Goal: Task Accomplishment & Management: Complete application form

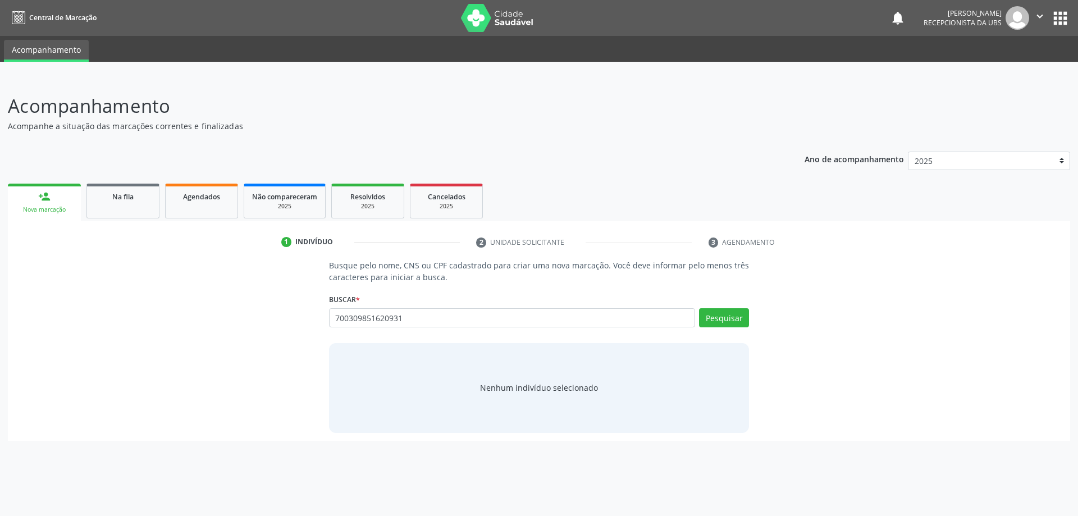
type input "700309851620931"
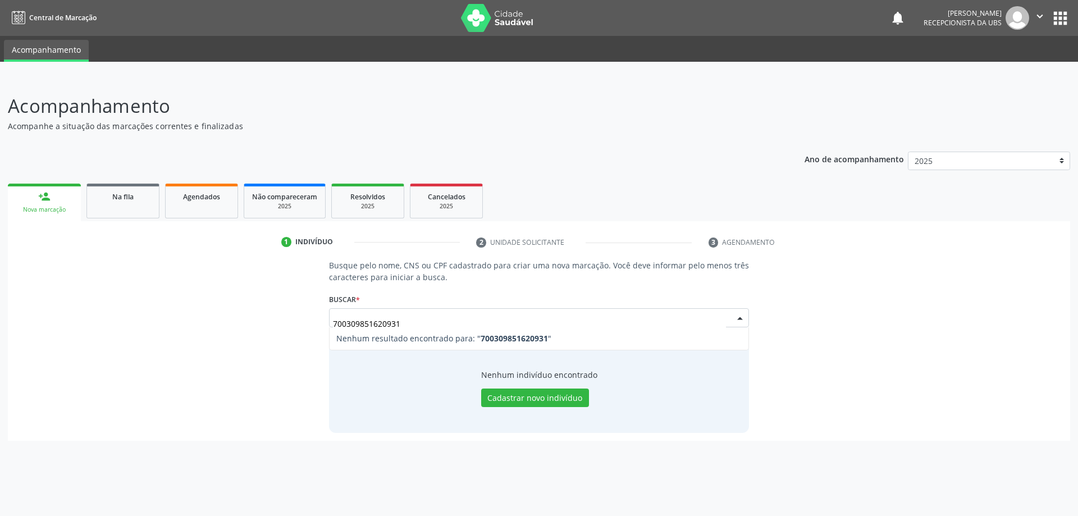
click at [363, 325] on input "700309851620931" at bounding box center [530, 323] width 394 height 22
type input "700308951620931"
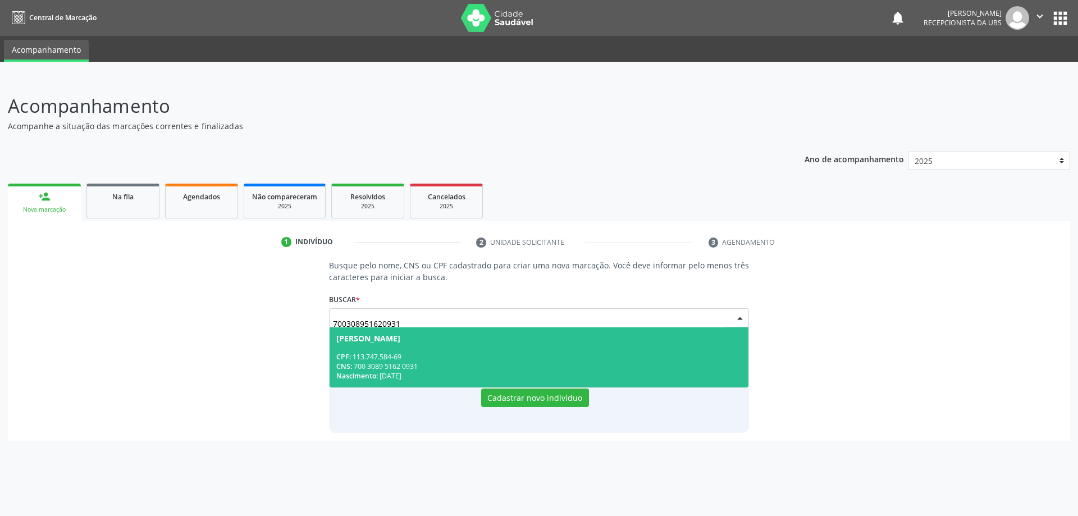
click at [469, 356] on div "CPF: 113.747.584-69" at bounding box center [539, 357] width 406 height 10
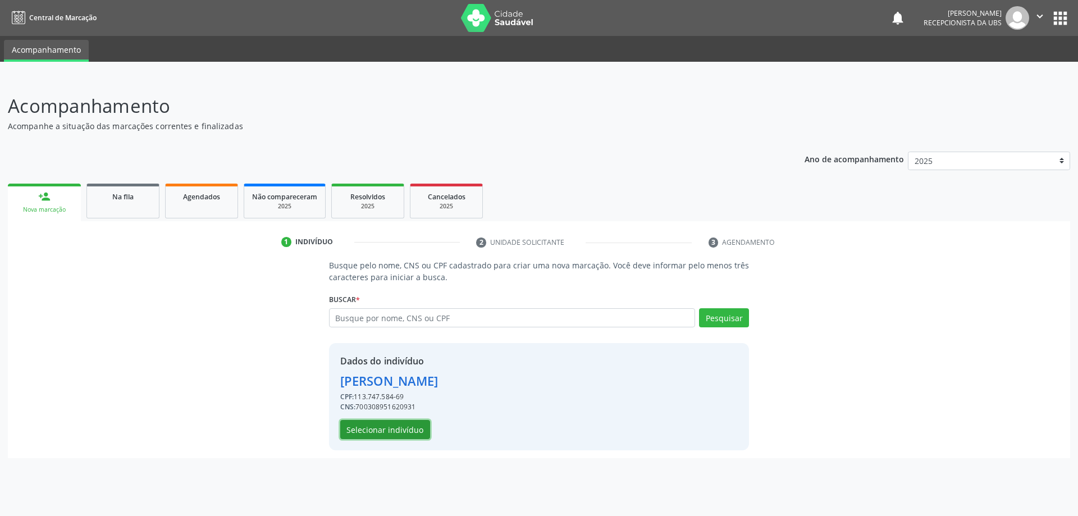
click at [387, 428] on button "Selecionar indivíduo" at bounding box center [385, 429] width 90 height 19
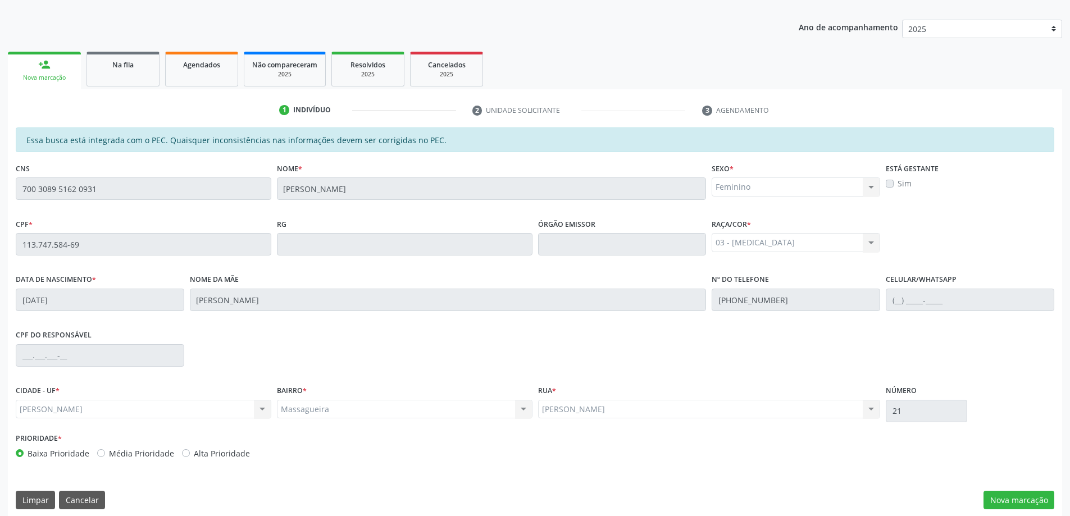
scroll to position [141, 0]
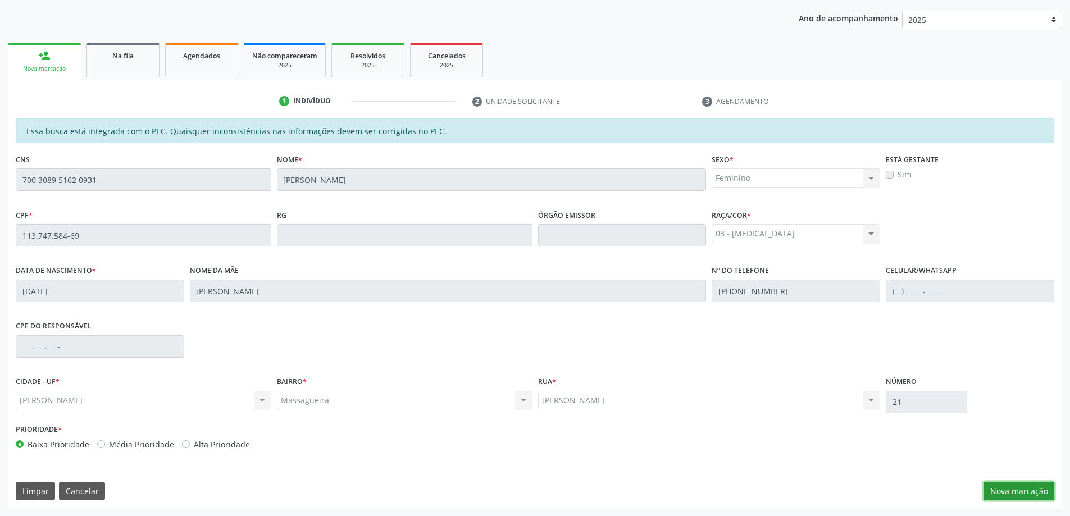
click at [1028, 487] on button "Nova marcação" at bounding box center [1018, 491] width 71 height 19
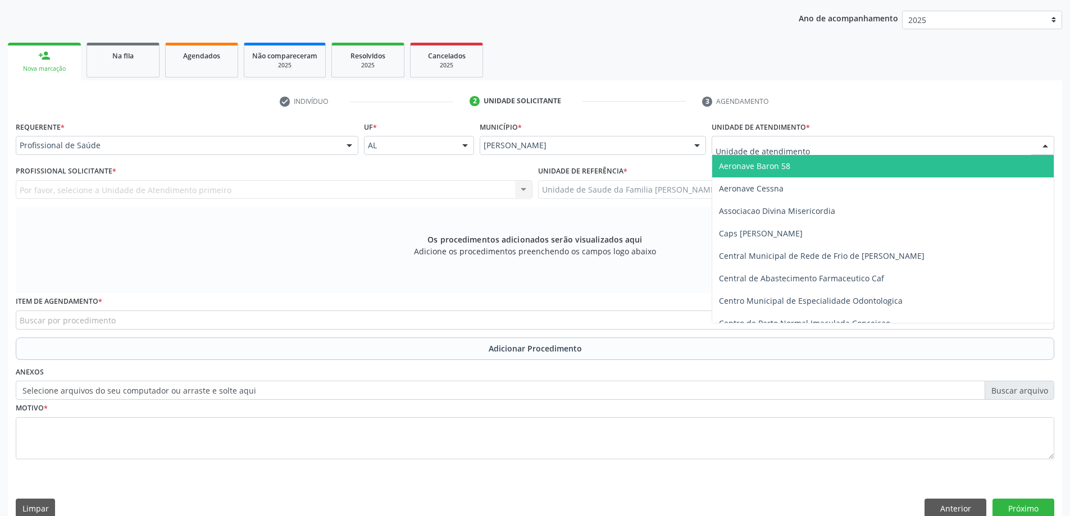
click at [788, 139] on div at bounding box center [882, 145] width 343 height 19
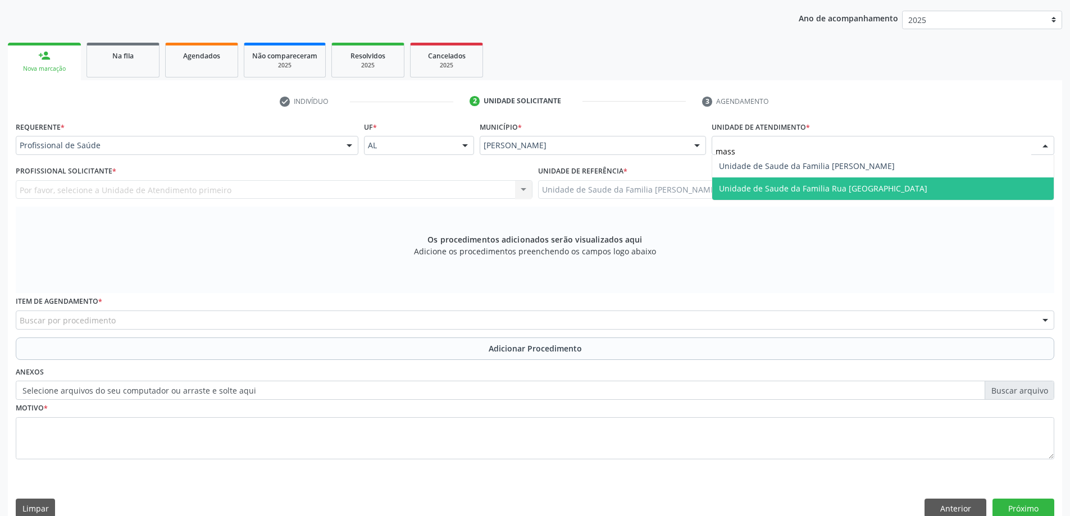
type input "massa"
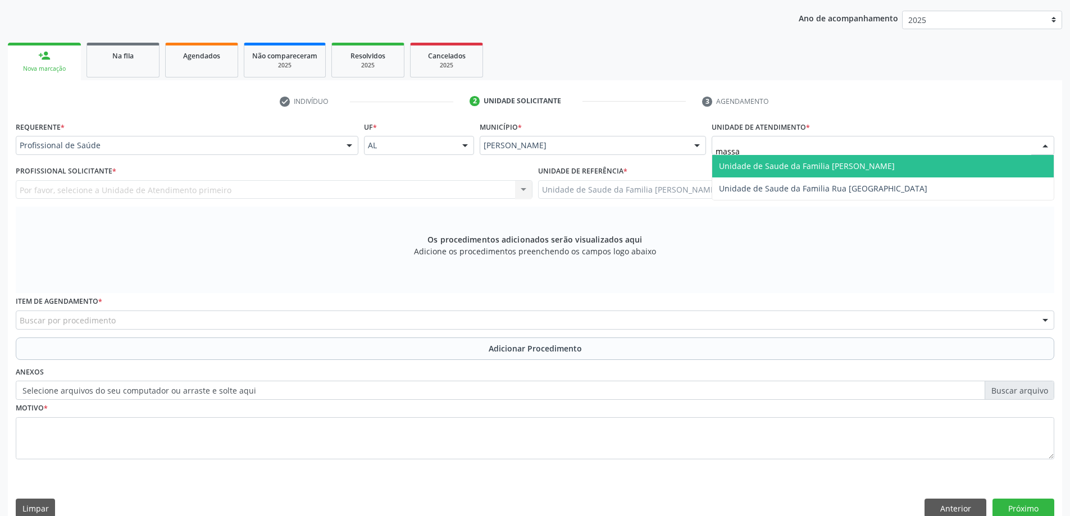
click at [800, 166] on span "Unidade de Saude da Familia [PERSON_NAME]" at bounding box center [807, 166] width 176 height 11
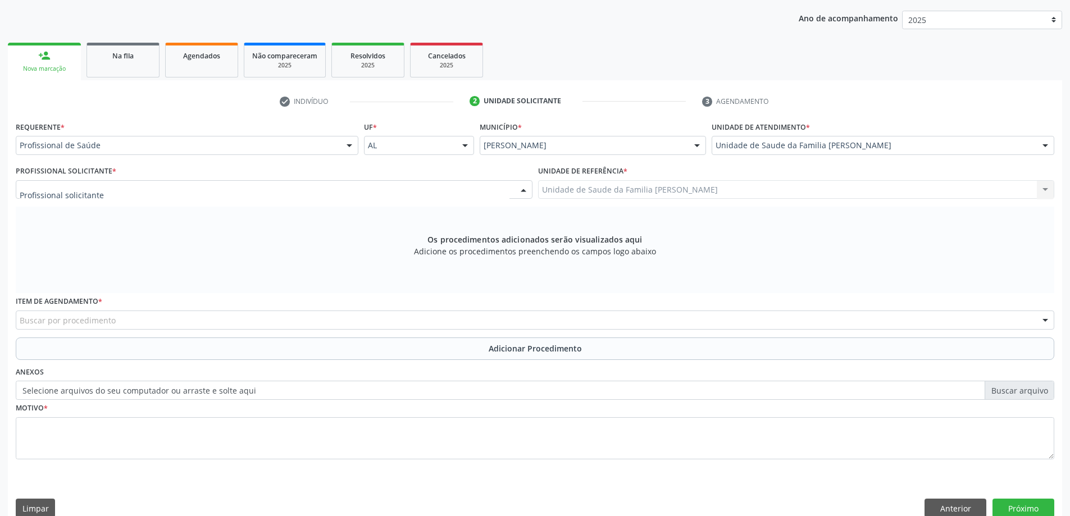
click at [245, 194] on div at bounding box center [274, 189] width 517 height 19
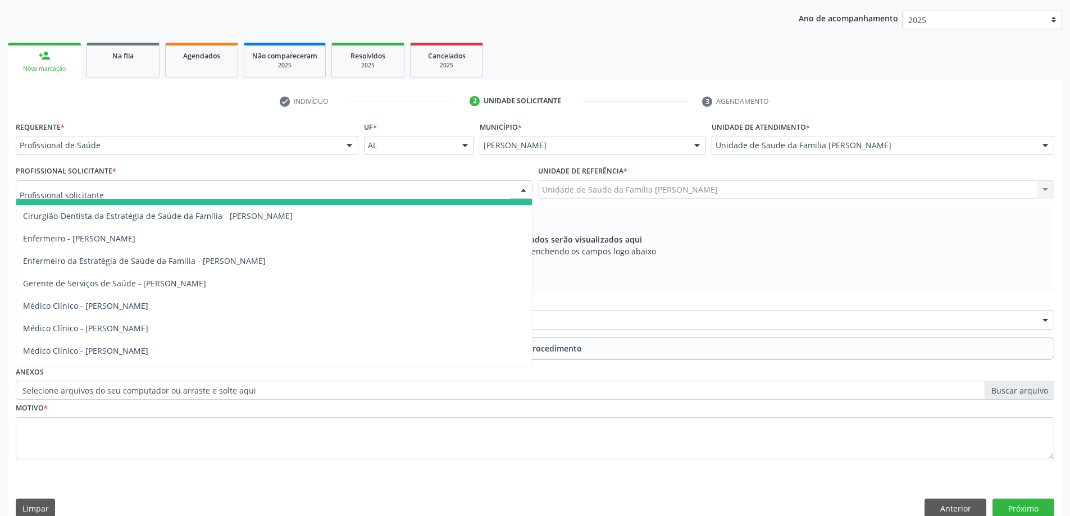
scroll to position [56, 0]
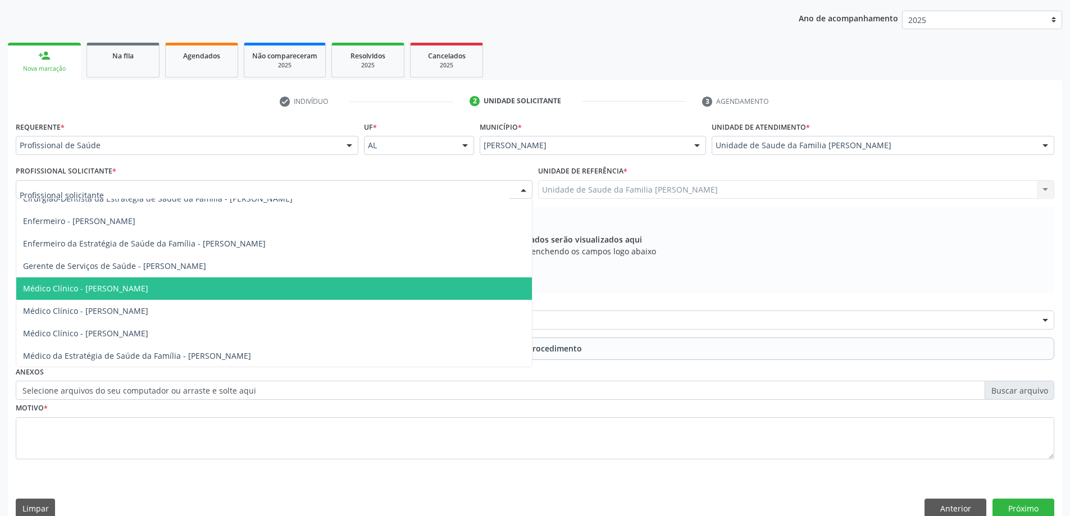
click at [148, 292] on span "Médico Clínico - [PERSON_NAME]" at bounding box center [85, 288] width 125 height 11
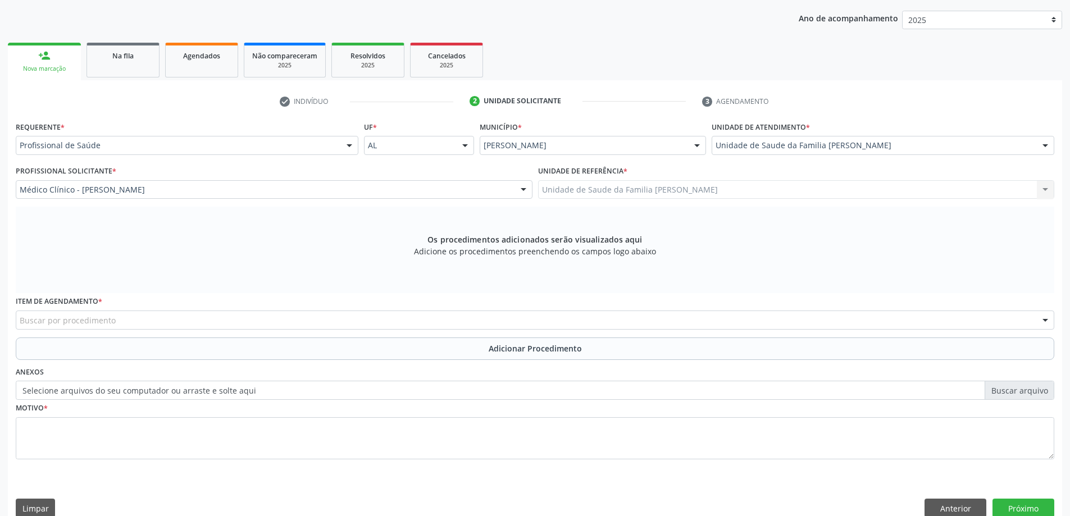
click at [263, 329] on div "Buscar por procedimento 0304070076 - .Quimioterapia de Leucemia Linfoide/Linfob…" at bounding box center [535, 320] width 1038 height 19
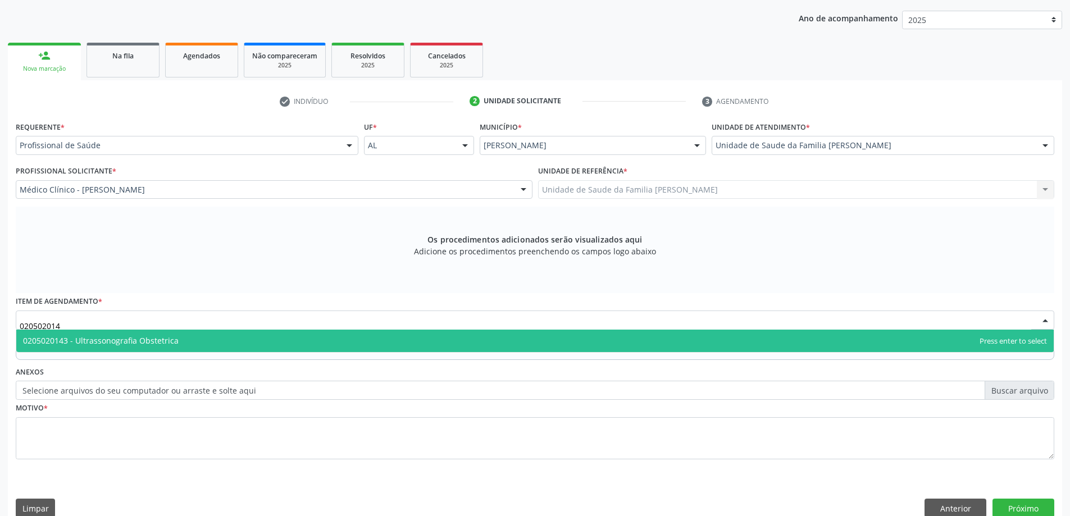
type input "0205020143"
click at [253, 341] on span "0205020143 - Ultrassonografia Obstetrica" at bounding box center [534, 341] width 1037 height 22
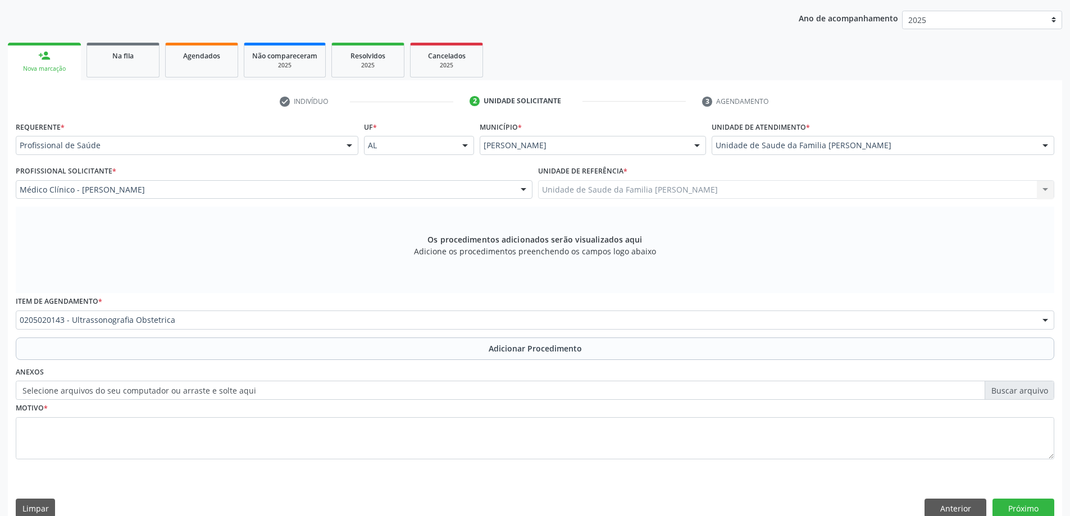
scroll to position [158, 0]
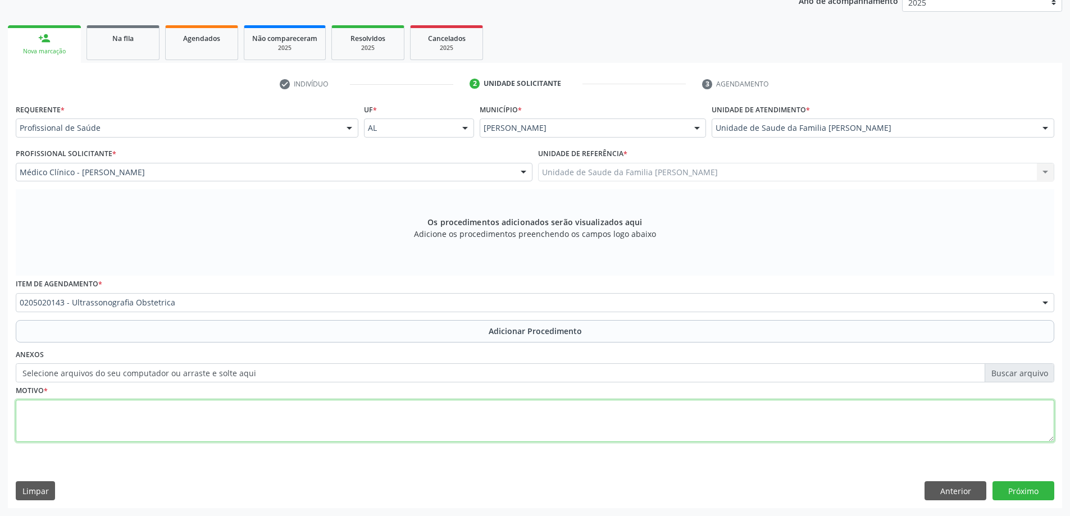
click at [172, 403] on textarea at bounding box center [535, 421] width 1038 height 43
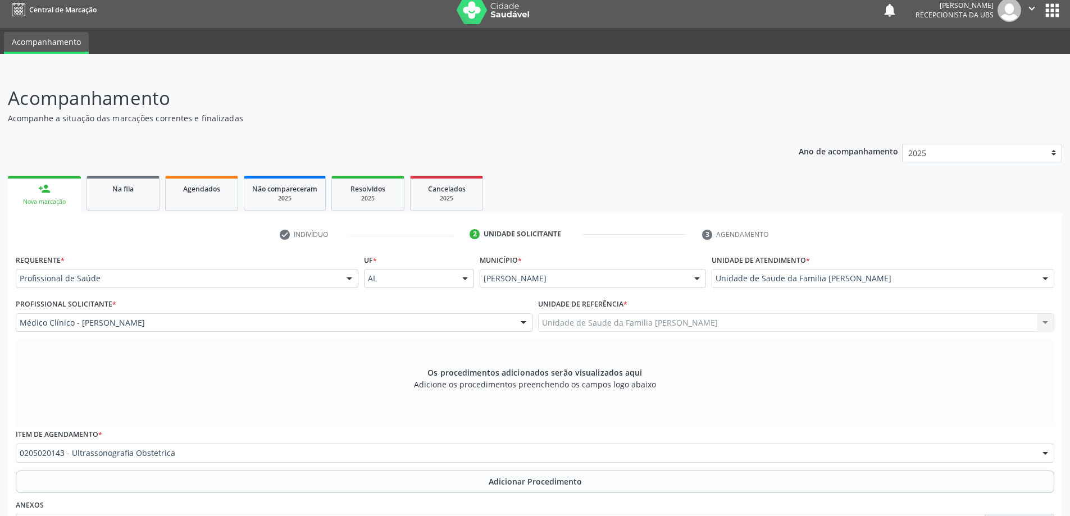
scroll to position [0, 0]
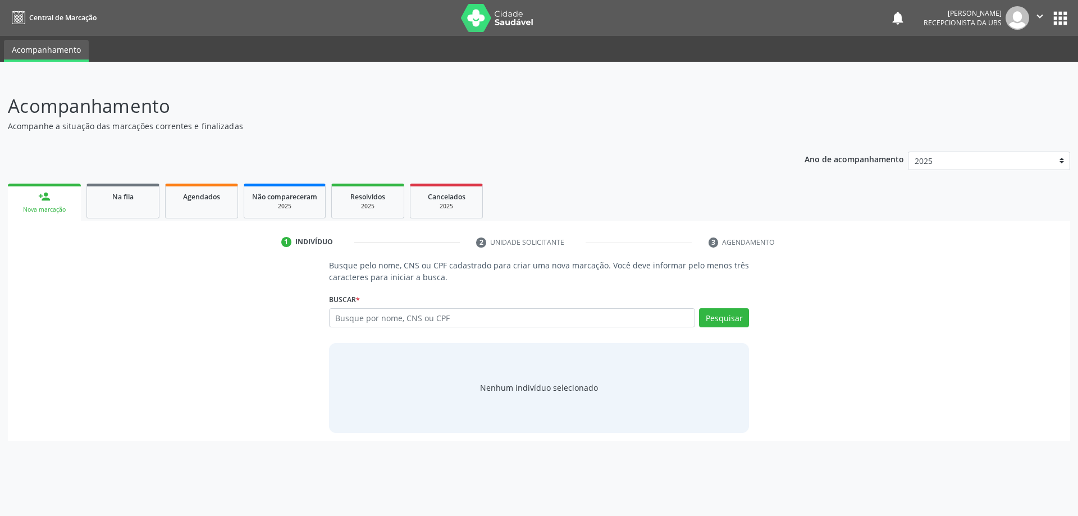
click at [525, 320] on input "text" at bounding box center [512, 317] width 367 height 19
type input "700308951620931"
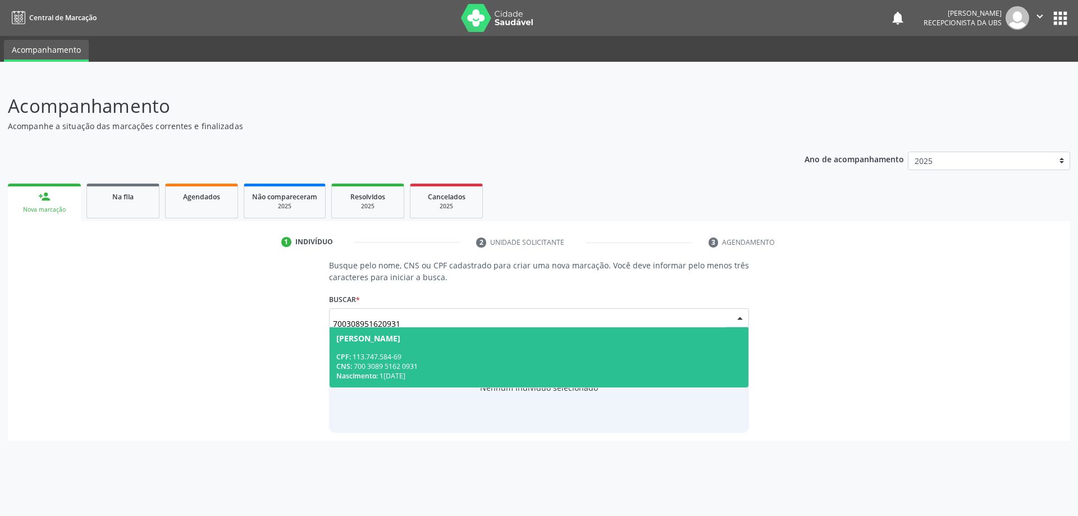
click at [496, 366] on div "CNS: 700 3089 5162 0931" at bounding box center [539, 367] width 406 height 10
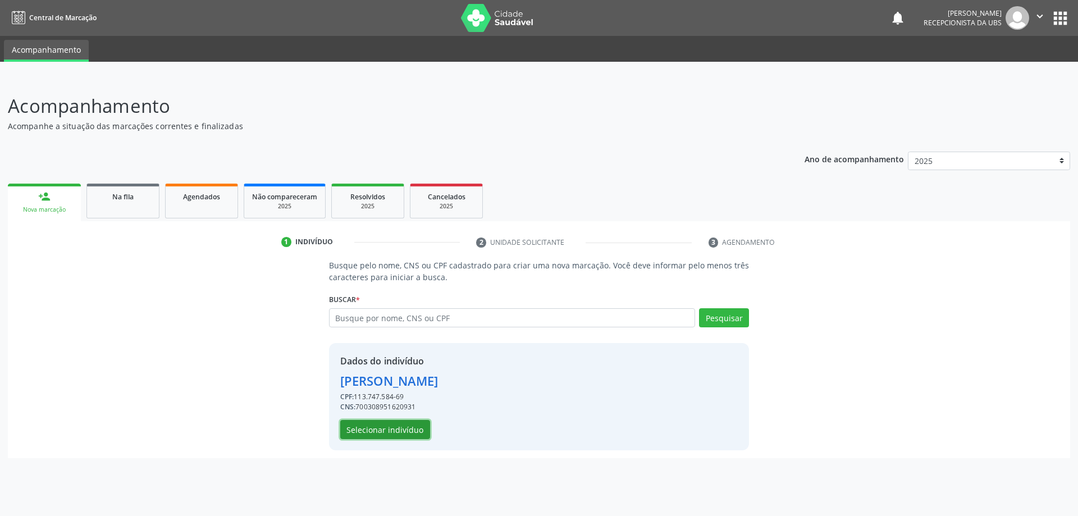
click at [374, 430] on button "Selecionar indivíduo" at bounding box center [385, 429] width 90 height 19
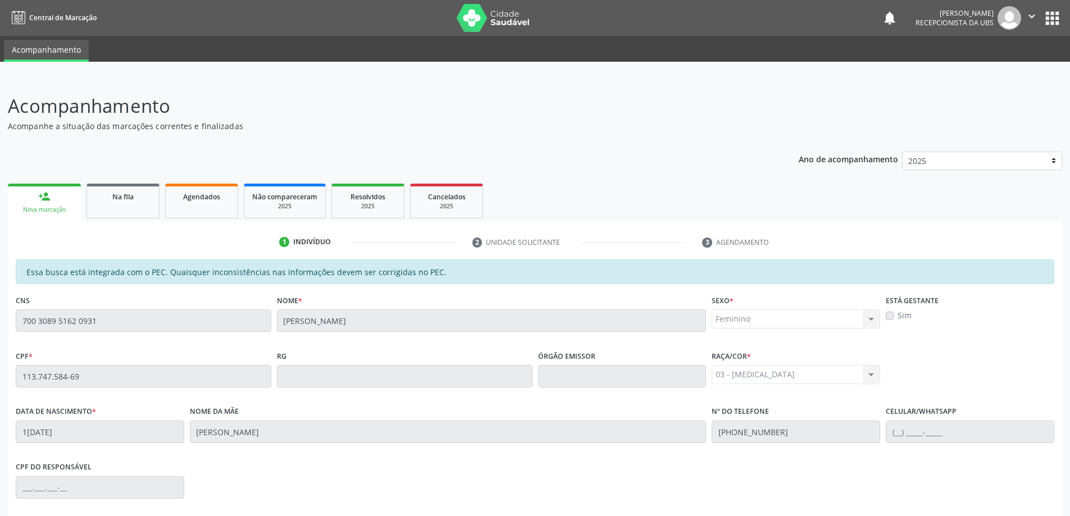
scroll to position [141, 0]
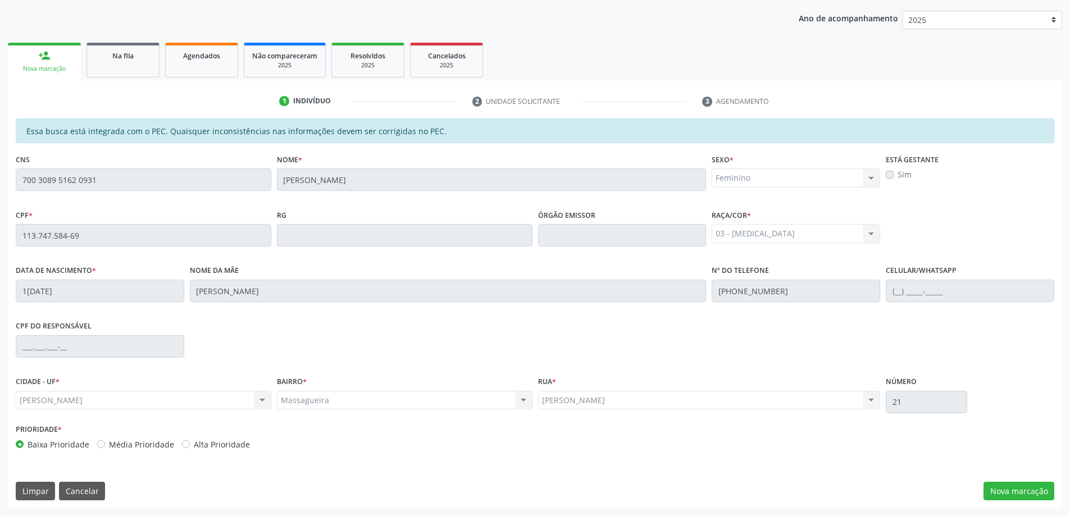
click at [891, 180] on div "Sim" at bounding box center [970, 174] width 168 height 12
click at [897, 172] on label "Sim" at bounding box center [904, 174] width 14 height 12
click at [897, 177] on label "Sim" at bounding box center [904, 174] width 14 height 12
click at [897, 170] on label "Sim" at bounding box center [904, 174] width 14 height 12
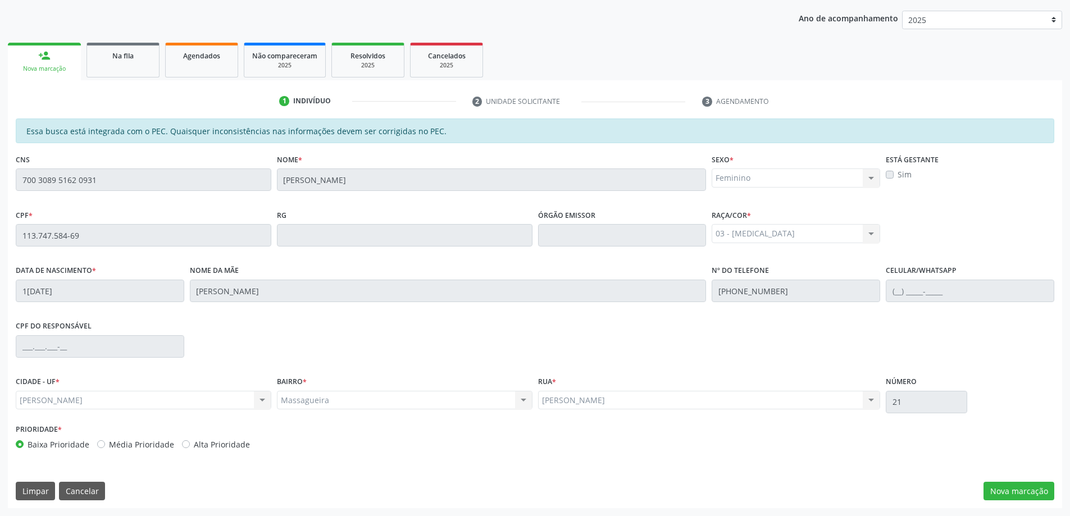
click at [896, 169] on div "Sim" at bounding box center [970, 174] width 168 height 12
click at [897, 174] on label "Sim" at bounding box center [904, 174] width 14 height 12
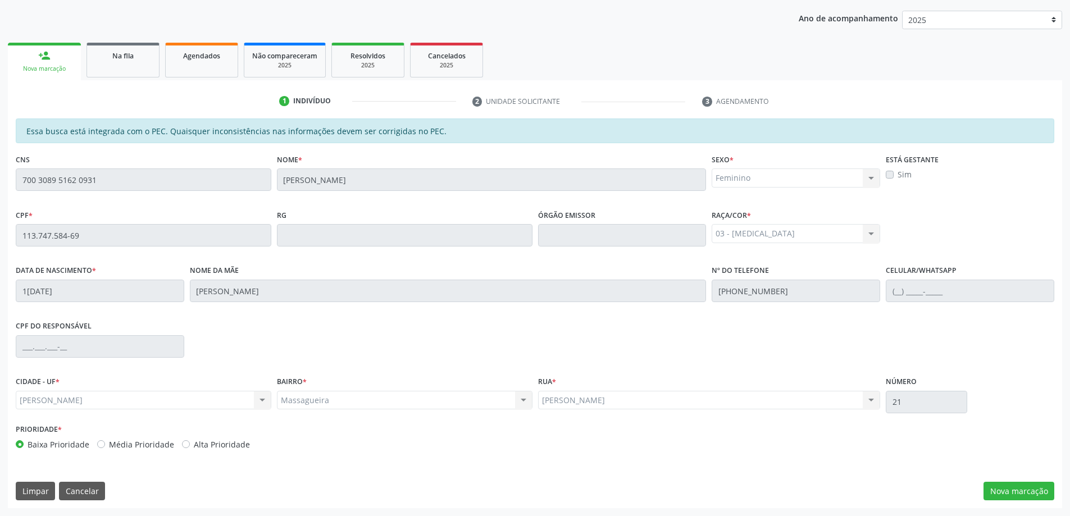
click at [897, 174] on label "Sim" at bounding box center [904, 174] width 14 height 12
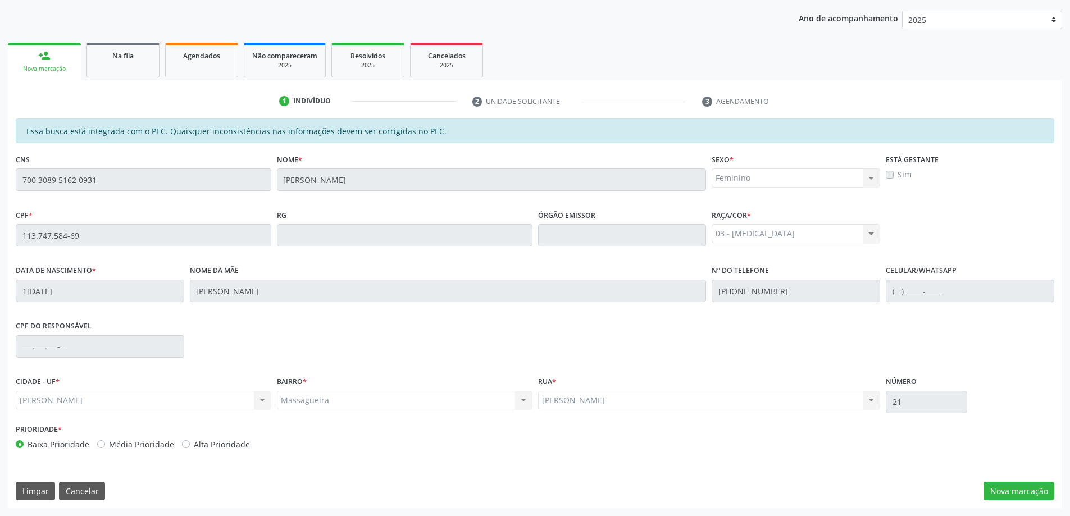
click at [897, 174] on label "Sim" at bounding box center [904, 174] width 14 height 12
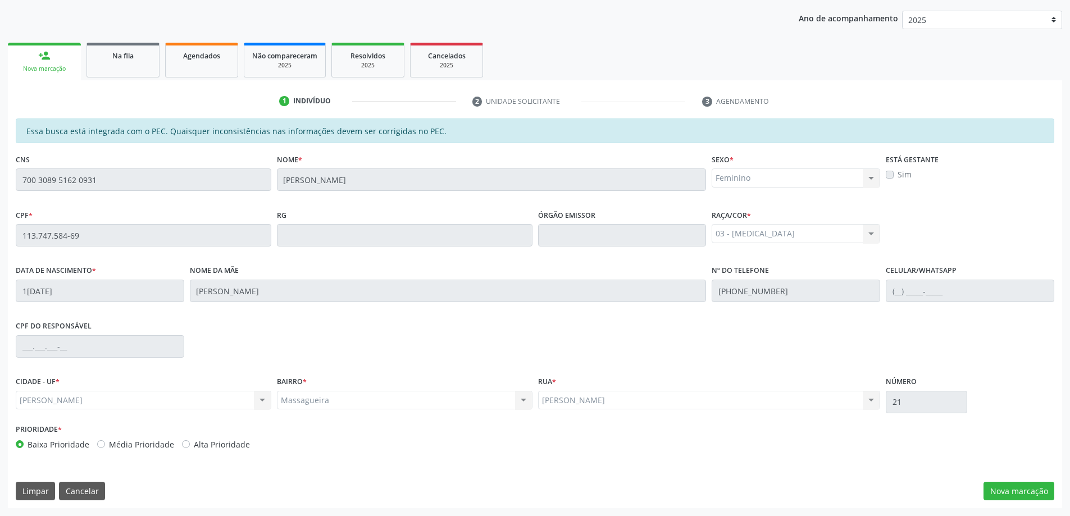
click at [897, 174] on label "Sim" at bounding box center [904, 174] width 14 height 12
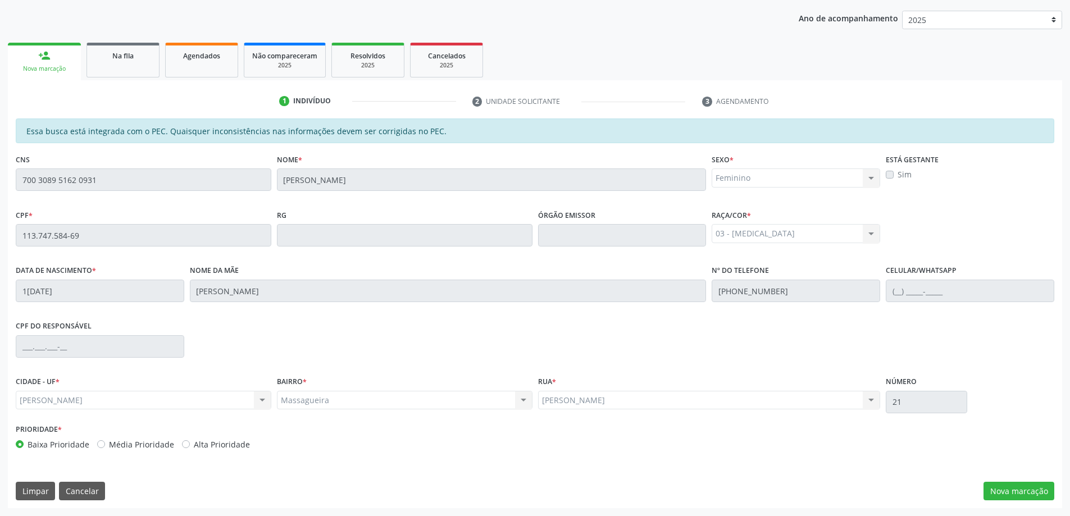
click at [897, 174] on label "Sim" at bounding box center [904, 174] width 14 height 12
click at [887, 216] on div "CPF * 113.747.584-69 RG Órgão emissor Raça/cor * 03 - Parda 01 - Branca 02 - Pr…" at bounding box center [535, 235] width 1044 height 56
click at [896, 176] on div "Sim" at bounding box center [970, 174] width 168 height 12
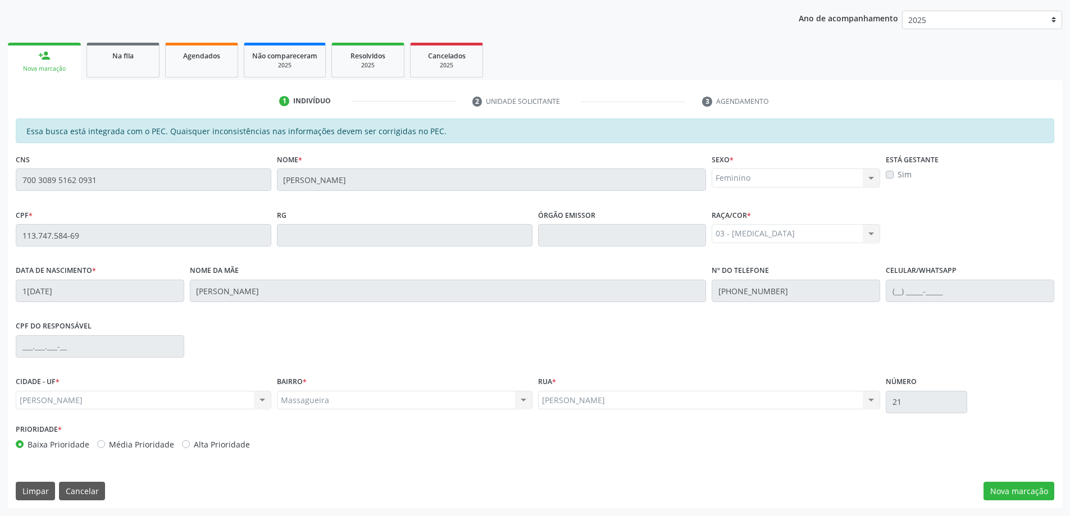
click at [896, 176] on div "Sim" at bounding box center [970, 174] width 168 height 12
click at [897, 174] on label "Sim" at bounding box center [904, 174] width 14 height 12
click at [1009, 496] on button "Nova marcação" at bounding box center [1018, 491] width 71 height 19
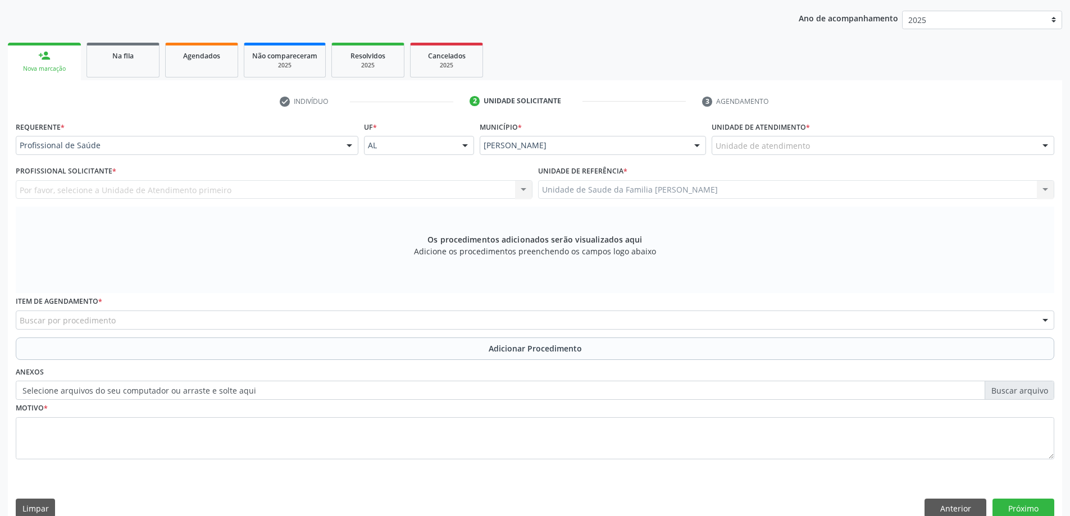
click at [751, 138] on div "Unidade de atendimento" at bounding box center [882, 145] width 343 height 19
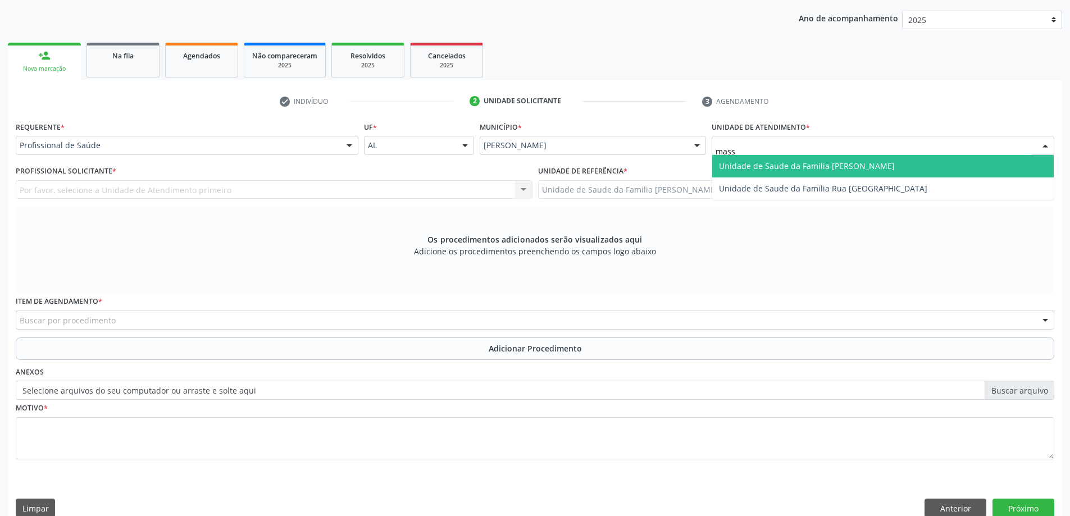
type input "massa"
click at [746, 166] on span "Unidade de Saude da Familia [PERSON_NAME]" at bounding box center [807, 166] width 176 height 11
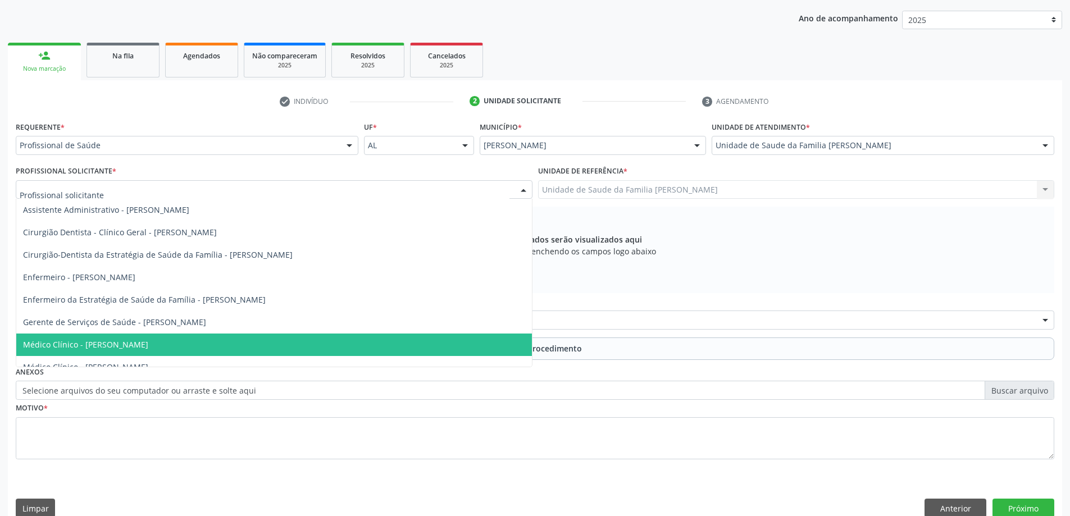
click at [143, 340] on span "Médico Clínico - Ana Beatriz Dantas Conde Lima" at bounding box center [85, 344] width 125 height 11
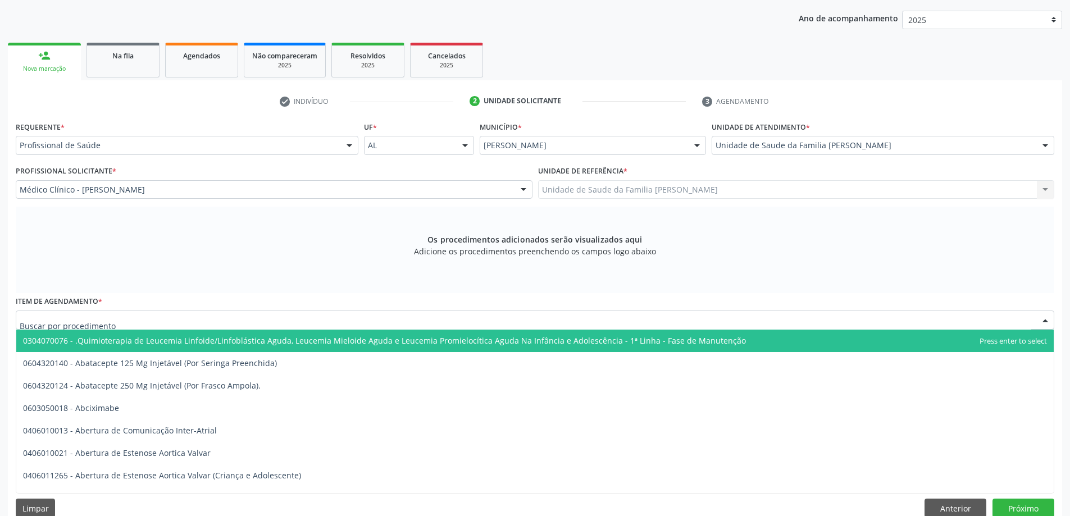
click at [114, 325] on div at bounding box center [535, 320] width 1038 height 19
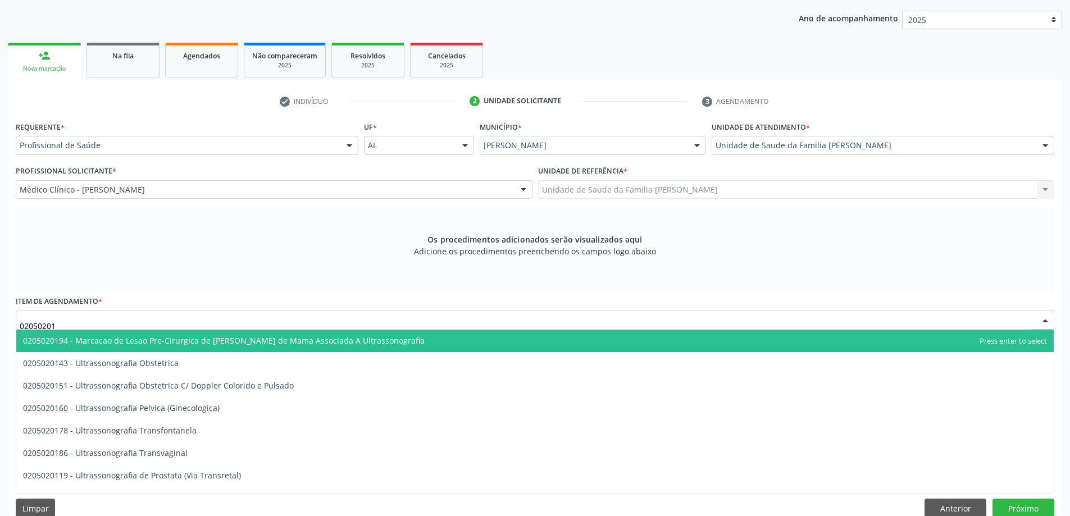
type input "020502014"
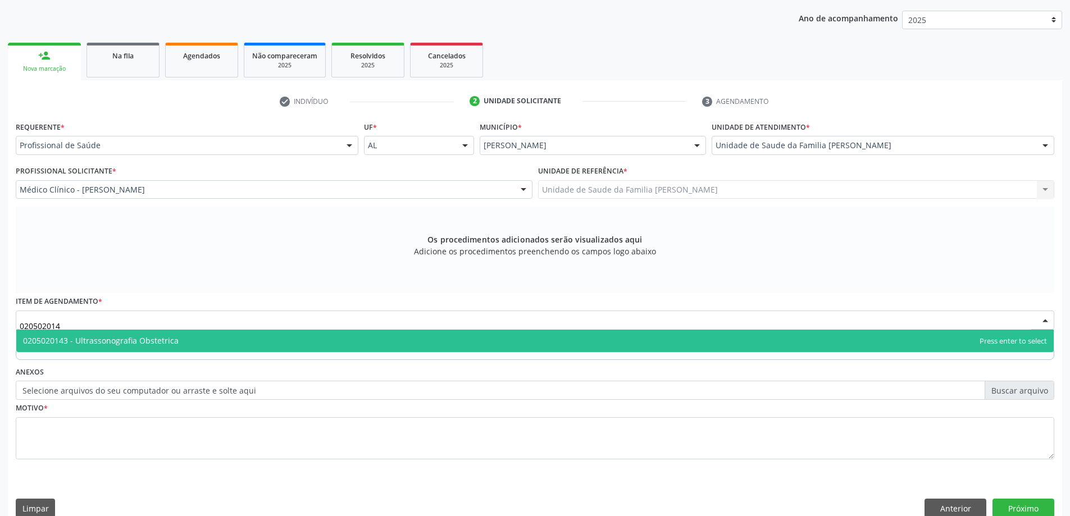
click at [169, 345] on span "0205020143 - Ultrassonografia Obstetrica" at bounding box center [101, 340] width 156 height 11
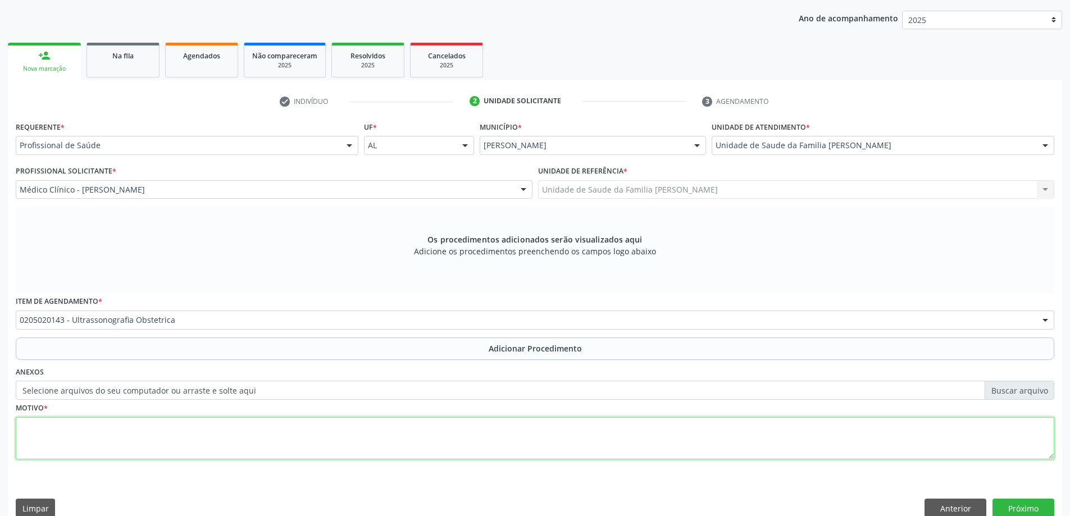
click at [58, 456] on textarea at bounding box center [535, 438] width 1038 height 43
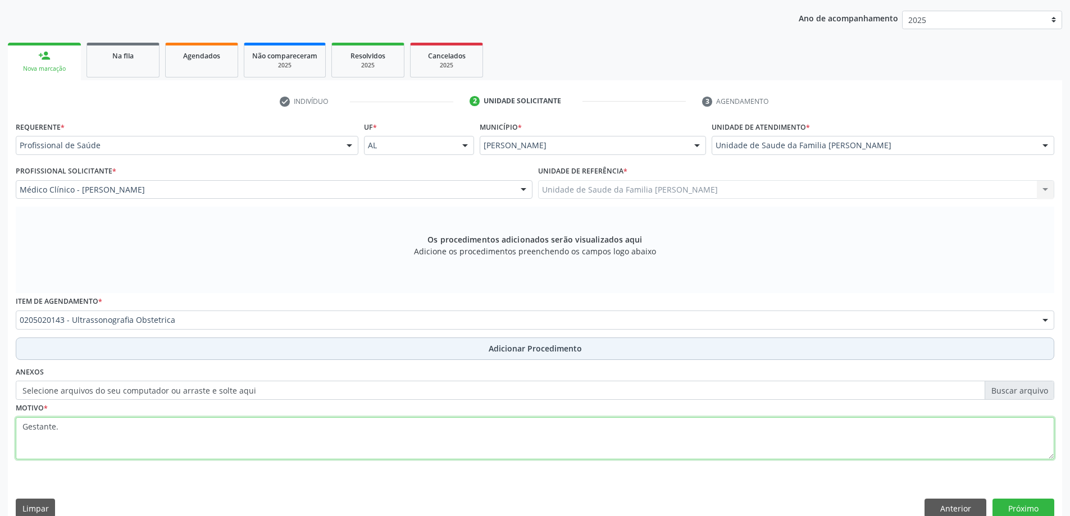
type textarea "Gestante."
click at [383, 359] on button "Adicionar Procedimento" at bounding box center [535, 348] width 1038 height 22
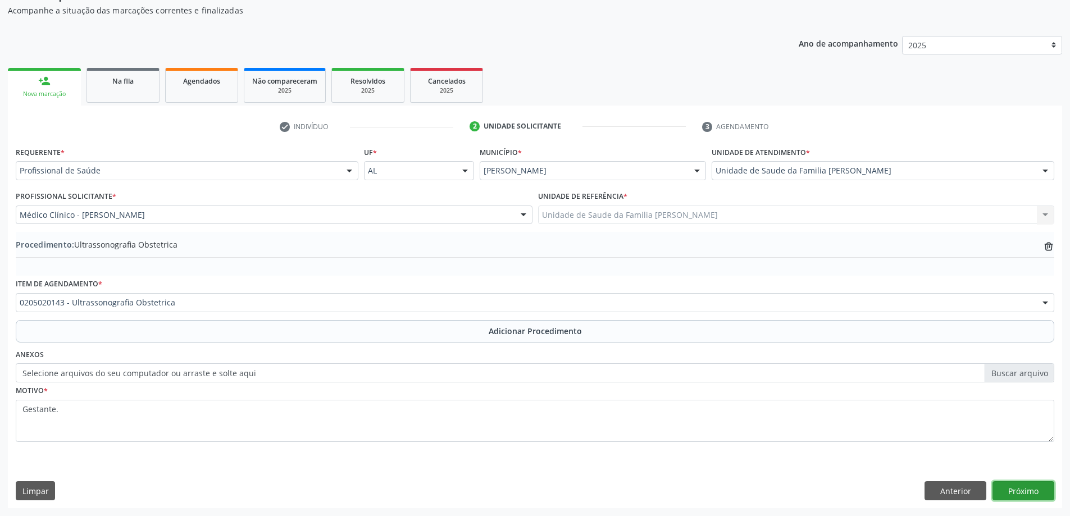
click at [1028, 491] on button "Próximo" at bounding box center [1023, 490] width 62 height 19
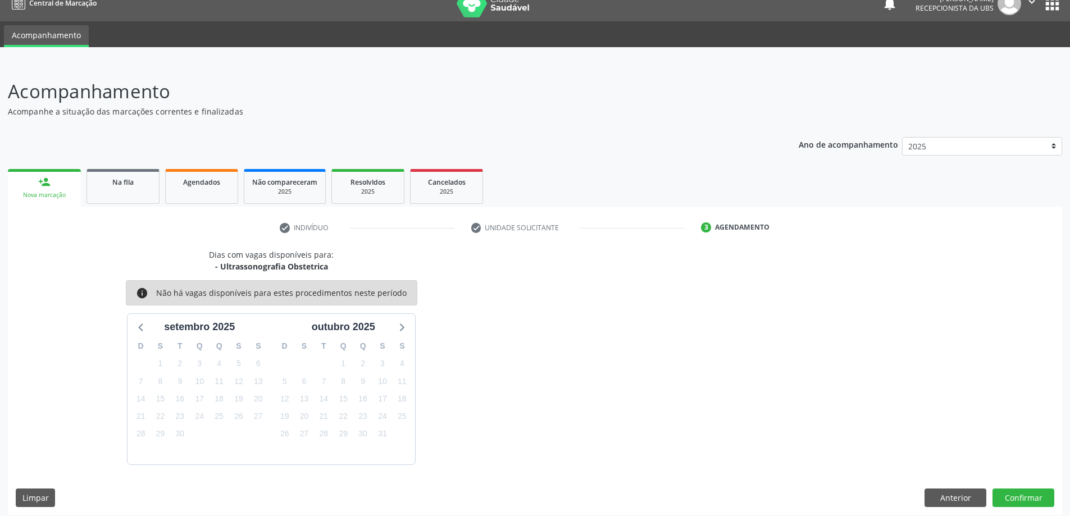
scroll to position [21, 0]
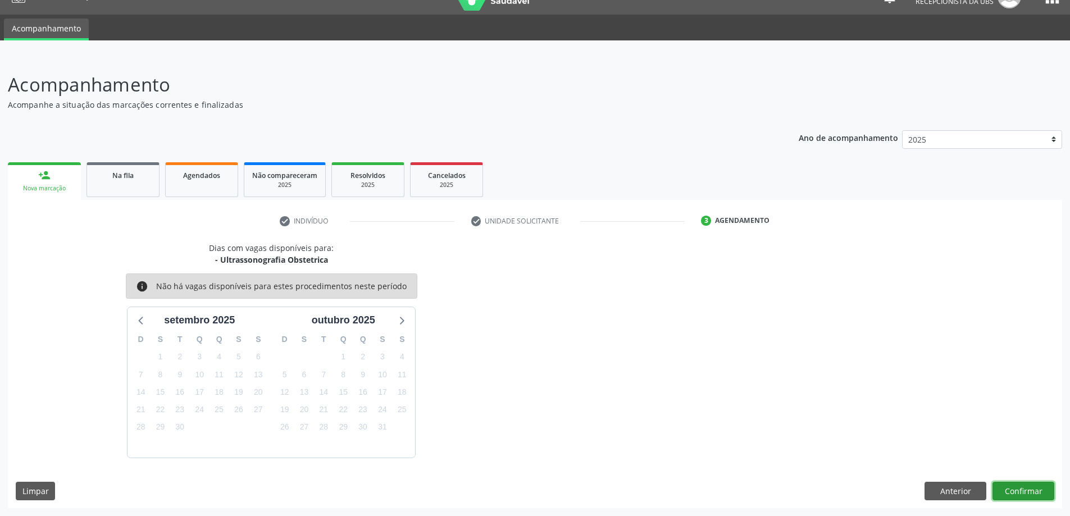
click at [1007, 488] on button "Confirmar" at bounding box center [1023, 491] width 62 height 19
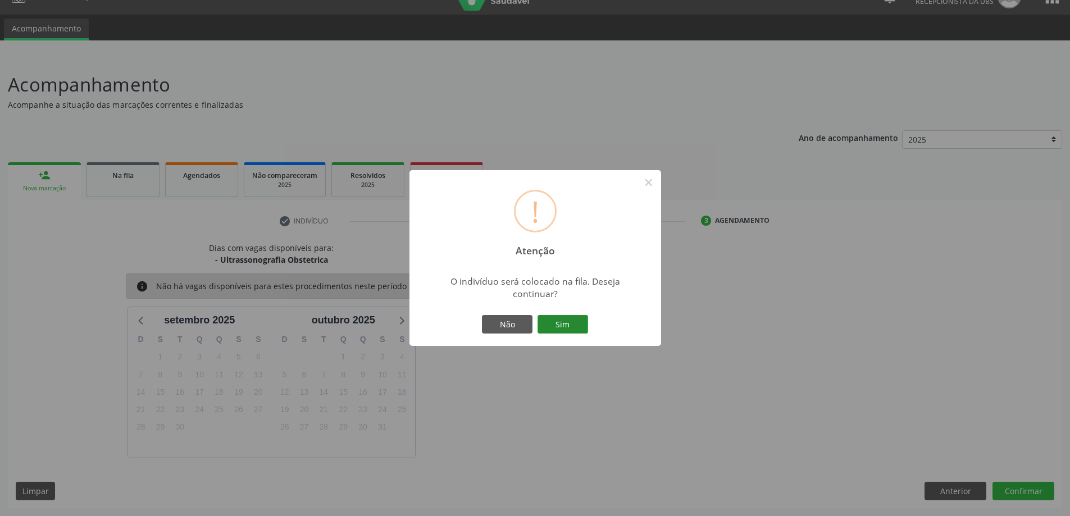
click at [556, 322] on button "Sim" at bounding box center [562, 324] width 51 height 19
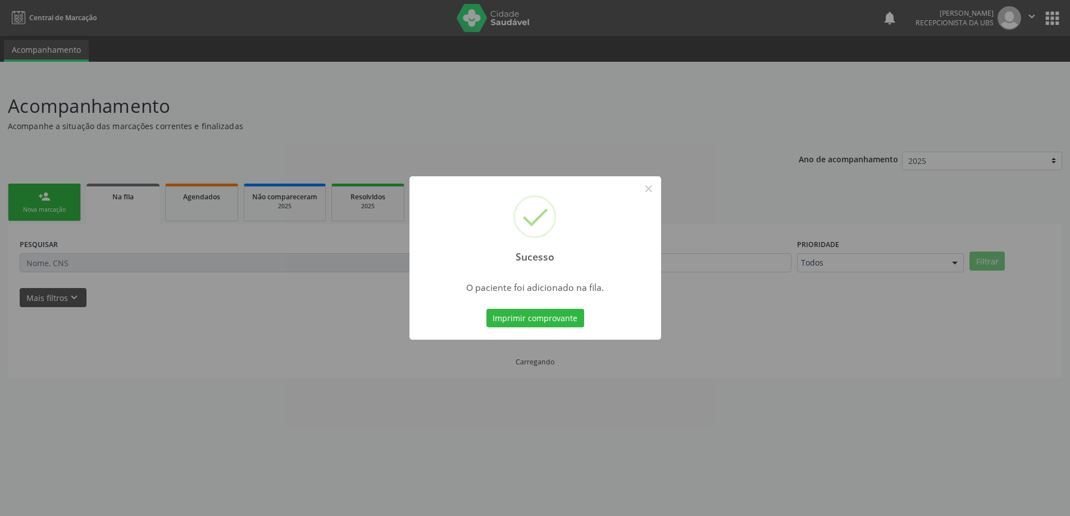
scroll to position [0, 0]
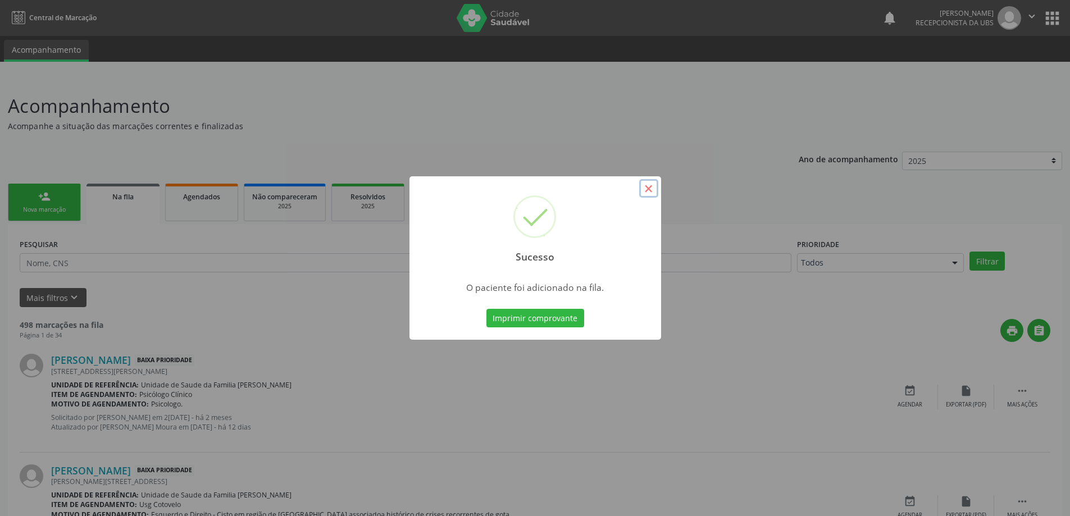
click at [642, 194] on button "×" at bounding box center [648, 188] width 19 height 19
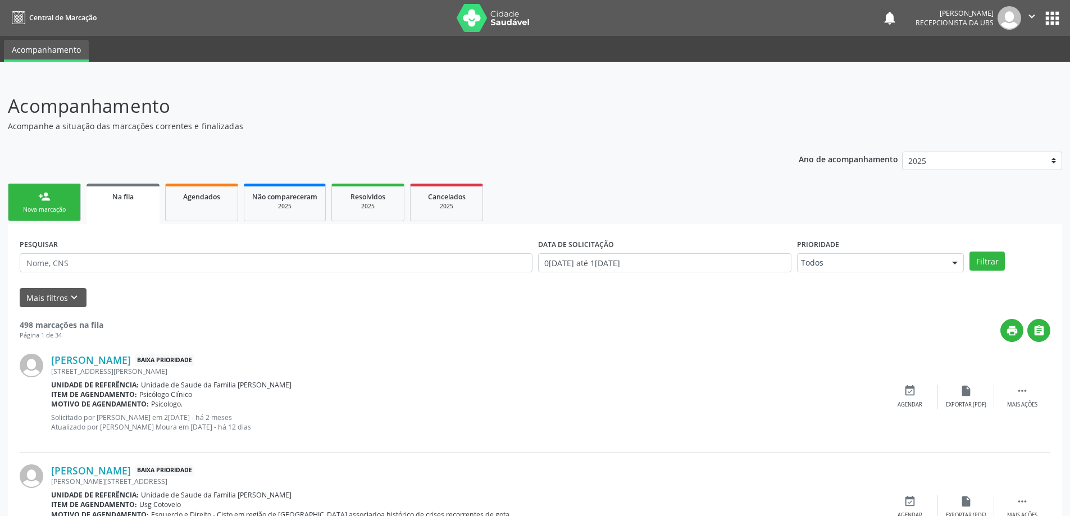
click at [61, 204] on link "person_add Nova marcação" at bounding box center [44, 203] width 73 height 38
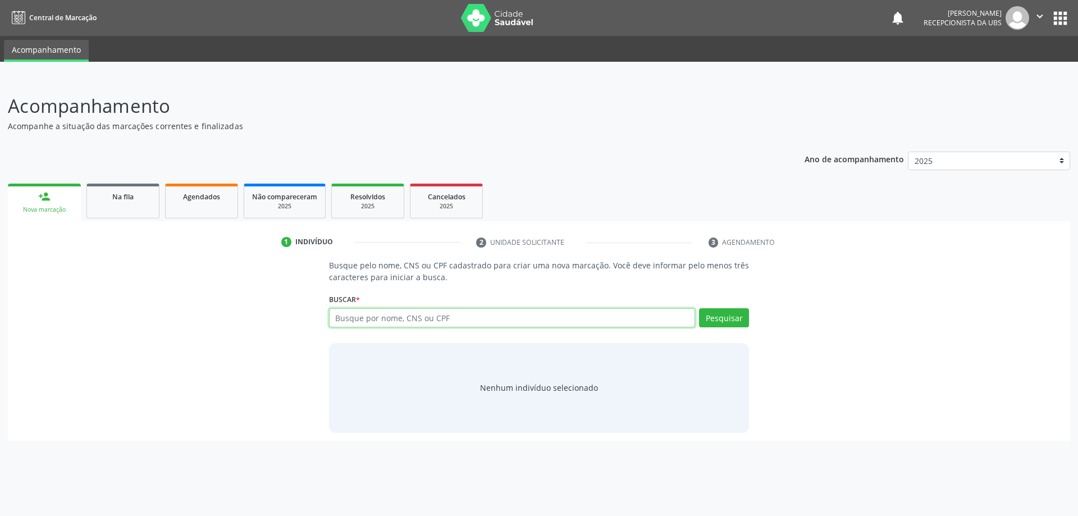
click at [415, 326] on input "text" at bounding box center [512, 317] width 367 height 19
type input "14123766455"
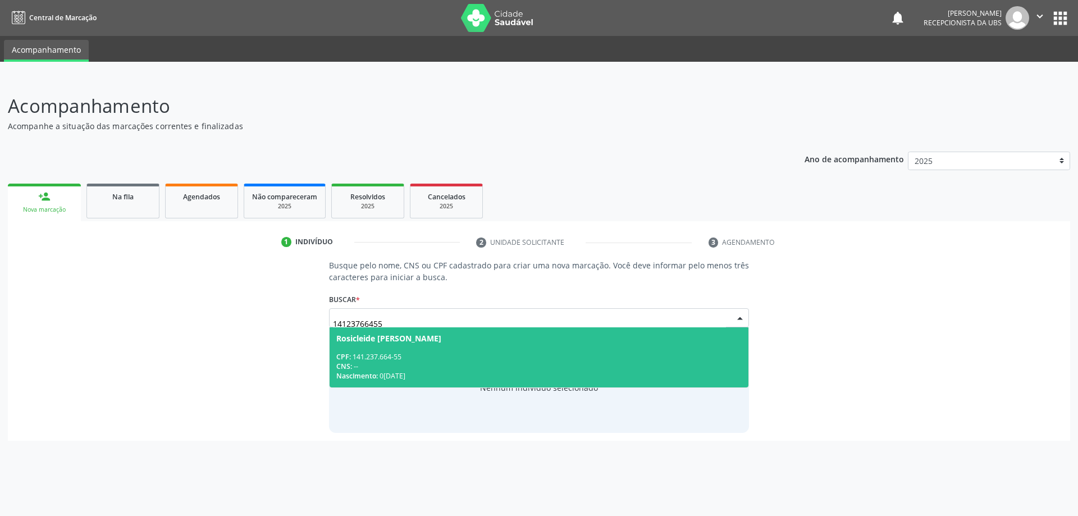
click at [403, 340] on div "Rosicleide [PERSON_NAME]" at bounding box center [388, 338] width 105 height 9
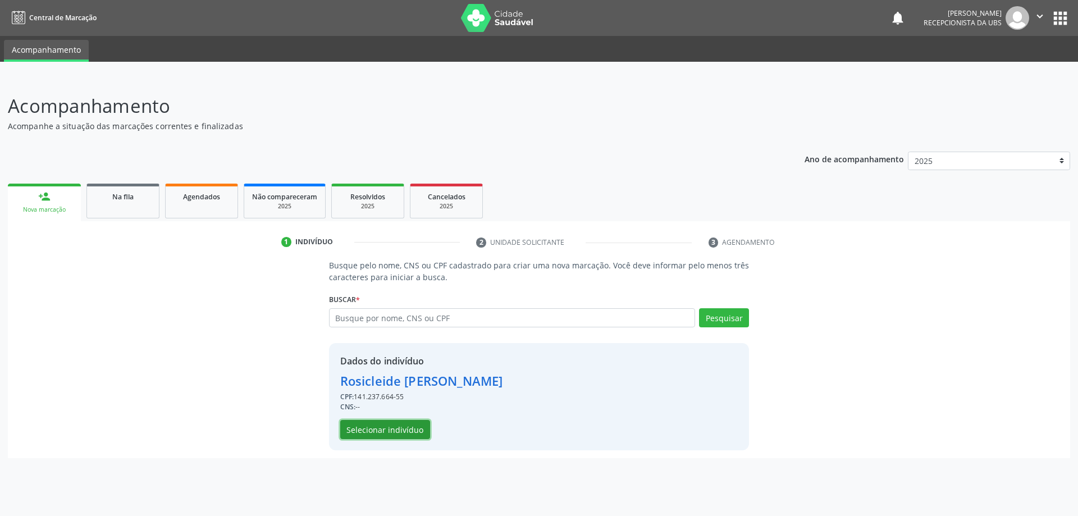
click at [395, 432] on button "Selecionar indivíduo" at bounding box center [385, 429] width 90 height 19
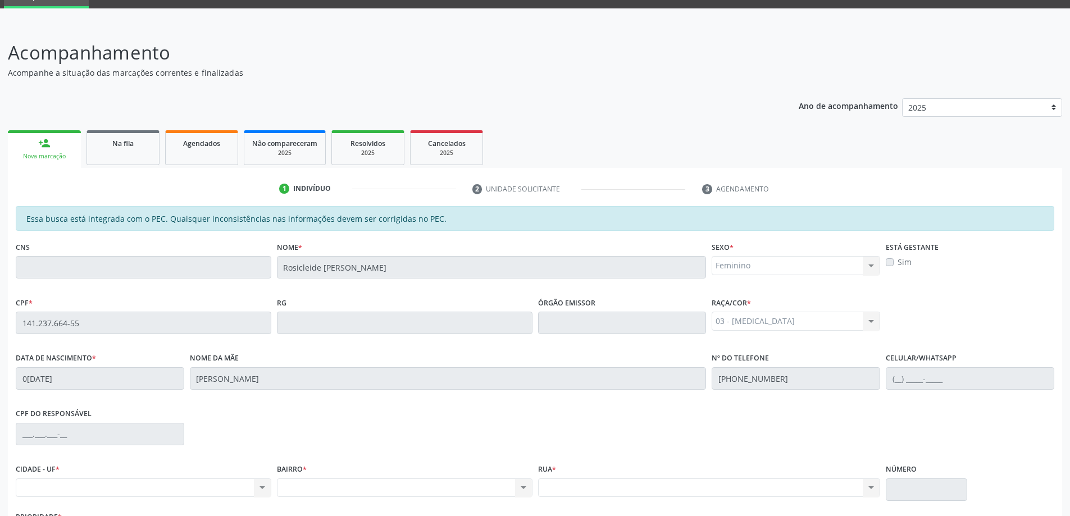
scroll to position [141, 0]
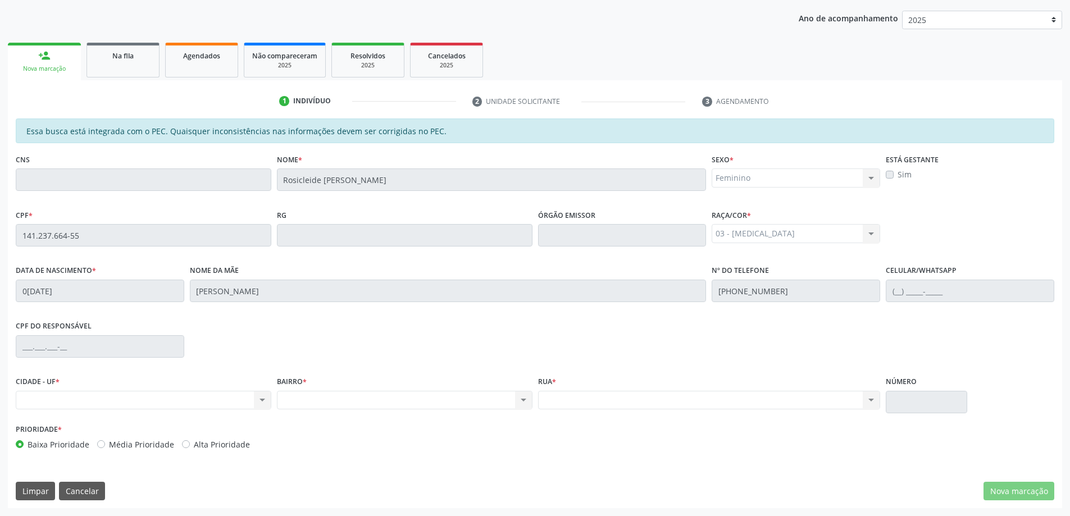
click at [394, 396] on div "Nenhum resultado encontrado para: " " Não há nenhuma opção para ser exibida." at bounding box center [404, 400] width 255 height 19
click at [530, 403] on div "Nenhum resultado encontrado para: " " Não há nenhuma opção para ser exibida." at bounding box center [404, 400] width 255 height 19
click at [526, 402] on div "Nenhum resultado encontrado para: " " Não há nenhuma opção para ser exibida." at bounding box center [404, 400] width 255 height 19
click at [262, 399] on div "Nenhum resultado encontrado para: " " Não há nenhuma opção para ser exibida." at bounding box center [143, 400] width 255 height 19
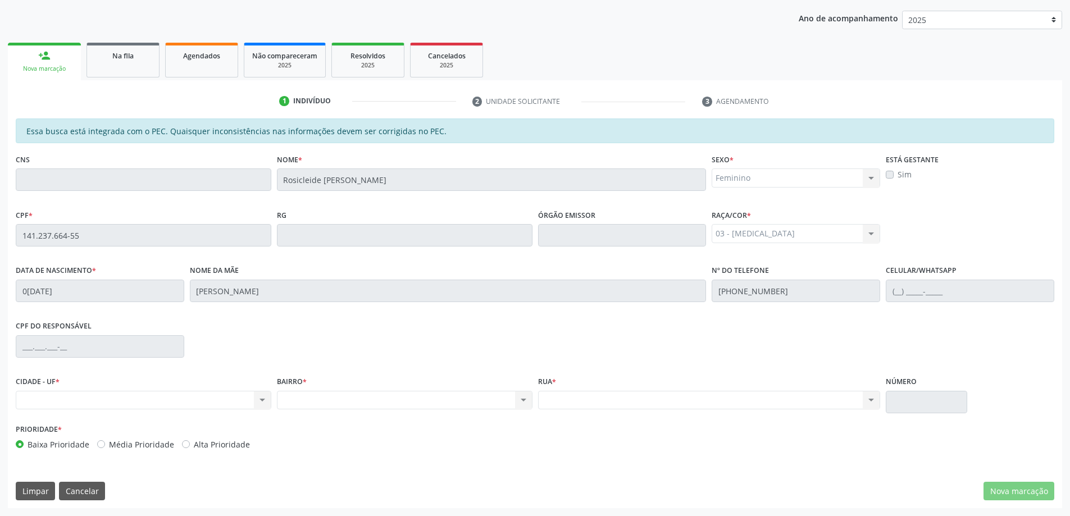
click at [262, 399] on div "Nenhum resultado encontrado para: " " Não há nenhuma opção para ser exibida." at bounding box center [143, 400] width 255 height 19
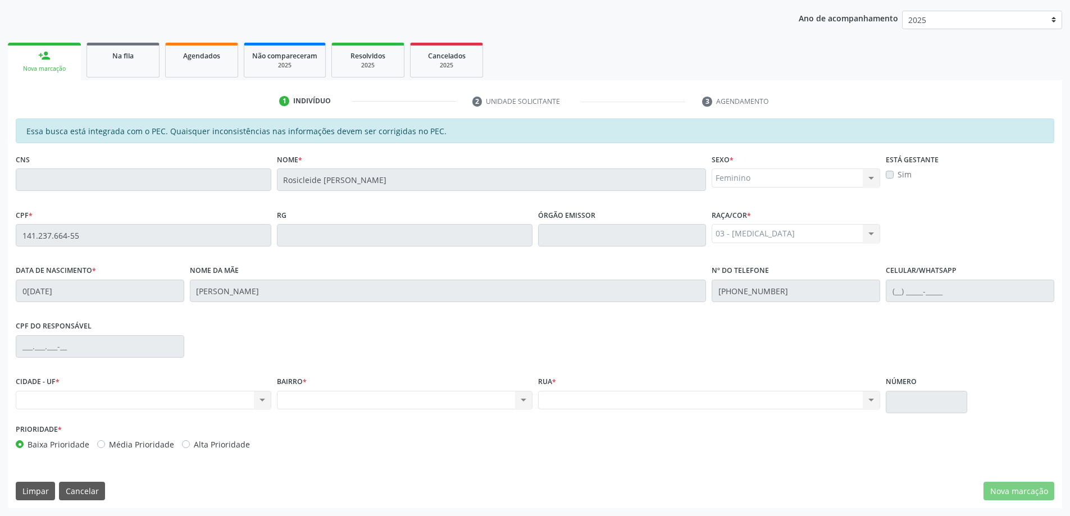
click at [262, 399] on div "Nenhum resultado encontrado para: " " Não há nenhuma opção para ser exibida." at bounding box center [143, 400] width 255 height 19
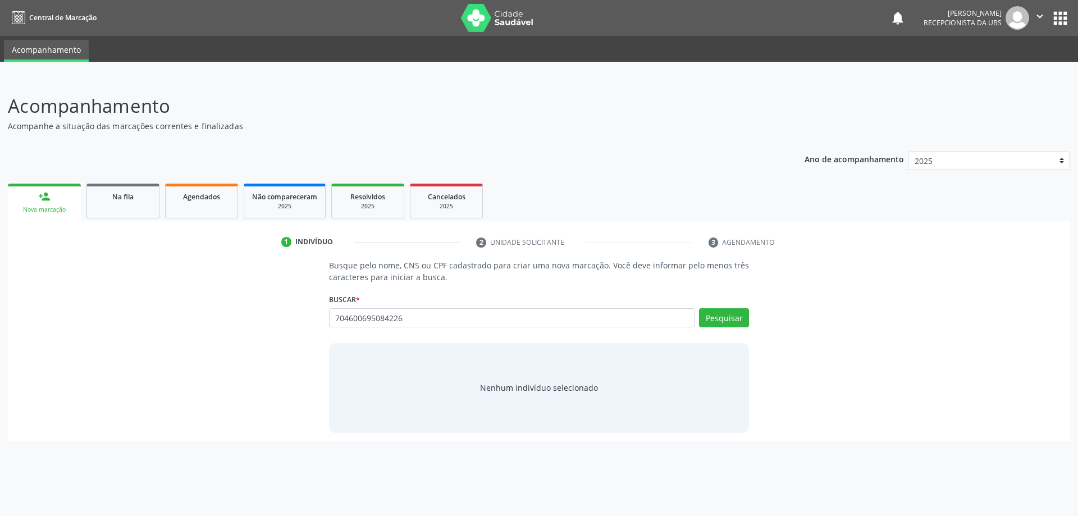
type input "704600695084226"
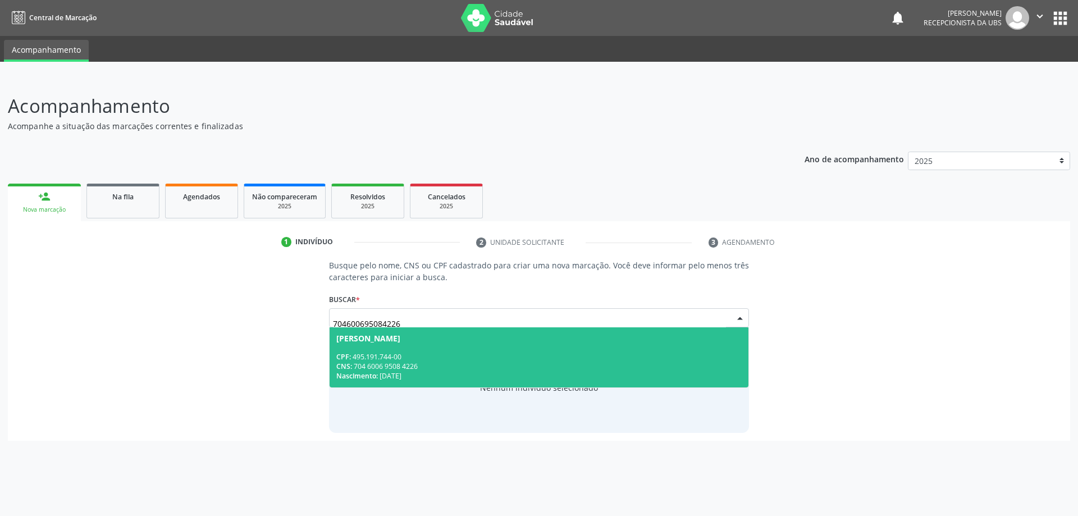
click at [675, 369] on div "CNS: 704 6006 9508 4226" at bounding box center [539, 367] width 406 height 10
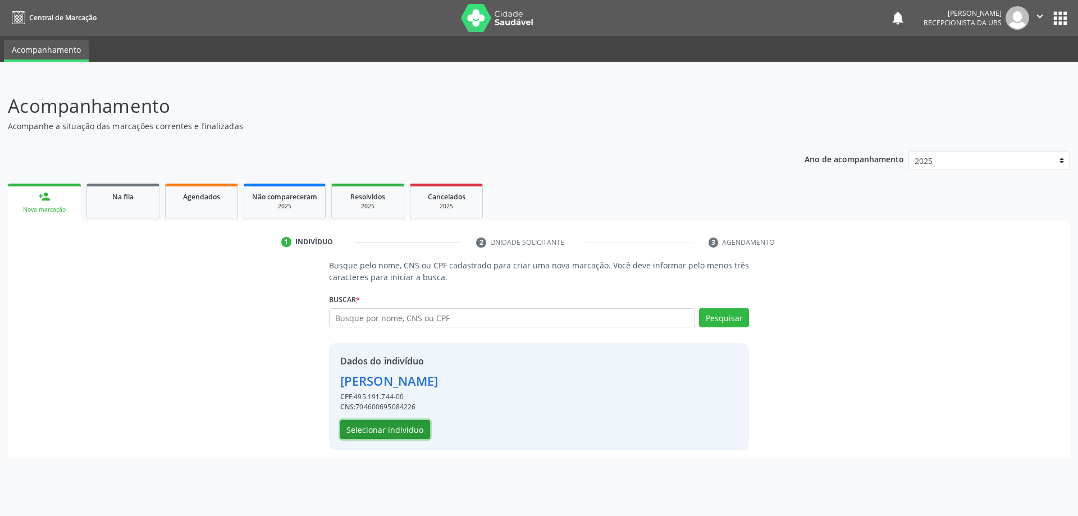
click at [393, 439] on button "Selecionar indivíduo" at bounding box center [385, 429] width 90 height 19
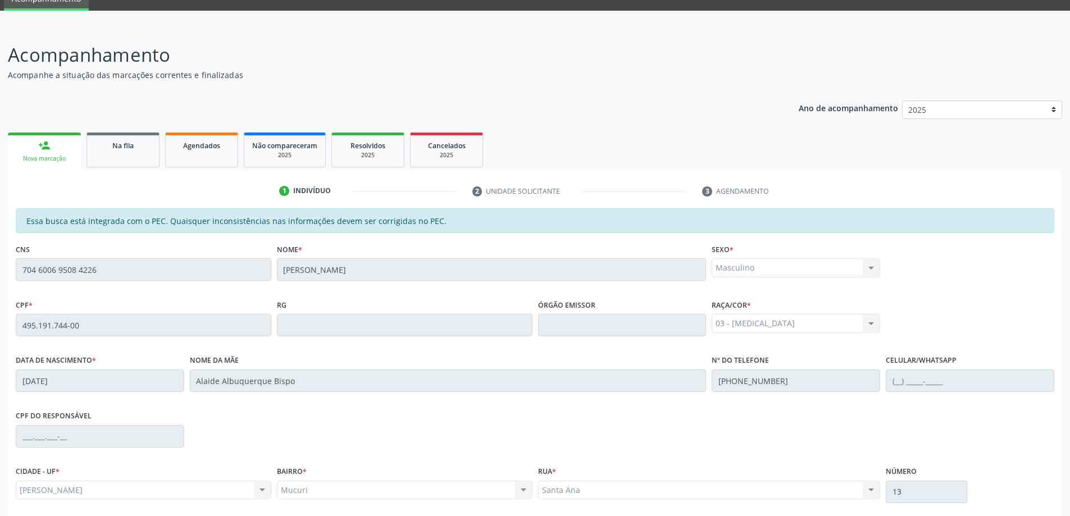
scroll to position [141, 0]
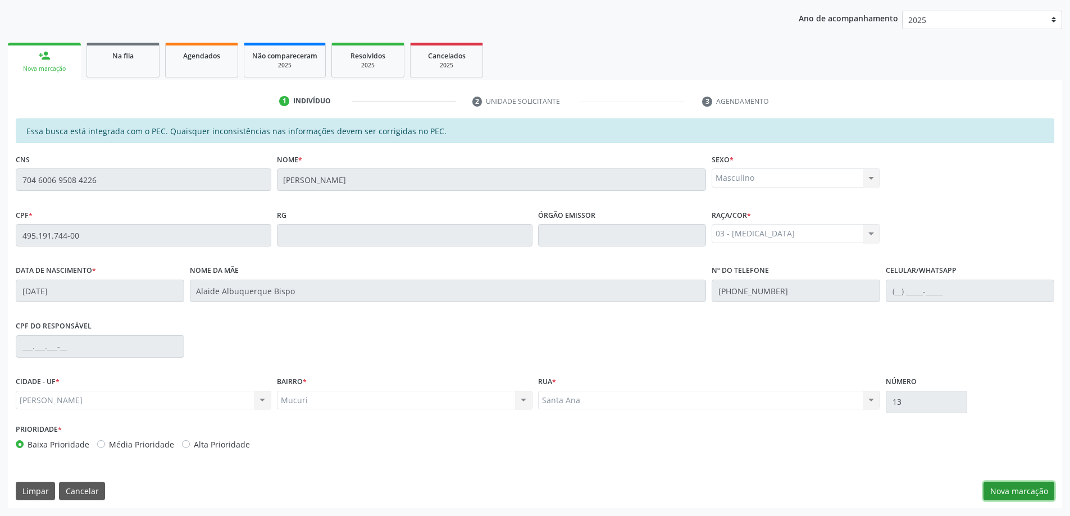
click at [1019, 489] on button "Nova marcação" at bounding box center [1018, 491] width 71 height 19
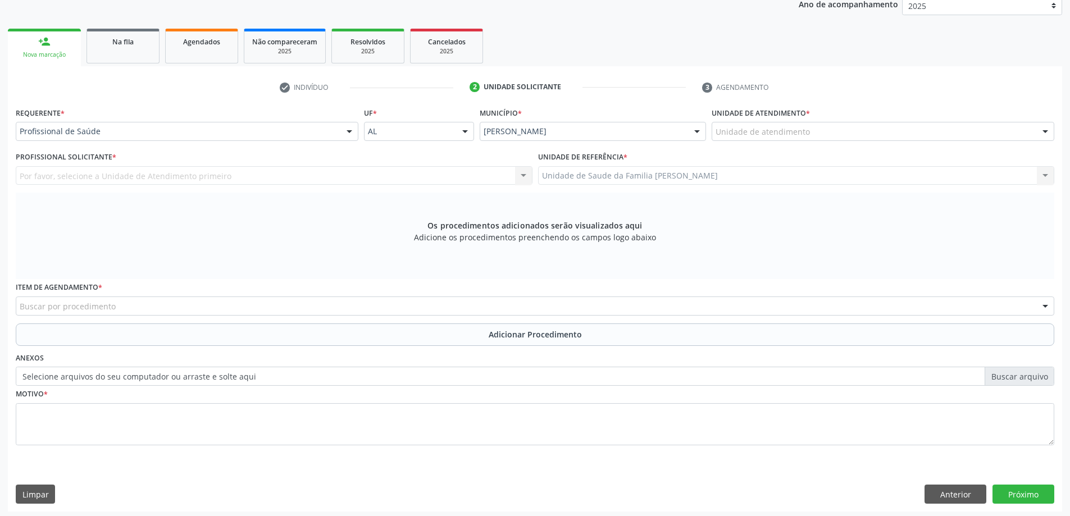
scroll to position [158, 0]
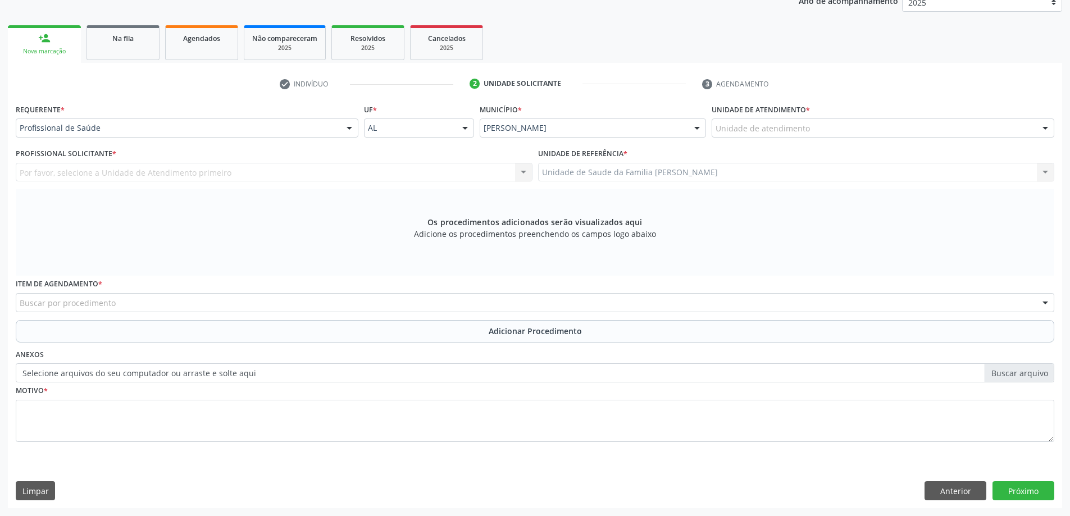
click at [691, 173] on div "Unidade de Saude da Familia Massagueira Unidade de Saude da Familia Massagueira…" at bounding box center [796, 172] width 517 height 19
click at [767, 138] on div "Unidade de atendimento * Unidade de atendimento Aeronave Baron 58 Aeronave Cess…" at bounding box center [883, 123] width 348 height 44
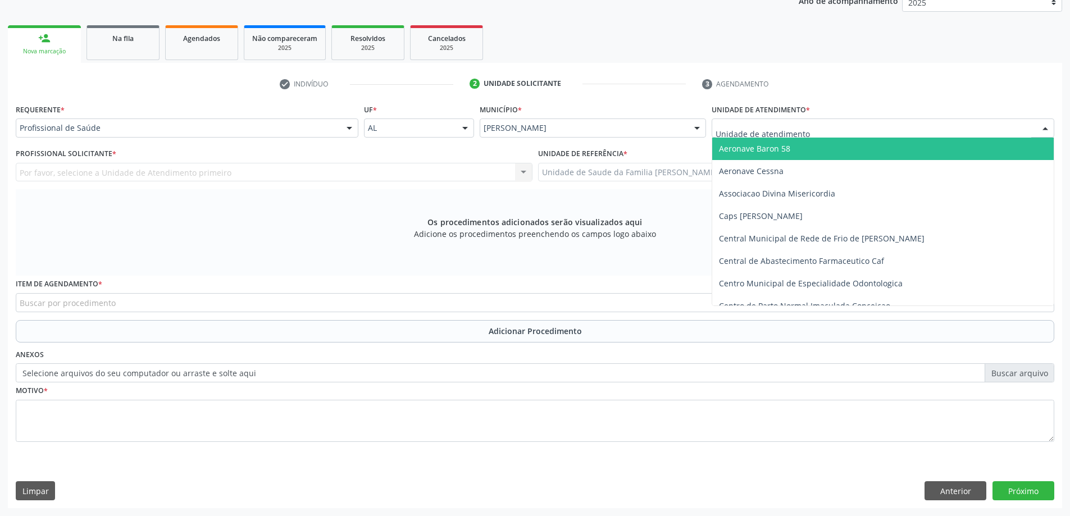
click at [767, 136] on div at bounding box center [882, 127] width 343 height 19
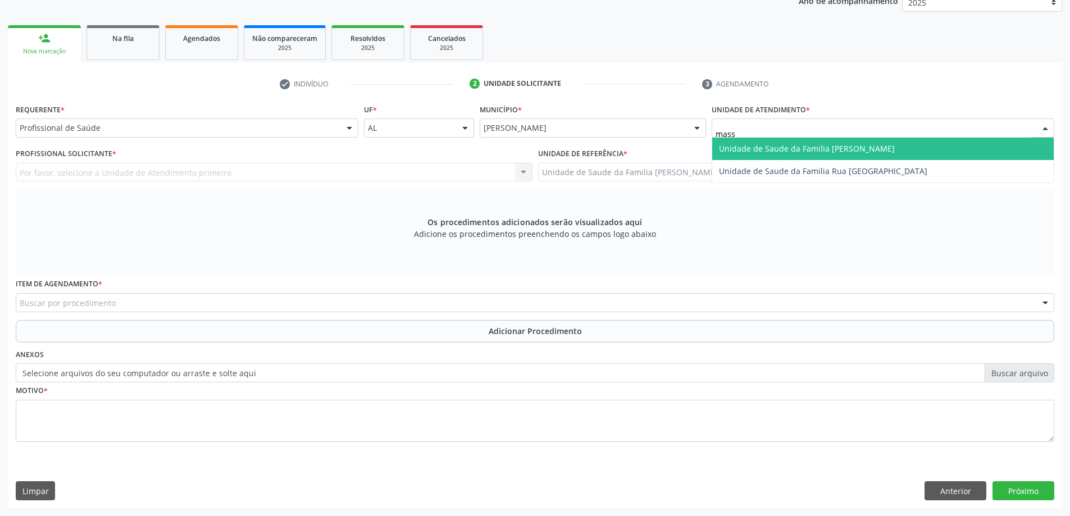
type input "massa"
click at [758, 136] on input "massa" at bounding box center [873, 133] width 316 height 22
click at [746, 156] on span "Unidade de Saude da Familia [PERSON_NAME]" at bounding box center [882, 149] width 341 height 22
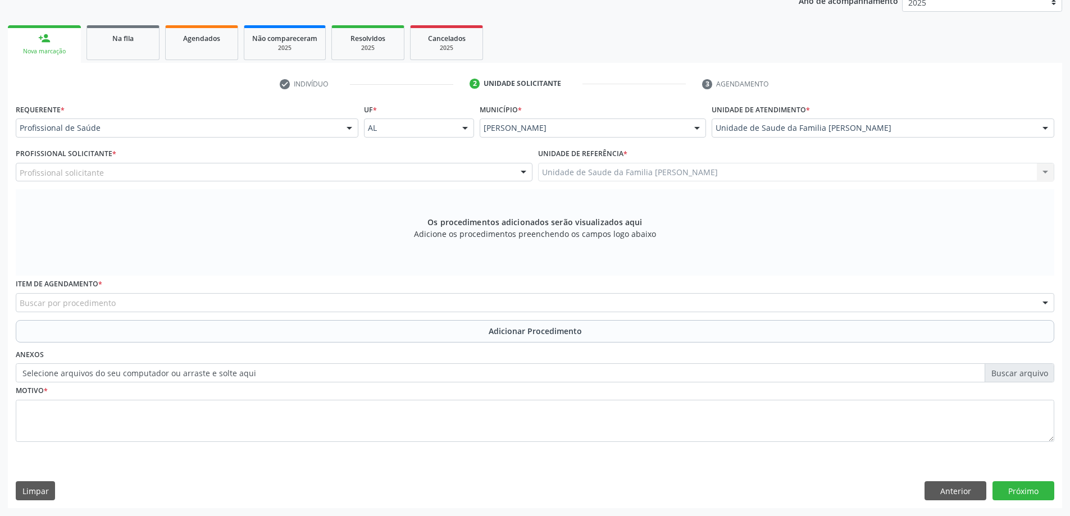
click at [120, 176] on div "Profissional solicitante" at bounding box center [274, 172] width 517 height 19
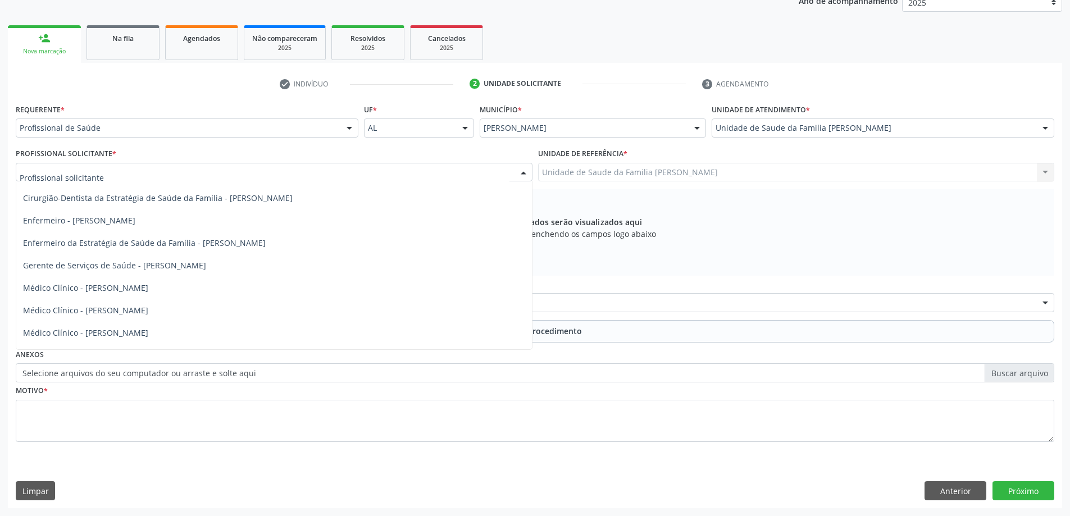
scroll to position [34, 0]
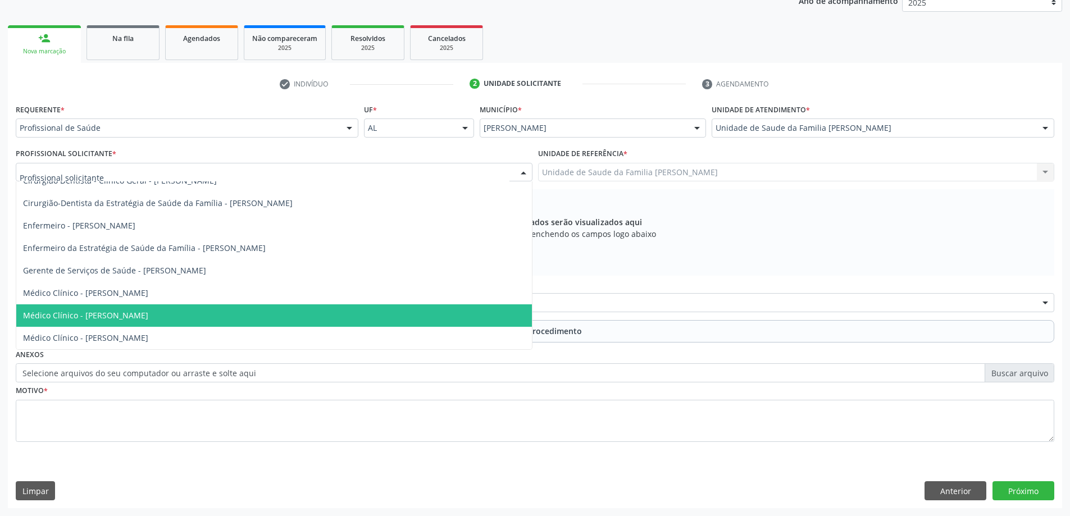
click at [128, 308] on span "Médico Clínico - [PERSON_NAME]" at bounding box center [273, 315] width 515 height 22
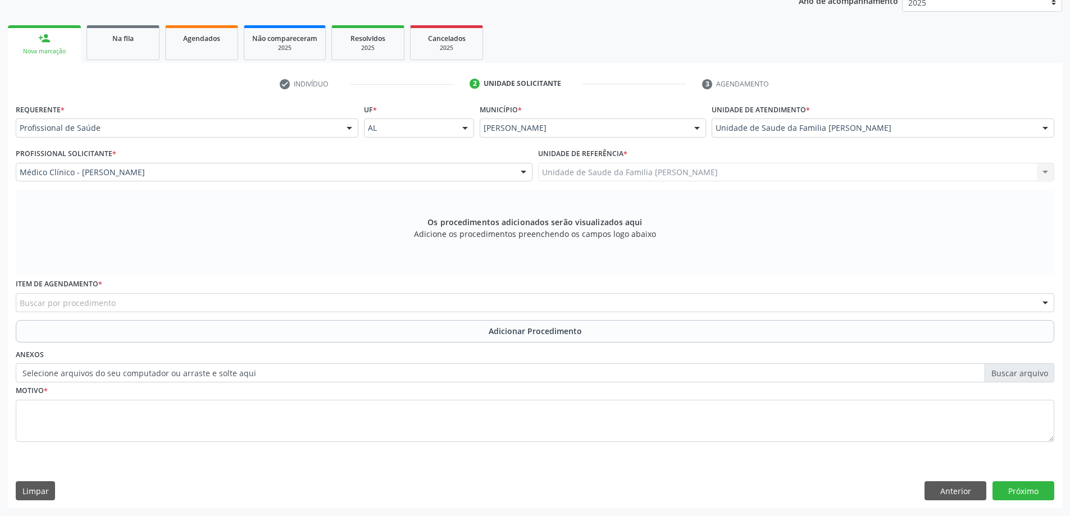
click at [649, 181] on div "Unidade de Saude da Familia Massagueira Unidade de Saude da Familia Massagueira…" at bounding box center [796, 172] width 517 height 19
click at [654, 171] on div "Unidade de Saude da Familia Massagueira Unidade de Saude da Familia Massagueira…" at bounding box center [796, 172] width 517 height 19
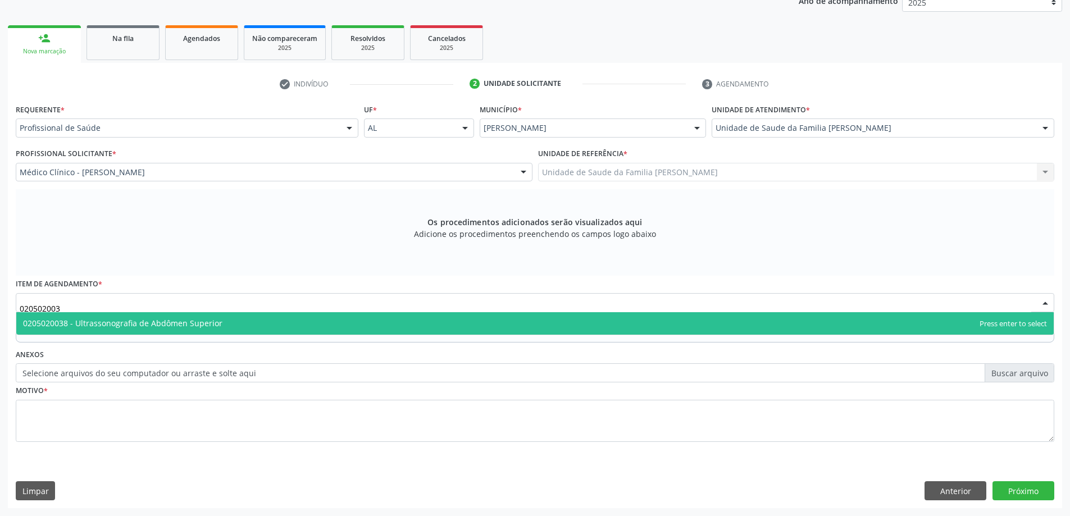
type input "0205020038"
click at [90, 323] on span "0205020038 - Ultrassonografia de Abdômen Superior" at bounding box center [122, 323] width 199 height 11
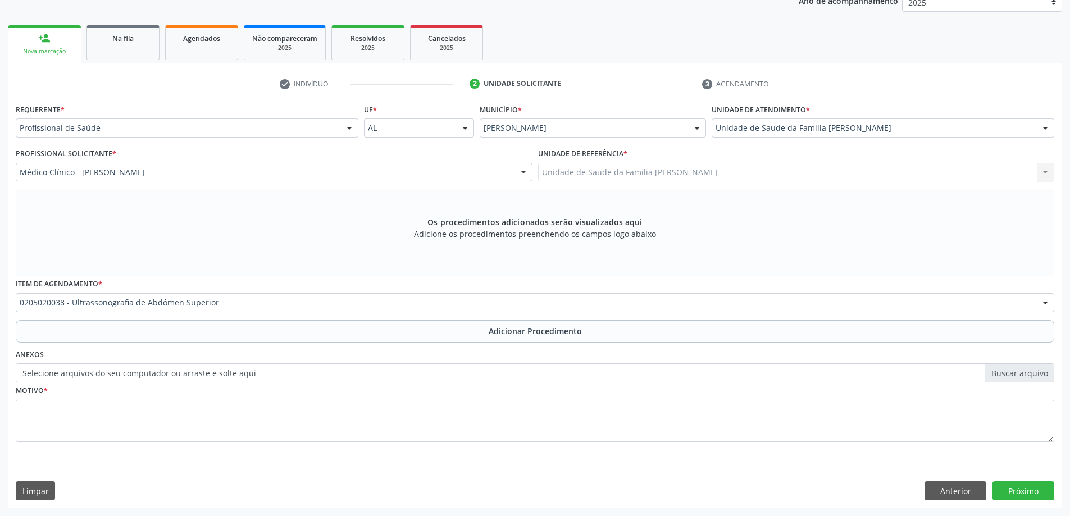
click at [102, 375] on label "Selecione arquivos do seu computador ou arraste e solte aqui" at bounding box center [535, 372] width 1038 height 19
click at [102, 375] on input "Selecione arquivos do seu computador ou arraste e solte aqui" at bounding box center [535, 372] width 1038 height 19
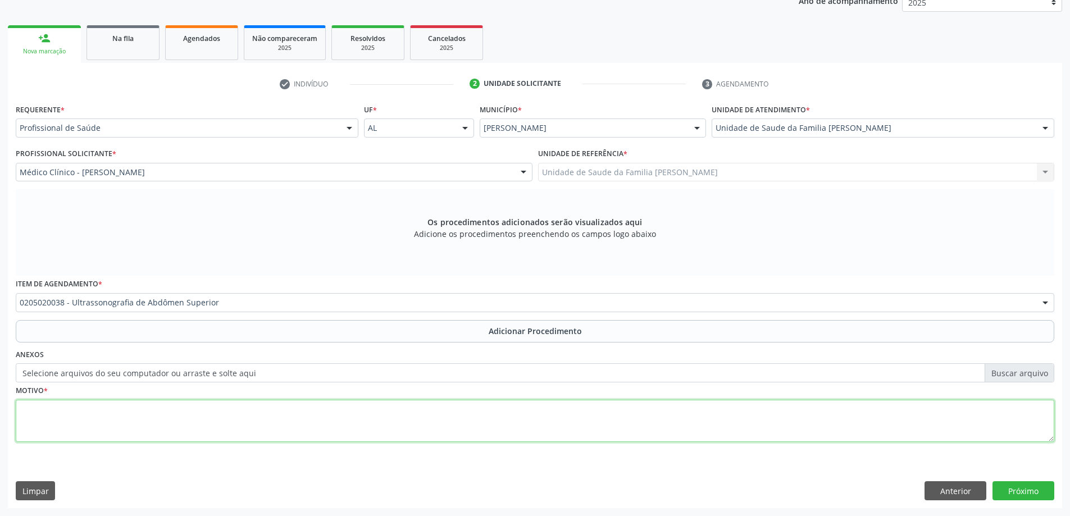
click at [163, 408] on textarea at bounding box center [535, 421] width 1038 height 43
type textarea "Dor a palpação em hipocôndrio direito."
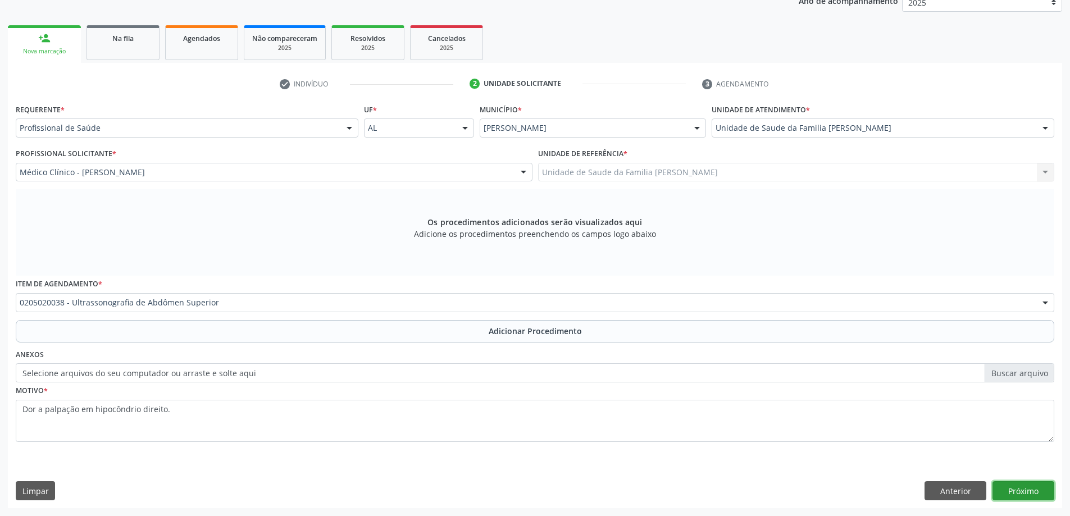
click at [1023, 487] on button "Próximo" at bounding box center [1023, 490] width 62 height 19
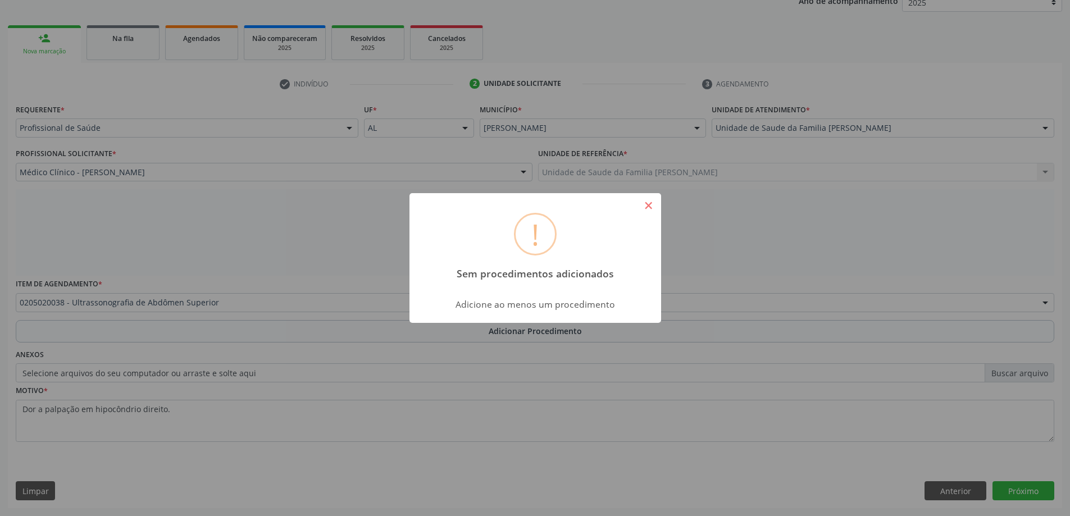
click at [647, 200] on button "×" at bounding box center [648, 205] width 19 height 19
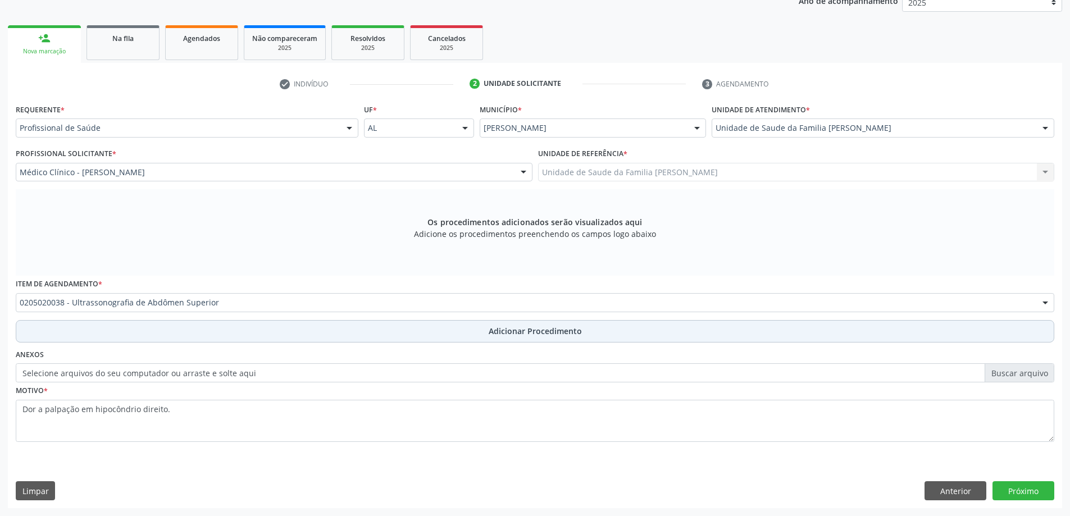
click at [522, 331] on span "Adicionar Procedimento" at bounding box center [535, 331] width 93 height 12
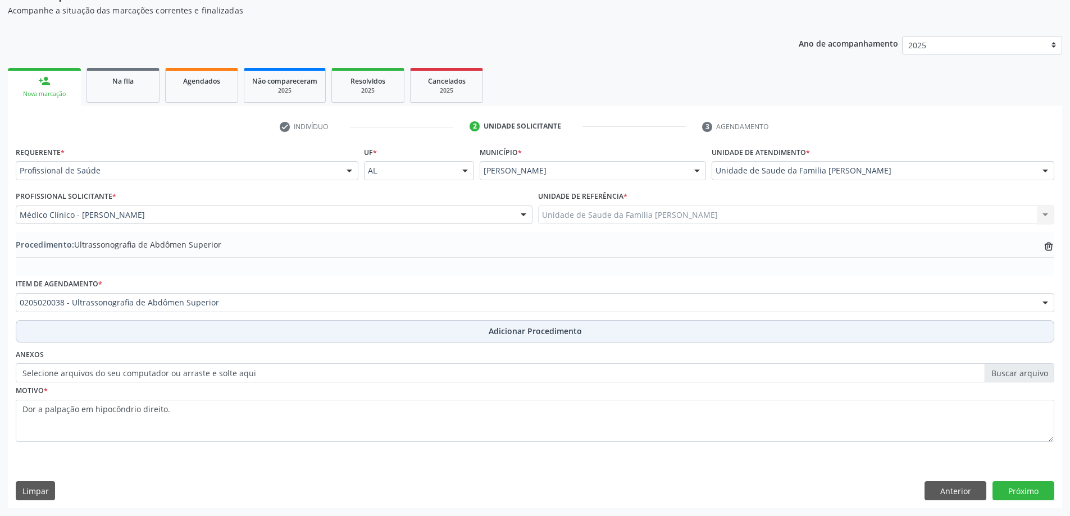
scroll to position [116, 0]
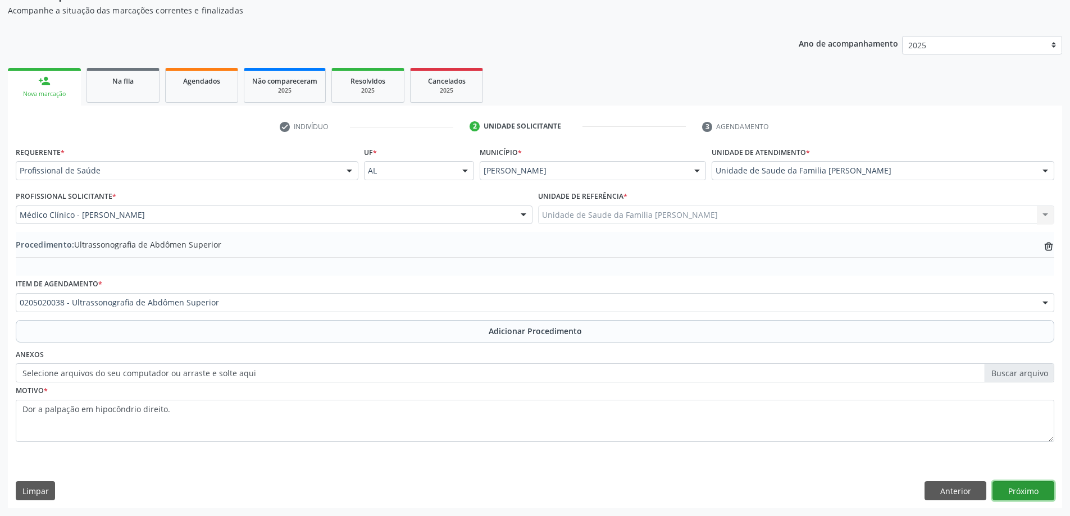
click at [998, 492] on button "Próximo" at bounding box center [1023, 490] width 62 height 19
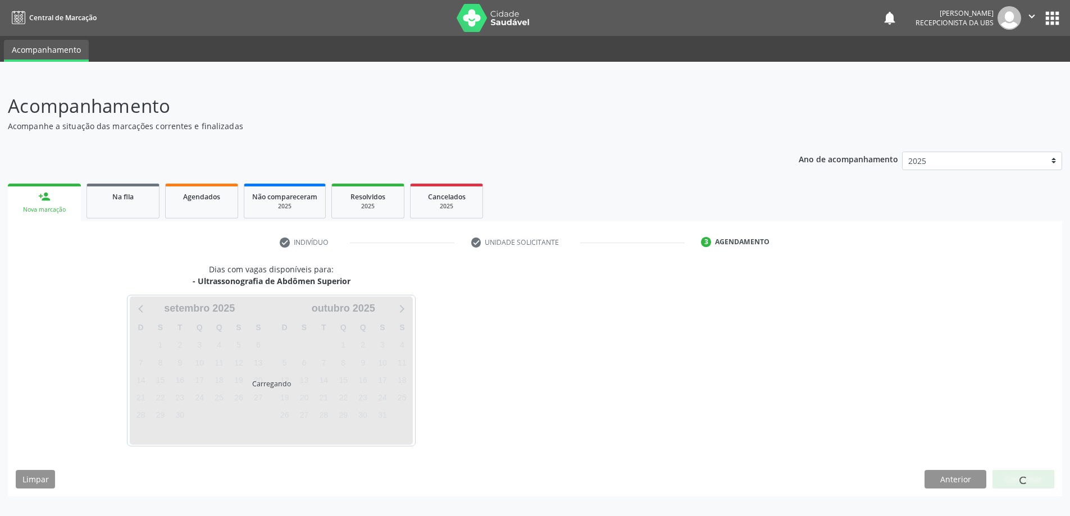
scroll to position [0, 0]
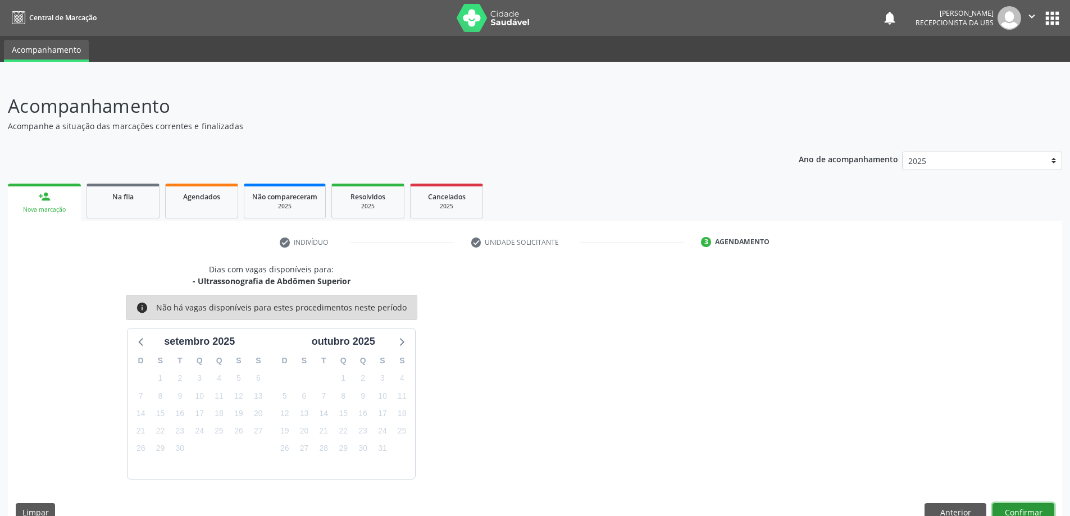
click at [1043, 510] on button "Confirmar" at bounding box center [1023, 512] width 62 height 19
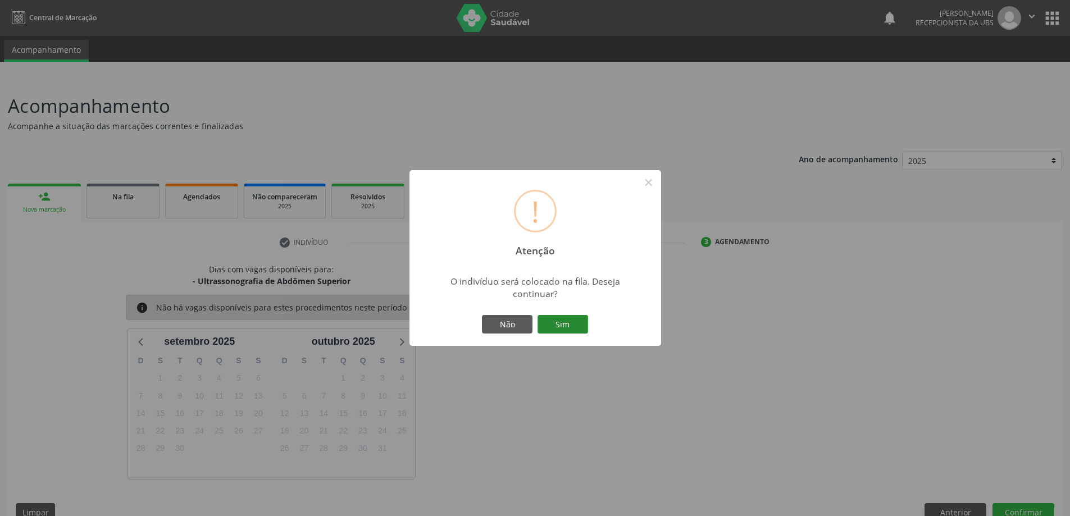
click at [576, 321] on button "Sim" at bounding box center [562, 324] width 51 height 19
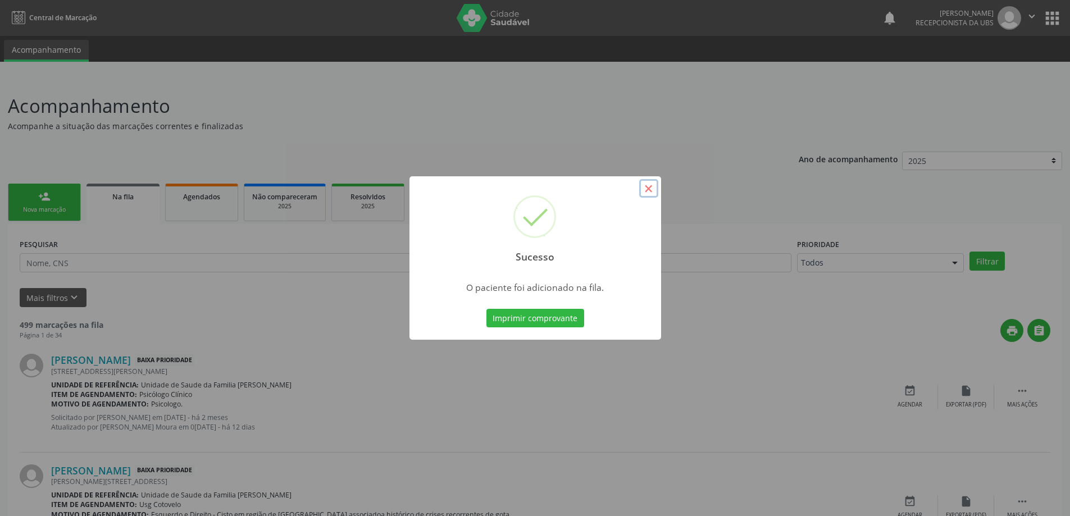
click at [646, 191] on button "×" at bounding box center [648, 188] width 19 height 19
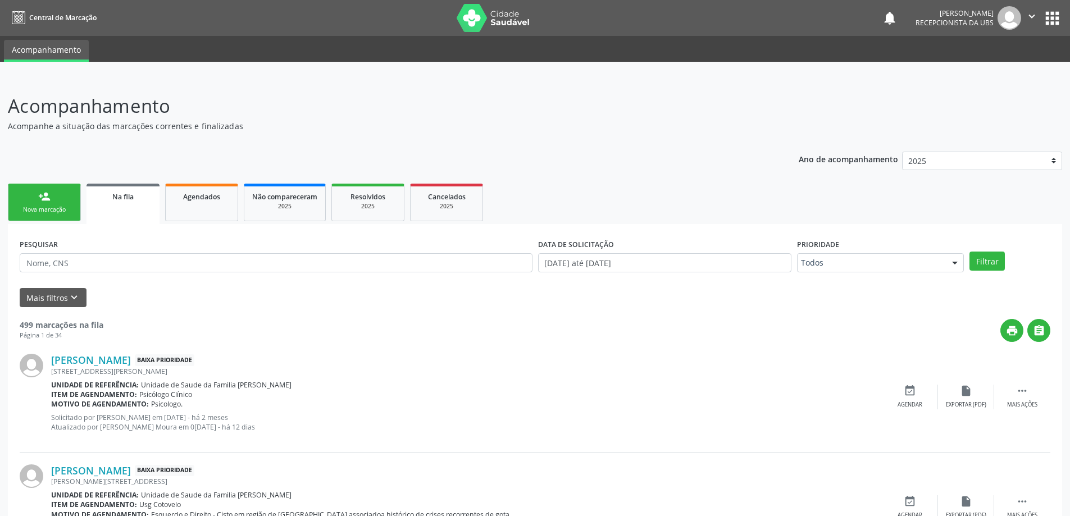
click at [20, 200] on link "person_add Nova marcação" at bounding box center [44, 203] width 73 height 38
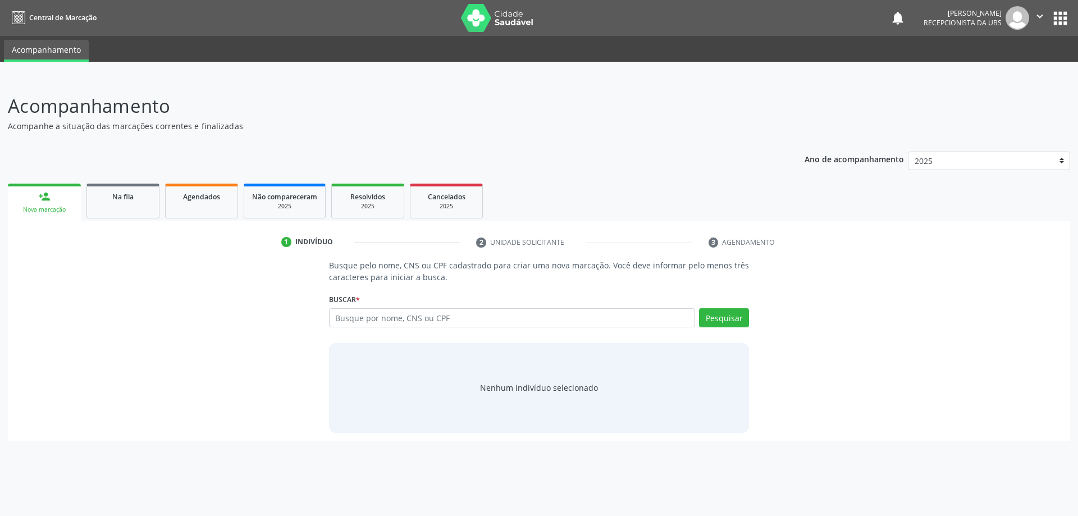
click at [512, 327] on div "Busque por nome, CNS ou CPF Nenhum resultado encontrado para: " " Digite nome, …" at bounding box center [539, 321] width 421 height 27
click at [519, 321] on input "text" at bounding box center [512, 317] width 367 height 19
type input "0"
type input "898001212704942"
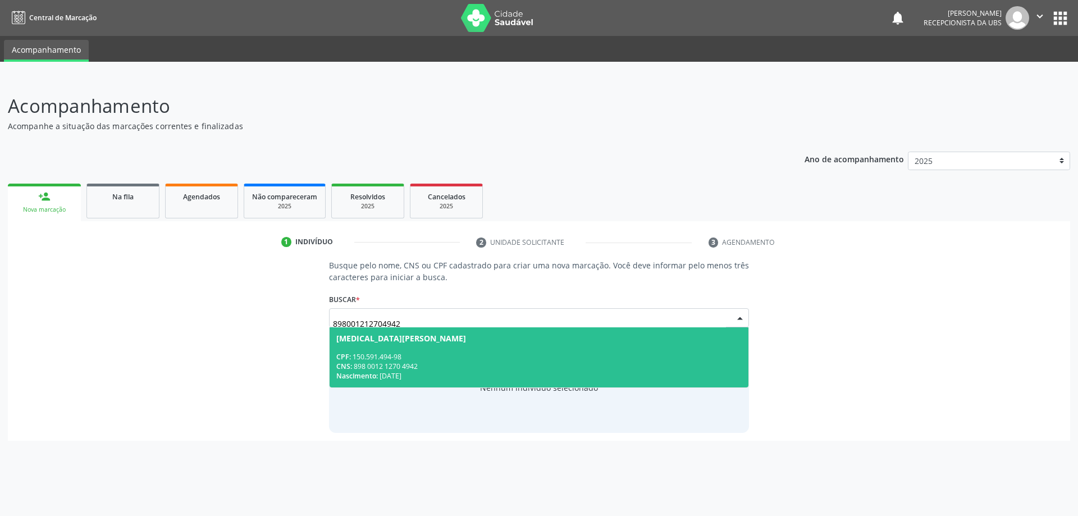
click at [586, 361] on div "CPF: 150.591.494-98" at bounding box center [539, 357] width 406 height 10
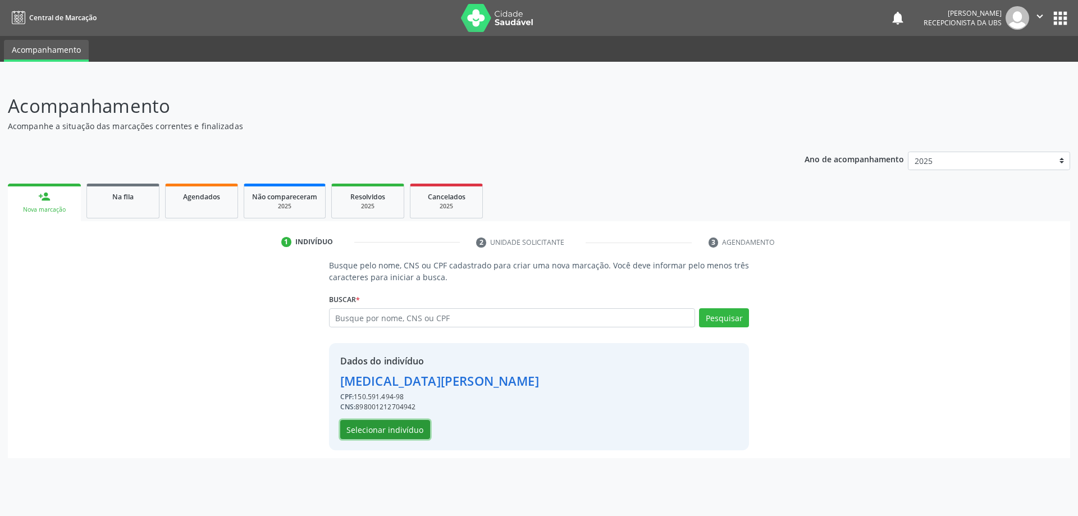
click at [357, 436] on button "Selecionar indivíduo" at bounding box center [385, 429] width 90 height 19
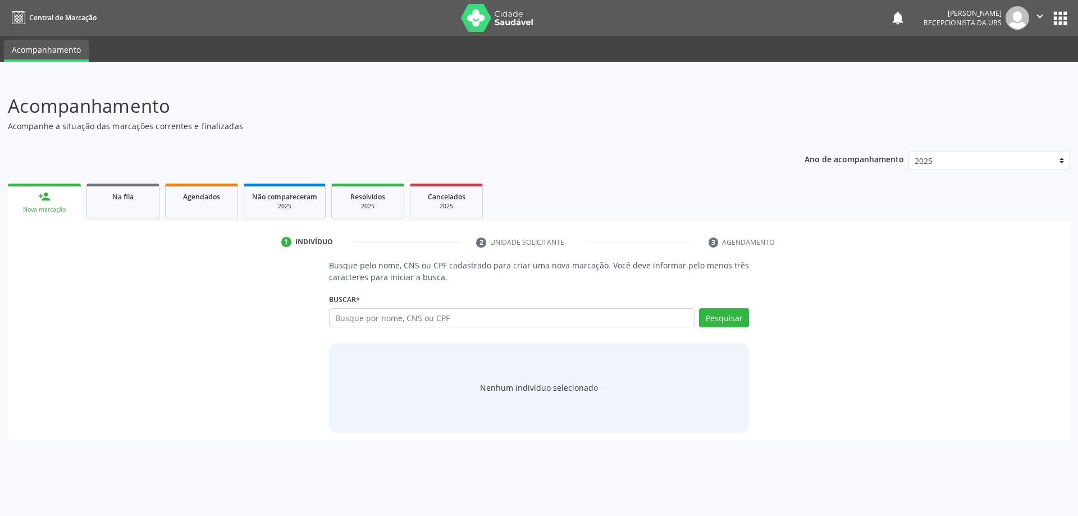
click at [508, 314] on input "text" at bounding box center [512, 317] width 367 height 19
type input "700408301483750"
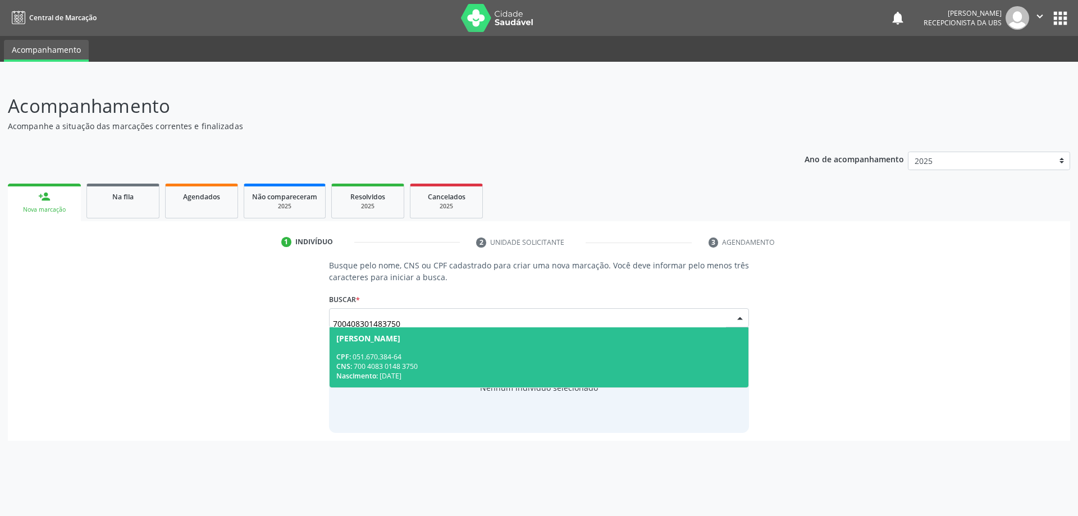
click at [382, 364] on div "CNS: 700 4083 0148 3750" at bounding box center [539, 367] width 406 height 10
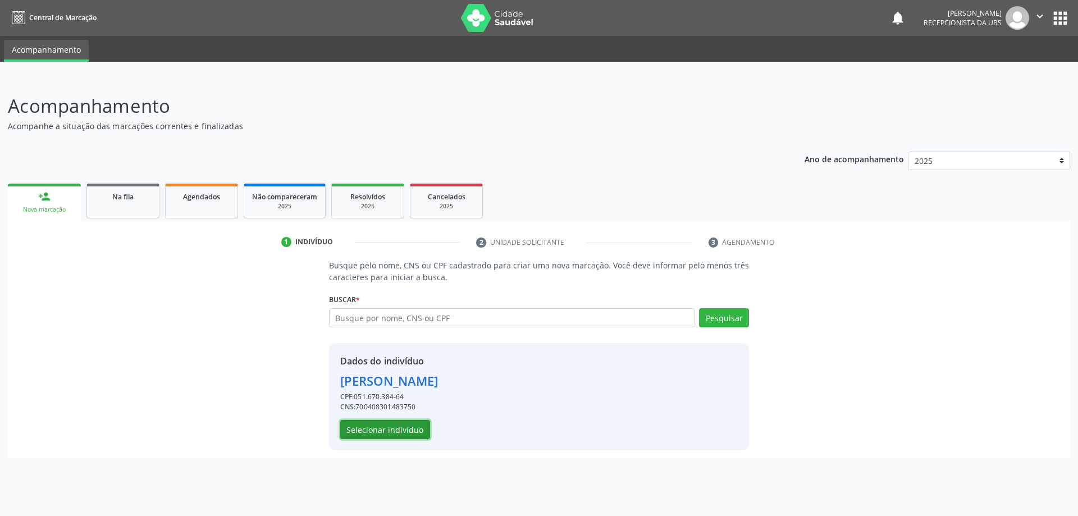
click at [396, 424] on button "Selecionar indivíduo" at bounding box center [385, 429] width 90 height 19
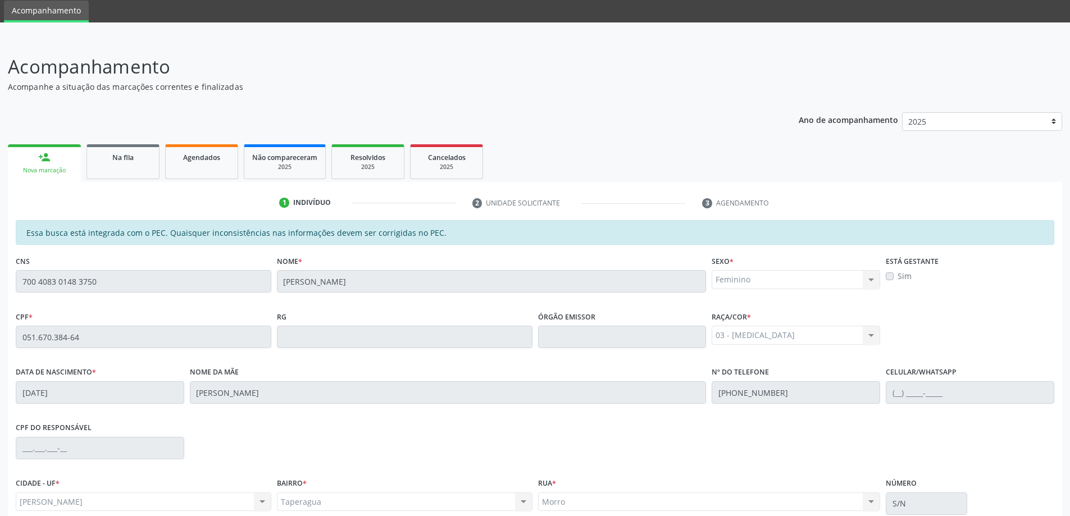
scroll to position [141, 0]
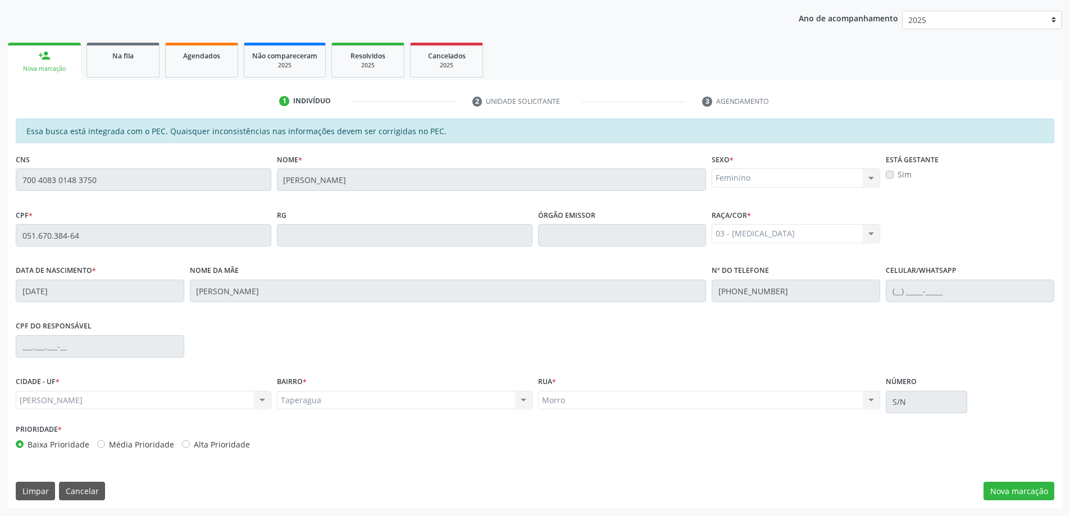
click at [531, 404] on div "Taperagua Taperagua Nenhum resultado encontrado para: " " Não há nenhuma opção …" at bounding box center [404, 400] width 255 height 19
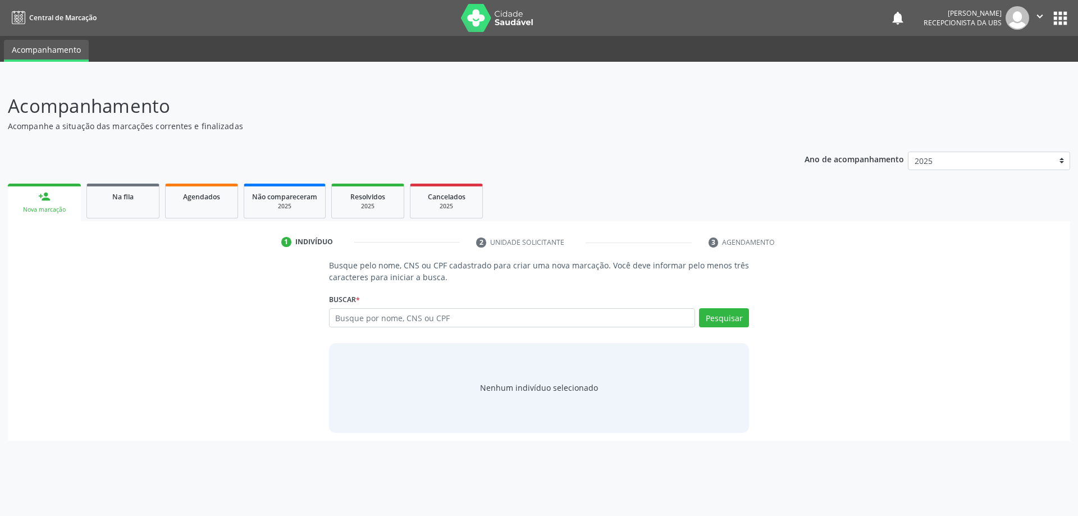
click at [355, 319] on input "text" at bounding box center [512, 317] width 367 height 19
type input "700408301483750"
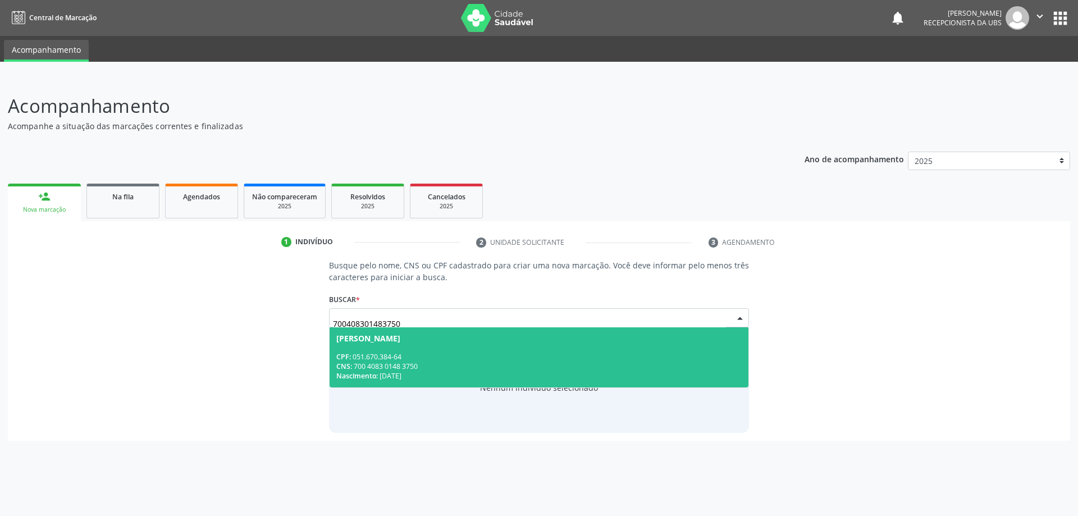
click at [460, 350] on span "Anna Klezia Soares de Lima CPF: 051.670.384-64 CNS: 700 4083 0148 3750 Nascimen…" at bounding box center [539, 357] width 419 height 60
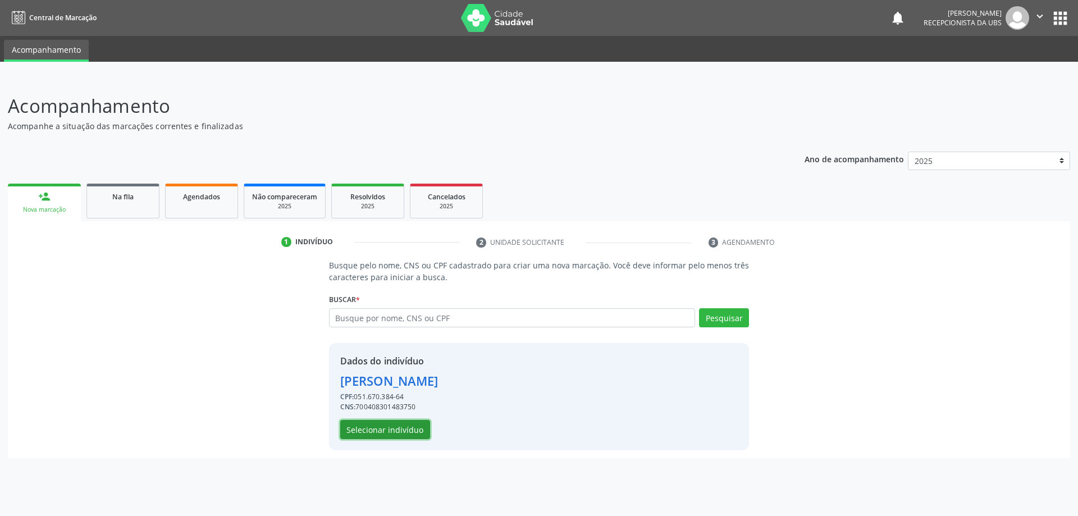
click at [401, 437] on button "Selecionar indivíduo" at bounding box center [385, 429] width 90 height 19
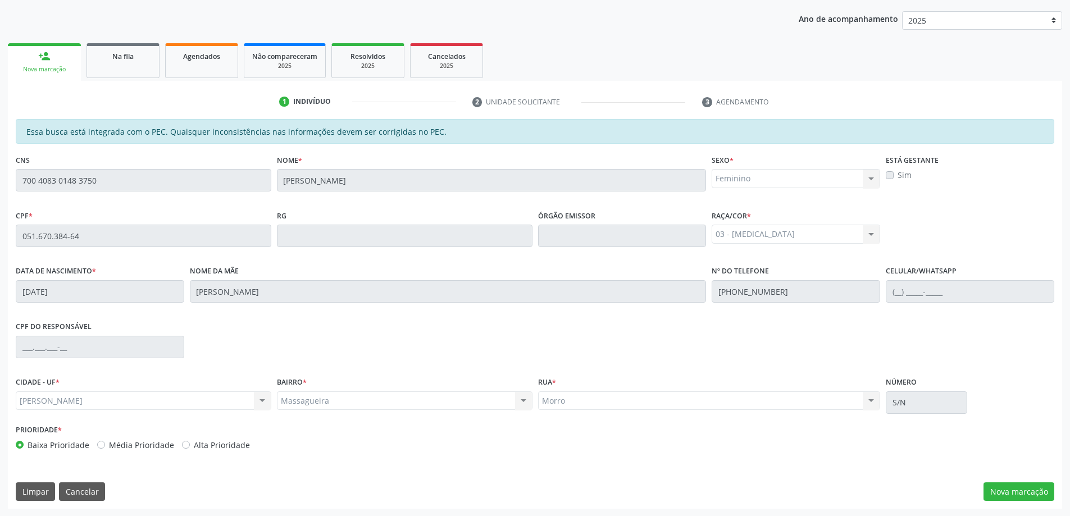
scroll to position [141, 0]
click at [1015, 483] on button "Nova marcação" at bounding box center [1018, 491] width 71 height 19
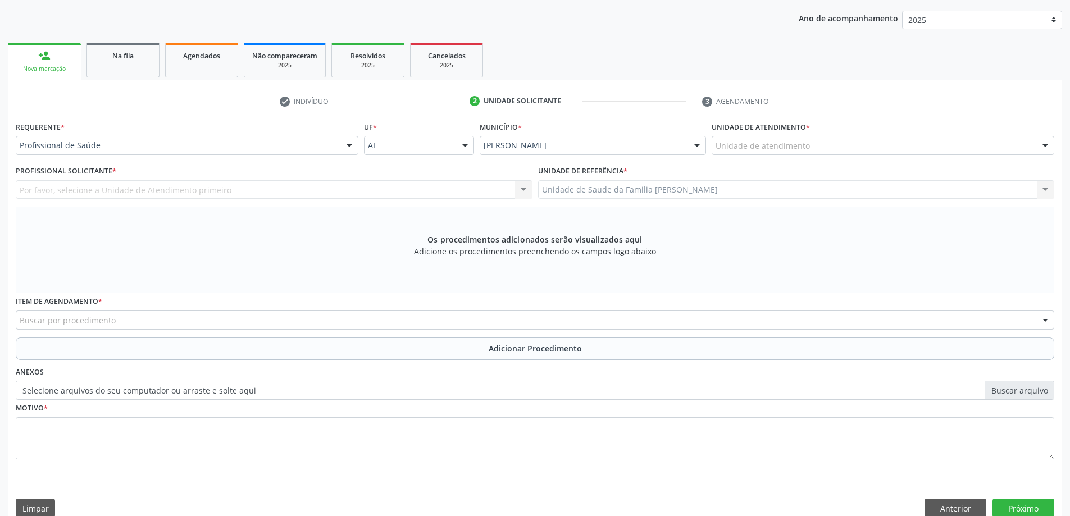
click at [787, 135] on label "Unidade de atendimento *" at bounding box center [760, 126] width 98 height 17
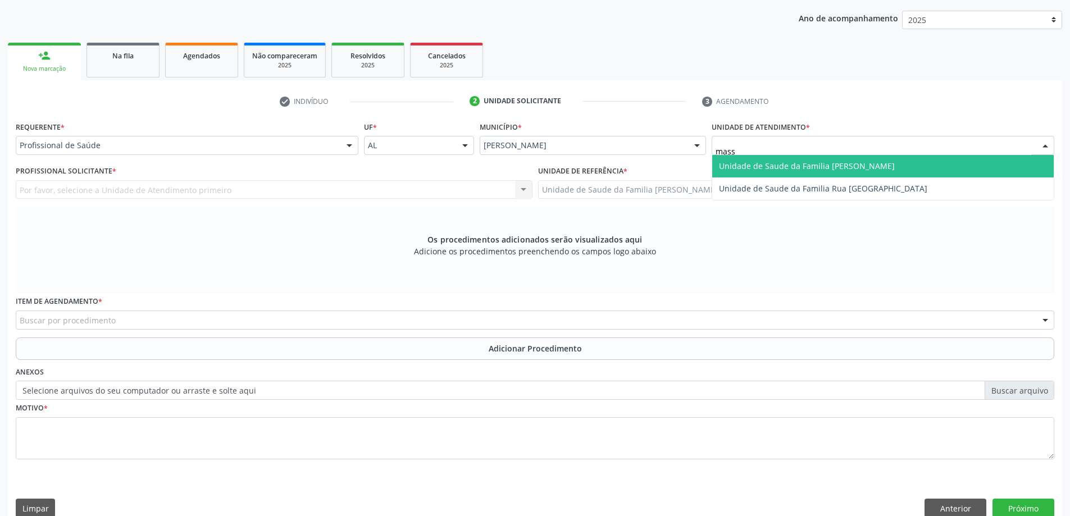
type input "massa"
click at [834, 162] on span "Unidade de Saude da Familia [PERSON_NAME]" at bounding box center [807, 166] width 176 height 11
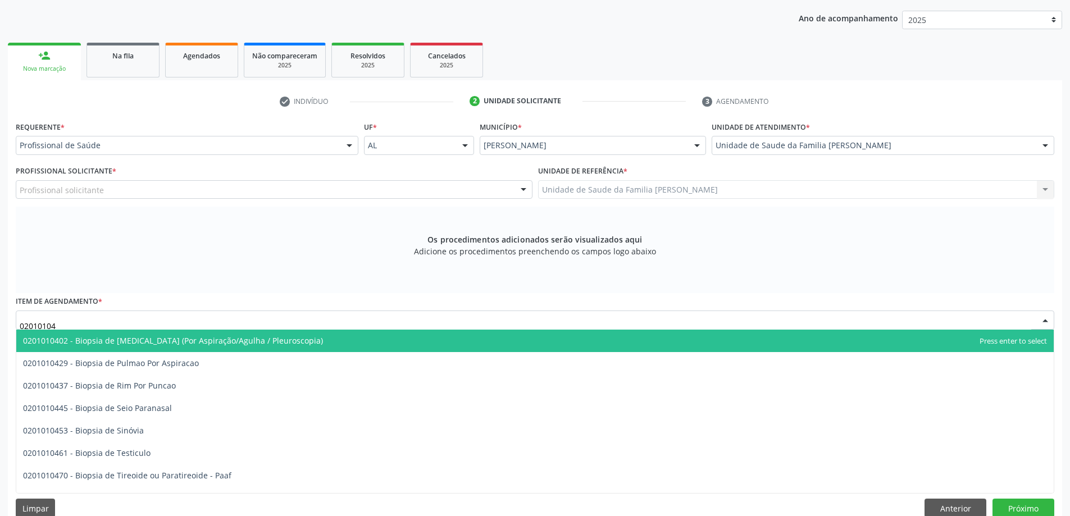
type input "020101047"
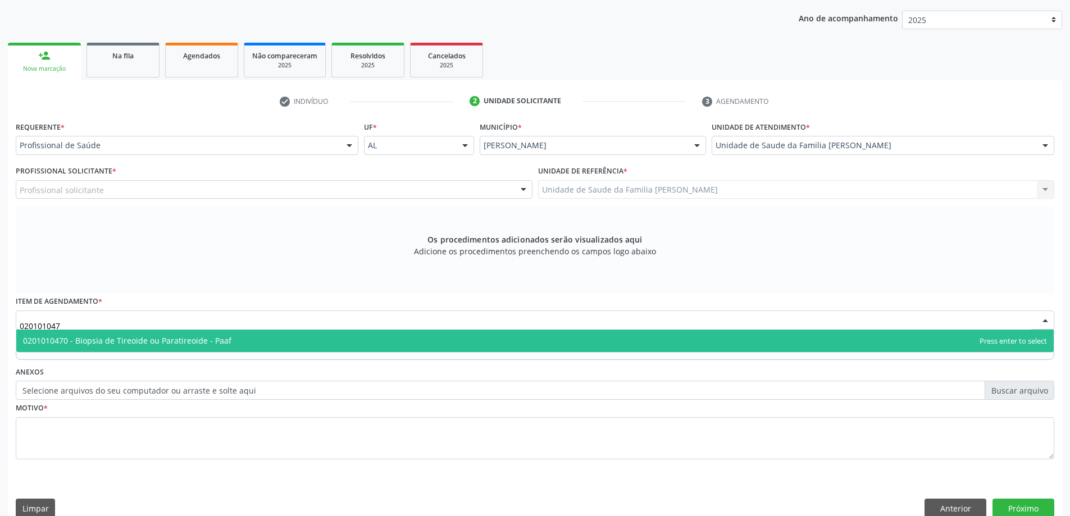
click at [95, 343] on span "0201010470 - Biopsia de Tireoide ou Paratireoide - Paaf" at bounding box center [127, 340] width 208 height 11
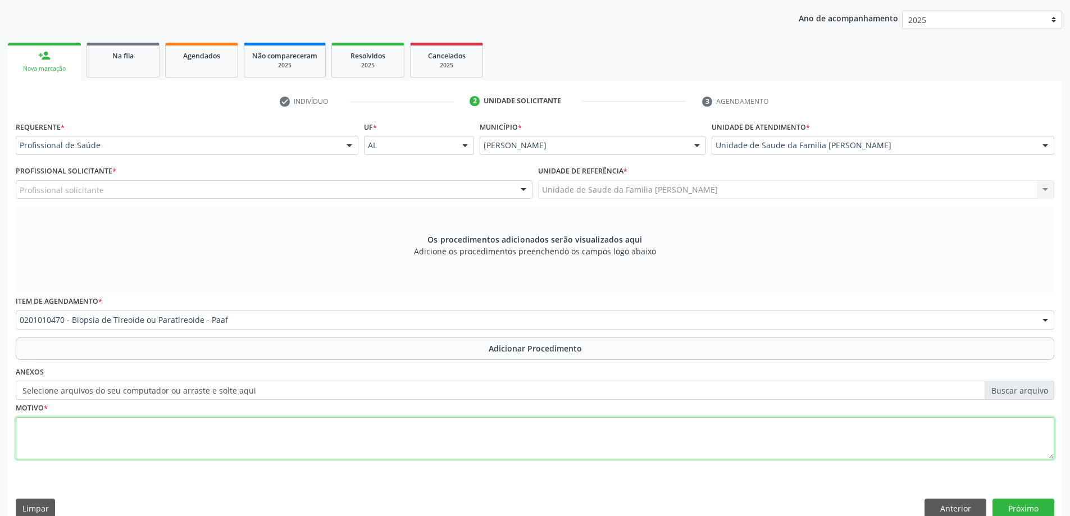
click at [94, 442] on textarea at bounding box center [535, 438] width 1038 height 43
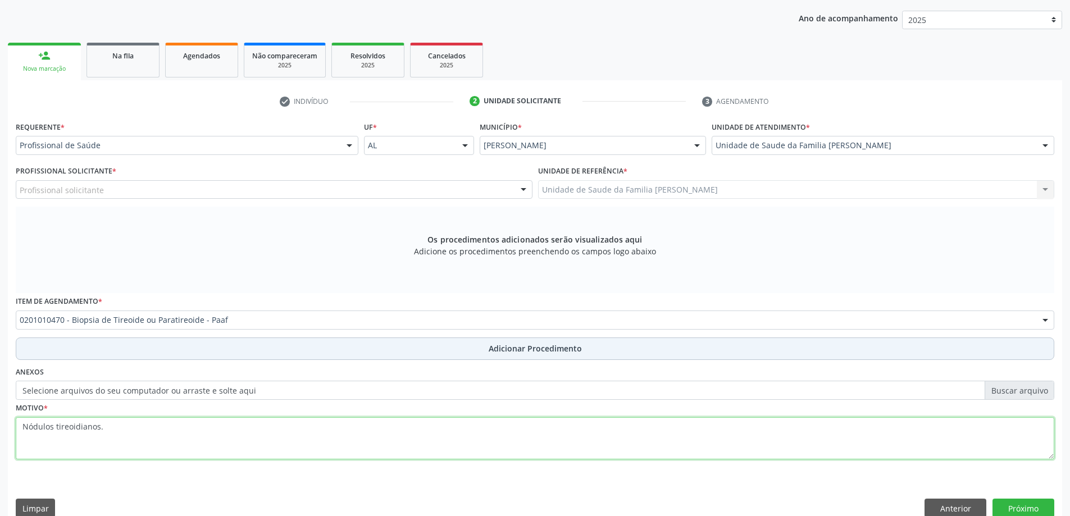
type textarea "Nódulos tireoidianos."
click at [504, 350] on span "Adicionar Procedimento" at bounding box center [535, 349] width 93 height 12
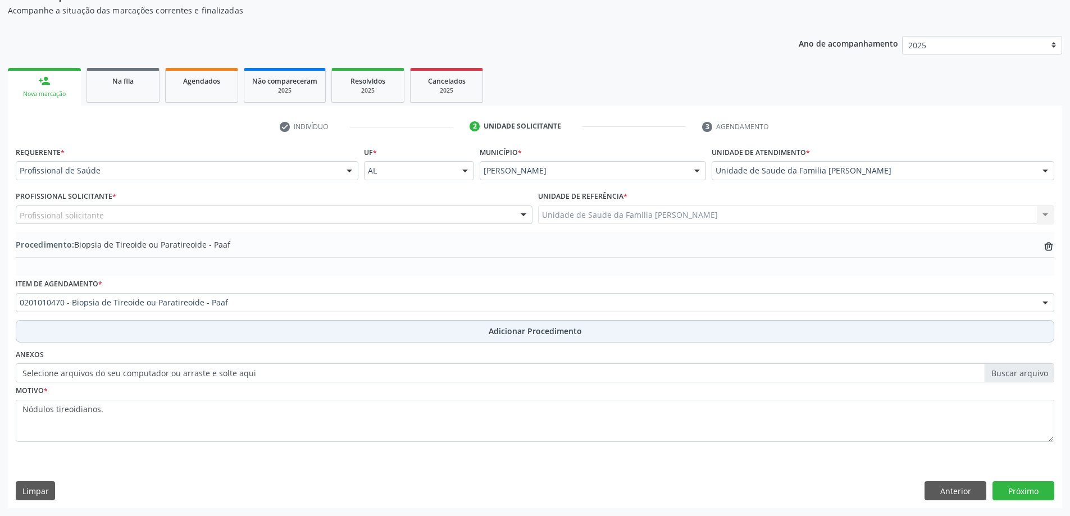
scroll to position [116, 0]
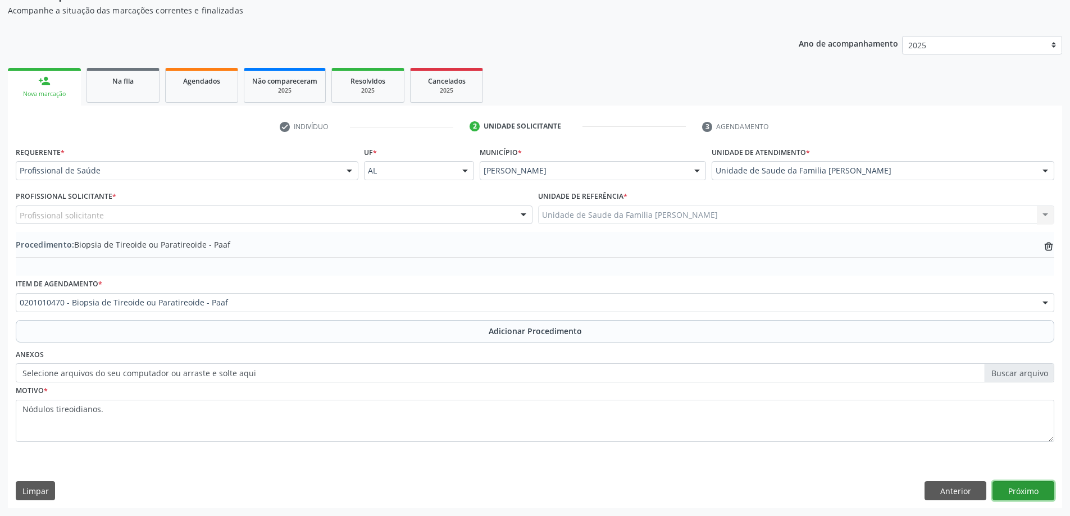
click at [1014, 485] on button "Próximo" at bounding box center [1023, 490] width 62 height 19
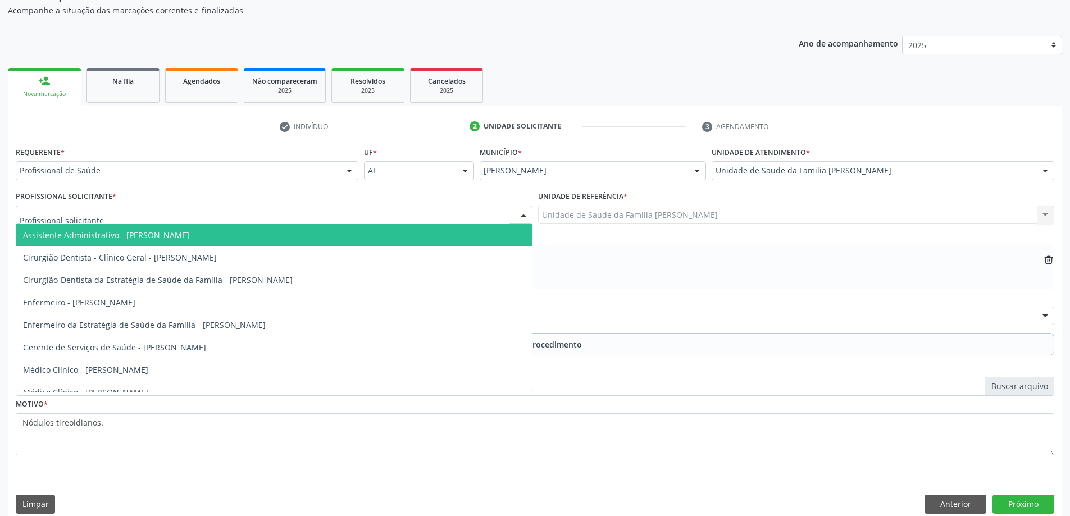
click at [243, 215] on div at bounding box center [274, 215] width 517 height 19
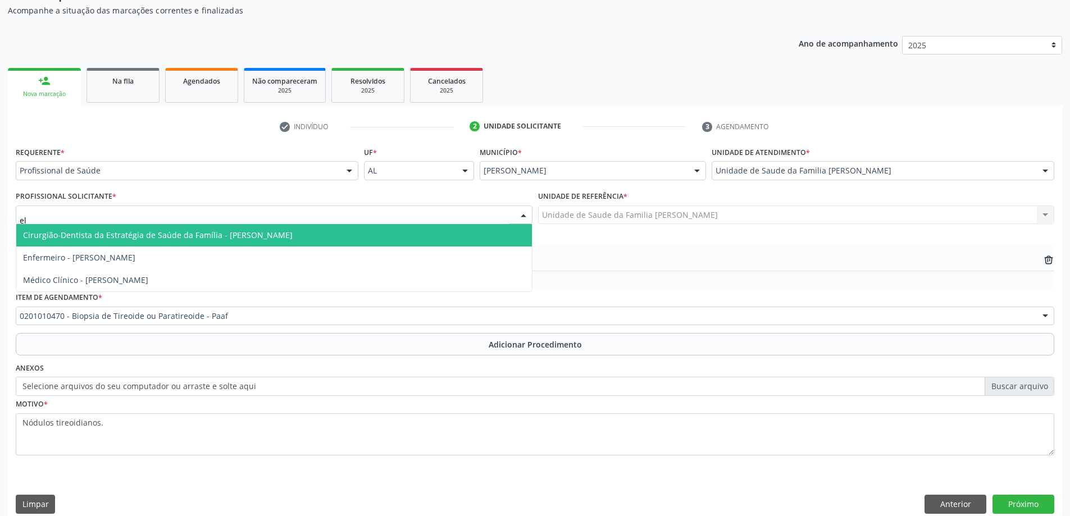
type input "eli"
click at [213, 231] on span "Médico Clínico - Elizabeth Macario dos Santos" at bounding box center [273, 235] width 515 height 22
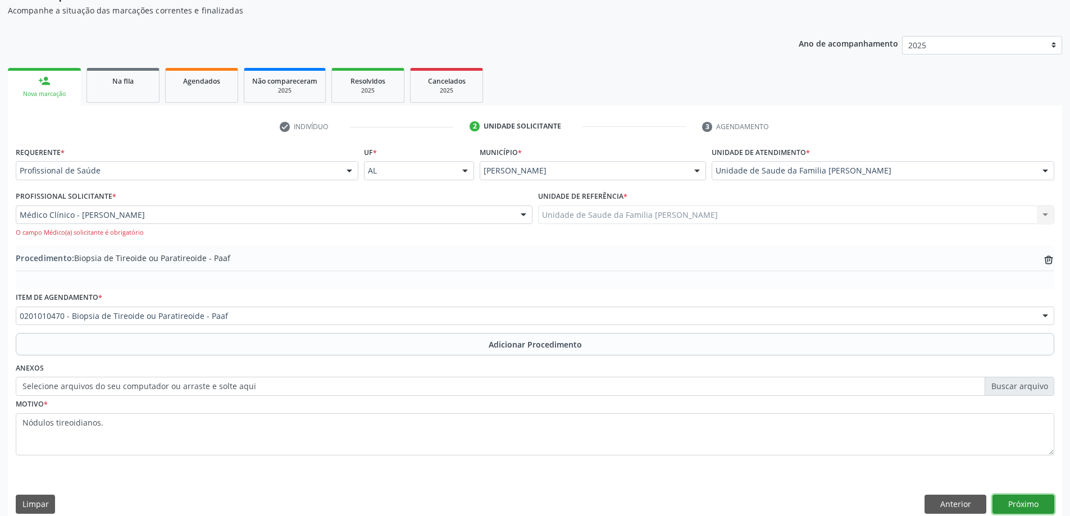
click at [1025, 499] on button "Próximo" at bounding box center [1023, 504] width 62 height 19
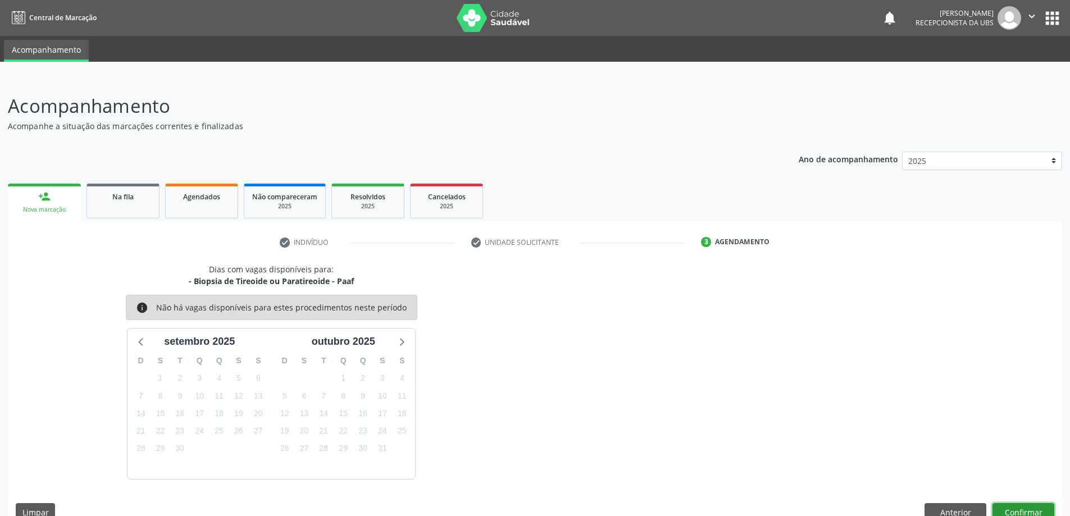
click at [1012, 507] on button "Confirmar" at bounding box center [1023, 512] width 62 height 19
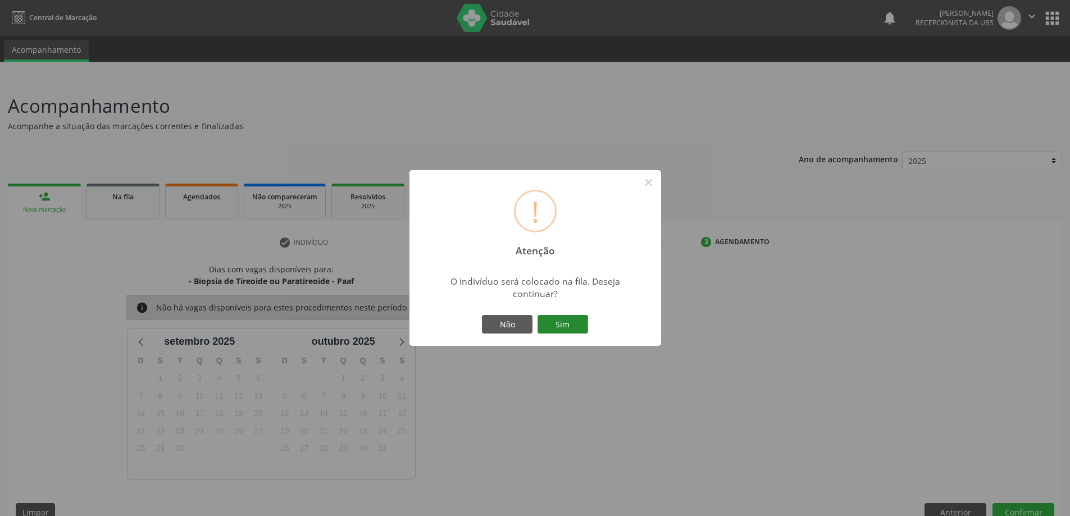
click at [572, 327] on button "Sim" at bounding box center [562, 324] width 51 height 19
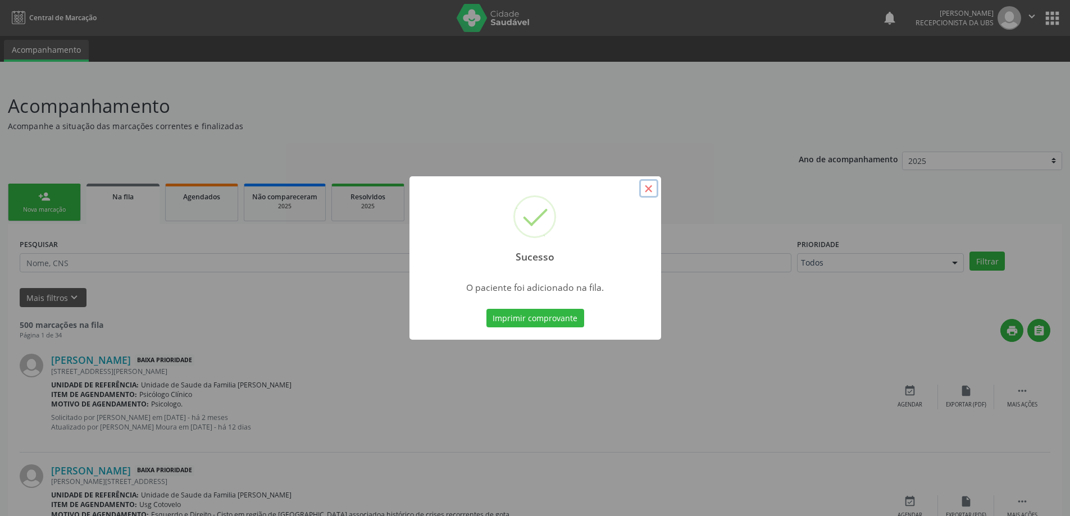
click at [653, 181] on button "×" at bounding box center [648, 188] width 19 height 19
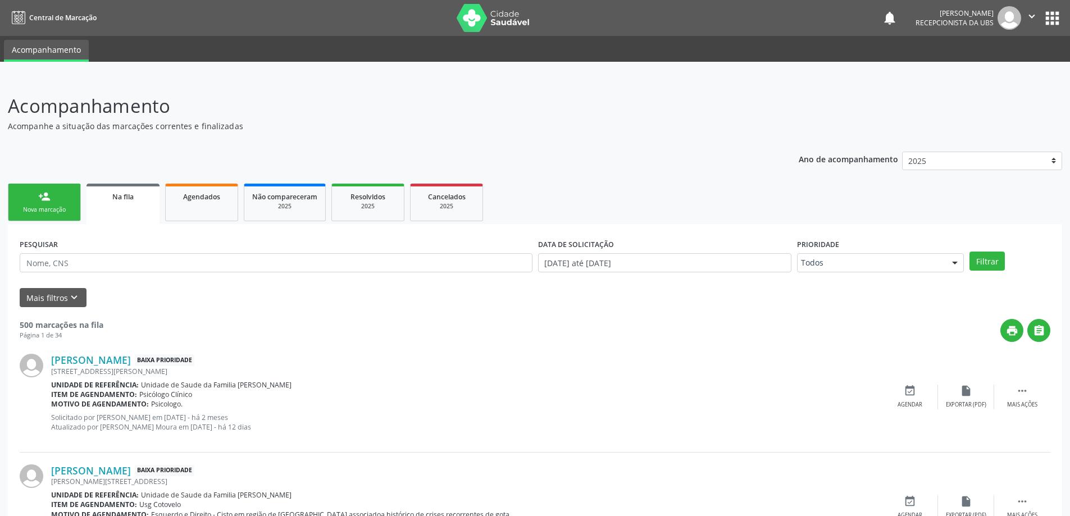
click at [19, 208] on div "Nova marcação" at bounding box center [44, 210] width 56 height 8
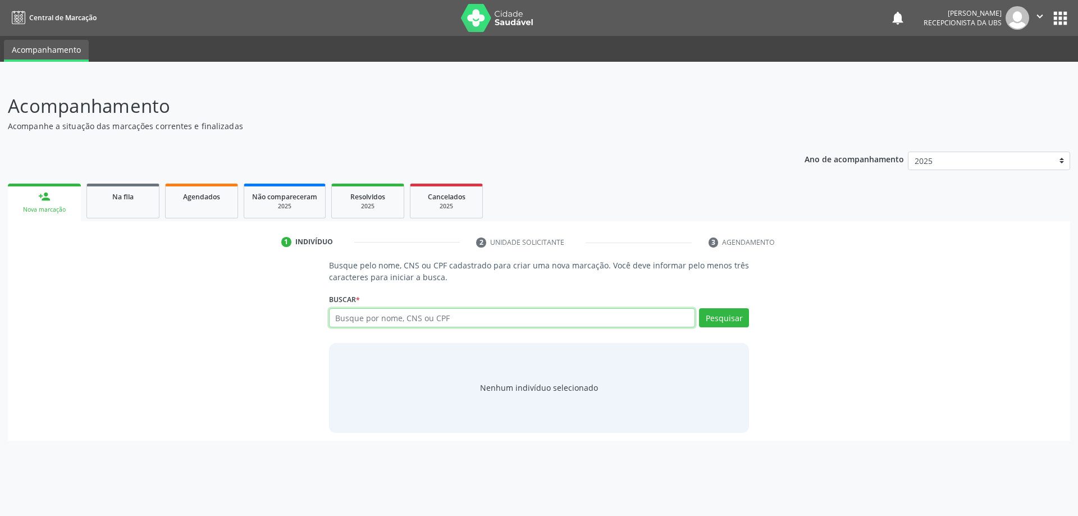
click at [480, 325] on input "text" at bounding box center [512, 317] width 367 height 19
type input "08004956408"
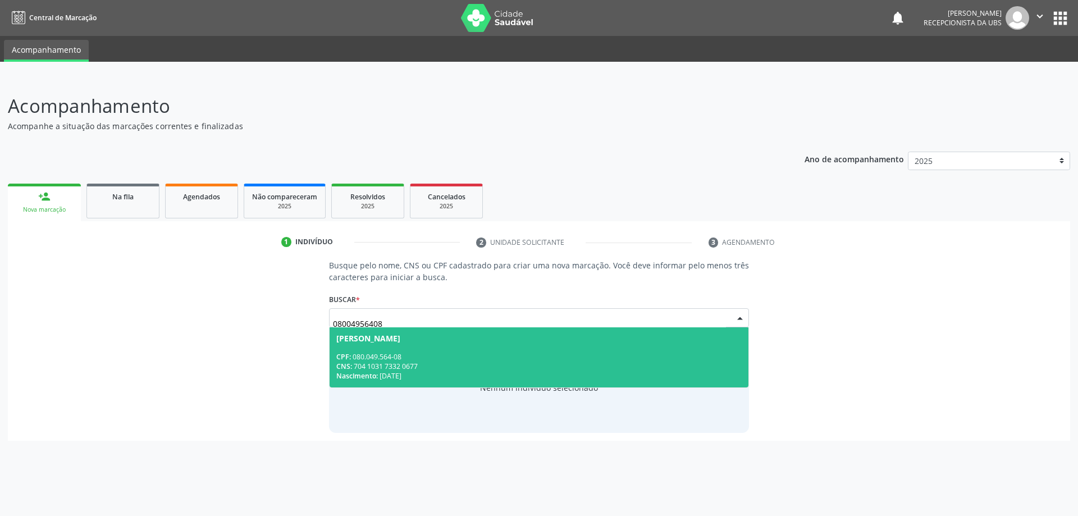
click at [527, 352] on div "CPF: 080.049.564-08" at bounding box center [539, 357] width 406 height 10
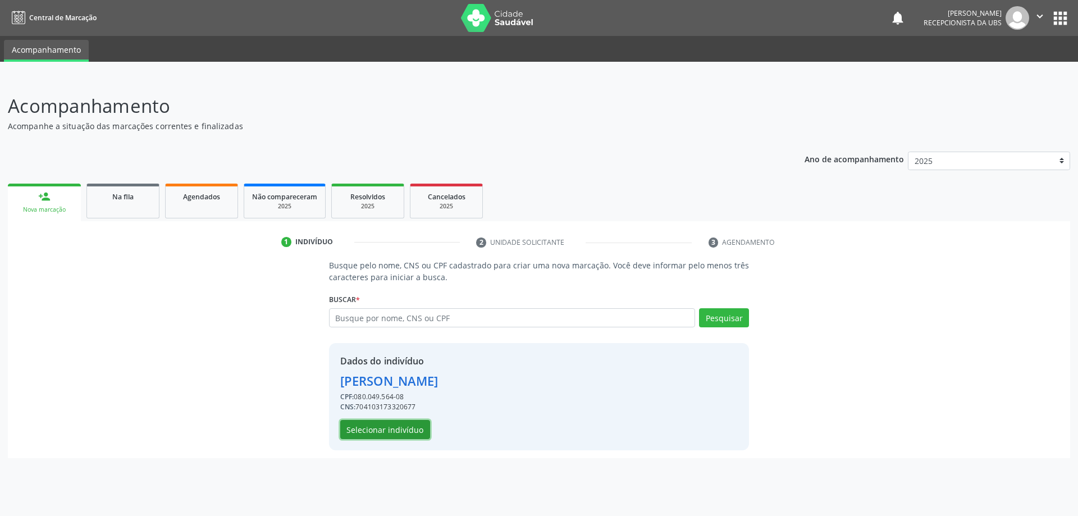
click at [406, 433] on button "Selecionar indivíduo" at bounding box center [385, 429] width 90 height 19
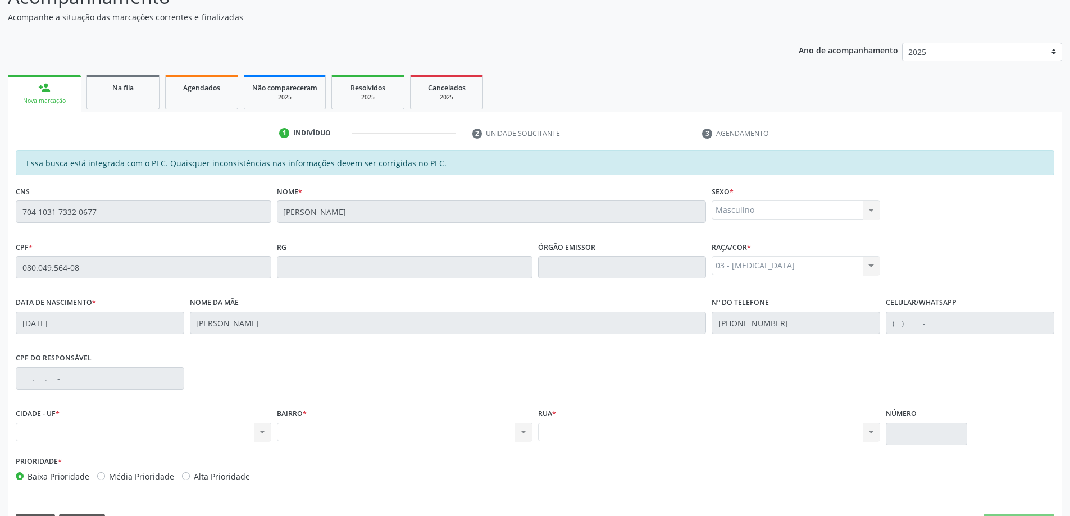
scroll to position [141, 0]
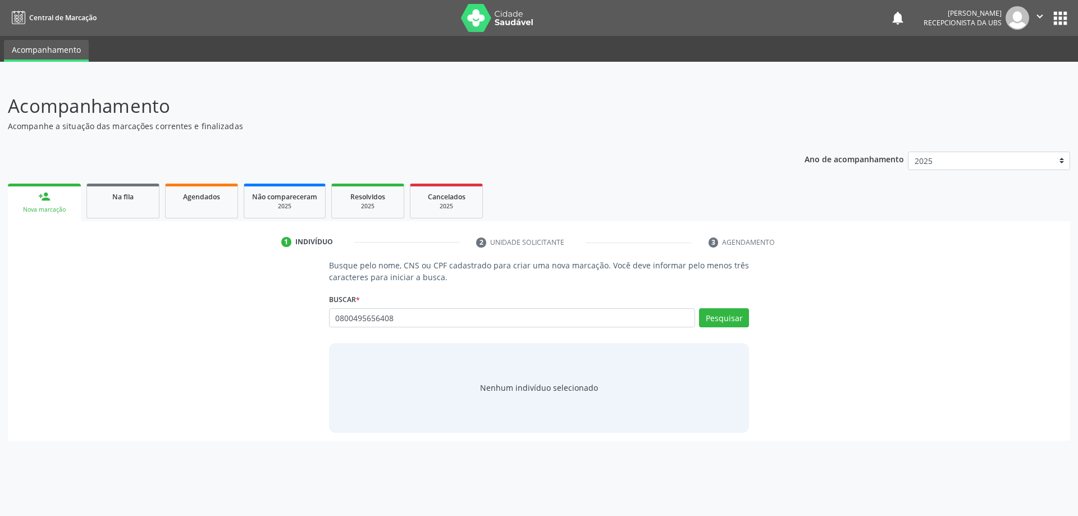
type input "0800495656408"
click at [487, 313] on input "0800495656408" at bounding box center [512, 317] width 367 height 19
type input "0"
type input "08004956408"
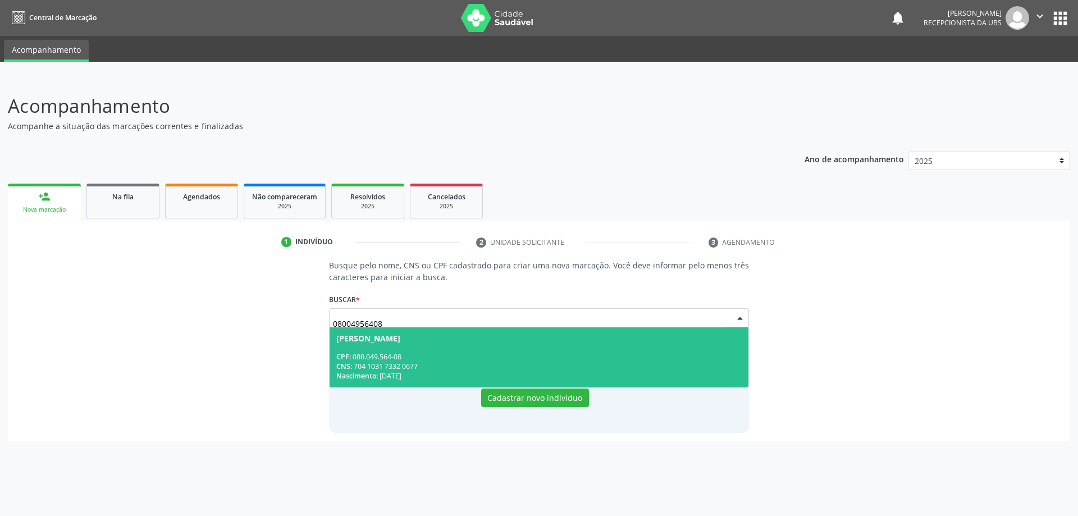
click at [516, 345] on span "[PERSON_NAME] CPF: 080.049.564-08 CNS: 704 1031 7332 0677 Nascimento: [DATE]" at bounding box center [539, 357] width 419 height 60
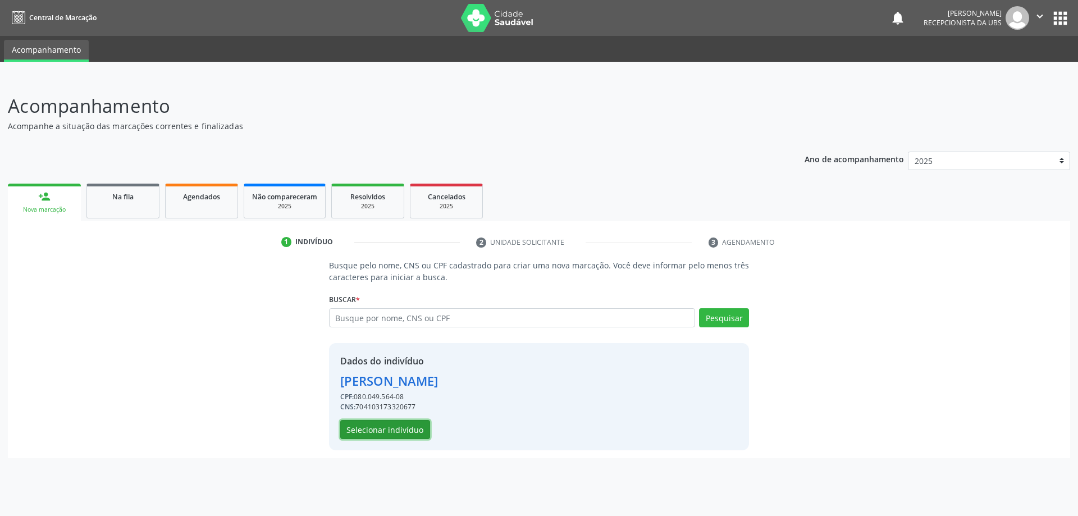
click at [350, 426] on button "Selecionar indivíduo" at bounding box center [385, 429] width 90 height 19
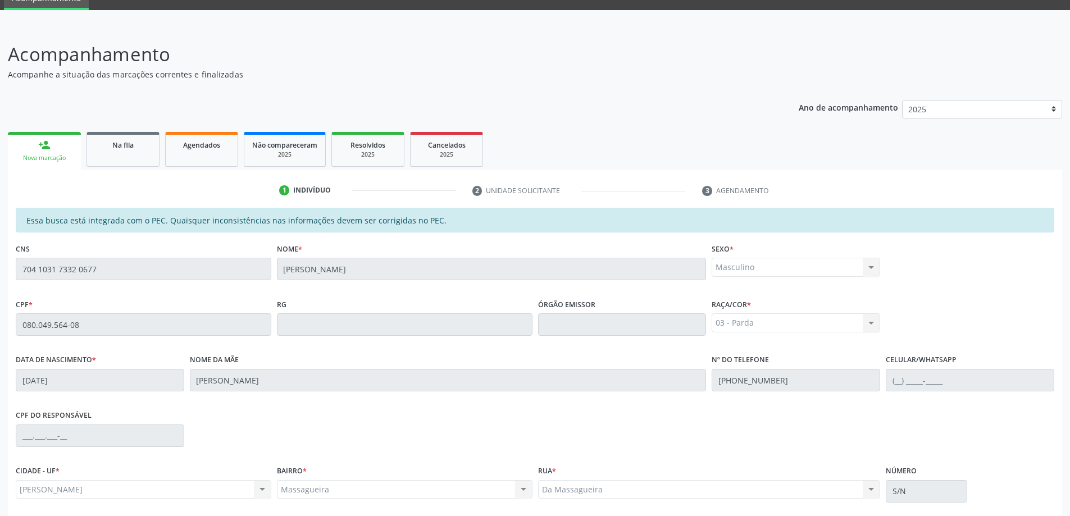
scroll to position [141, 0]
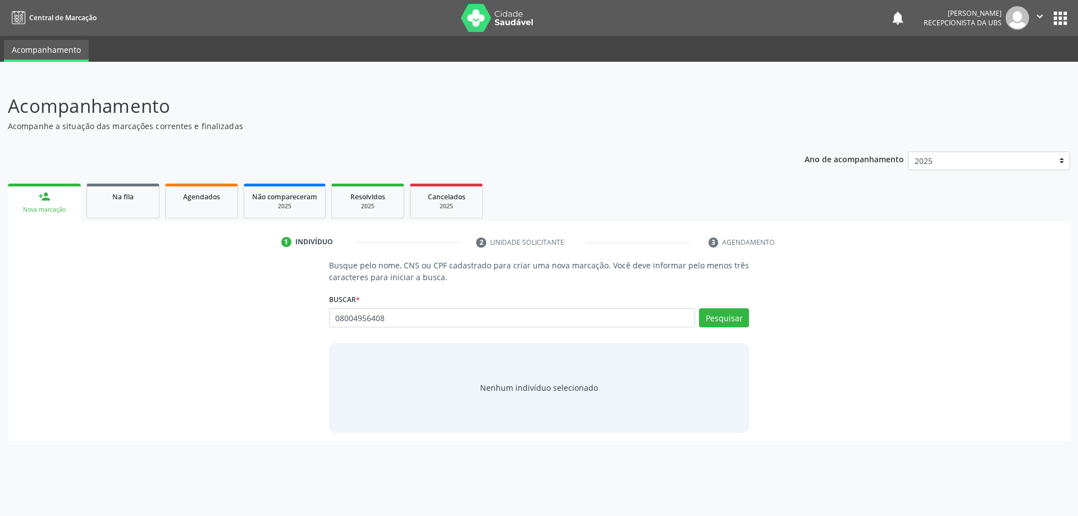
type input "08004956408"
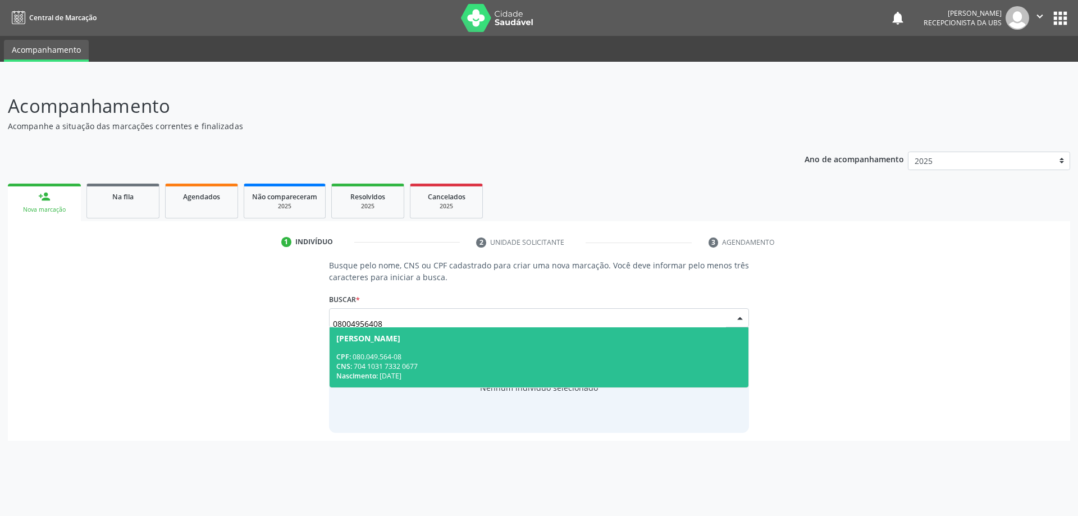
click at [385, 340] on div "[PERSON_NAME]" at bounding box center [368, 338] width 64 height 9
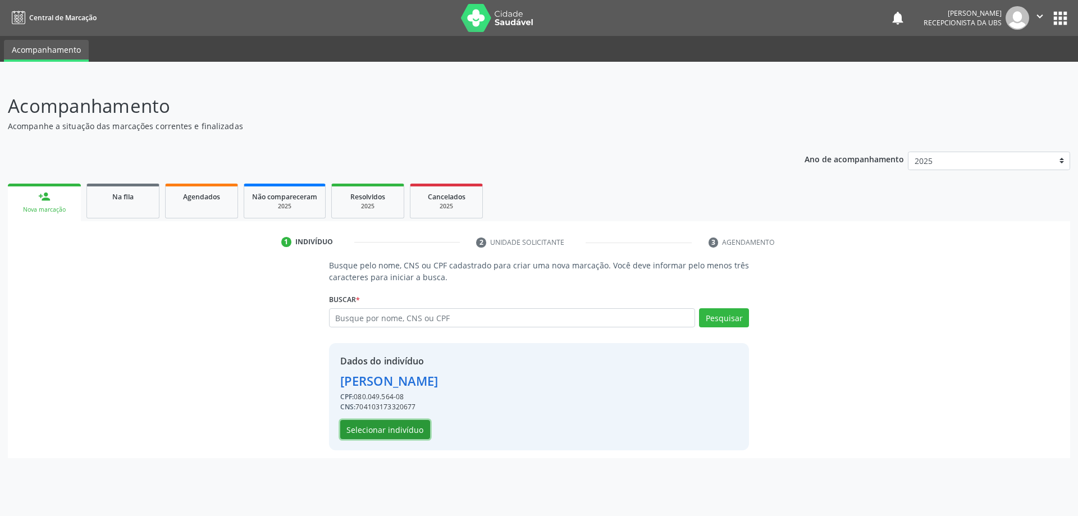
click at [386, 433] on button "Selecionar indivíduo" at bounding box center [385, 429] width 90 height 19
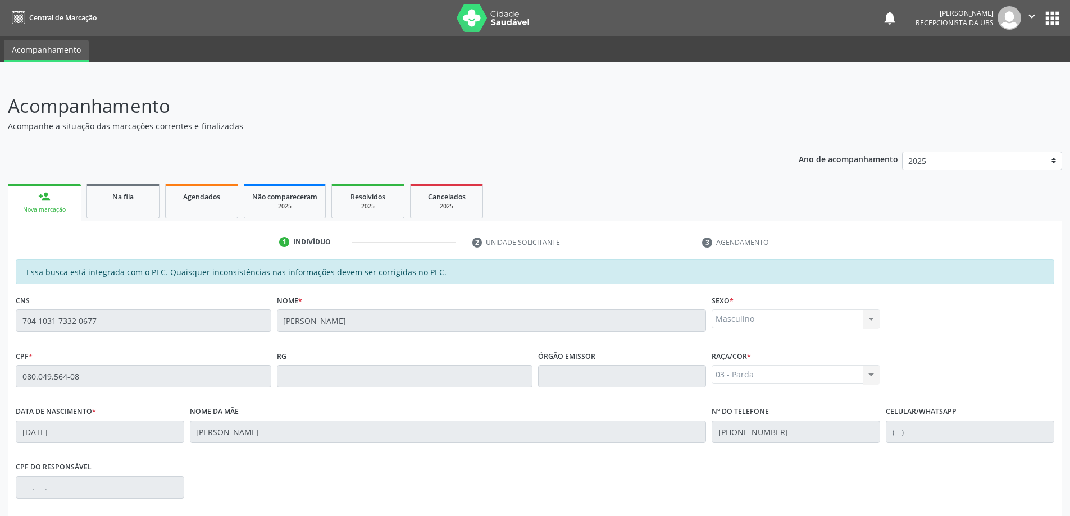
scroll to position [141, 0]
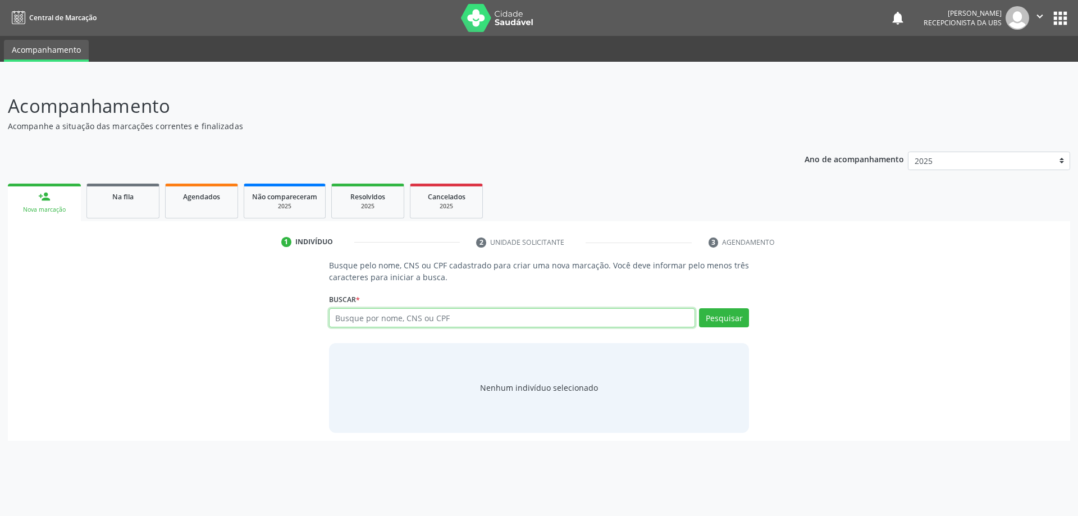
paste input "141.237.664-55"
type input "141.237.664-55"
click at [704, 322] on button "Pesquisar" at bounding box center [724, 317] width 50 height 19
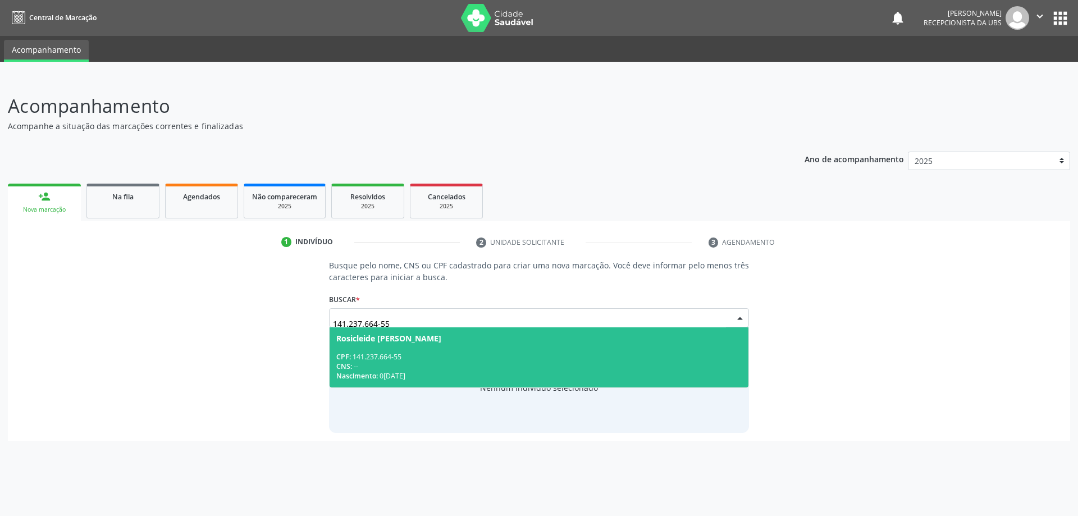
click at [531, 355] on div "CPF: 141.237.664-55" at bounding box center [539, 357] width 406 height 10
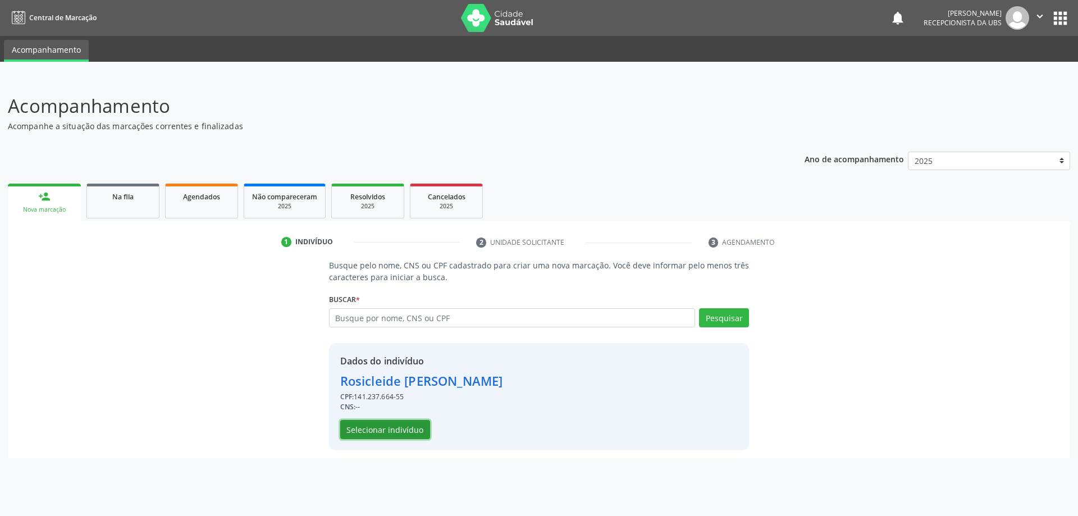
click at [407, 428] on button "Selecionar indivíduo" at bounding box center [385, 429] width 90 height 19
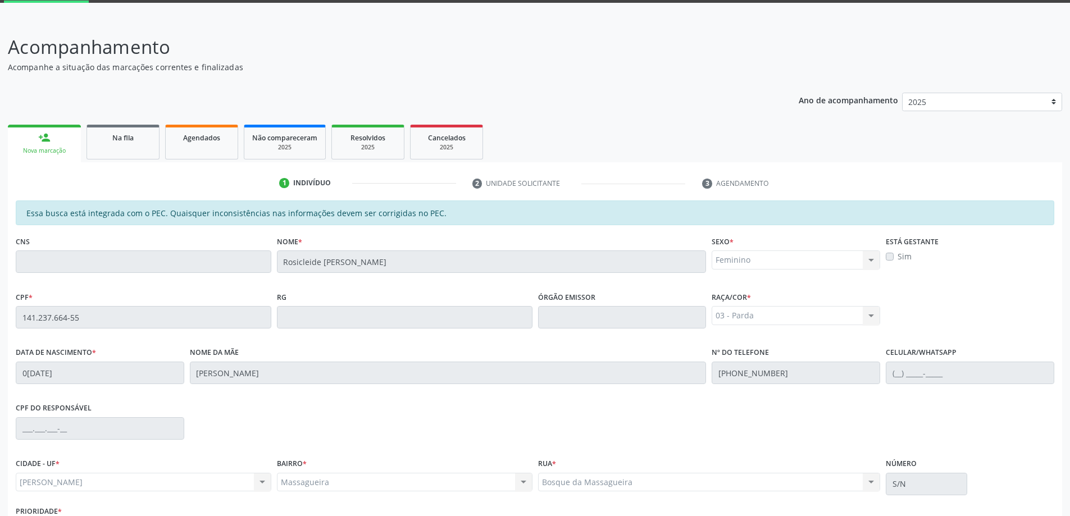
scroll to position [141, 0]
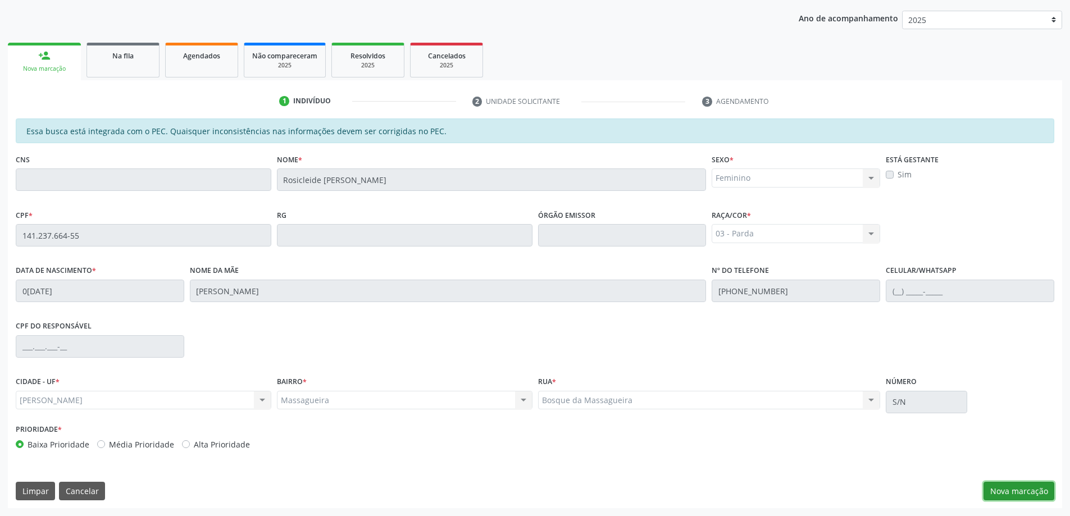
click at [1030, 489] on button "Nova marcação" at bounding box center [1018, 491] width 71 height 19
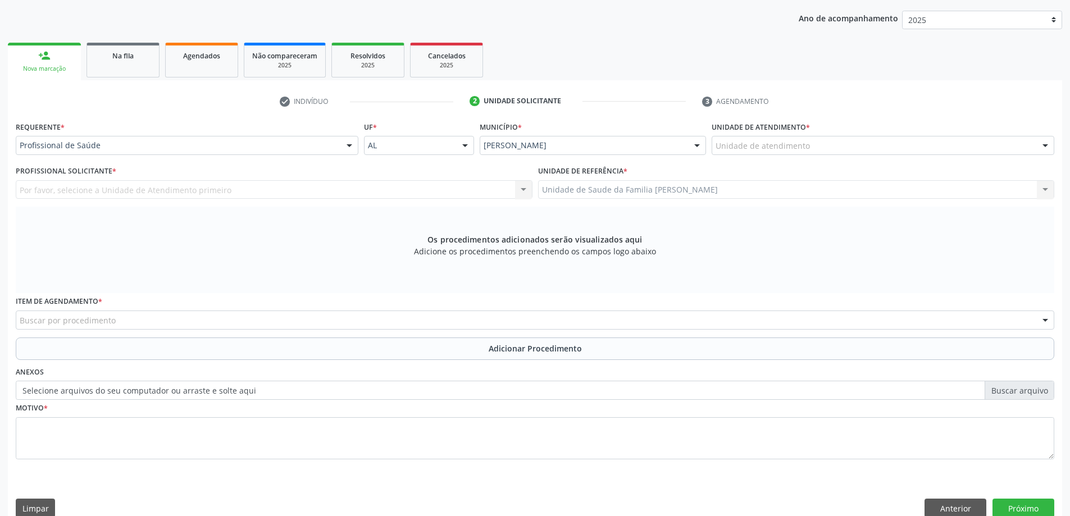
click at [892, 135] on div "Unidade de atendimento * Unidade de atendimento Aeronave Baron 58 Aeronave Cess…" at bounding box center [882, 136] width 343 height 36
click at [890, 145] on div "Unidade de atendimento" at bounding box center [882, 145] width 343 height 19
type input "mass"
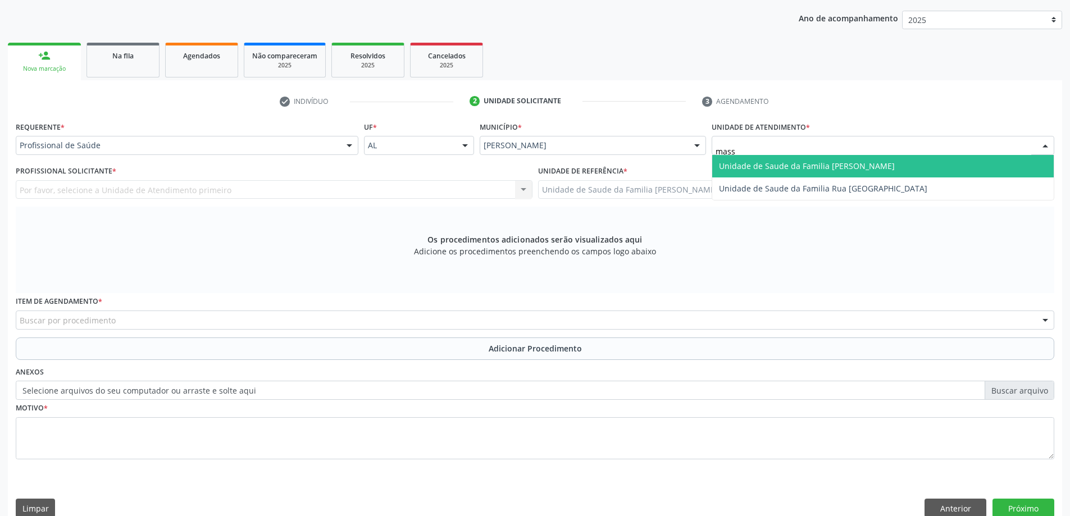
click at [938, 163] on span "Unidade de Saude da Familia [PERSON_NAME]" at bounding box center [882, 166] width 341 height 22
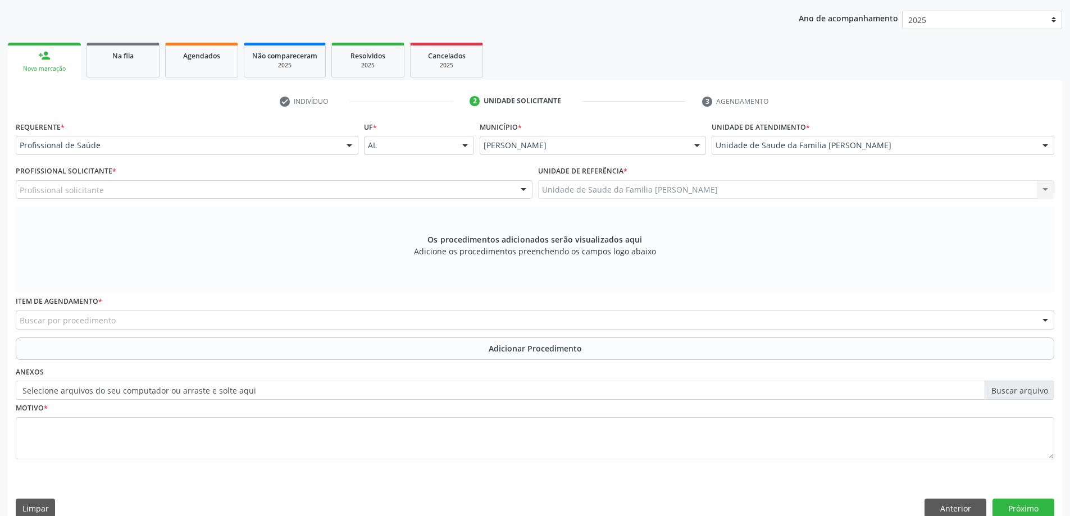
click at [147, 200] on div "Profissional Solicitante * Profissional solicitante Assistente Administrativo -…" at bounding box center [274, 185] width 522 height 44
click at [147, 197] on div "Profissional solicitante" at bounding box center [274, 189] width 517 height 19
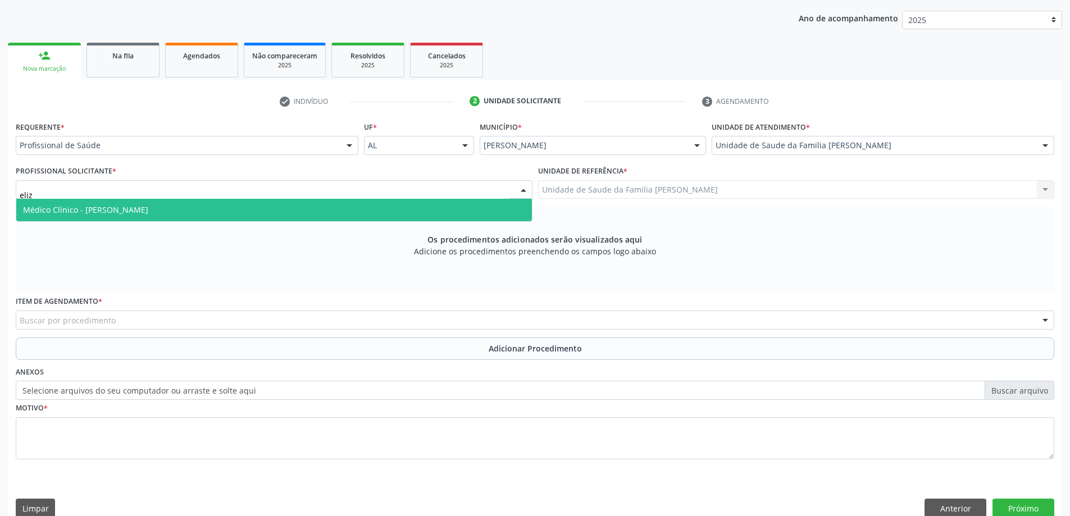
type input "[PERSON_NAME]"
click at [142, 203] on span "Médico Clínico - [PERSON_NAME]" at bounding box center [273, 210] width 515 height 22
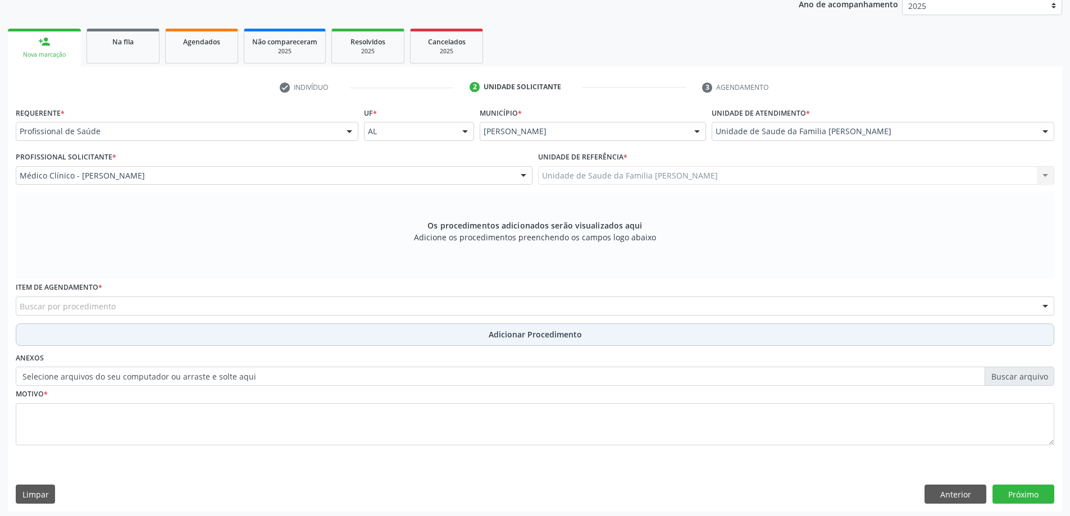
scroll to position [158, 0]
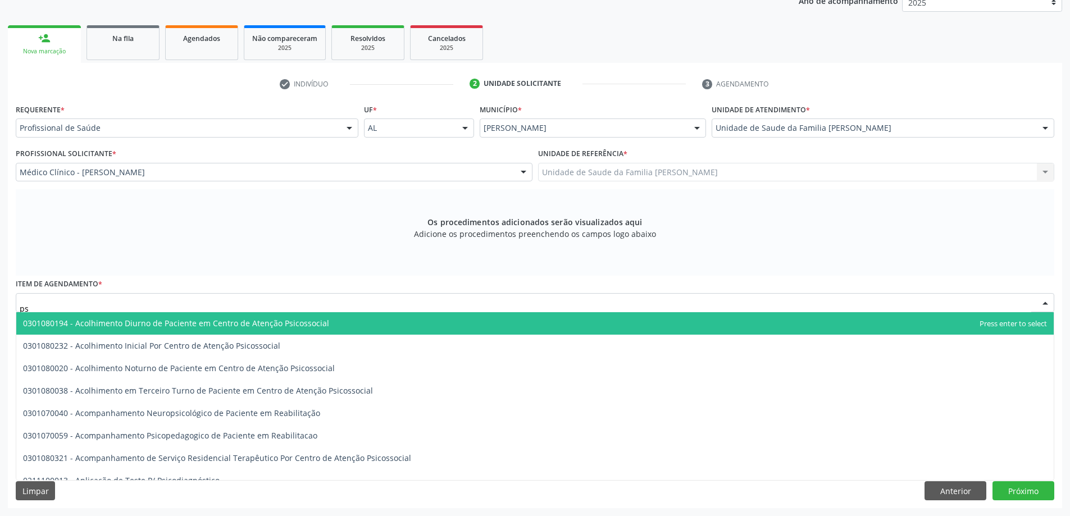
type input "p"
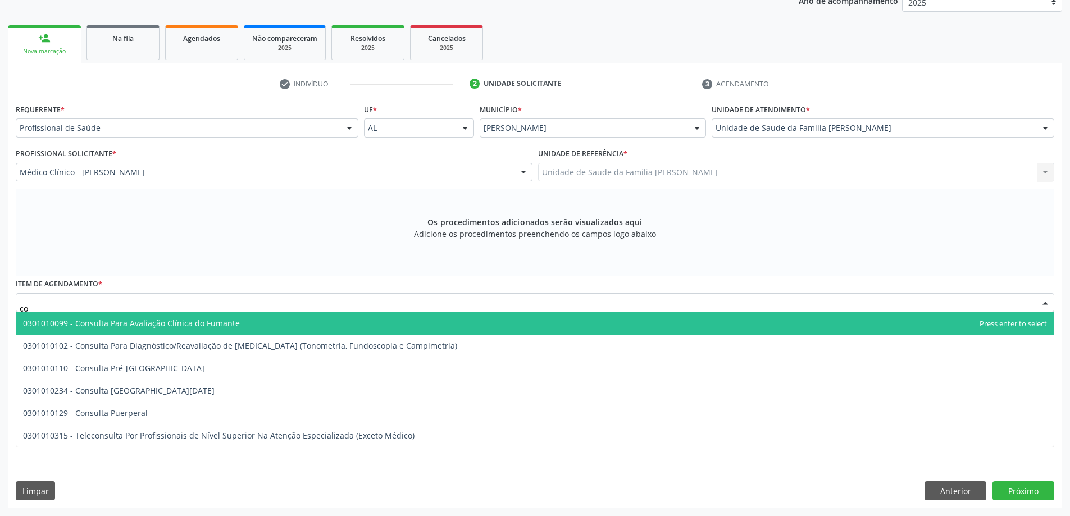
type input "c"
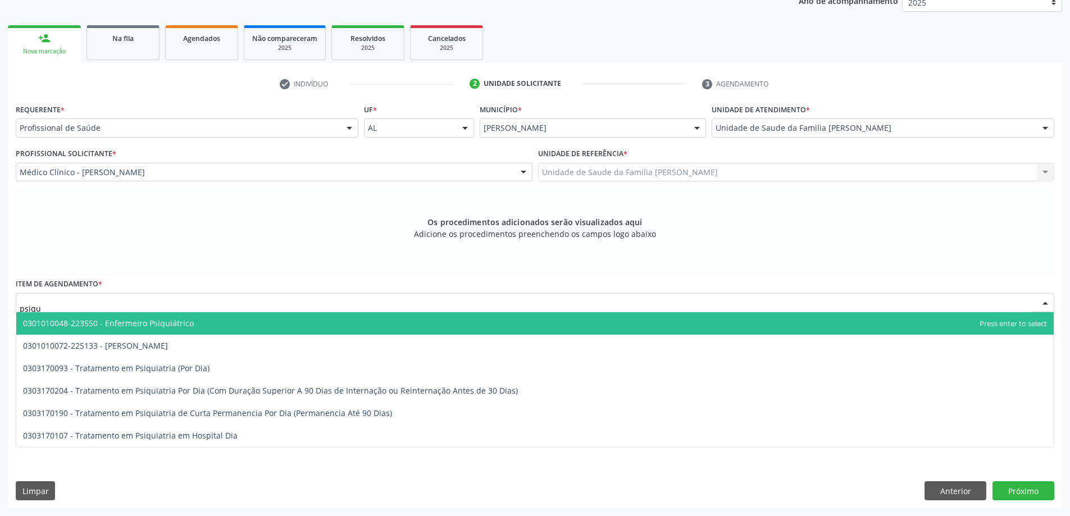
type input "psiqui"
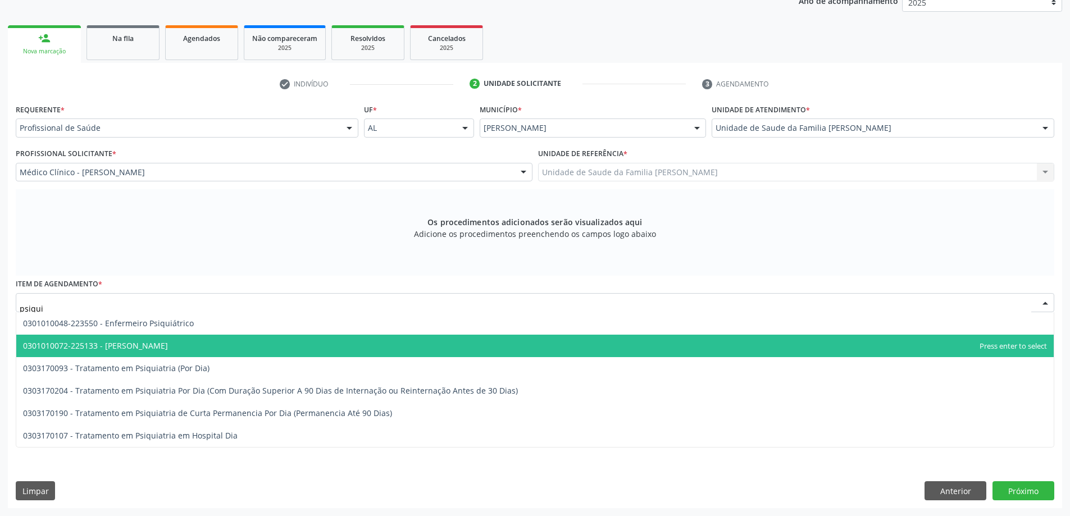
click at [113, 349] on span "0301010072-225133 - [PERSON_NAME]" at bounding box center [95, 345] width 145 height 11
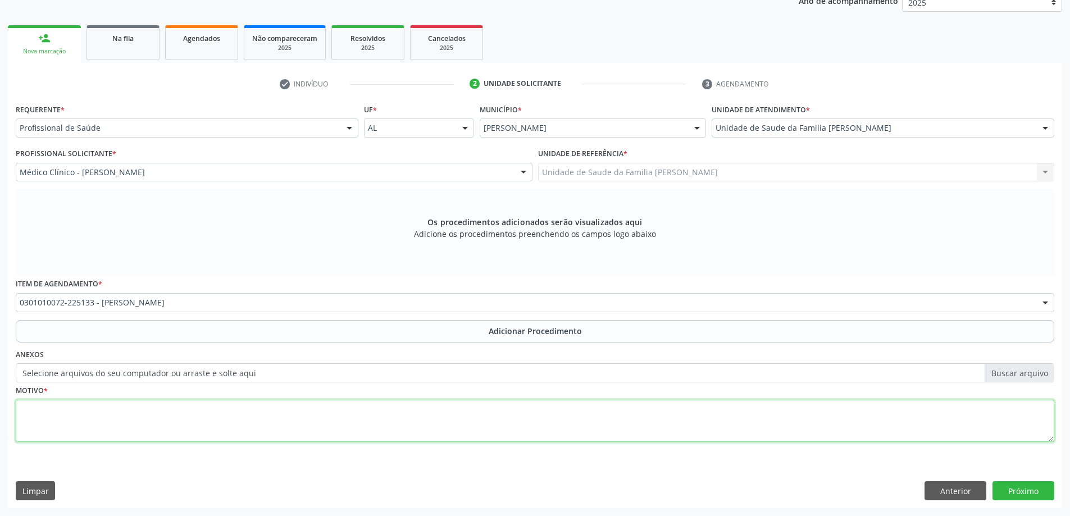
click at [148, 412] on textarea at bounding box center [535, 421] width 1038 height 43
type textarea "Sente-se triste e ansiosa. historia de automutilação e ideação suicida."
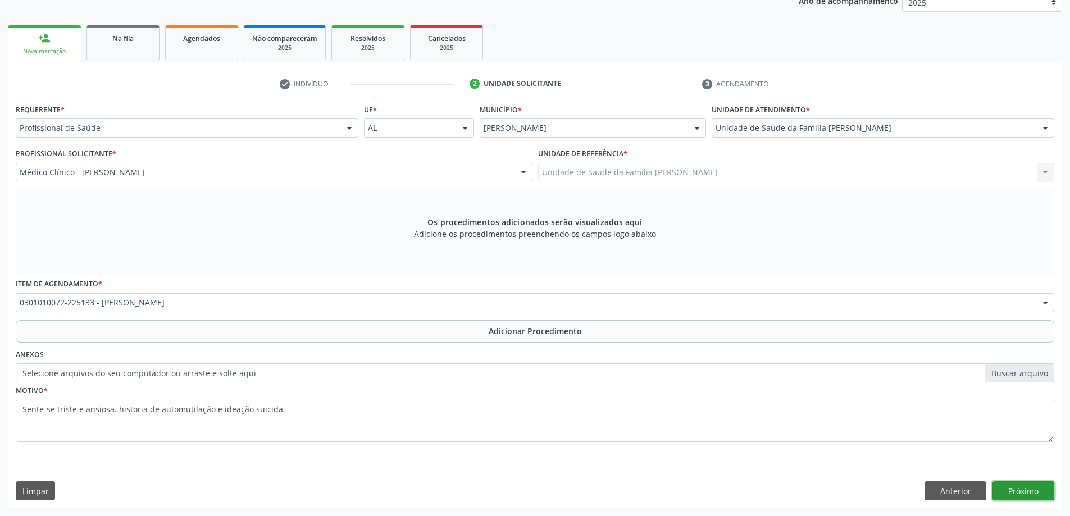
click at [1012, 490] on button "Próximo" at bounding box center [1023, 490] width 62 height 19
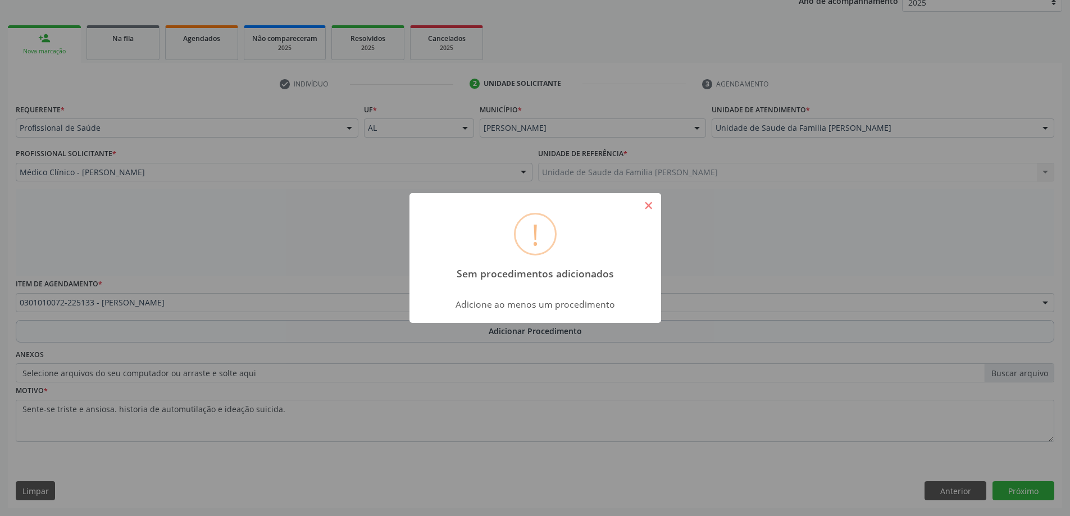
click at [644, 206] on button "×" at bounding box center [648, 205] width 19 height 19
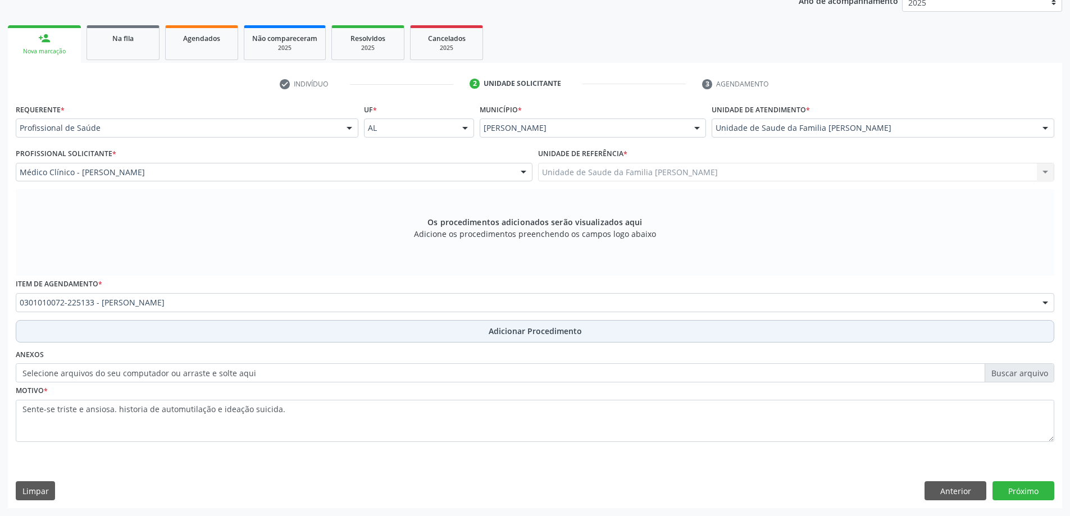
click at [569, 330] on span "Adicionar Procedimento" at bounding box center [535, 331] width 93 height 12
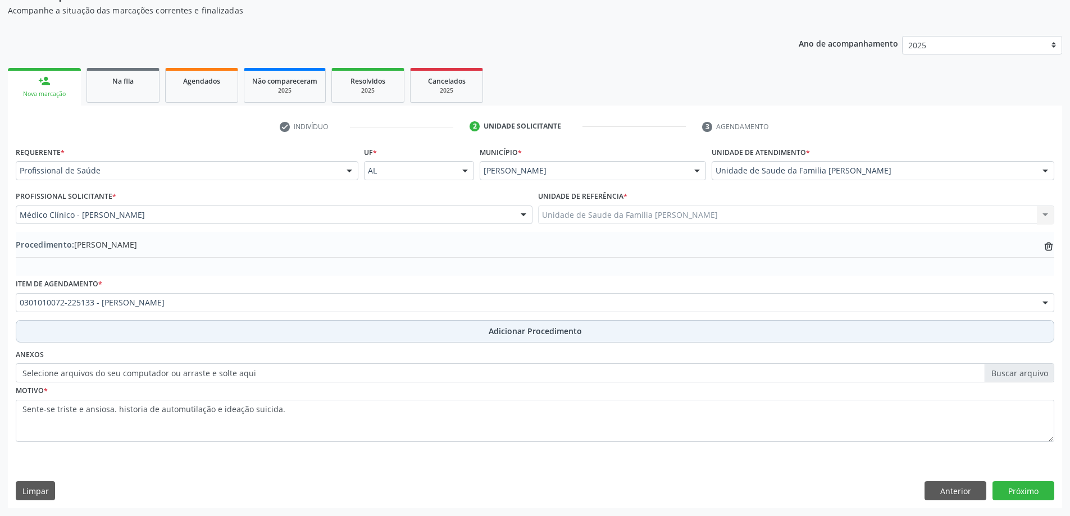
scroll to position [116, 0]
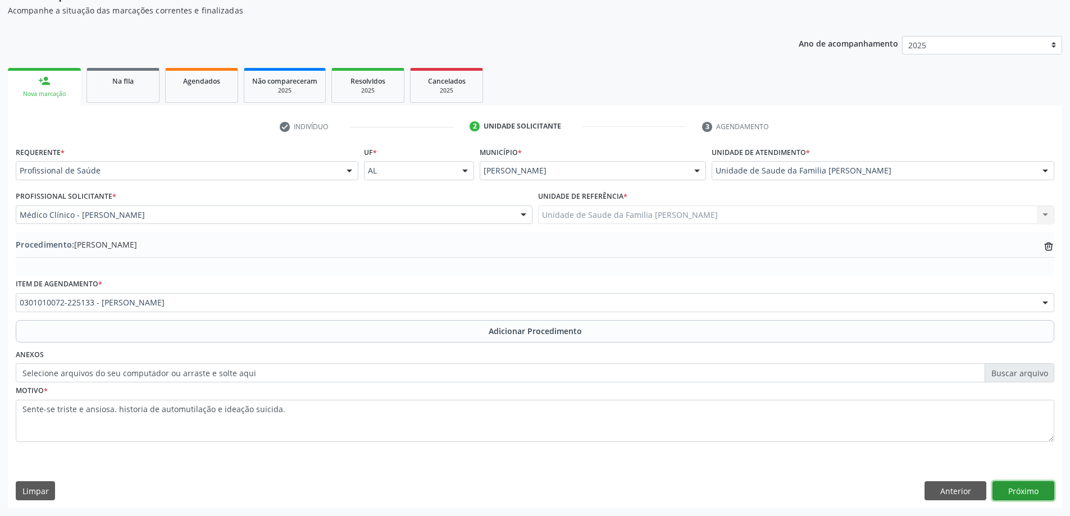
click at [1019, 491] on button "Próximo" at bounding box center [1023, 490] width 62 height 19
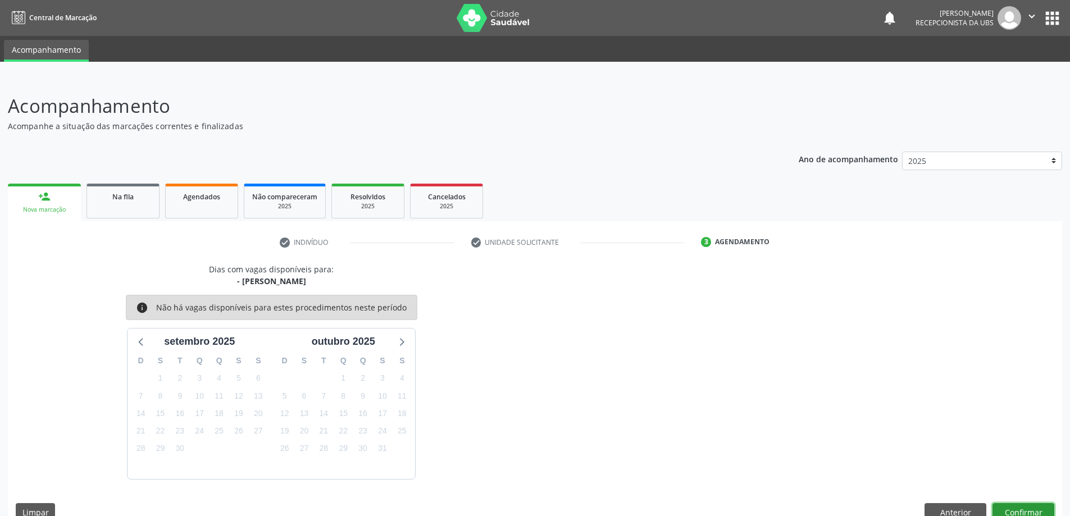
click at [1026, 504] on button "Confirmar" at bounding box center [1023, 512] width 62 height 19
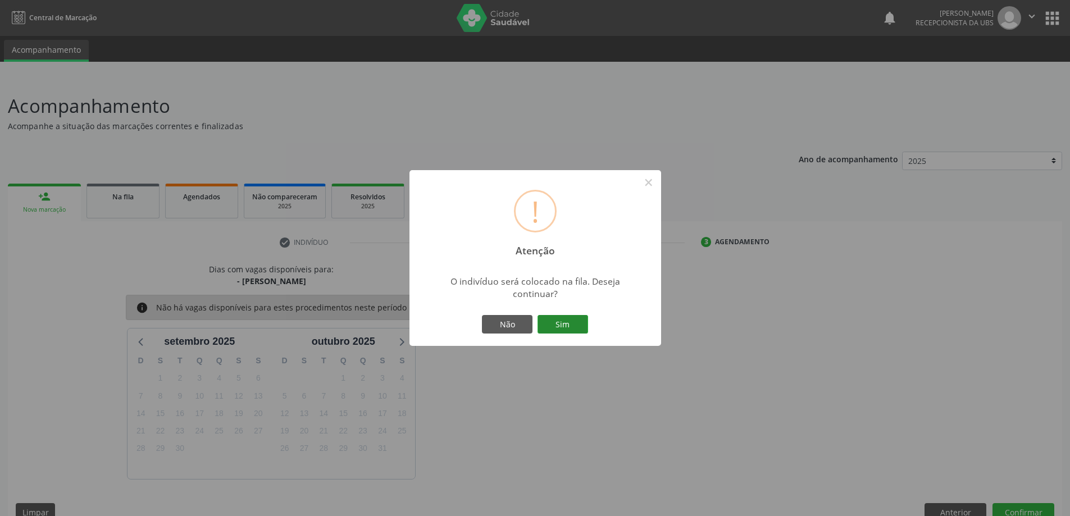
click at [576, 322] on button "Sim" at bounding box center [562, 324] width 51 height 19
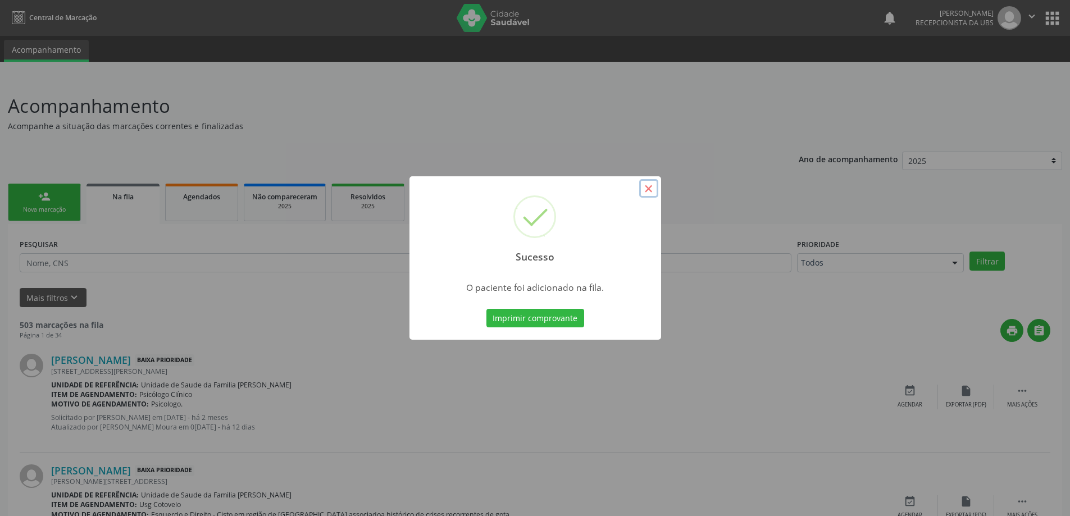
click at [649, 185] on button "×" at bounding box center [648, 188] width 19 height 19
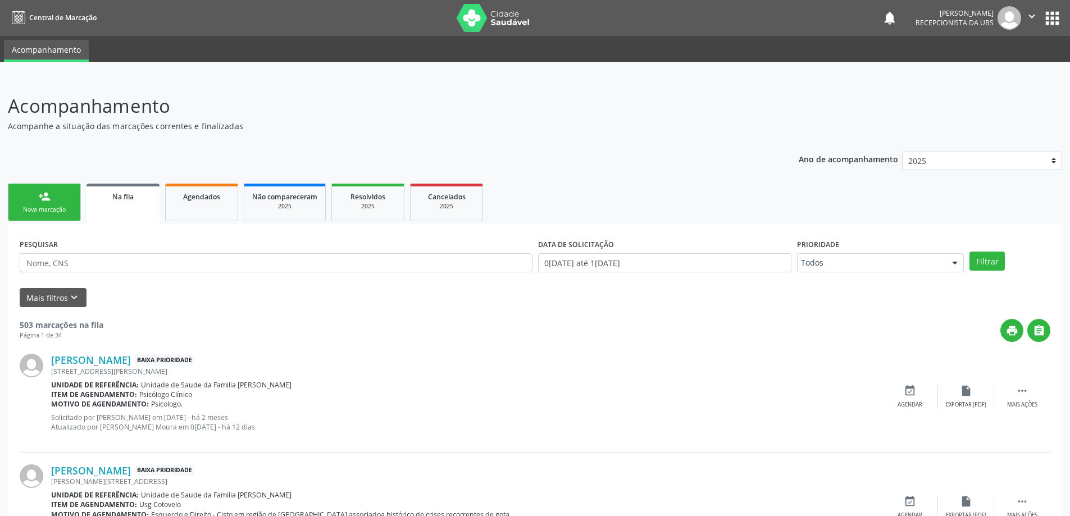
click at [66, 204] on link "person_add Nova marcação" at bounding box center [44, 203] width 73 height 38
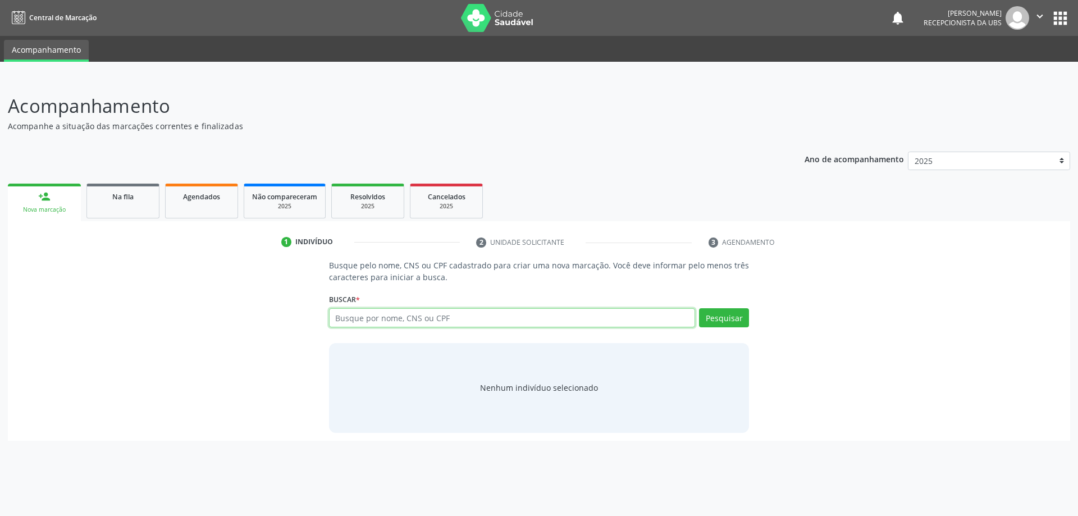
click at [364, 314] on input "text" at bounding box center [512, 317] width 367 height 19
type input "08004956408"
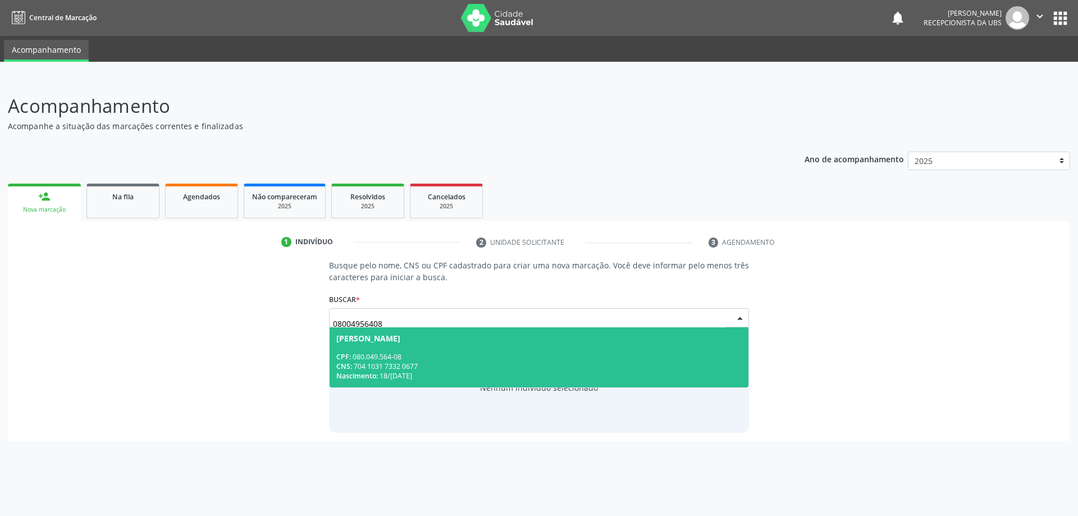
click at [569, 339] on div "[PERSON_NAME]" at bounding box center [539, 338] width 406 height 9
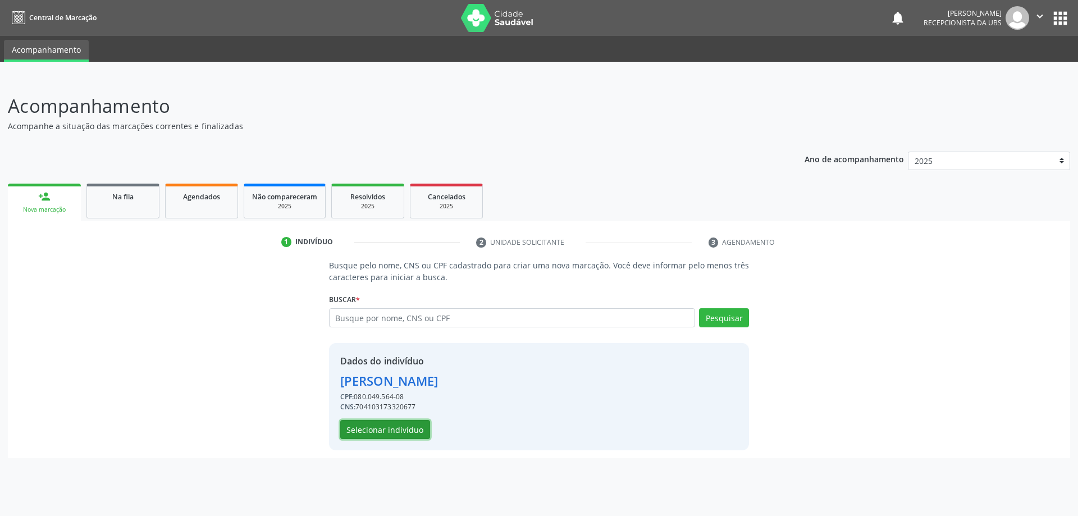
click at [396, 437] on button "Selecionar indivíduo" at bounding box center [385, 429] width 90 height 19
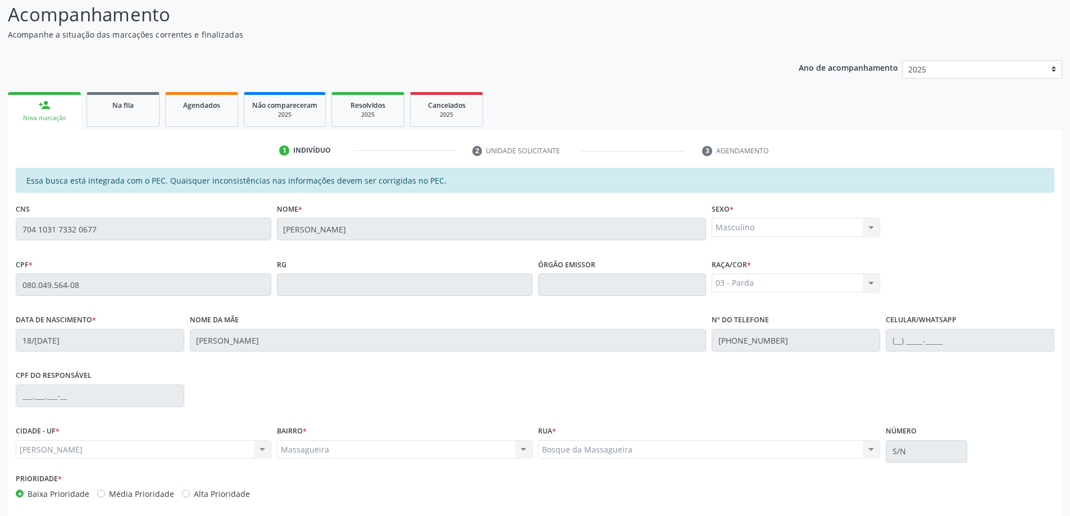
scroll to position [141, 0]
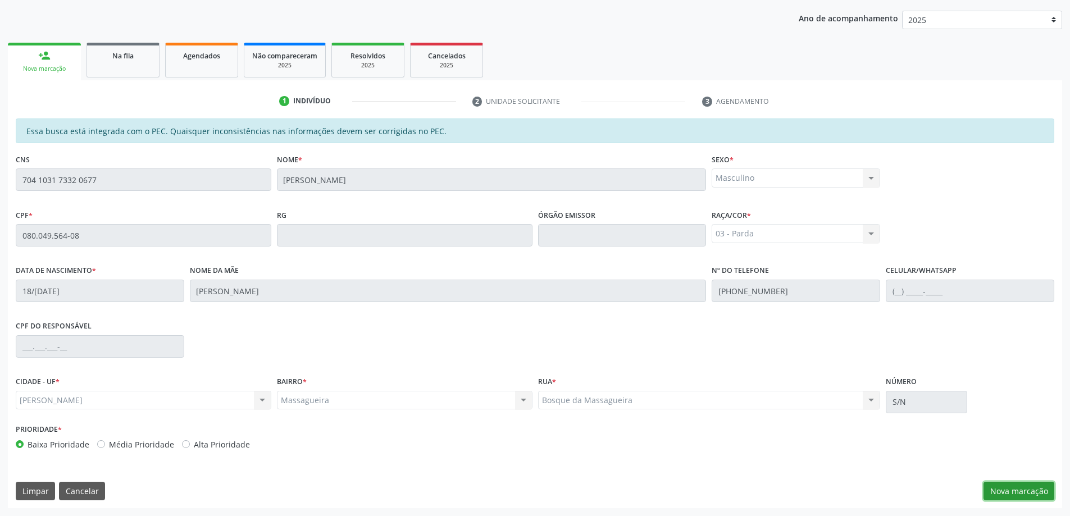
click at [1000, 488] on button "Nova marcação" at bounding box center [1018, 491] width 71 height 19
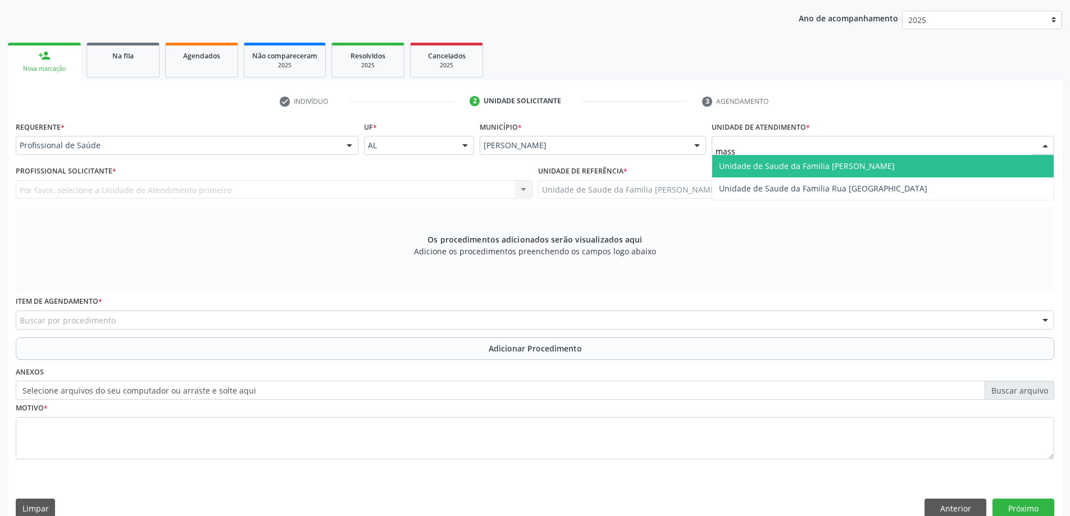
type input "massa"
click at [750, 163] on span "Unidade de Saude da Familia [PERSON_NAME]" at bounding box center [807, 166] width 176 height 11
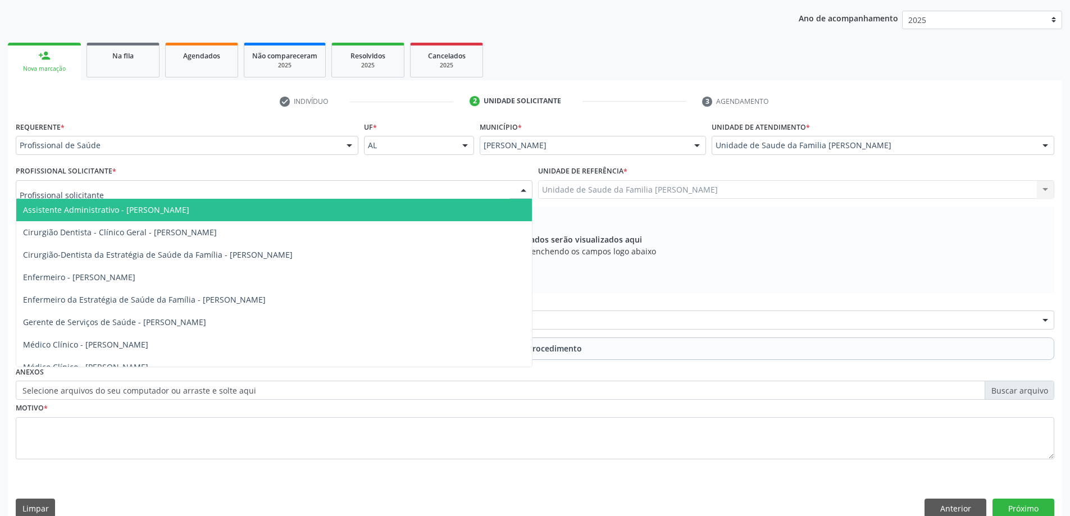
click at [439, 183] on div at bounding box center [274, 189] width 517 height 19
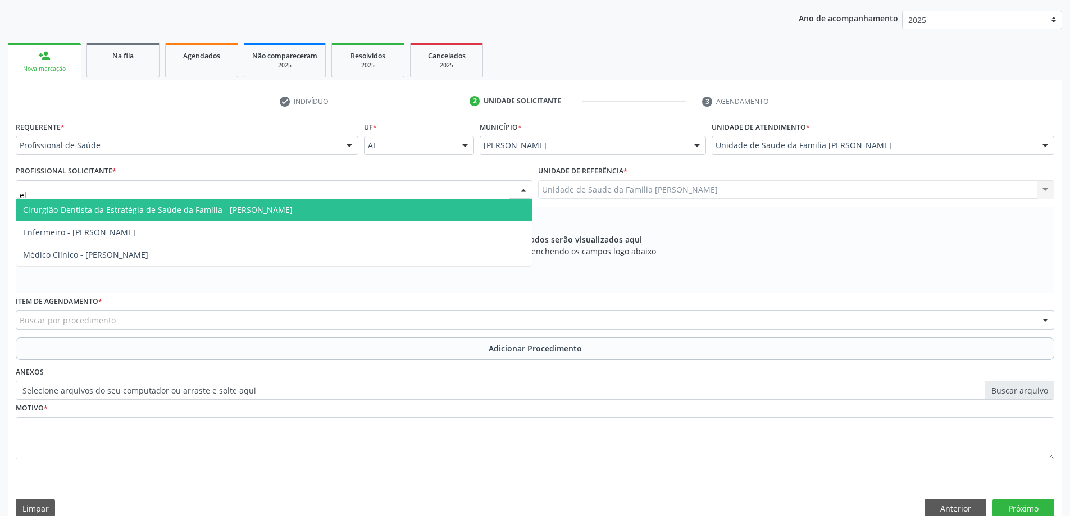
type input "eli"
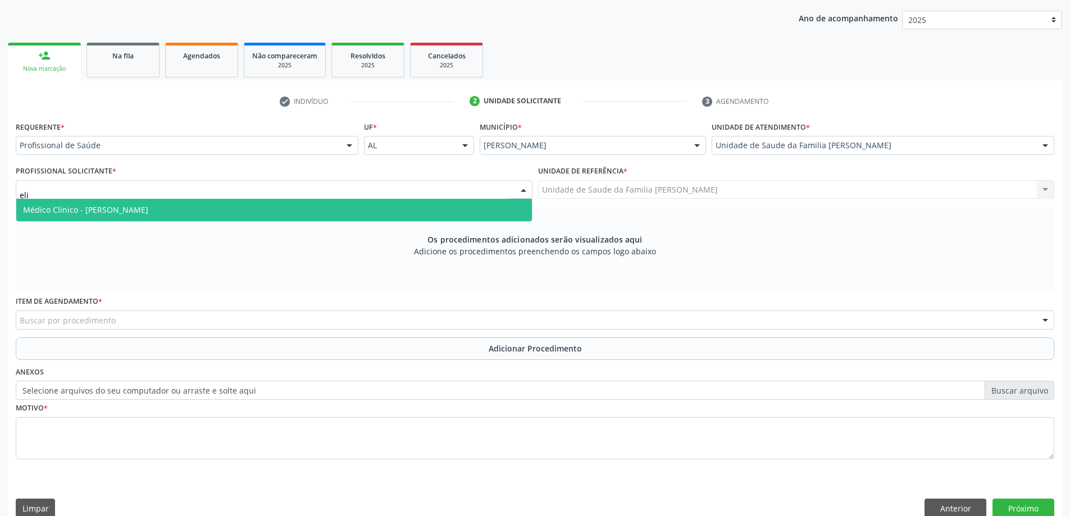
click at [449, 207] on span "Médico Clínico - [PERSON_NAME]" at bounding box center [273, 210] width 515 height 22
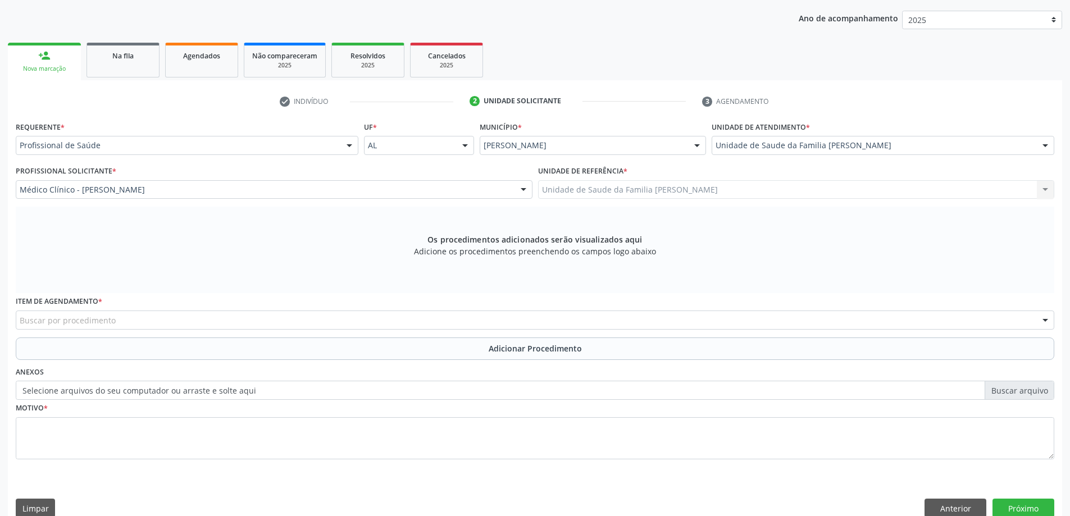
click at [660, 194] on div "Unidade de Saude da Familia Massagueira Unidade de Saude da Familia Massagueira…" at bounding box center [796, 189] width 517 height 19
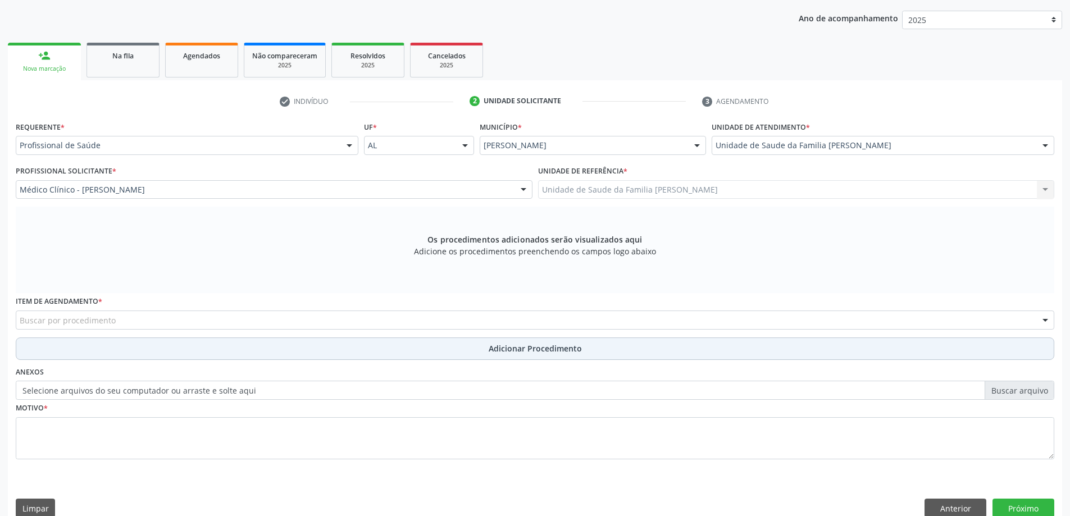
click at [175, 338] on button "Adicionar Procedimento" at bounding box center [535, 348] width 1038 height 22
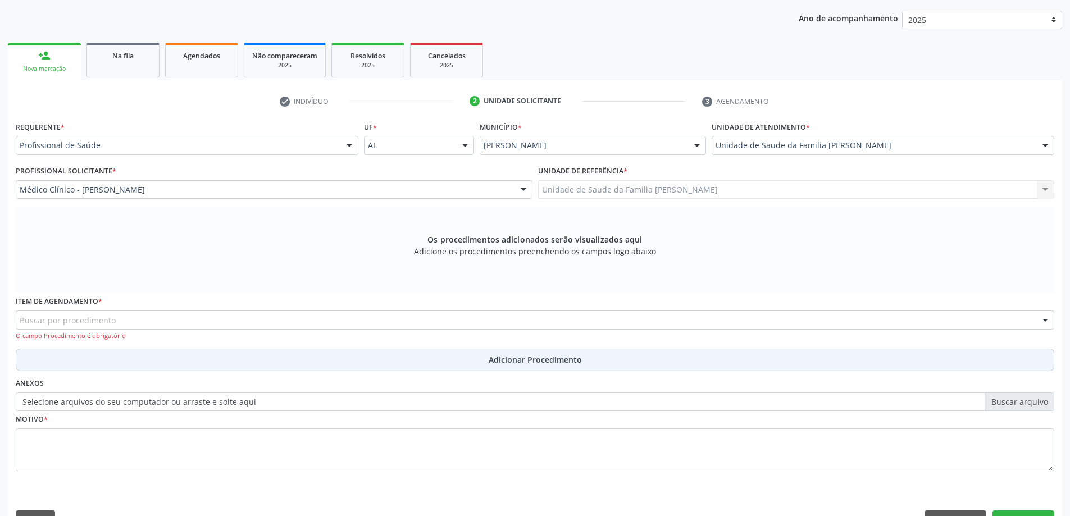
click at [167, 355] on button "Adicionar Procedimento" at bounding box center [535, 360] width 1038 height 22
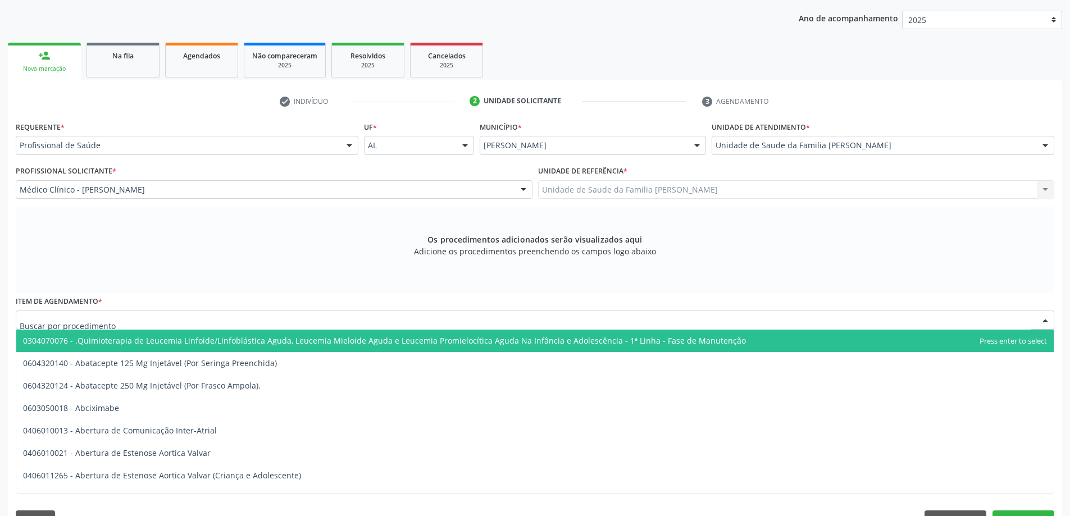
click at [168, 328] on div at bounding box center [535, 320] width 1038 height 19
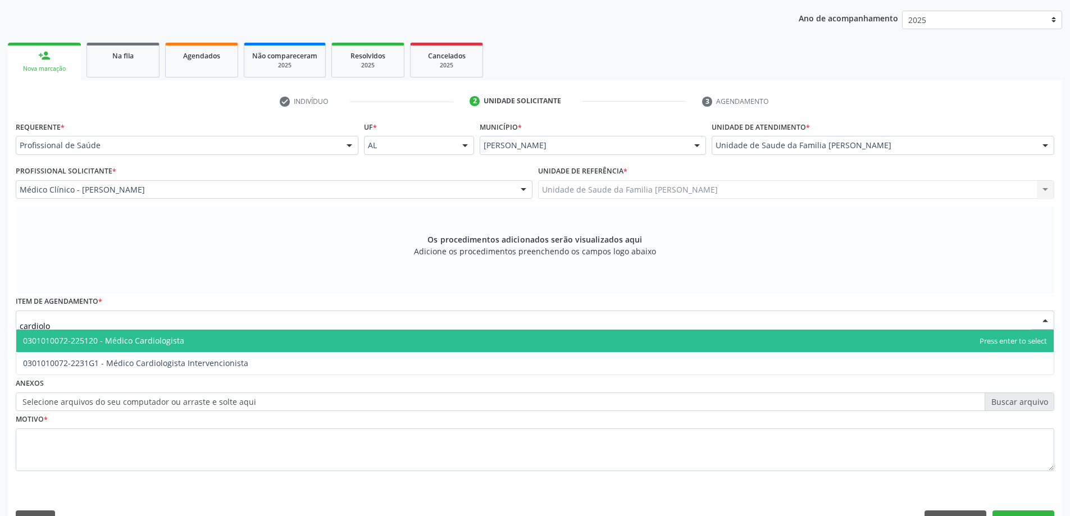
type input "cardiolog"
click at [215, 346] on span "0301010072-225120 - Médico Cardiologista" at bounding box center [534, 341] width 1037 height 22
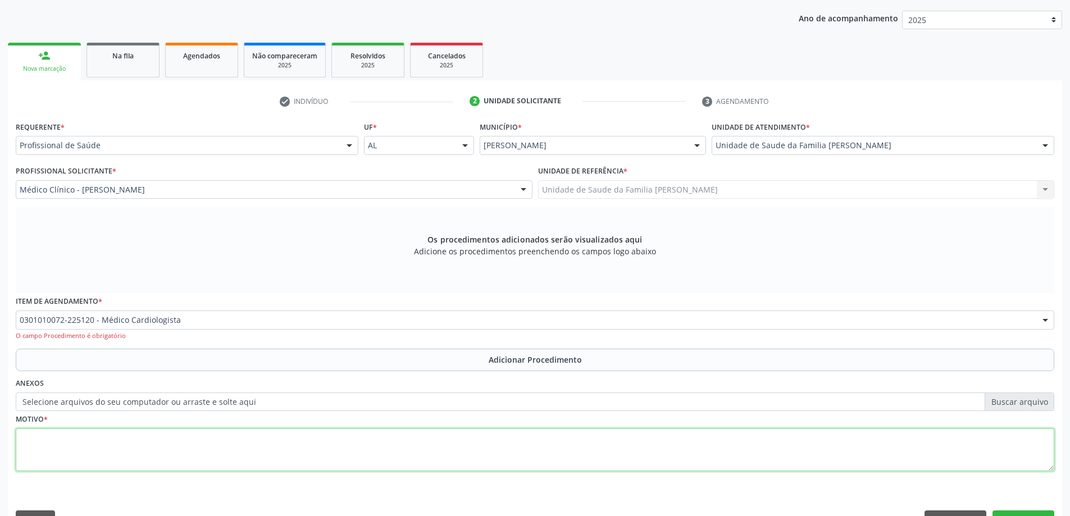
click at [168, 440] on textarea at bounding box center [535, 449] width 1038 height 43
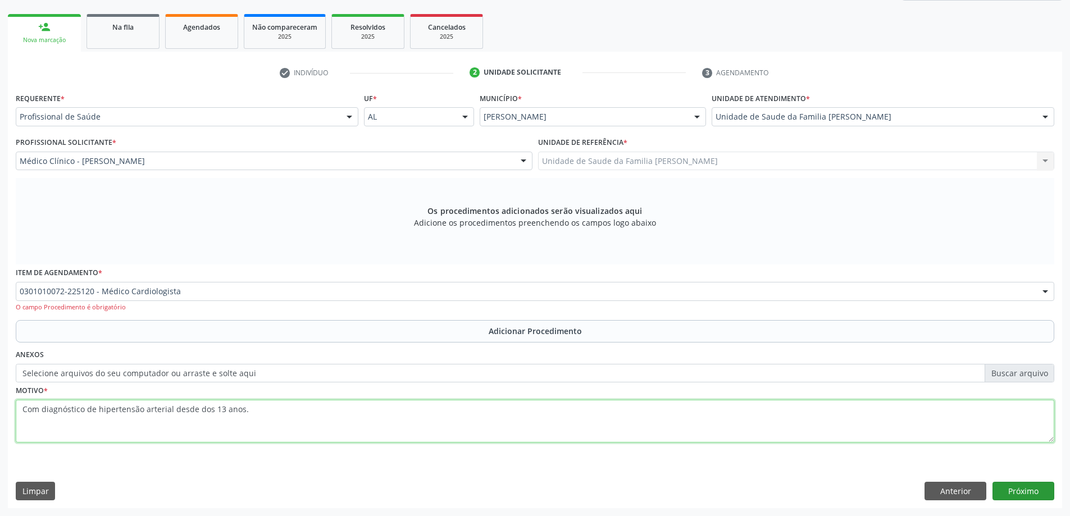
type textarea "Com diagnóstico de hipertensão arterial desde dos 13 anos."
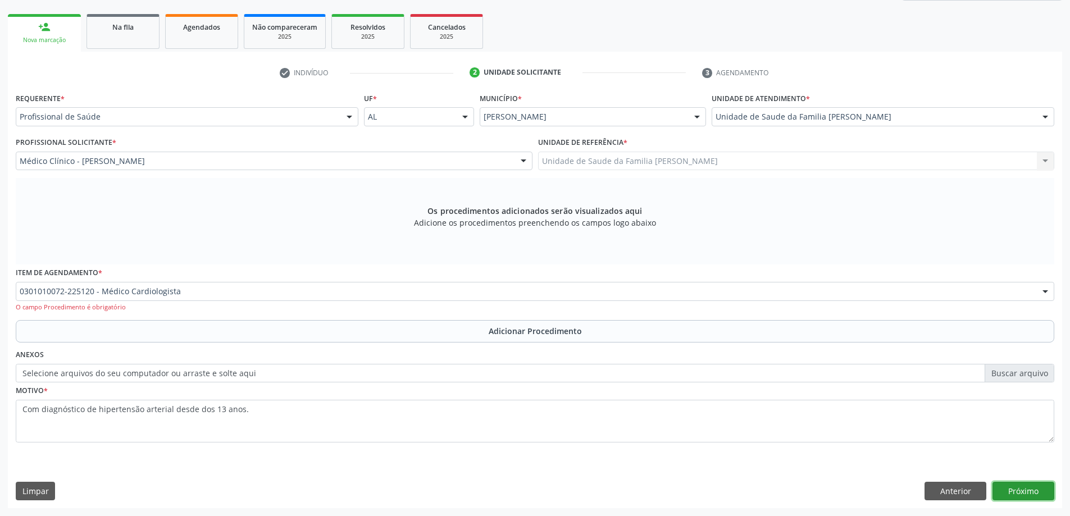
click at [1006, 492] on button "Próximo" at bounding box center [1023, 491] width 62 height 19
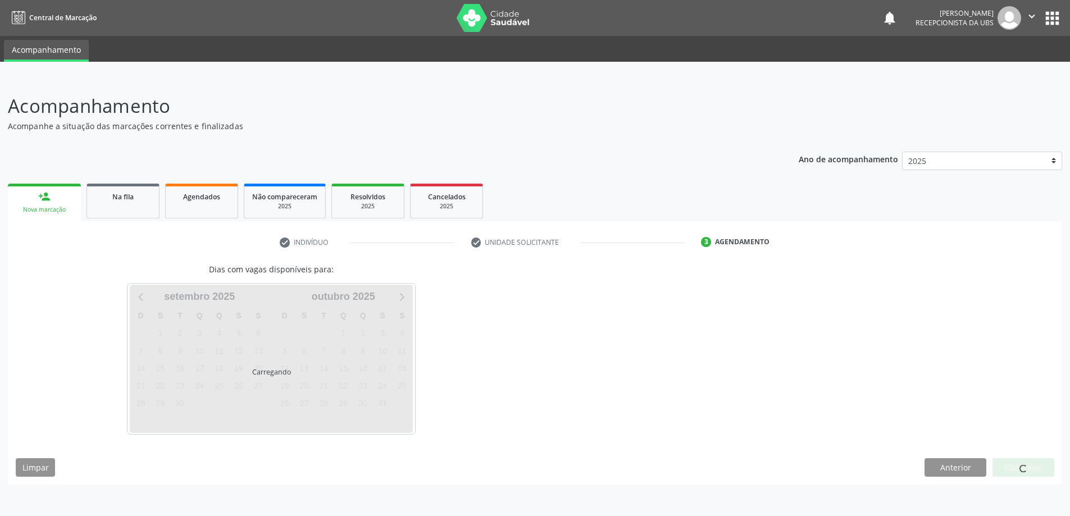
scroll to position [0, 0]
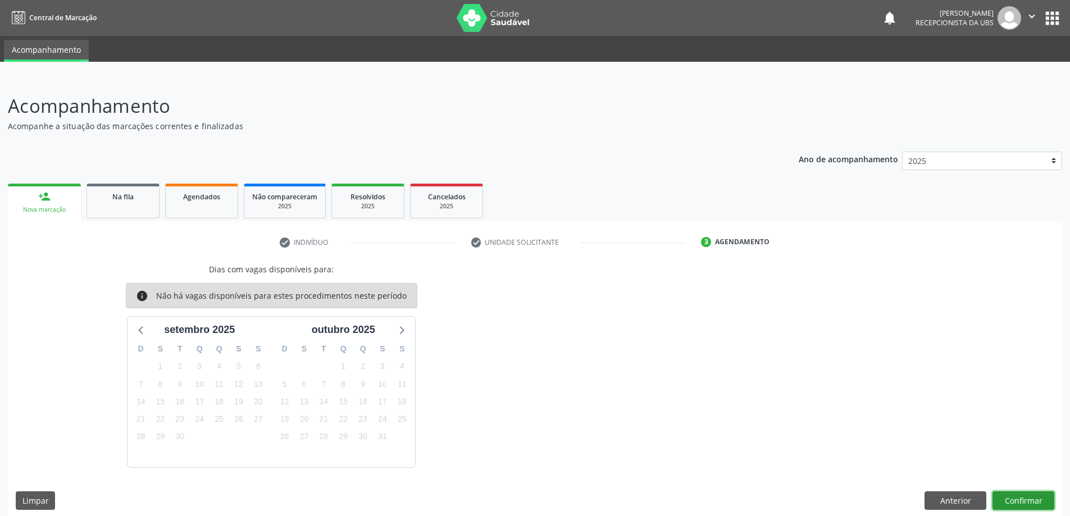
click at [1004, 504] on button "Confirmar" at bounding box center [1023, 500] width 62 height 19
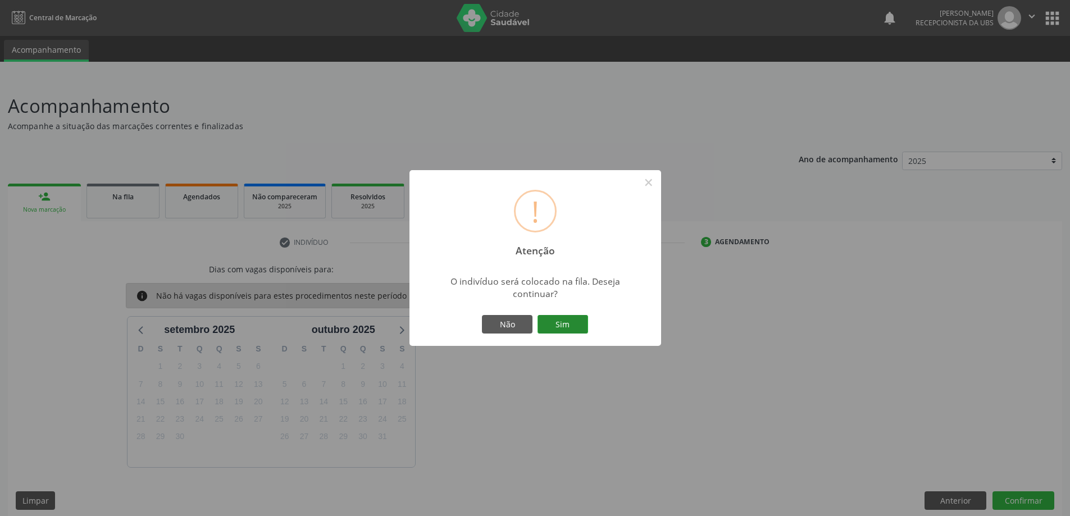
click at [575, 326] on button "Sim" at bounding box center [562, 324] width 51 height 19
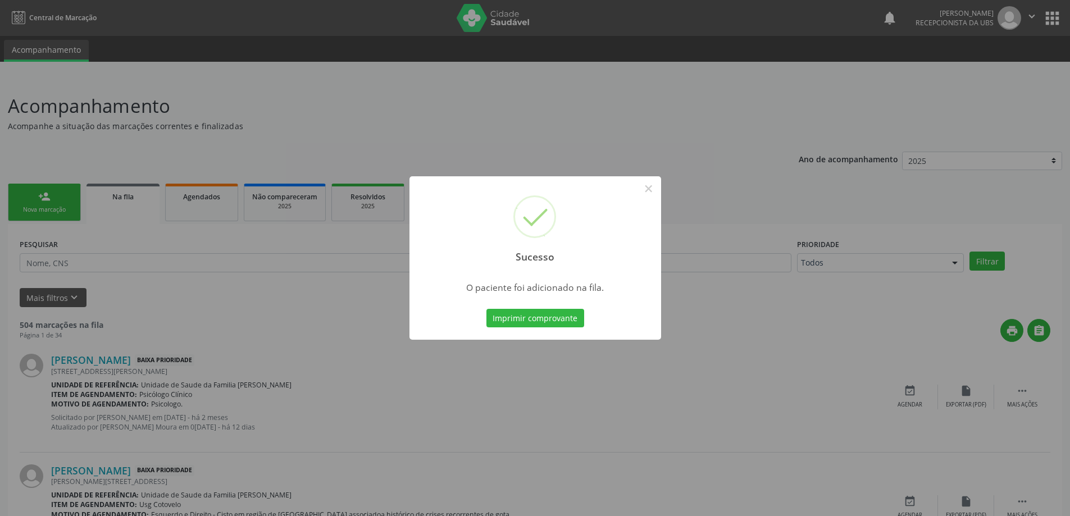
click at [650, 175] on div "Sucesso × O paciente foi adicionado na fila. Imprimir comprovante Cancel" at bounding box center [535, 258] width 1070 height 516
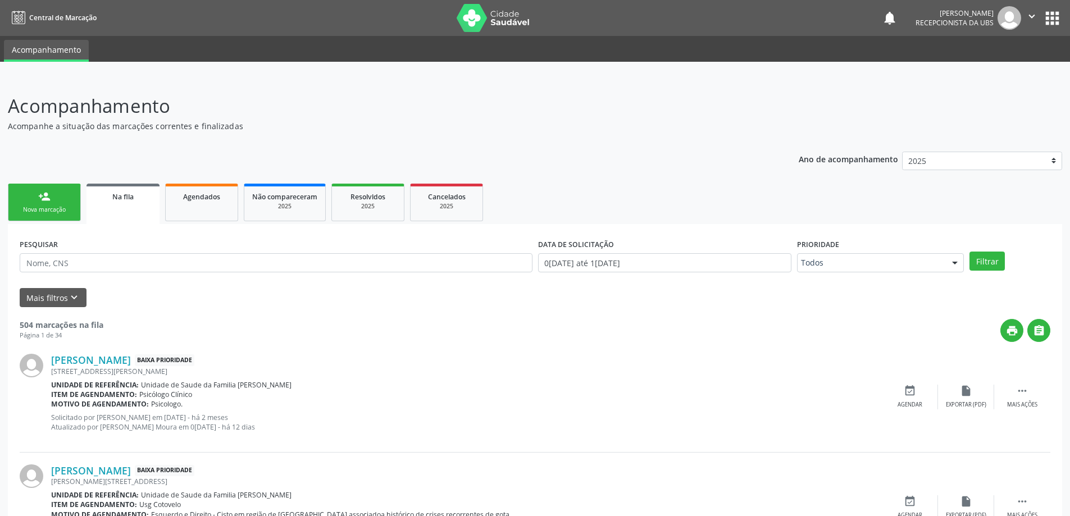
click at [30, 195] on link "person_add Nova marcação" at bounding box center [44, 203] width 73 height 38
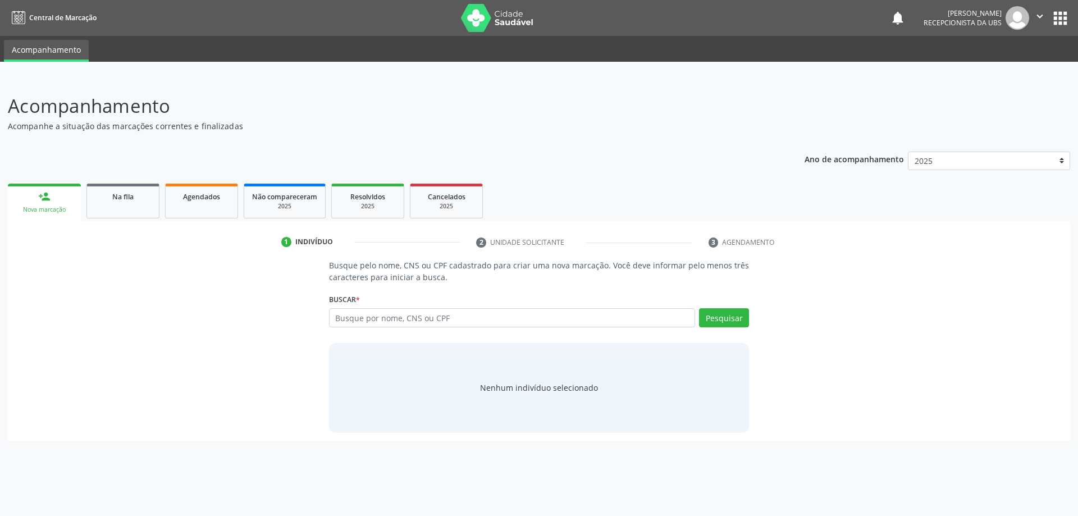
click at [391, 328] on div "Busque por nome, CNS ou CPF Nenhum resultado encontrado para: " " Digite nome, …" at bounding box center [539, 321] width 421 height 27
click at [392, 323] on input "text" at bounding box center [512, 317] width 367 height 19
type input "037640804993"
type input "0"
type input "03764080493"
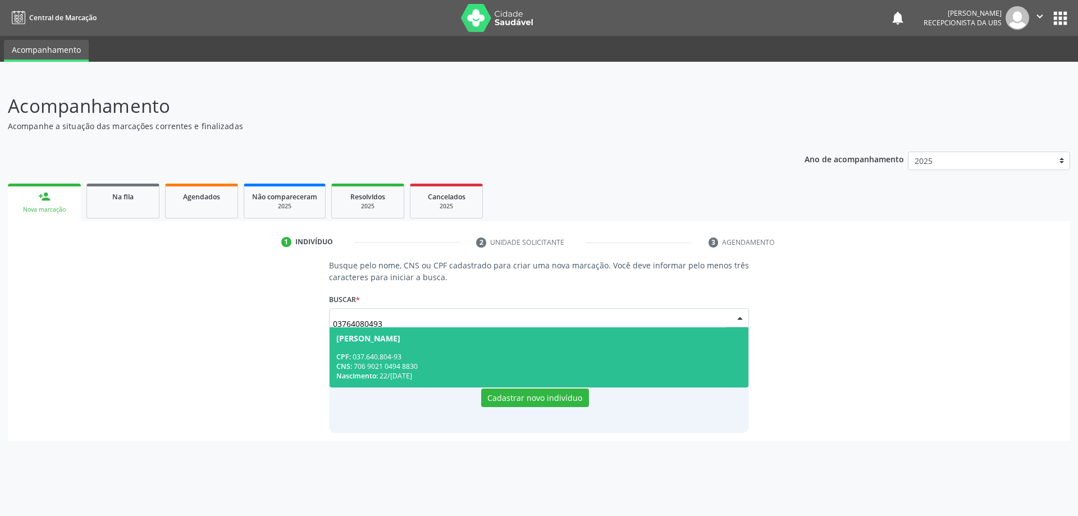
click at [536, 376] on div "Nascimento: 22/11/1971" at bounding box center [539, 376] width 406 height 10
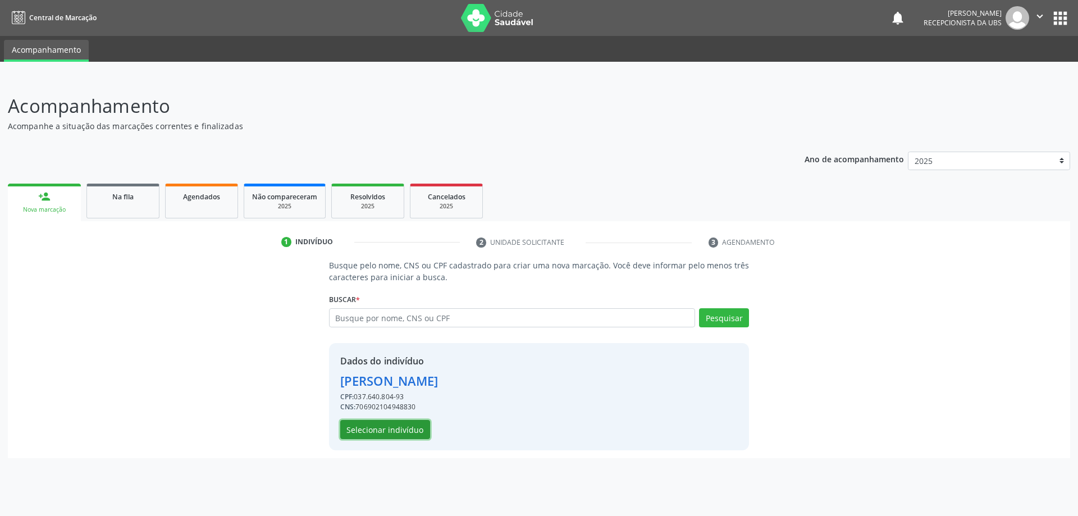
click at [351, 426] on button "Selecionar indivíduo" at bounding box center [385, 429] width 90 height 19
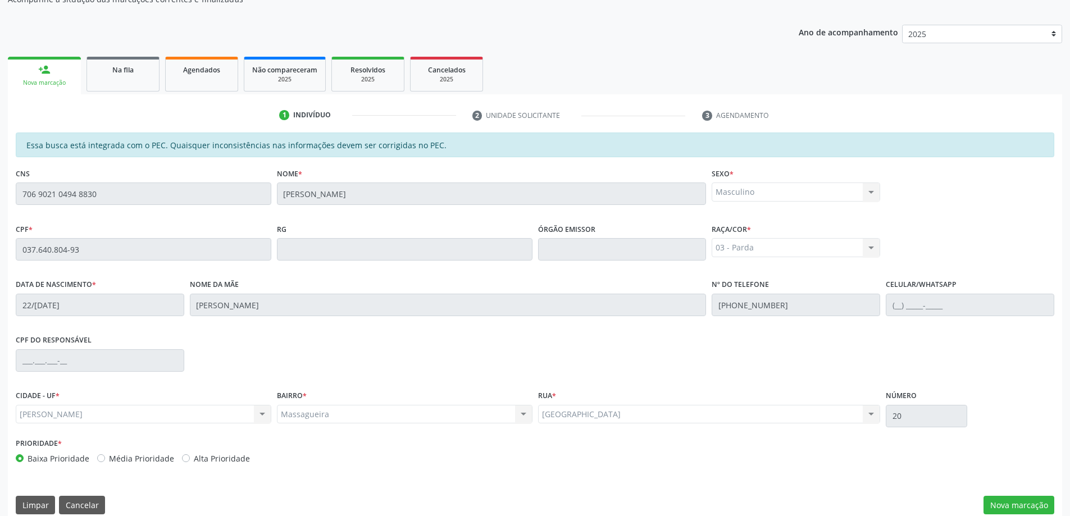
scroll to position [141, 0]
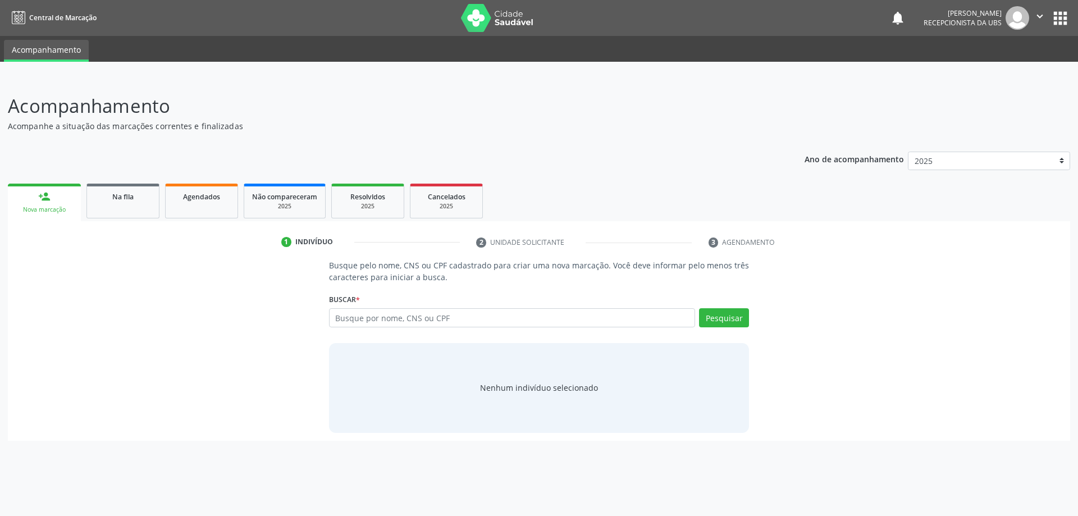
drag, startPoint x: 448, startPoint y: 317, endPoint x: 235, endPoint y: 287, distance: 215.0
click at [235, 287] on div "Busque pelo nome, CNS ou CPF cadastrado para criar uma nova marcação. Você deve…" at bounding box center [539, 345] width 1047 height 173
click at [332, 322] on input "text" at bounding box center [512, 317] width 367 height 19
paste input "706 9021 0494 8830"
type input "706 9021 0494 8830"
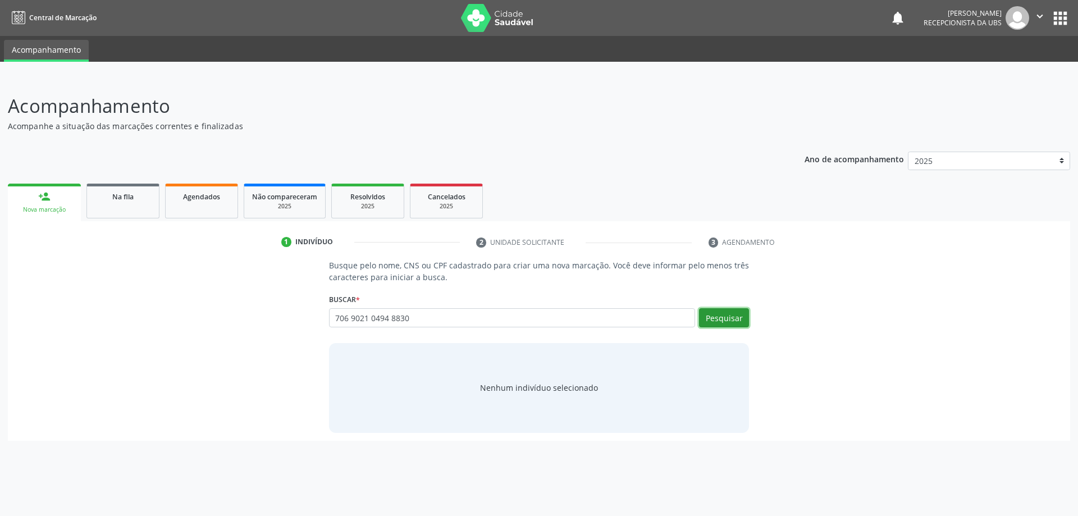
click at [718, 317] on button "Pesquisar" at bounding box center [724, 317] width 50 height 19
type input "706 9021 0494 8830"
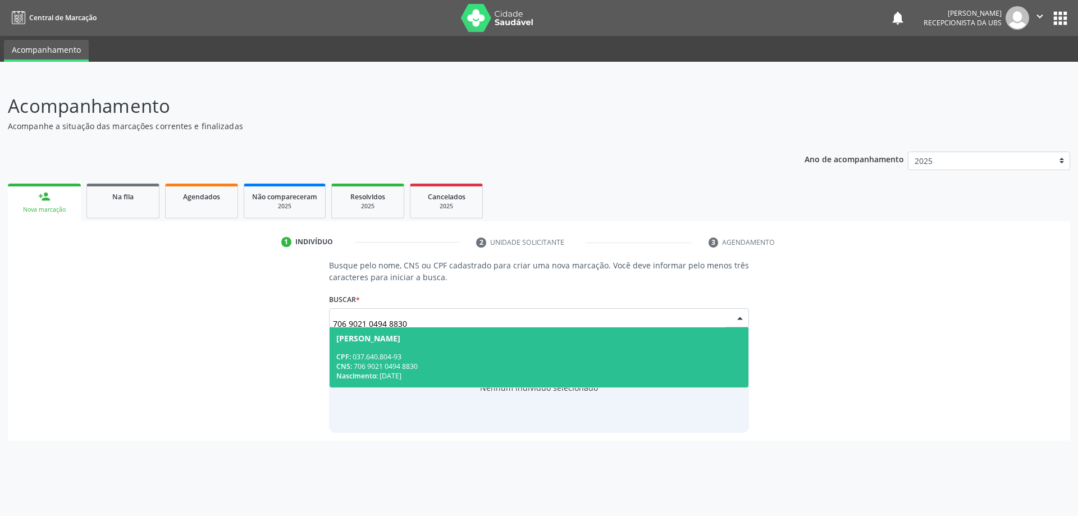
click at [612, 346] on span "[PERSON_NAME] CPF: 037.640.804-93 CNS: 706 9021 0494 8830 Nascimento: [DATE]" at bounding box center [539, 357] width 419 height 60
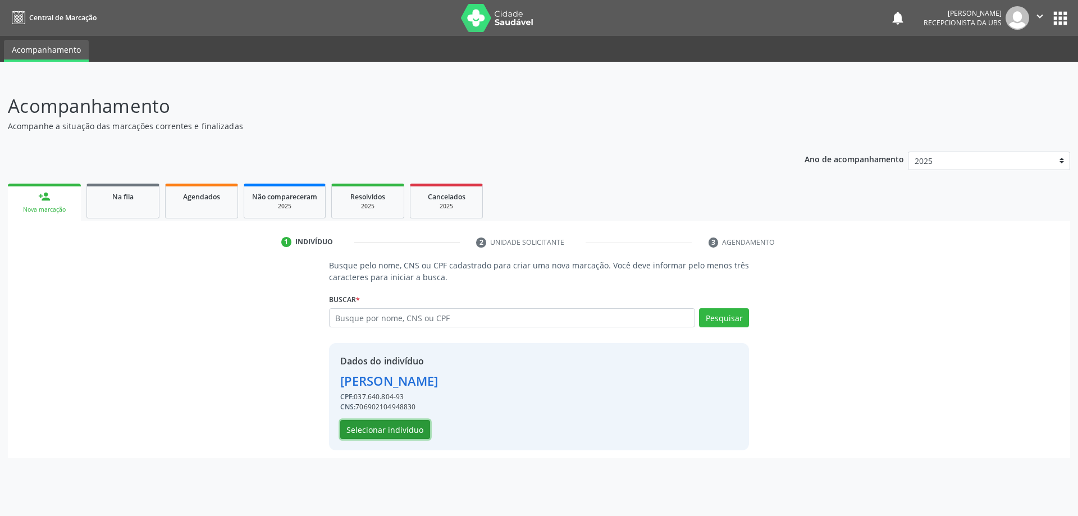
click at [408, 431] on button "Selecionar indivíduo" at bounding box center [385, 429] width 90 height 19
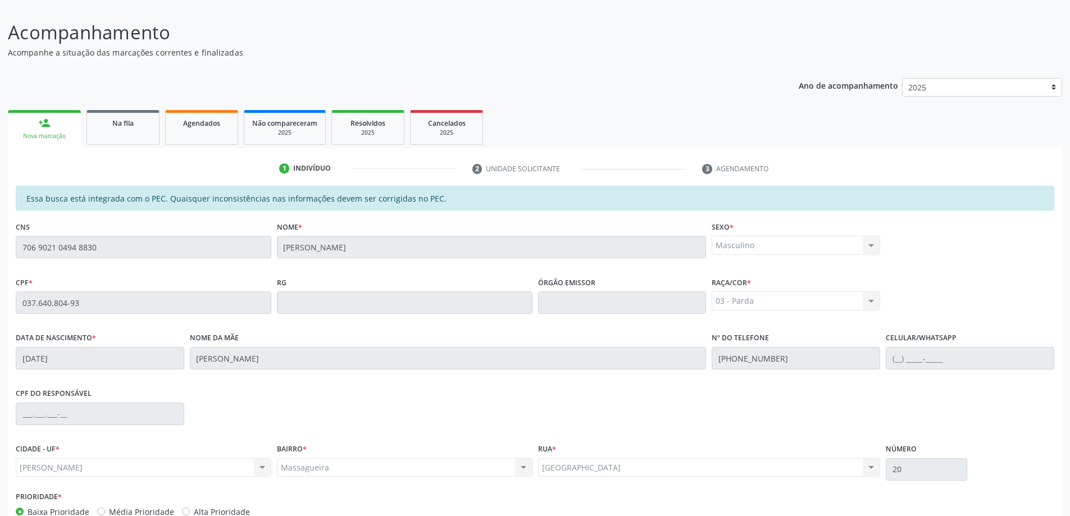
scroll to position [141, 0]
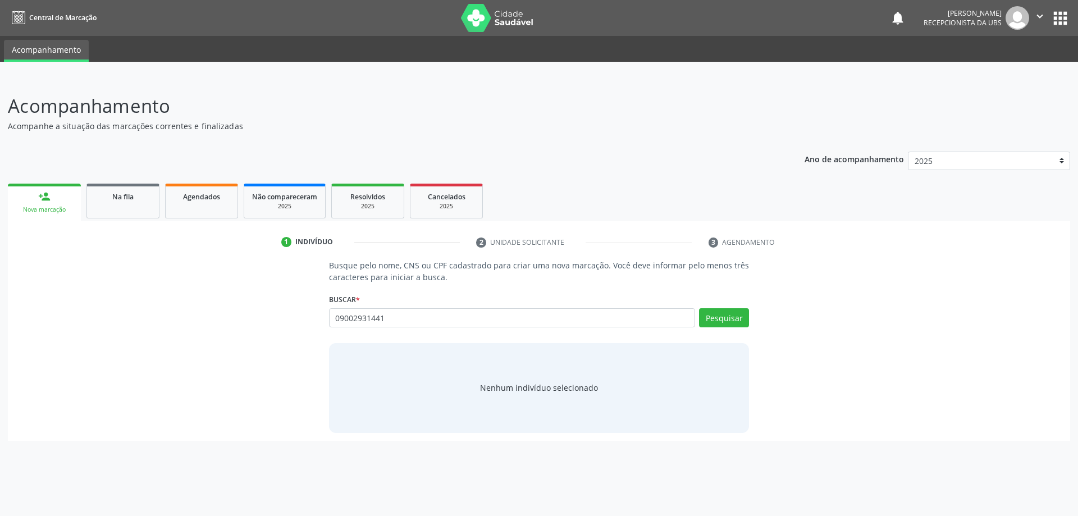
type input "09002931441"
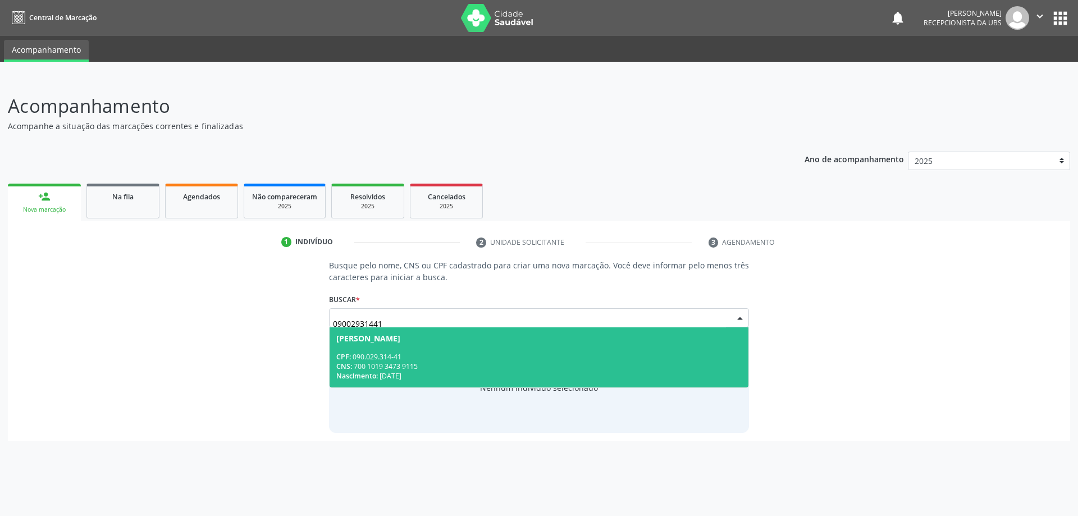
click at [535, 360] on div "CPF: 090.029.314-41" at bounding box center [539, 357] width 406 height 10
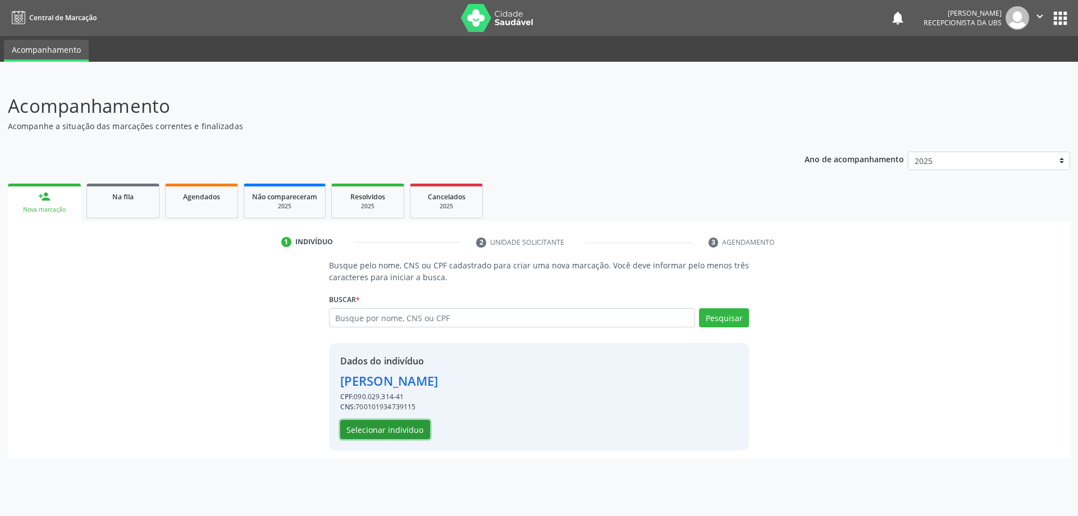
click at [350, 431] on button "Selecionar indivíduo" at bounding box center [385, 429] width 90 height 19
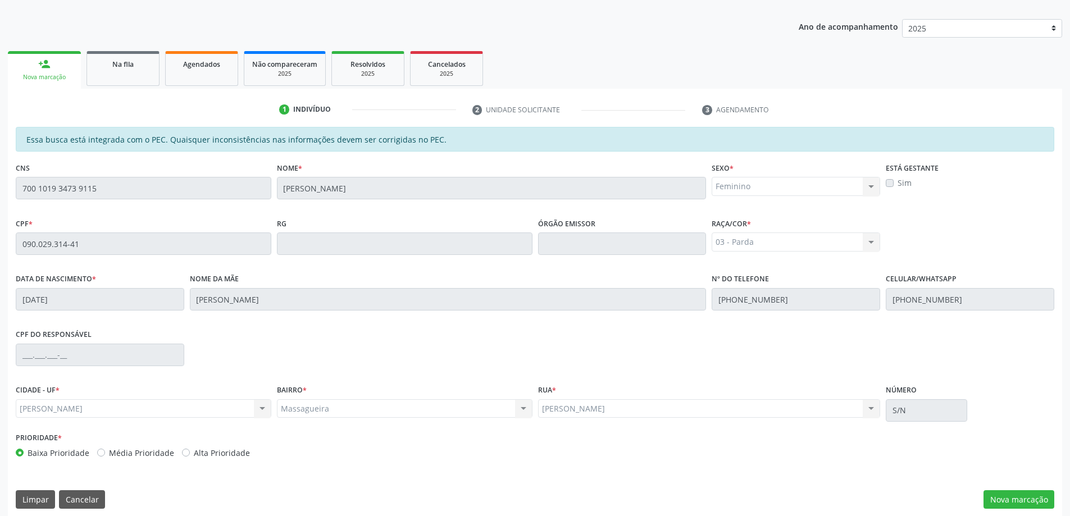
scroll to position [141, 0]
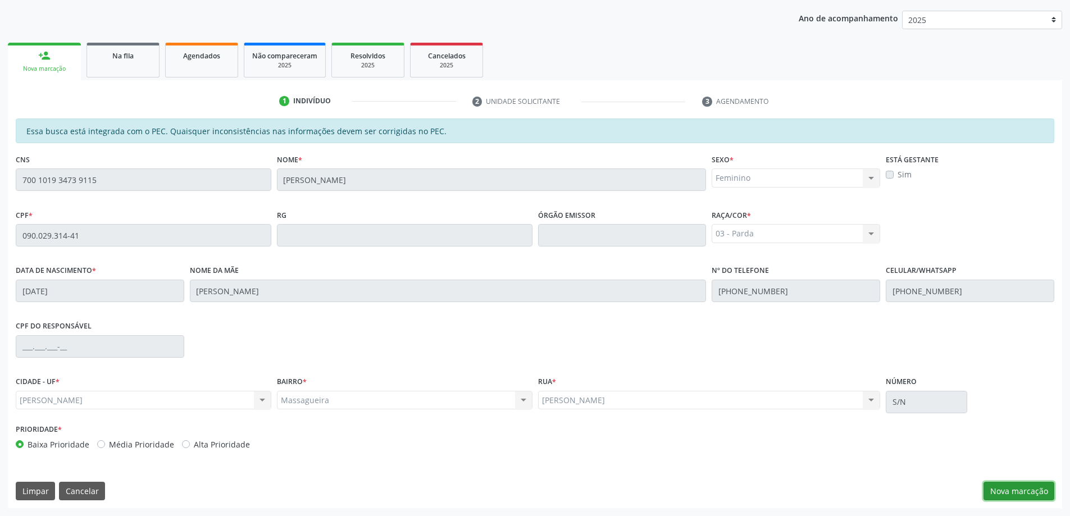
click at [1007, 489] on button "Nova marcação" at bounding box center [1018, 491] width 71 height 19
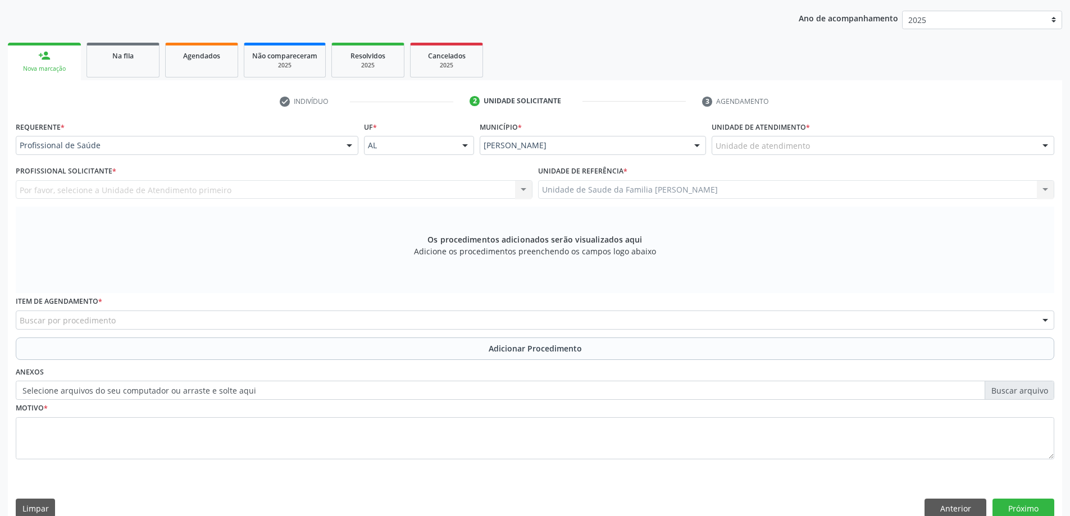
click at [758, 157] on div "Unidade de atendimento * Unidade de atendimento Aeronave Baron 58 Aeronave Cess…" at bounding box center [883, 140] width 348 height 44
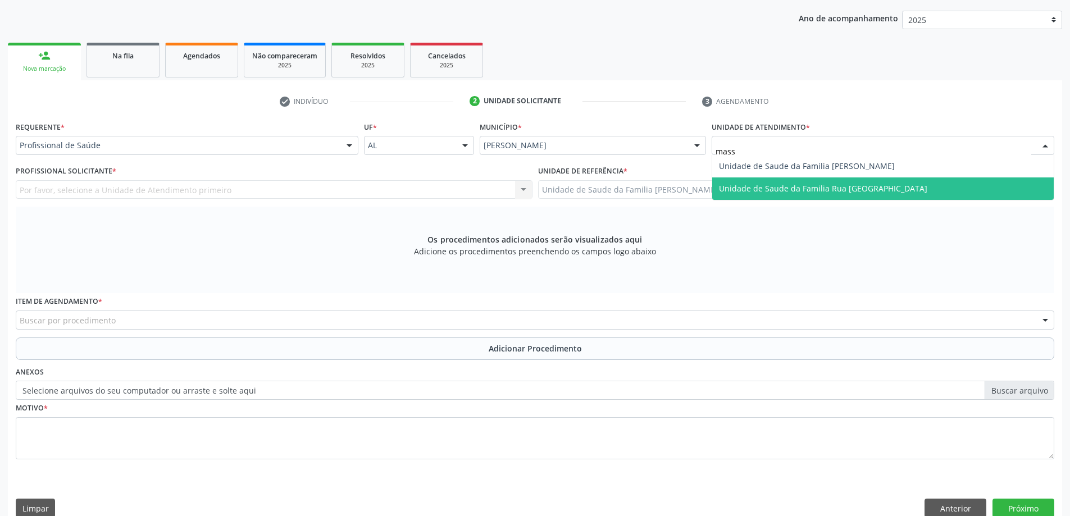
type input "massa"
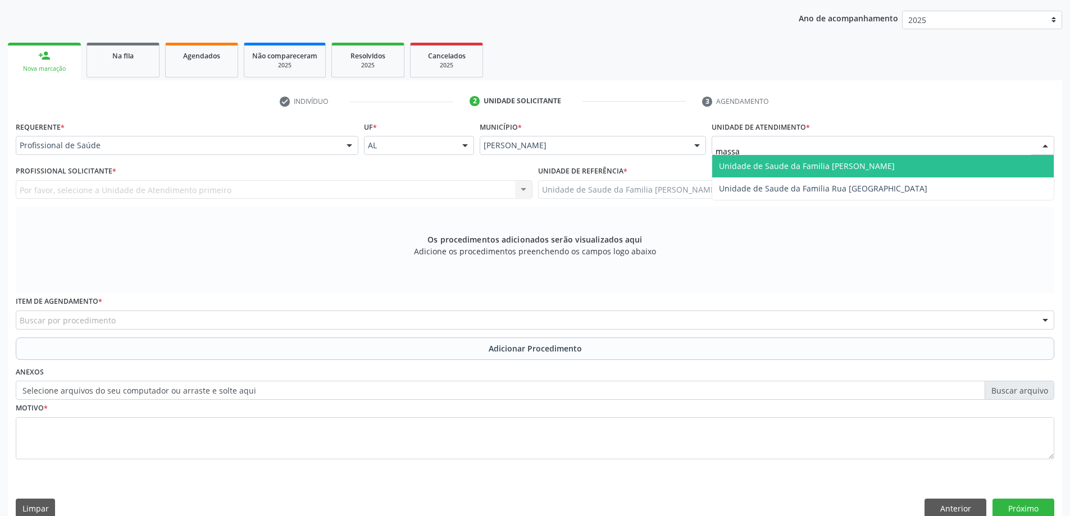
click at [774, 170] on span "Unidade de Saude da Familia [PERSON_NAME]" at bounding box center [807, 166] width 176 height 11
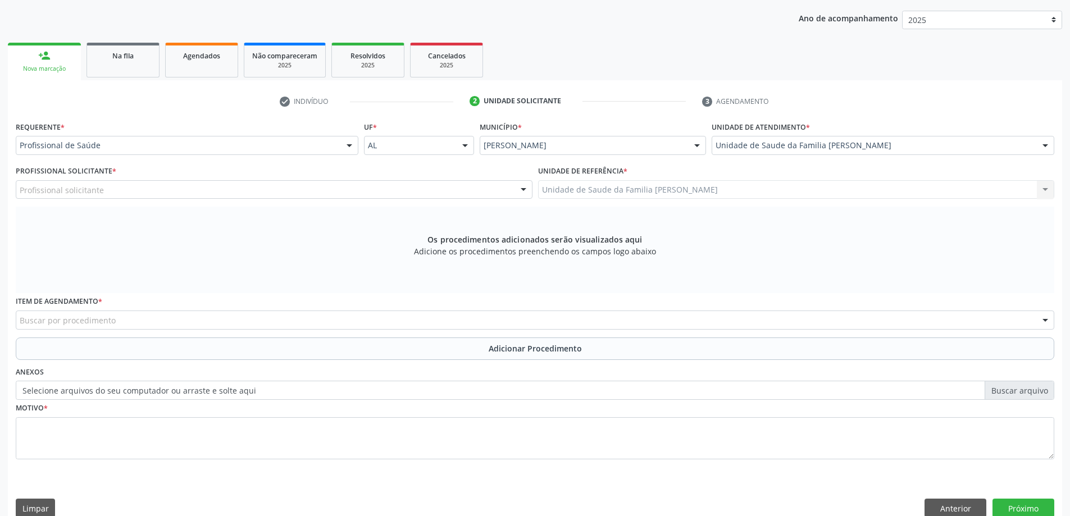
click at [413, 187] on div "Profissional solicitante" at bounding box center [274, 189] width 517 height 19
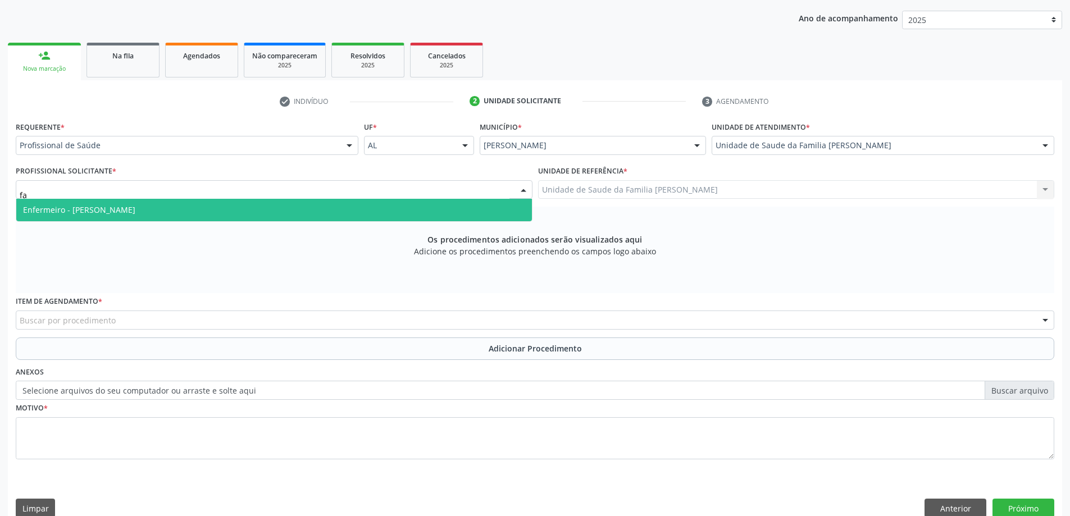
type input "fab"
click at [135, 209] on span "Enfermeiro - [PERSON_NAME]" at bounding box center [79, 209] width 112 height 11
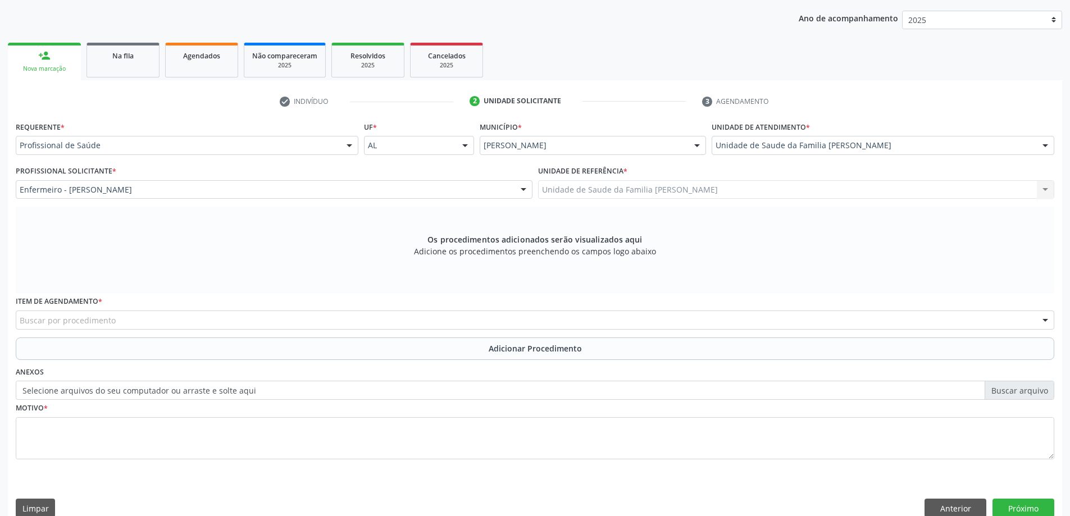
click at [603, 191] on div "Unidade de Saude da Familia Massagueira Unidade de Saude da Familia Massagueira…" at bounding box center [796, 189] width 517 height 19
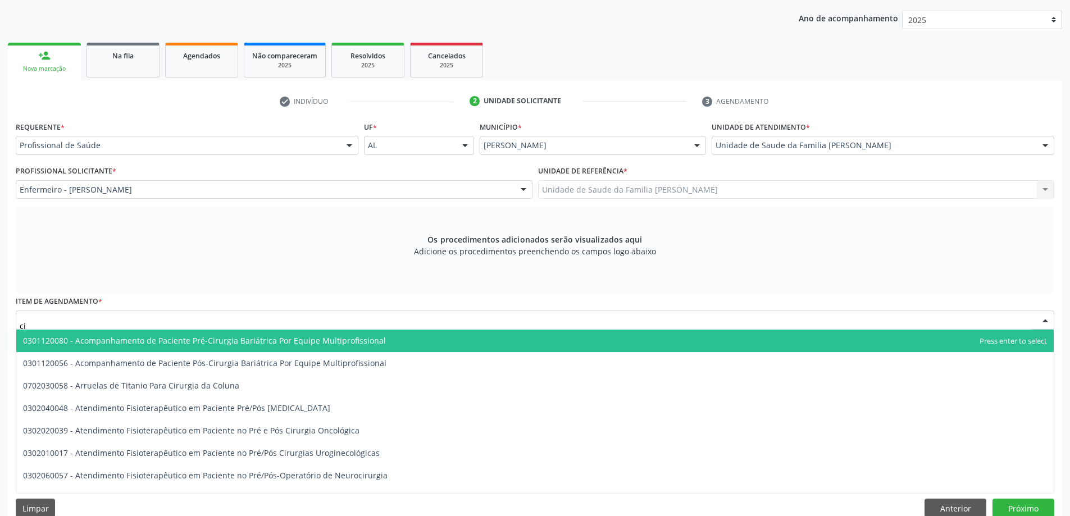
type input "c"
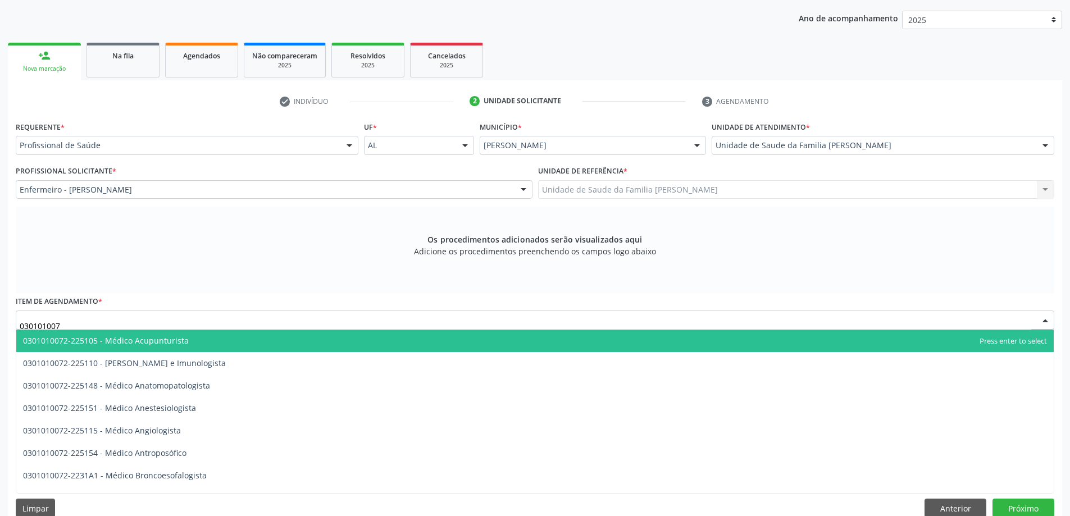
type input "0301010072"
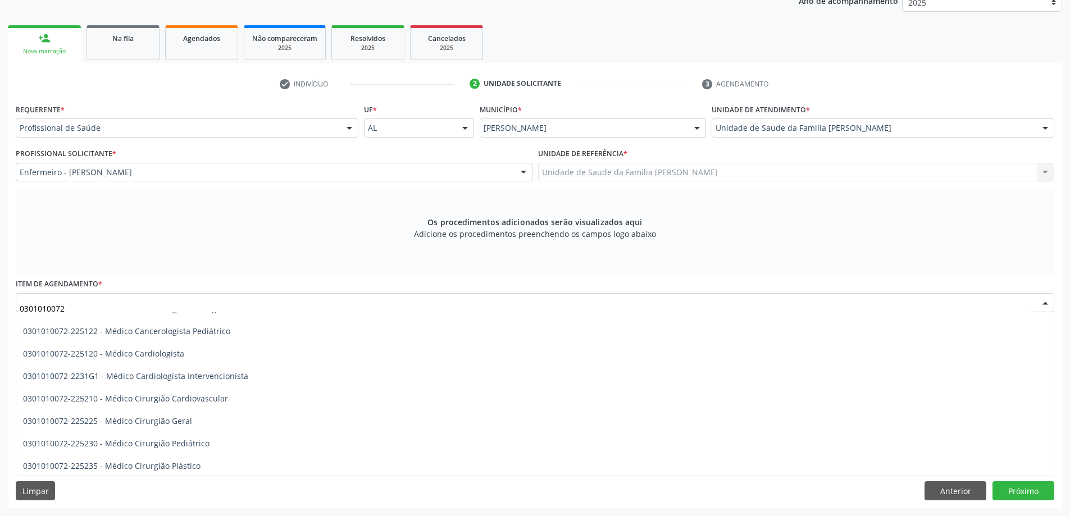
scroll to position [150, 0]
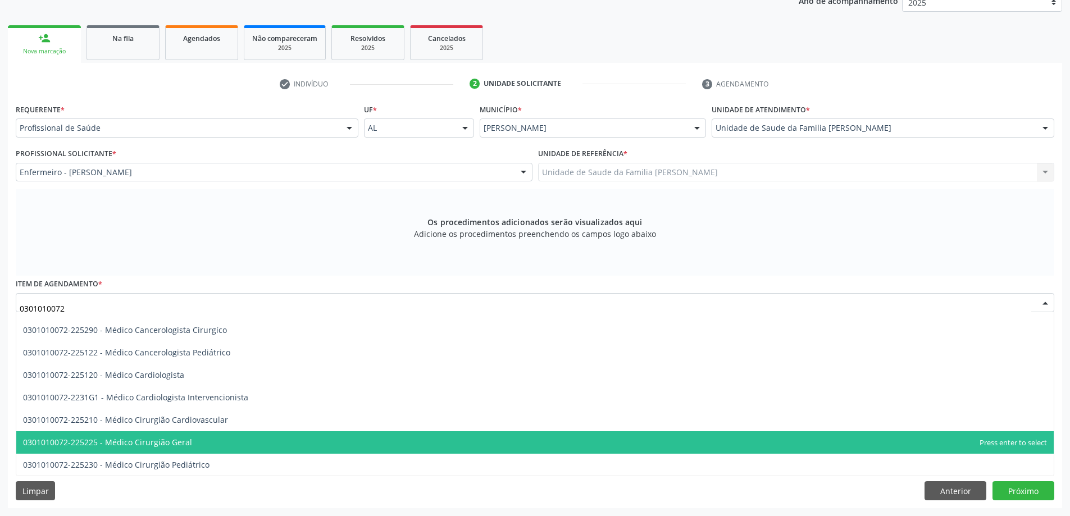
click at [195, 441] on span "0301010072-225225 - Médico Cirurgião Geral" at bounding box center [534, 442] width 1037 height 22
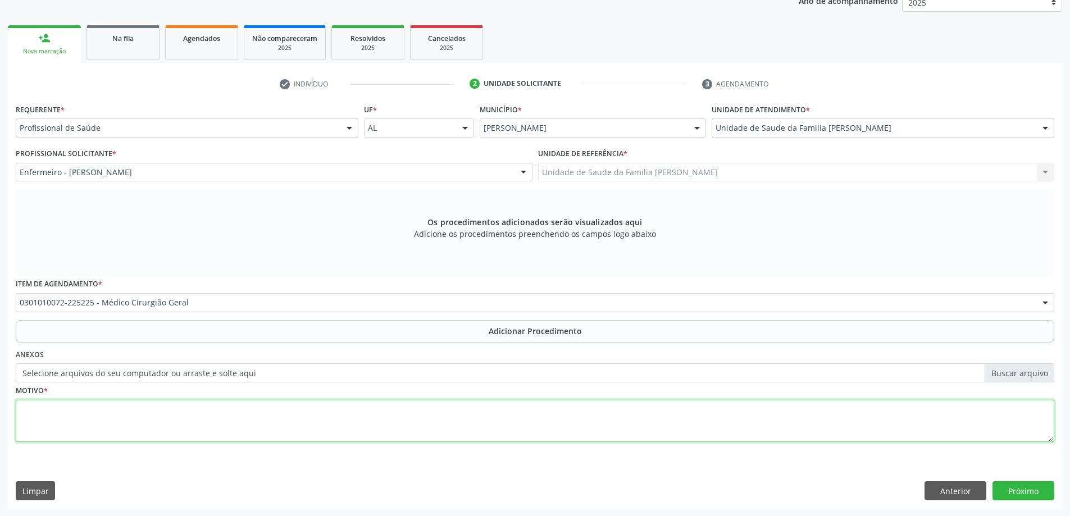
click at [191, 418] on textarea at bounding box center [535, 421] width 1038 height 43
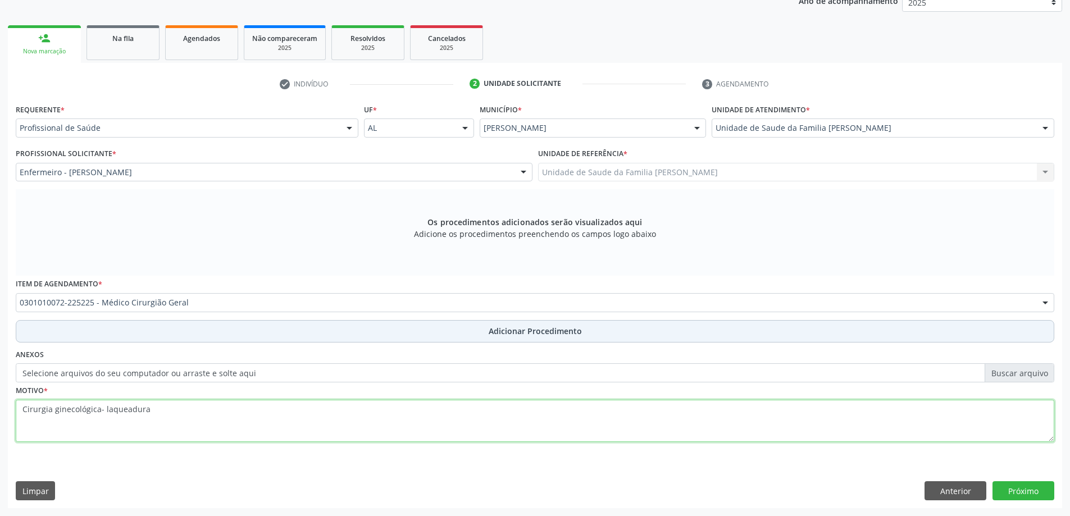
type textarea "Cirurgia ginecológica- laqueadura"
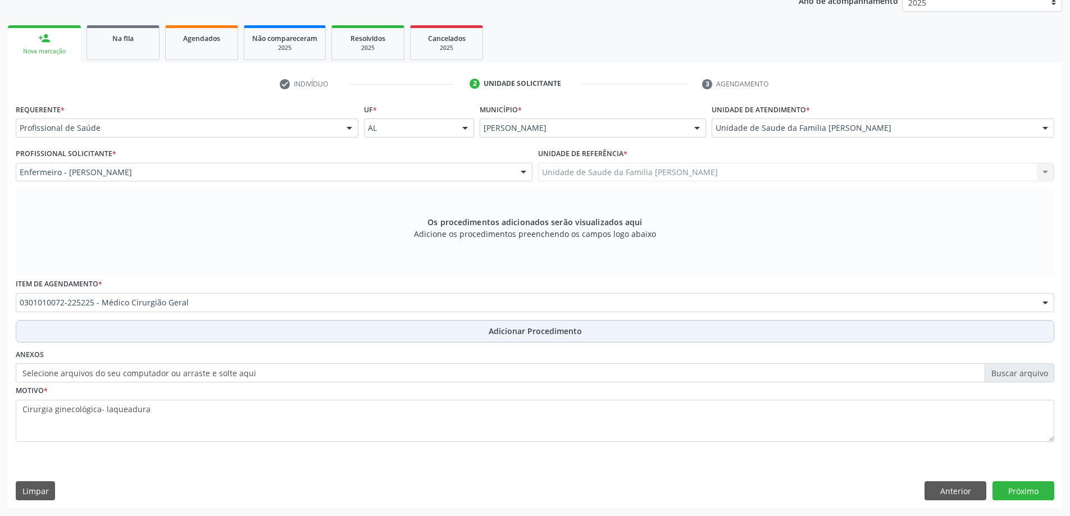
click at [547, 325] on span "Adicionar Procedimento" at bounding box center [535, 331] width 93 height 12
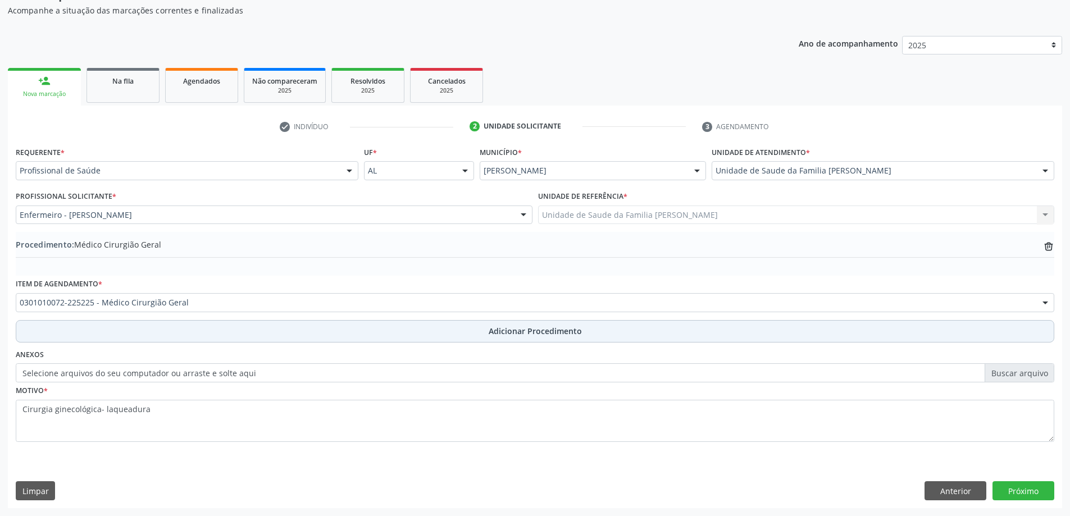
scroll to position [116, 0]
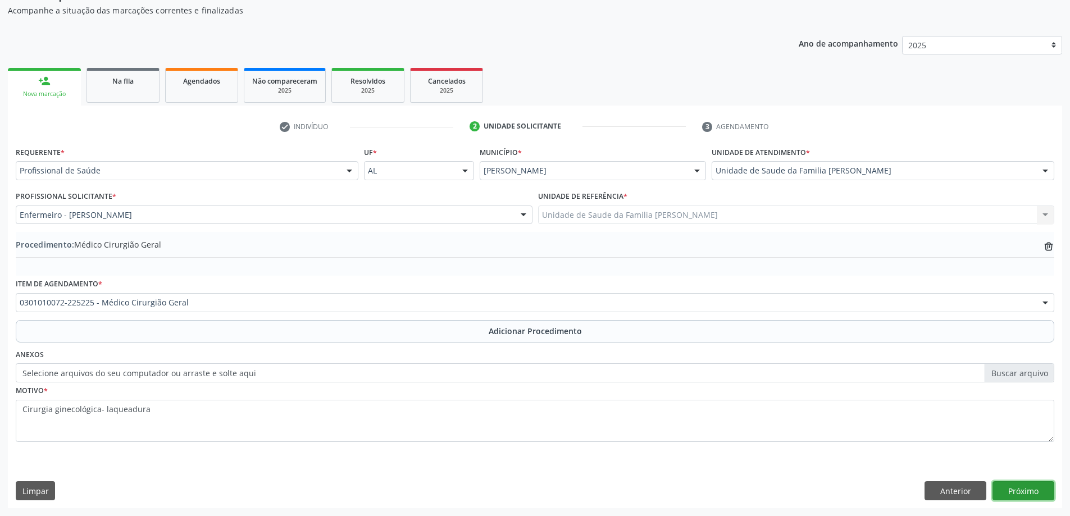
click at [1012, 482] on button "Próximo" at bounding box center [1023, 490] width 62 height 19
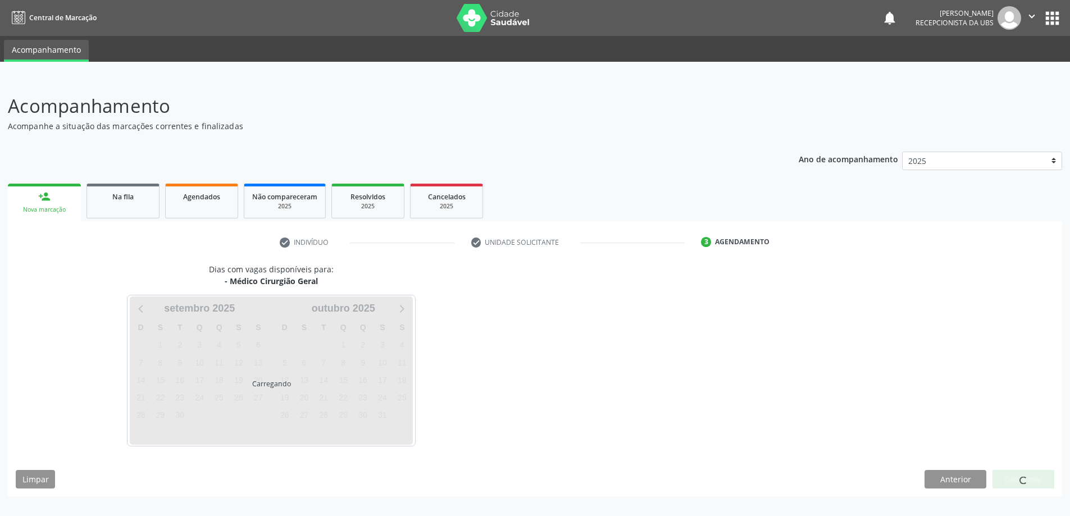
scroll to position [0, 0]
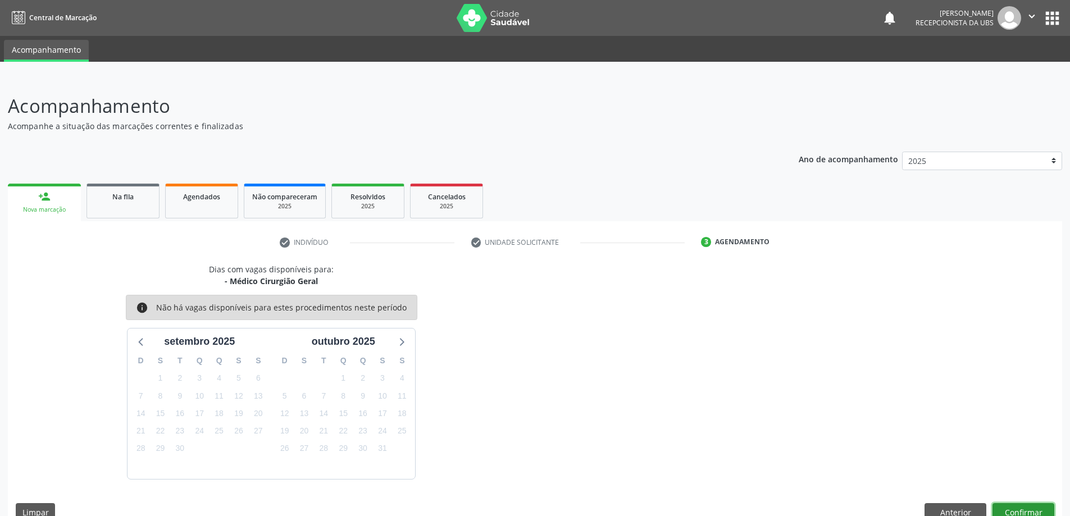
click at [1033, 503] on button "Confirmar" at bounding box center [1023, 512] width 62 height 19
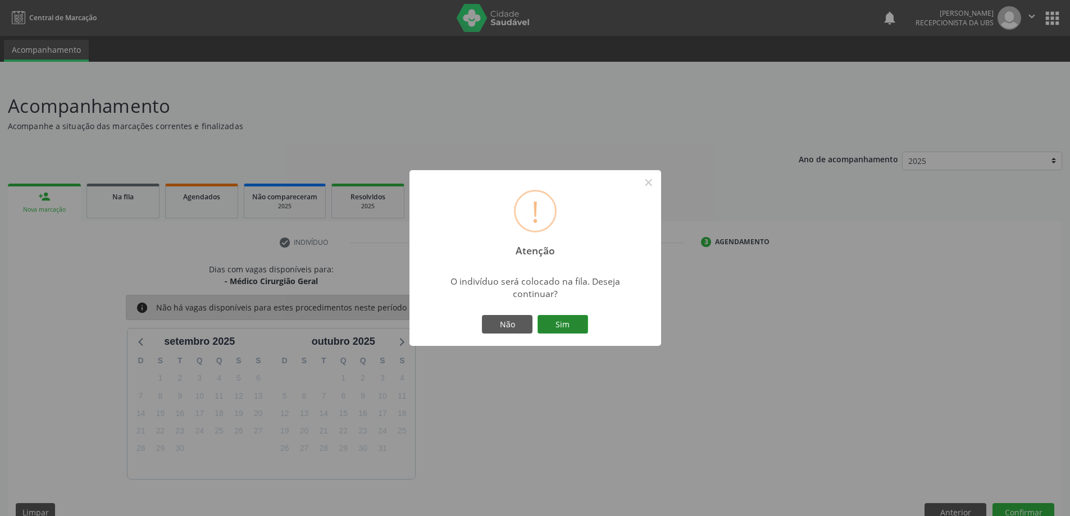
click at [569, 317] on button "Sim" at bounding box center [562, 324] width 51 height 19
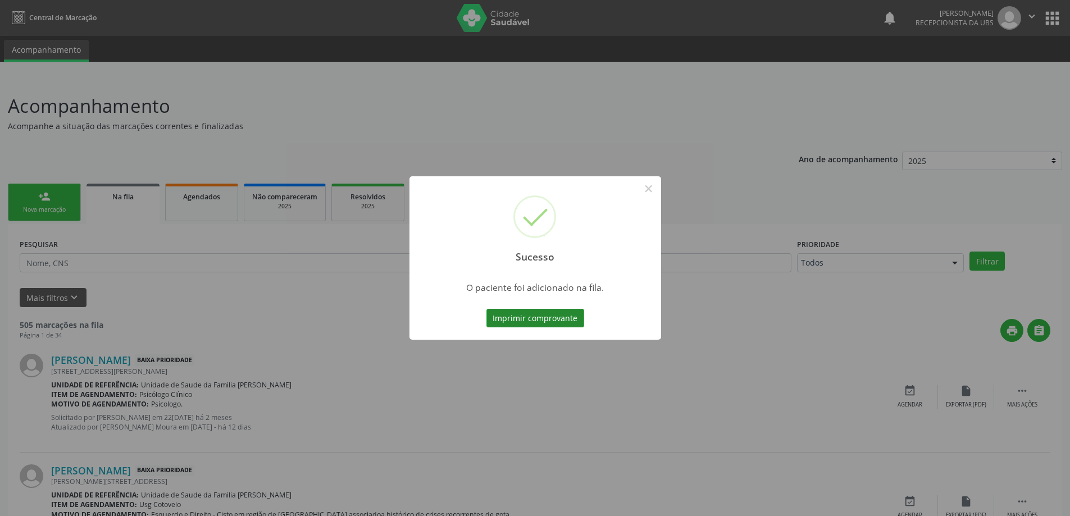
click at [522, 320] on button "Imprimir comprovante" at bounding box center [535, 318] width 98 height 19
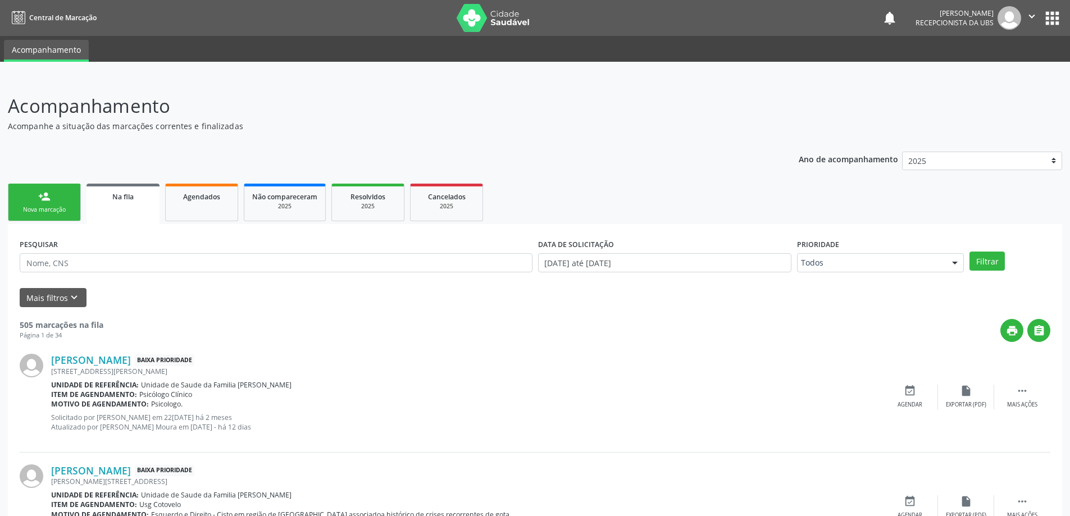
click at [47, 212] on div "Nova marcação" at bounding box center [44, 210] width 56 height 8
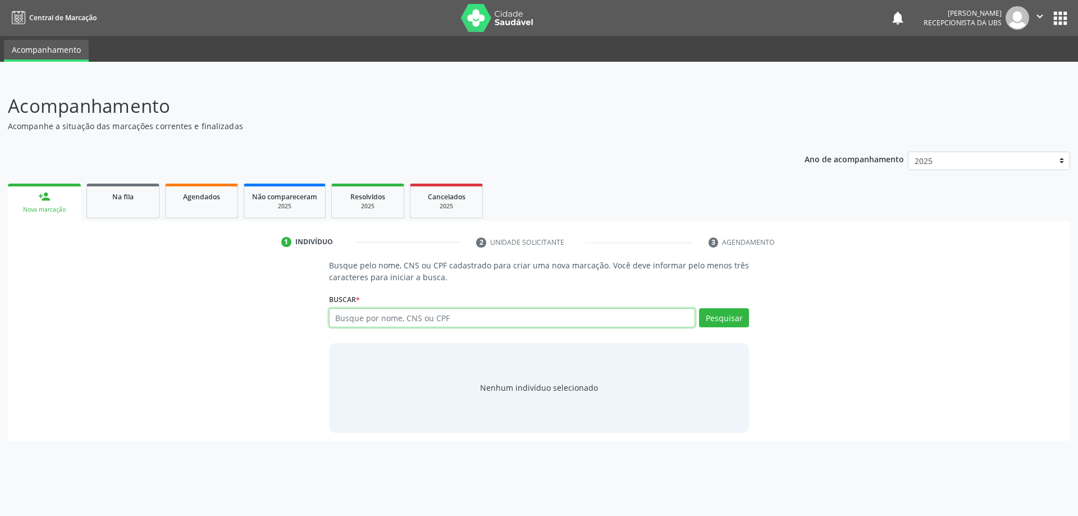
click at [349, 312] on input "text" at bounding box center [512, 317] width 367 height 19
type input "03764080493"
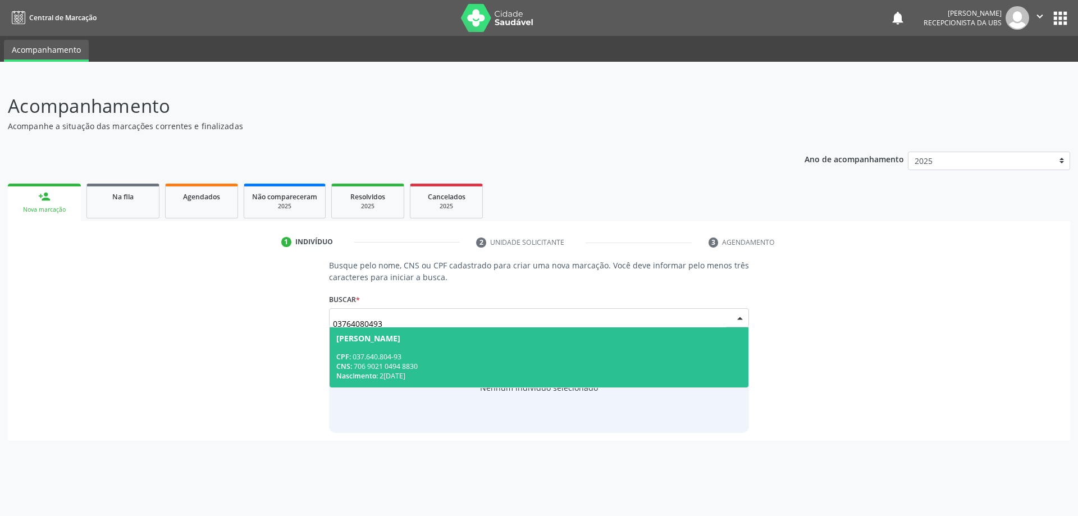
click at [407, 364] on div "CNS: 706 9021 0494 8830" at bounding box center [539, 367] width 406 height 10
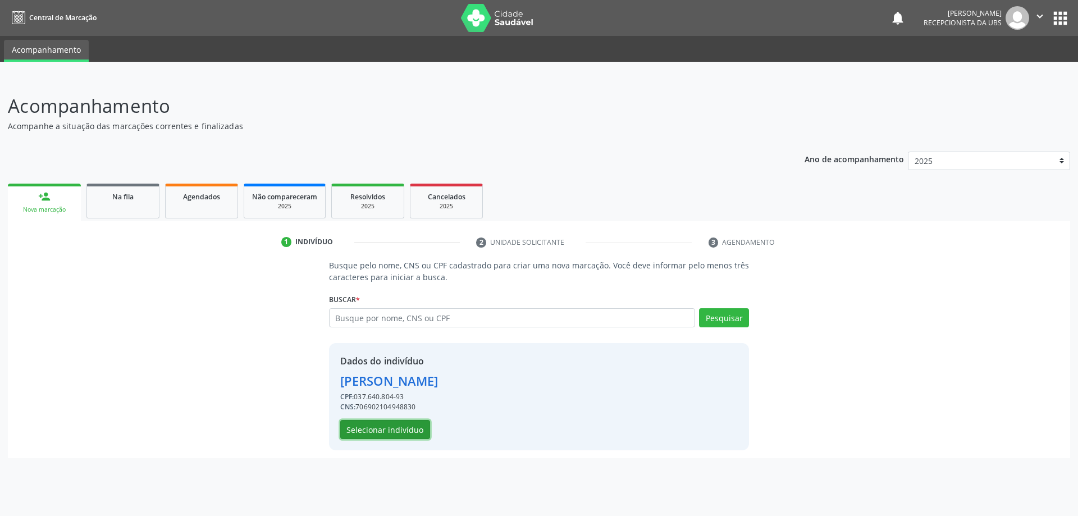
click at [375, 426] on button "Selecionar indivíduo" at bounding box center [385, 429] width 90 height 19
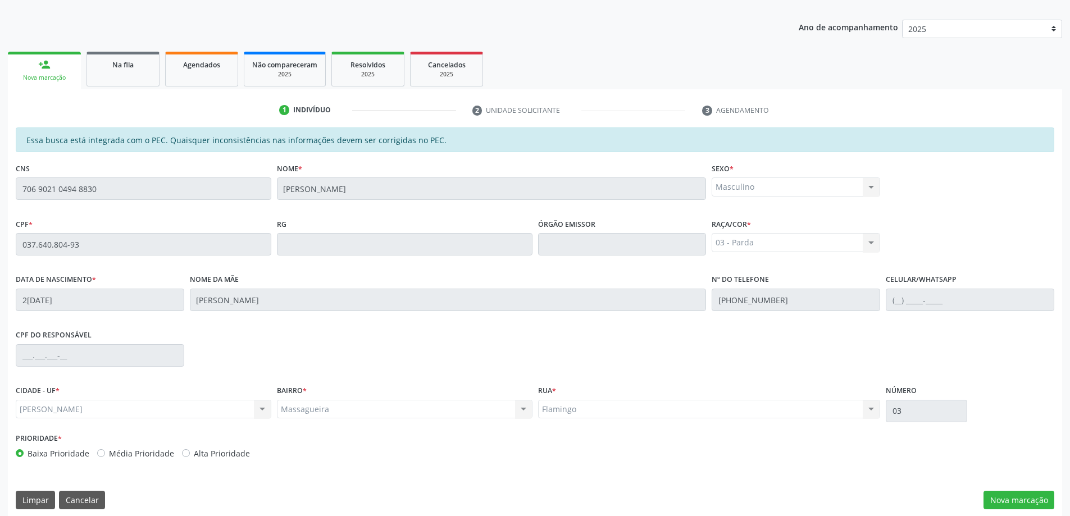
scroll to position [141, 0]
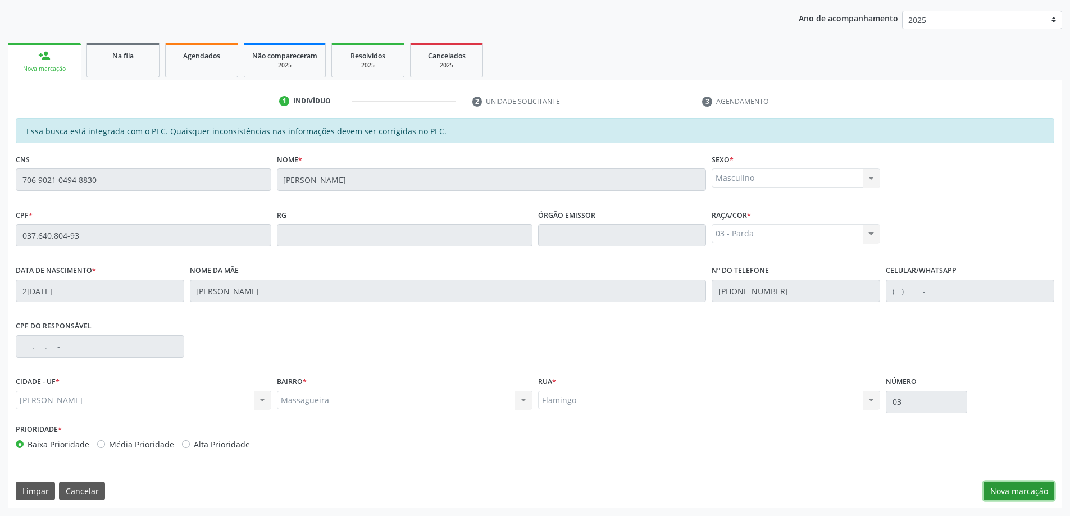
click at [1001, 492] on button "Nova marcação" at bounding box center [1018, 491] width 71 height 19
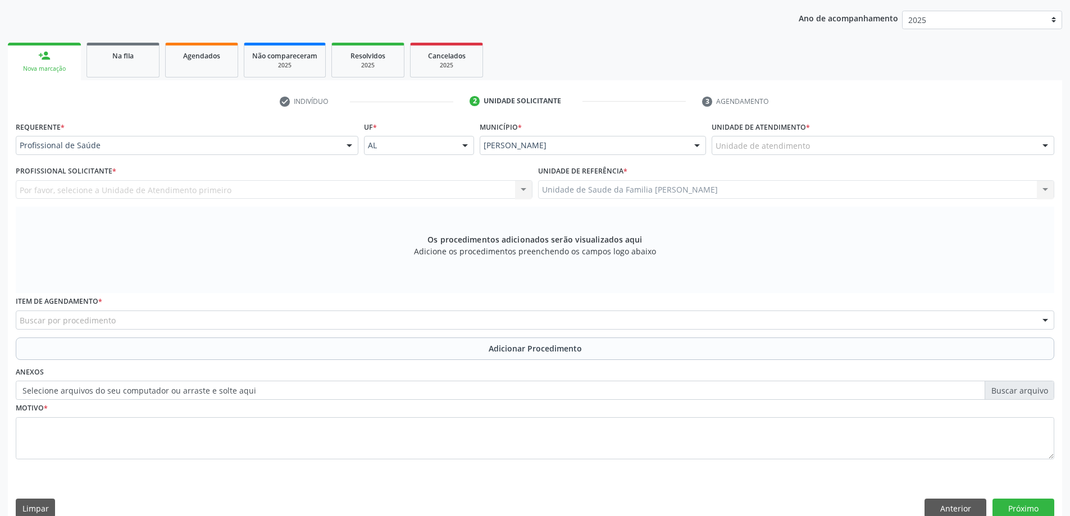
click at [583, 189] on div "Unidade de Saude da Familia Massagueira Unidade de Saude da Familia Massagueira…" at bounding box center [796, 189] width 517 height 19
click at [840, 149] on div "Unidade de atendimento" at bounding box center [882, 145] width 343 height 19
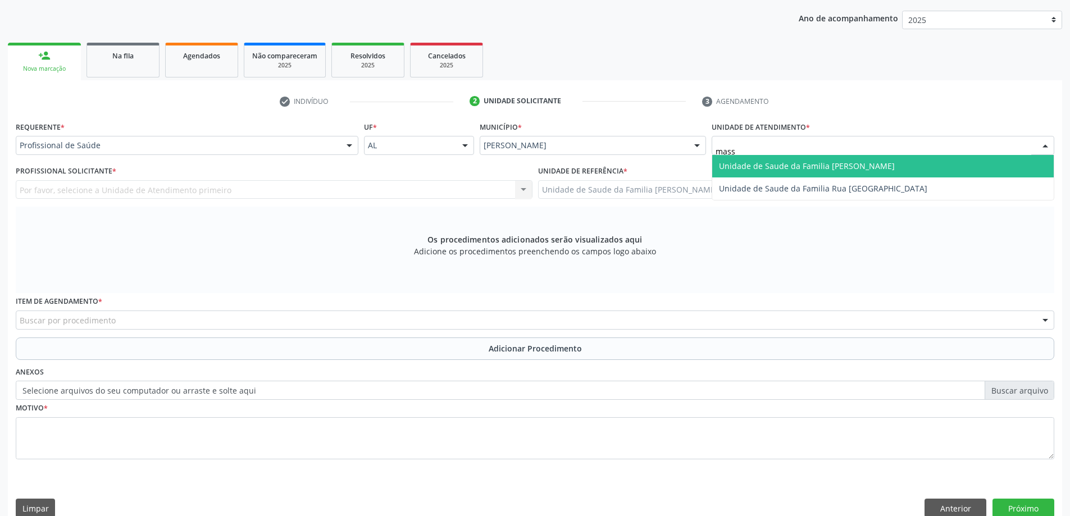
type input "massa"
click at [836, 174] on span "Unidade de Saude da Familia [PERSON_NAME]" at bounding box center [882, 166] width 341 height 22
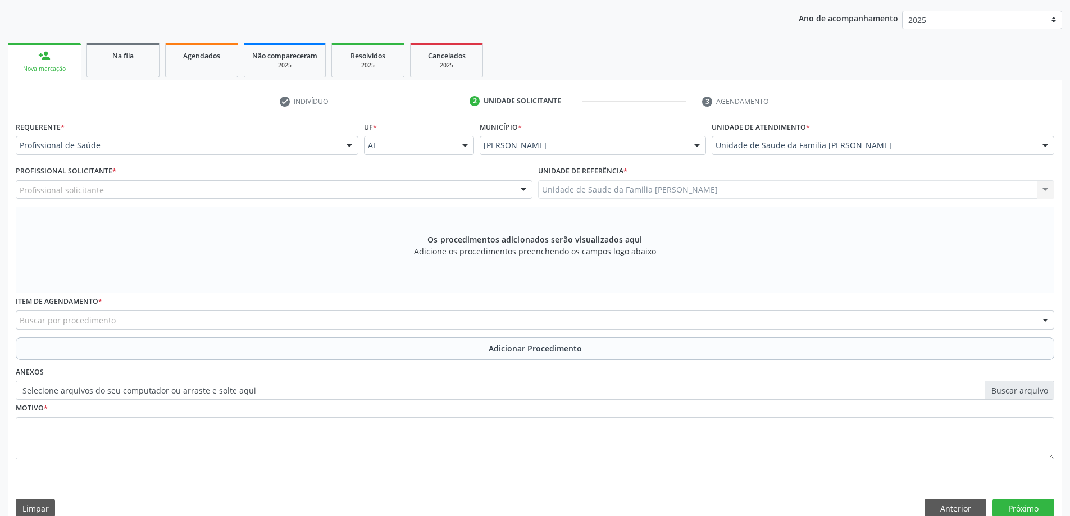
click at [244, 187] on div "Profissional solicitante" at bounding box center [274, 189] width 517 height 19
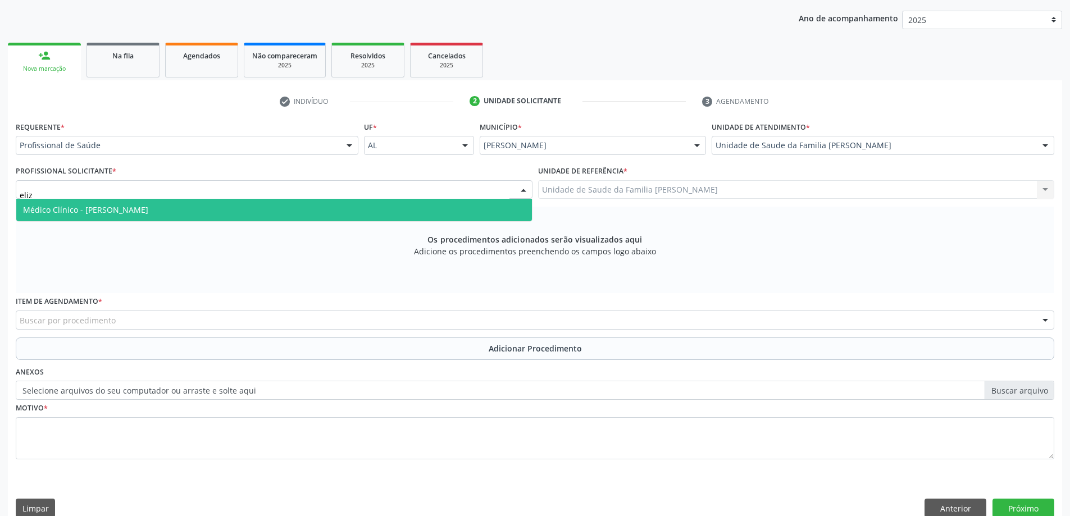
type input "[PERSON_NAME]"
click at [254, 207] on span "Médico Clínico - [PERSON_NAME]" at bounding box center [273, 210] width 515 height 22
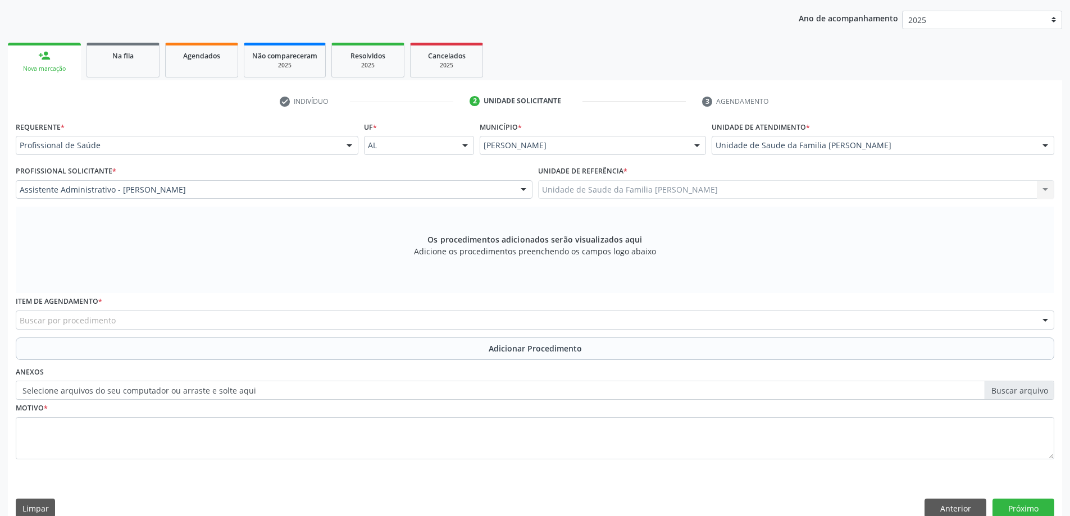
click at [597, 192] on div "Unidade de Saude da Familia Massagueira Unidade de Saude da Familia Massagueira…" at bounding box center [796, 189] width 517 height 19
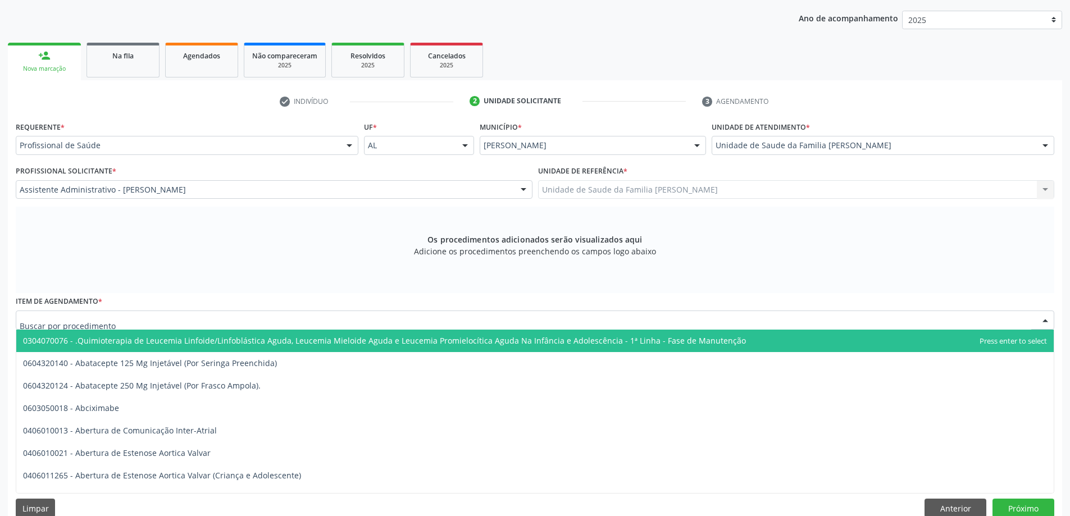
click at [405, 315] on div at bounding box center [535, 320] width 1038 height 19
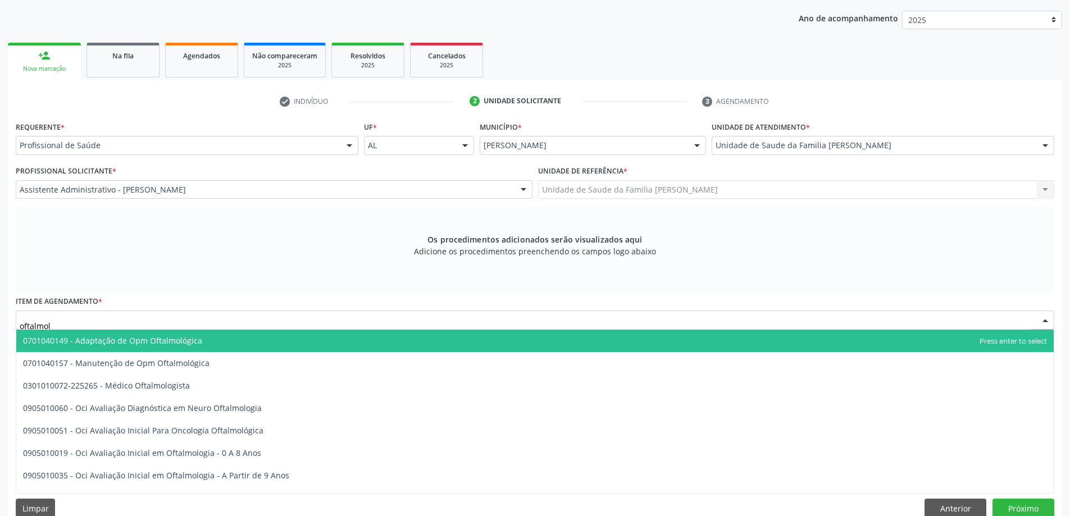
type input "oftalmolo"
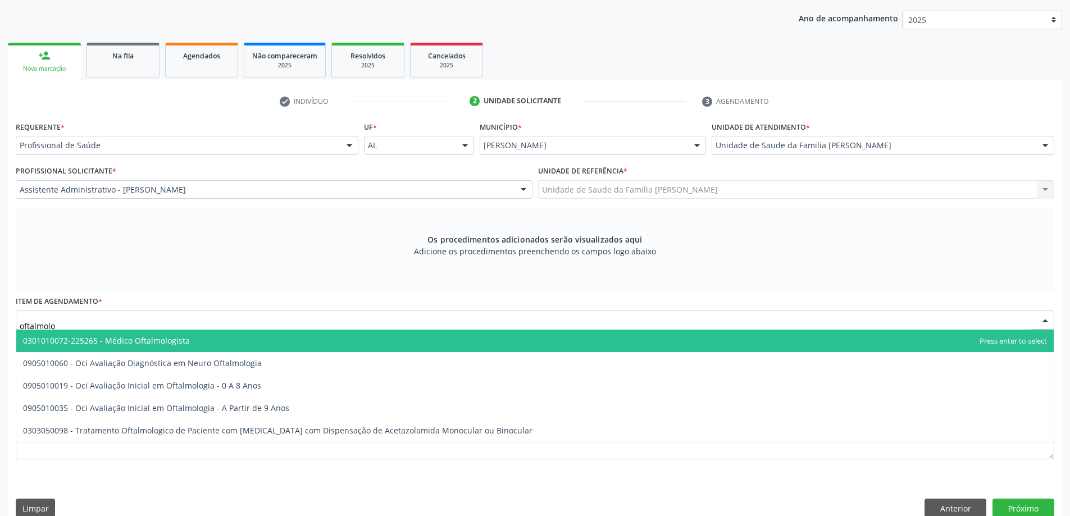
click at [142, 340] on span "0301010072-225265 - Médico Oftalmologista" at bounding box center [106, 340] width 167 height 11
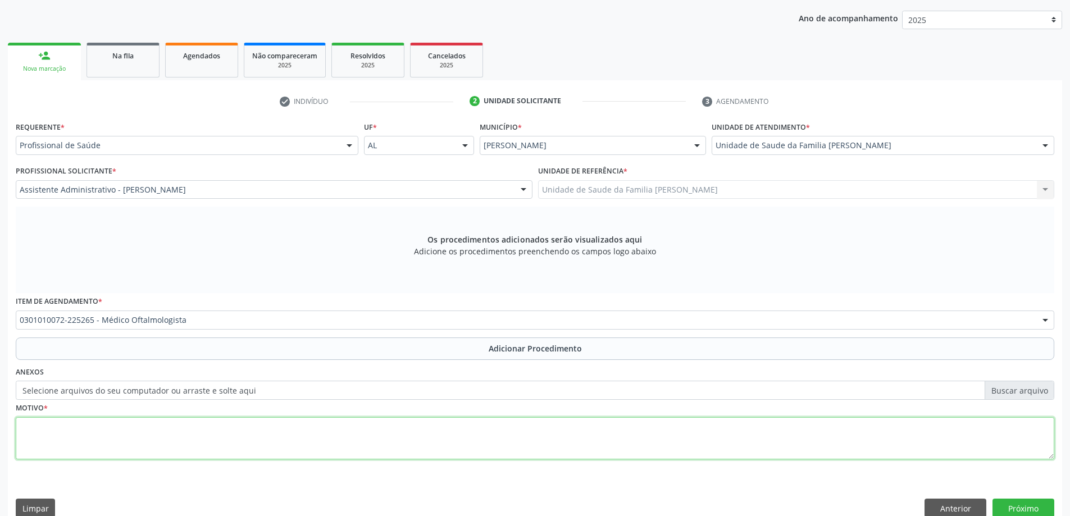
click at [87, 423] on textarea at bounding box center [535, 438] width 1038 height 43
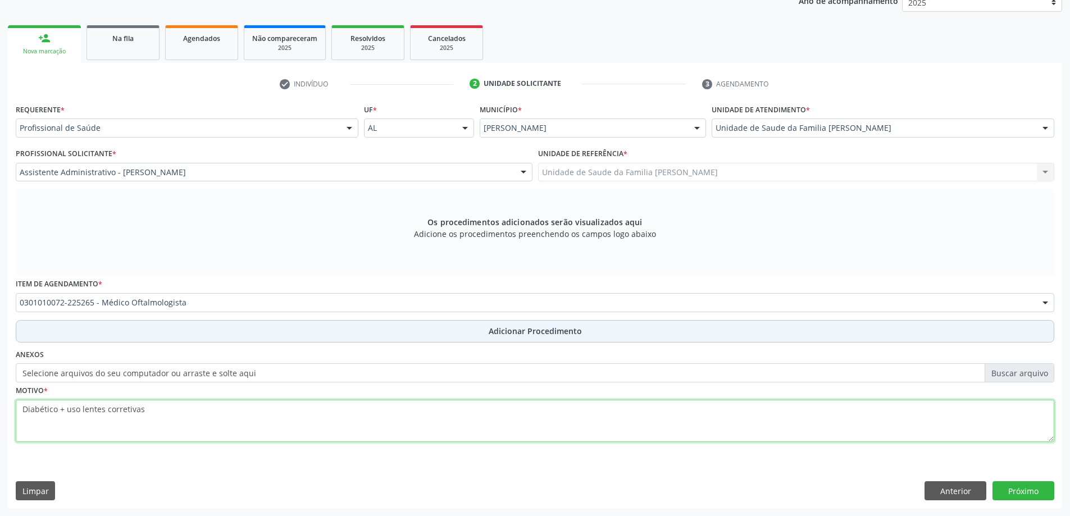
type textarea "Diabético + uso lentes corretivas"
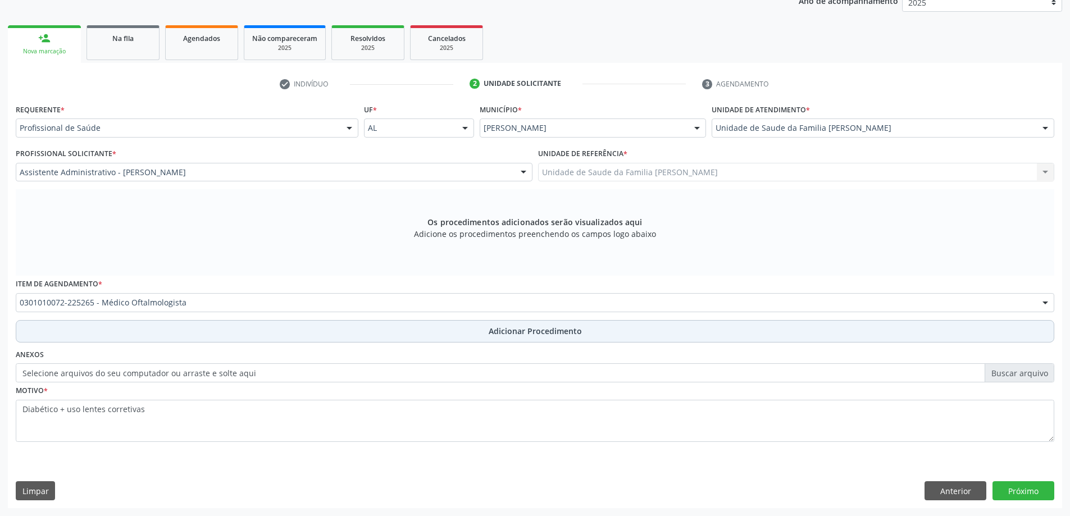
click at [446, 336] on button "Adicionar Procedimento" at bounding box center [535, 331] width 1038 height 22
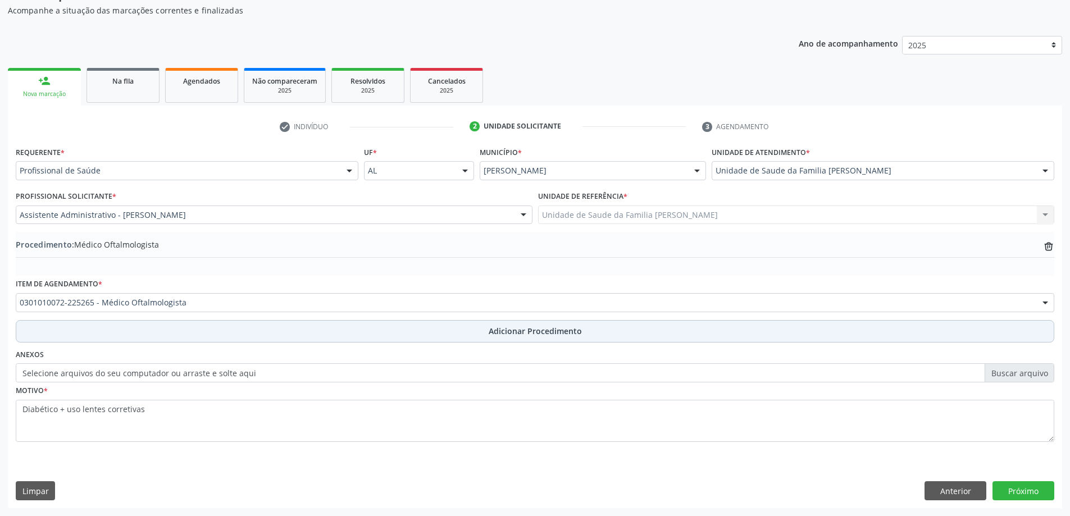
scroll to position [116, 0]
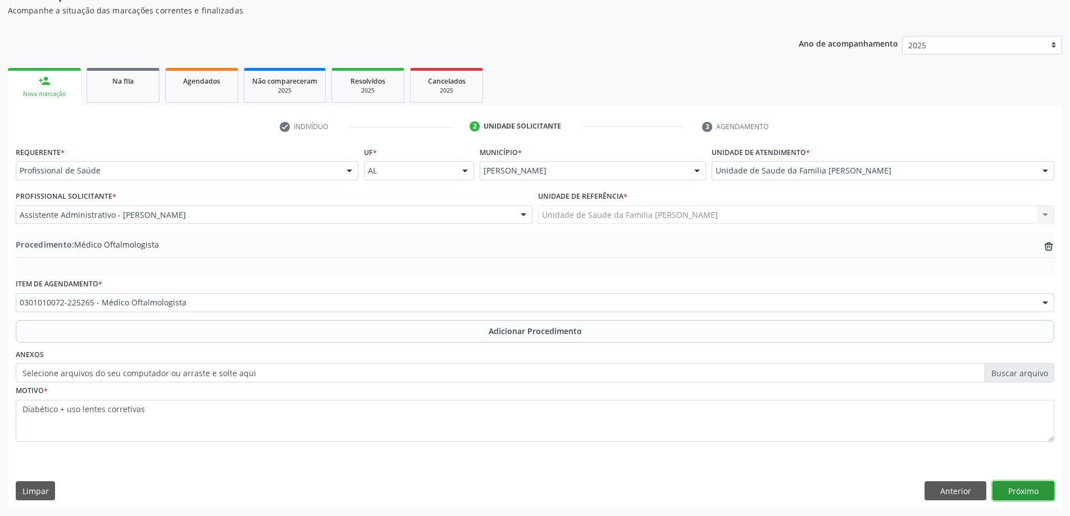
click at [1032, 492] on button "Próximo" at bounding box center [1023, 490] width 62 height 19
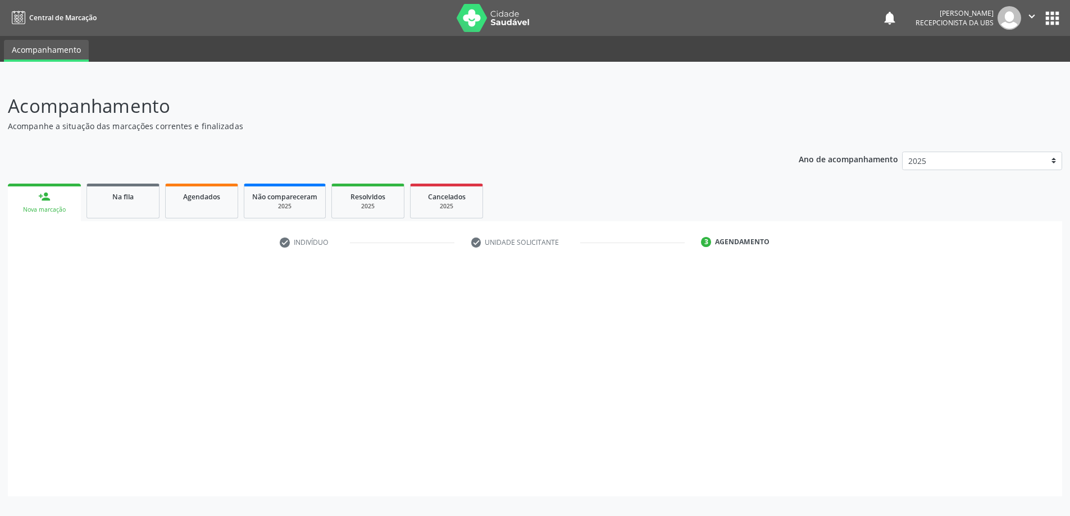
scroll to position [0, 0]
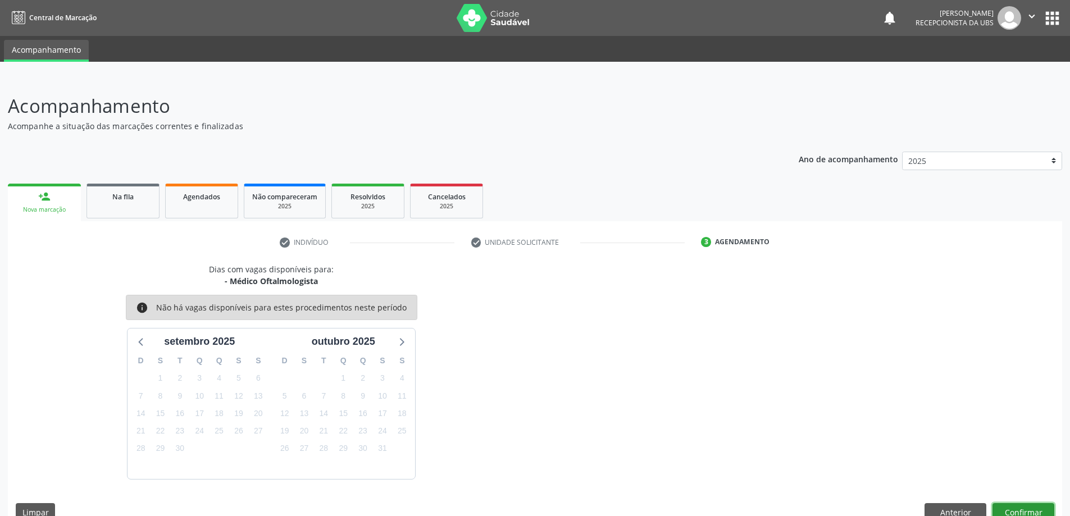
click at [1021, 503] on button "Confirmar" at bounding box center [1023, 512] width 62 height 19
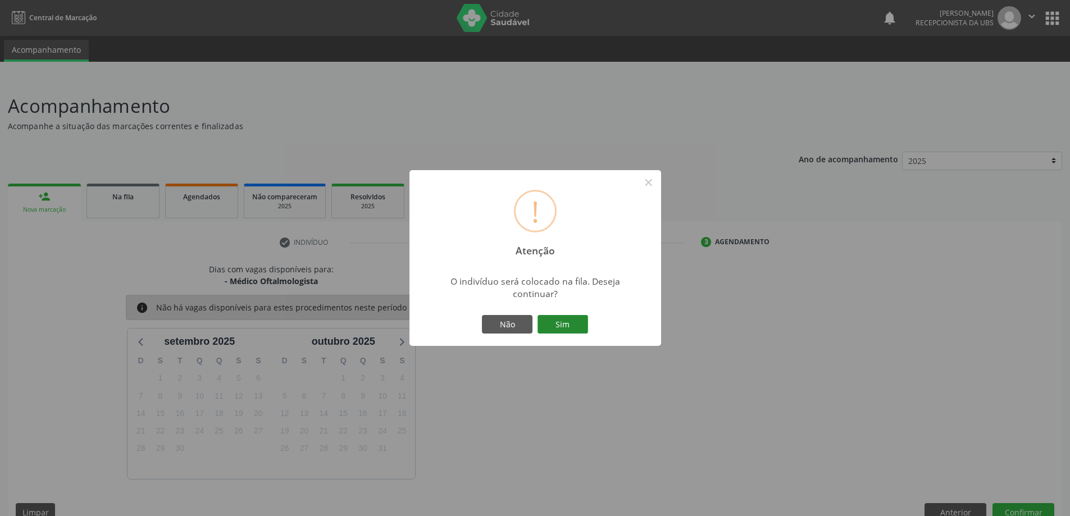
click at [560, 326] on button "Sim" at bounding box center [562, 324] width 51 height 19
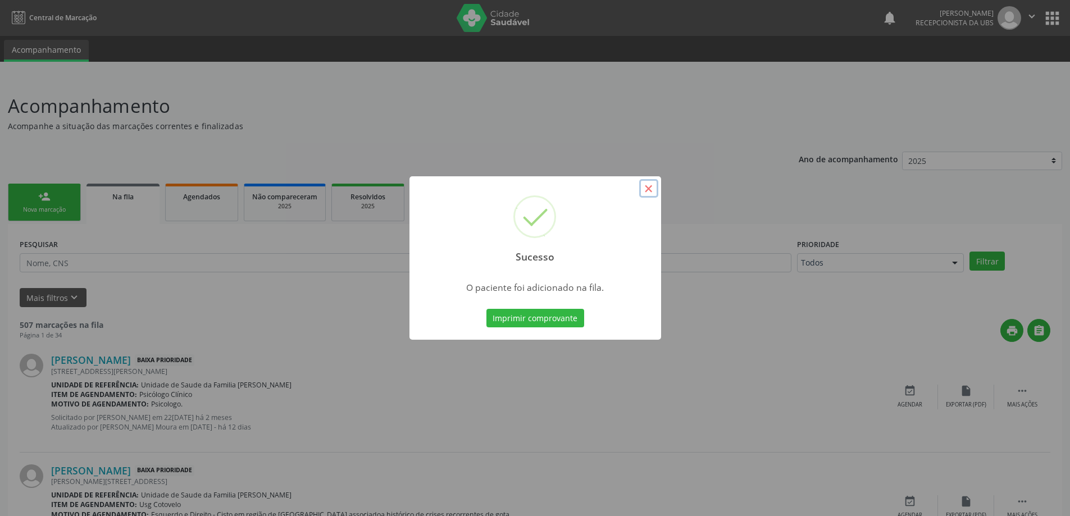
click at [647, 182] on button "×" at bounding box center [648, 188] width 19 height 19
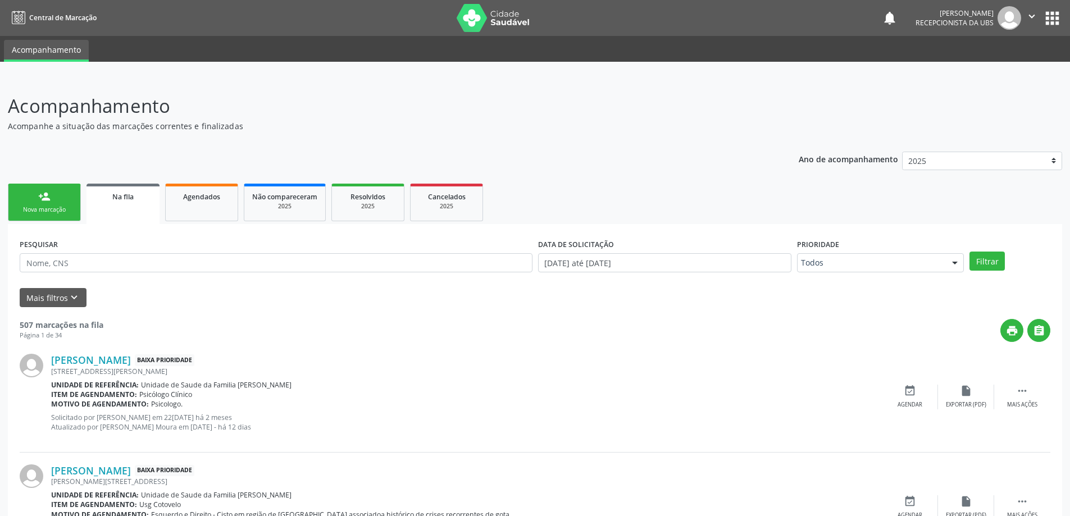
click at [54, 205] on link "person_add Nova marcação" at bounding box center [44, 203] width 73 height 38
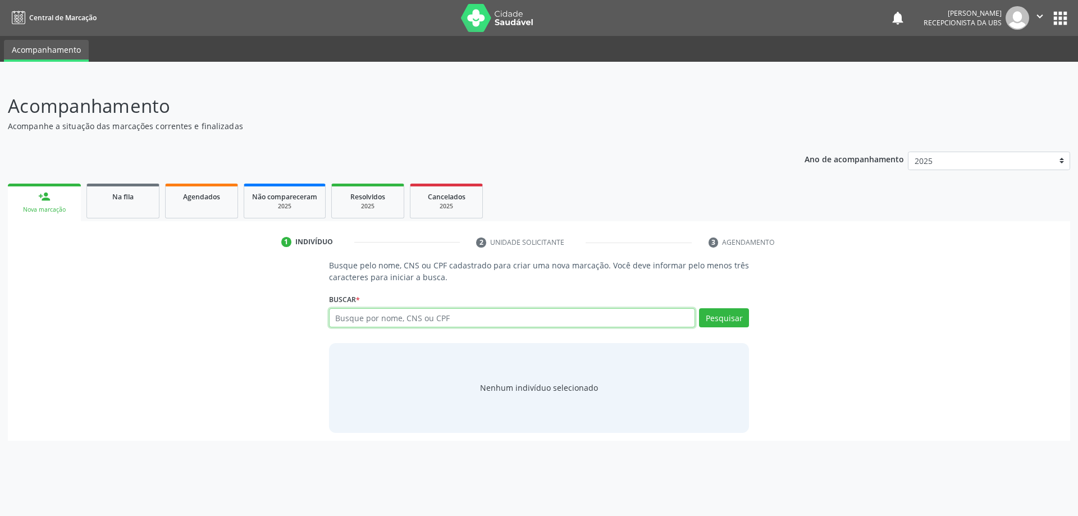
click at [678, 318] on input "text" at bounding box center [512, 317] width 367 height 19
paste input "Yasmin Honorato da Silva"
type input "Yasmin Honorato da Silva"
click at [729, 317] on button "Pesquisar" at bounding box center [724, 317] width 50 height 19
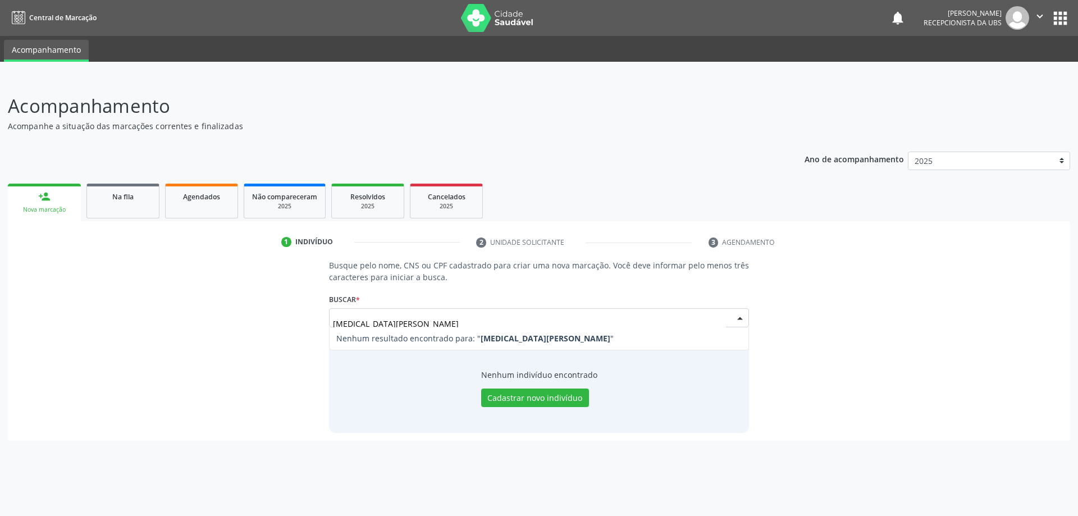
click at [684, 306] on div "Buscar * Yasmin Honorato da Silva Nenhum resultado encontrado para: " Yasmin Ho…" at bounding box center [539, 313] width 421 height 44
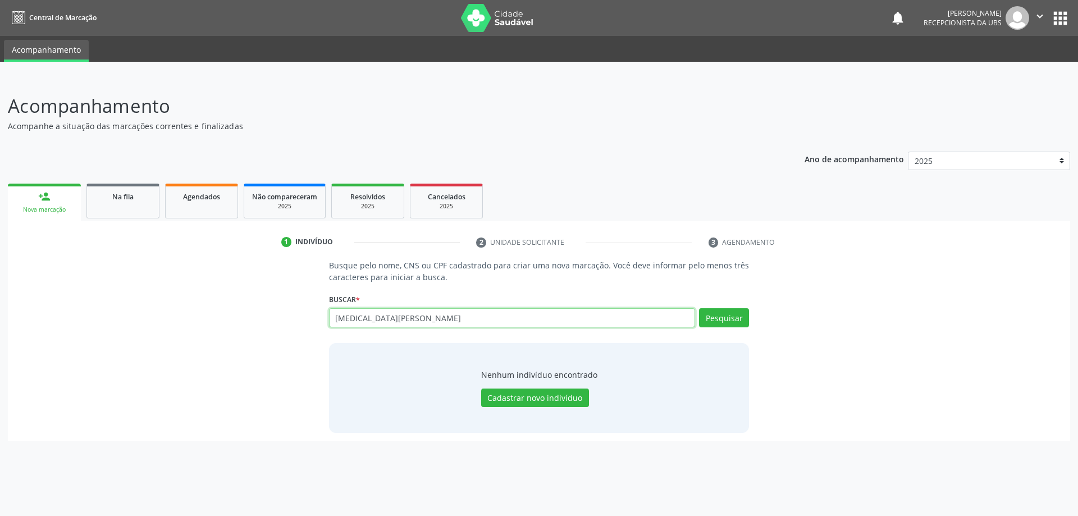
click at [688, 316] on input "Yasmin Honorato da Silva" at bounding box center [512, 317] width 367 height 19
type input "Y"
paste input "700508326361151"
type input "700508326361151"
click at [713, 314] on button "Pesquisar" at bounding box center [724, 317] width 50 height 19
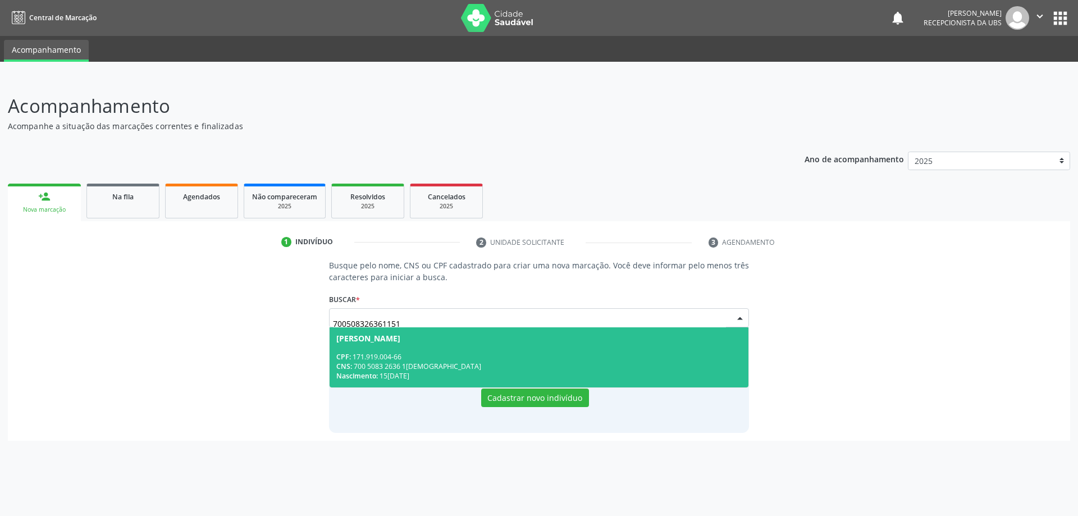
click at [544, 346] on span "Enzo Gabriel dos Santos CPF: 171.919.004-66 CNS: 700 5083 2636 1151 Nascimento:…" at bounding box center [539, 357] width 419 height 60
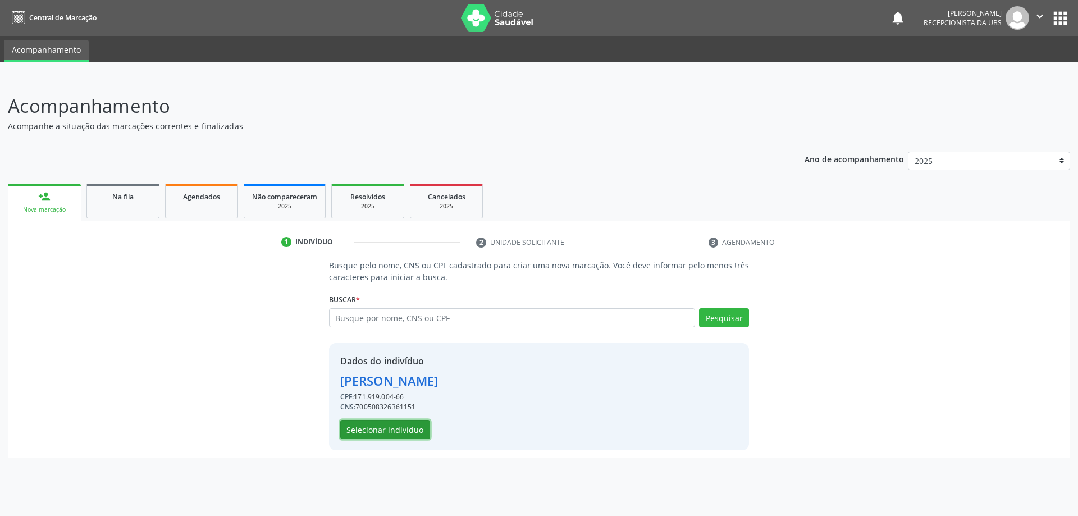
click at [407, 436] on button "Selecionar indivíduo" at bounding box center [385, 429] width 90 height 19
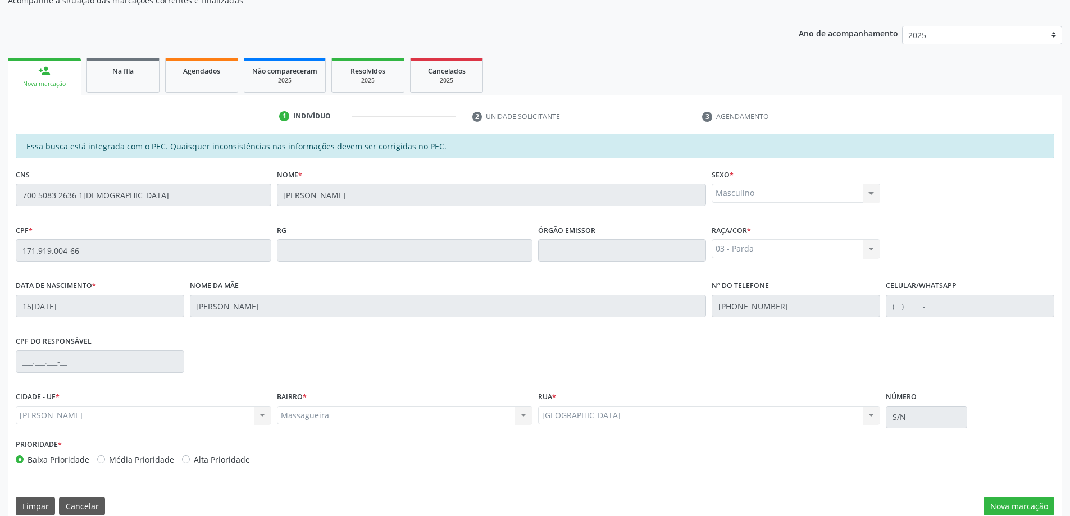
scroll to position [141, 0]
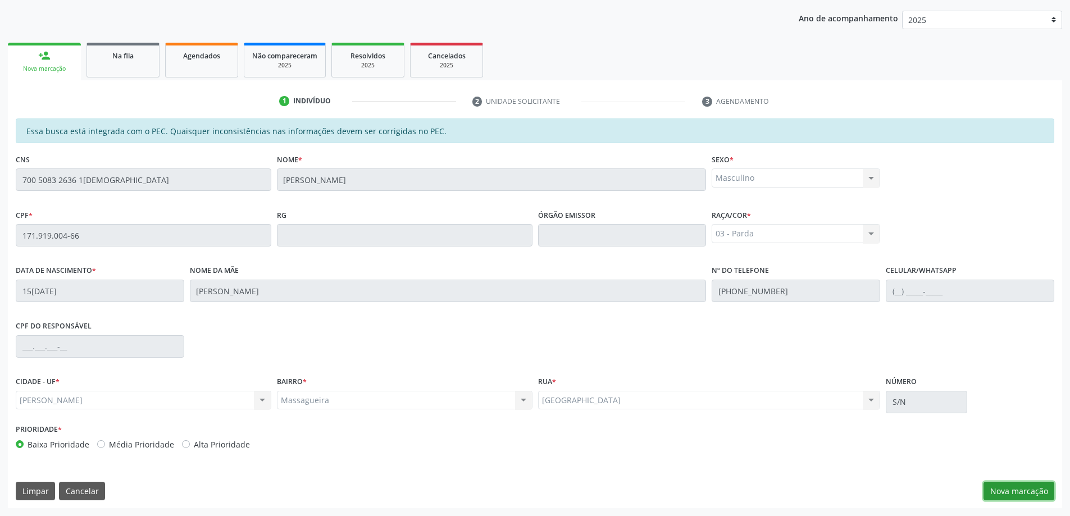
click at [1006, 490] on button "Nova marcação" at bounding box center [1018, 491] width 71 height 19
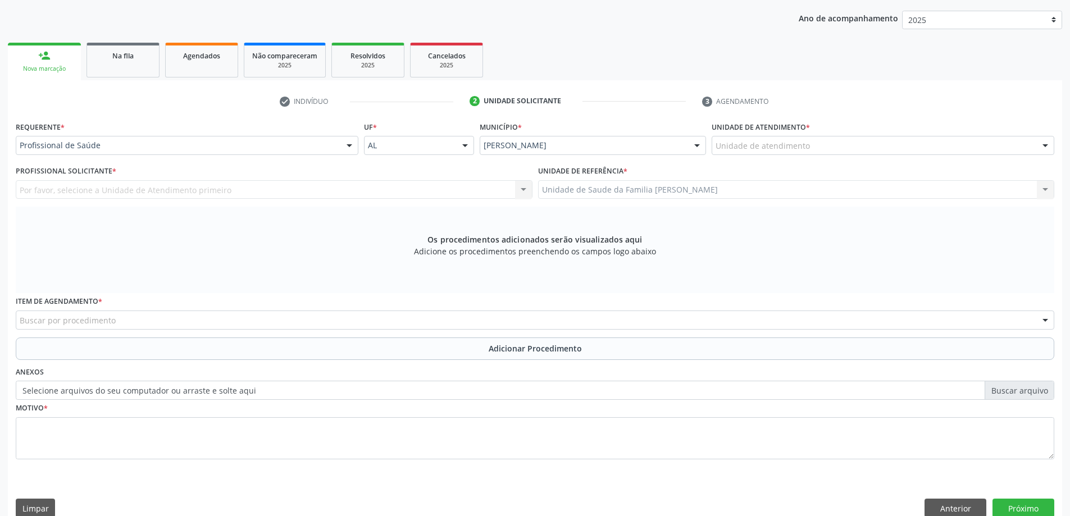
click at [769, 139] on div "Unidade de atendimento" at bounding box center [882, 145] width 343 height 19
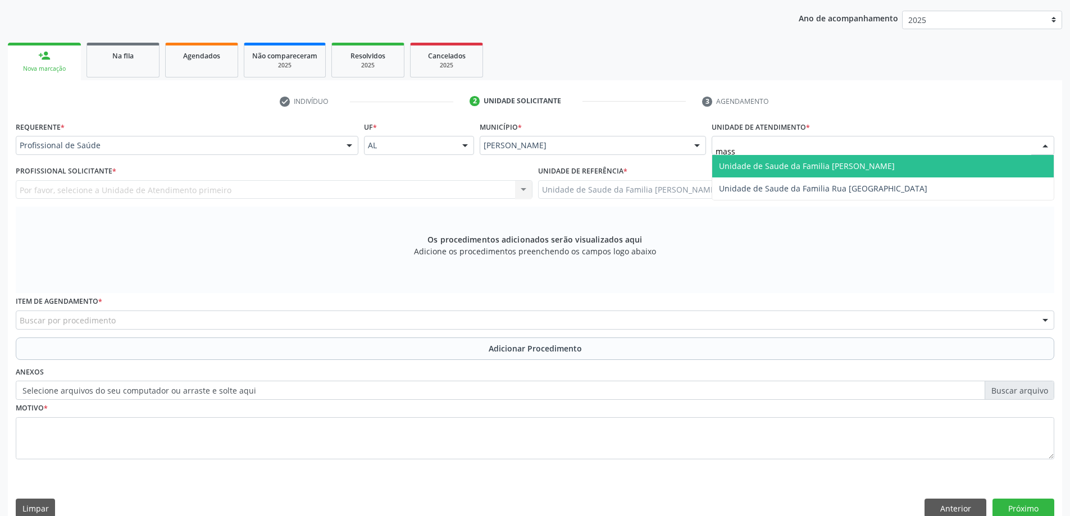
type input "massa"
click at [775, 159] on span "Unidade de Saude da Familia [PERSON_NAME]" at bounding box center [882, 166] width 341 height 22
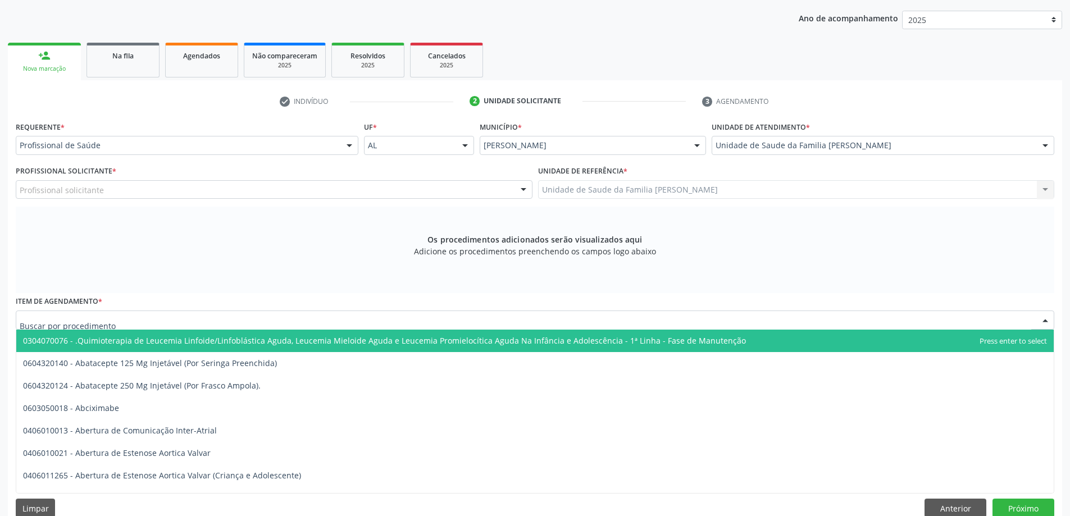
click at [272, 326] on div at bounding box center [535, 320] width 1038 height 19
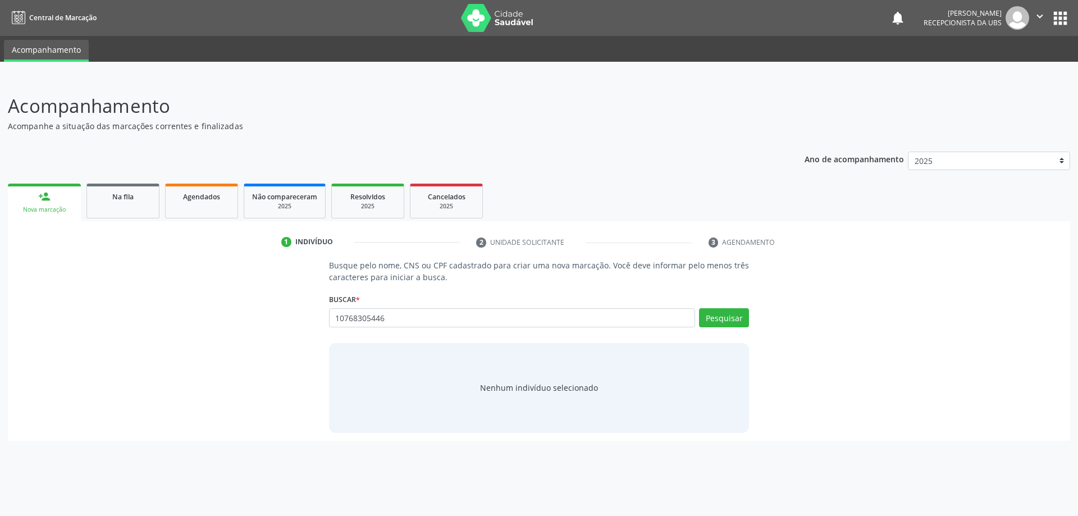
type input "10768305446"
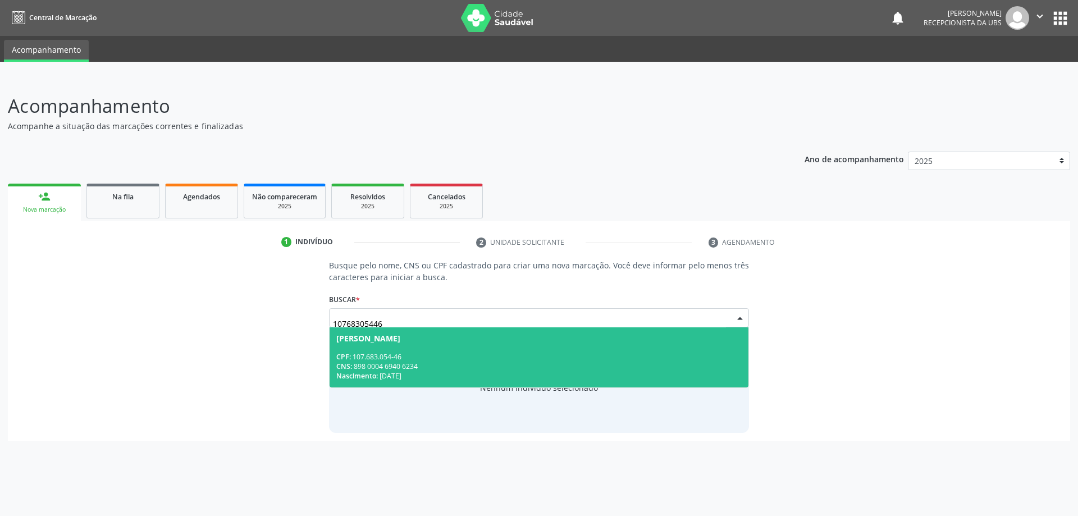
click at [391, 332] on span "[PERSON_NAME] CPF: 107.683.054-46 CNS: 898 0004 6940 6234 Nascimento: [DATE]" at bounding box center [539, 357] width 419 height 60
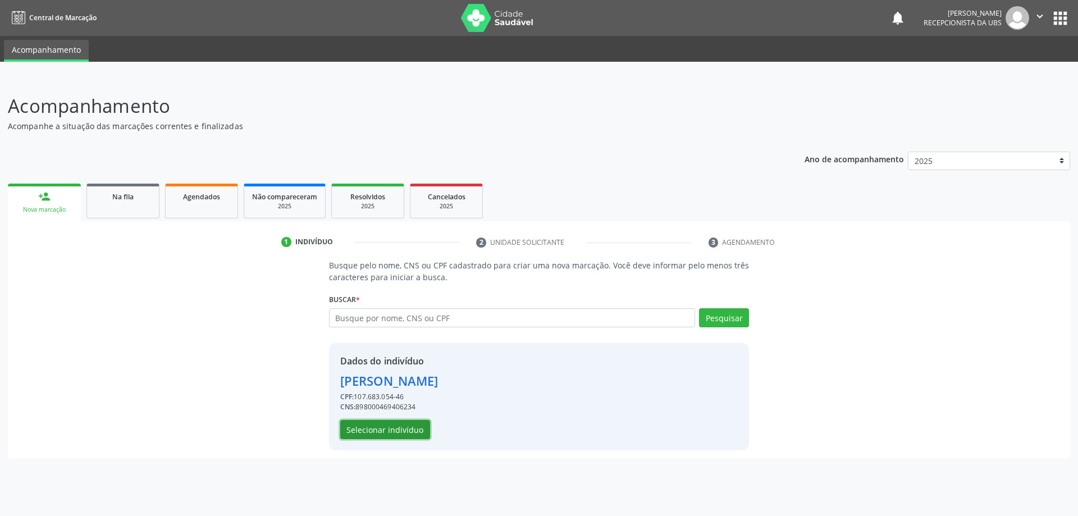
click at [400, 426] on button "Selecionar indivíduo" at bounding box center [385, 429] width 90 height 19
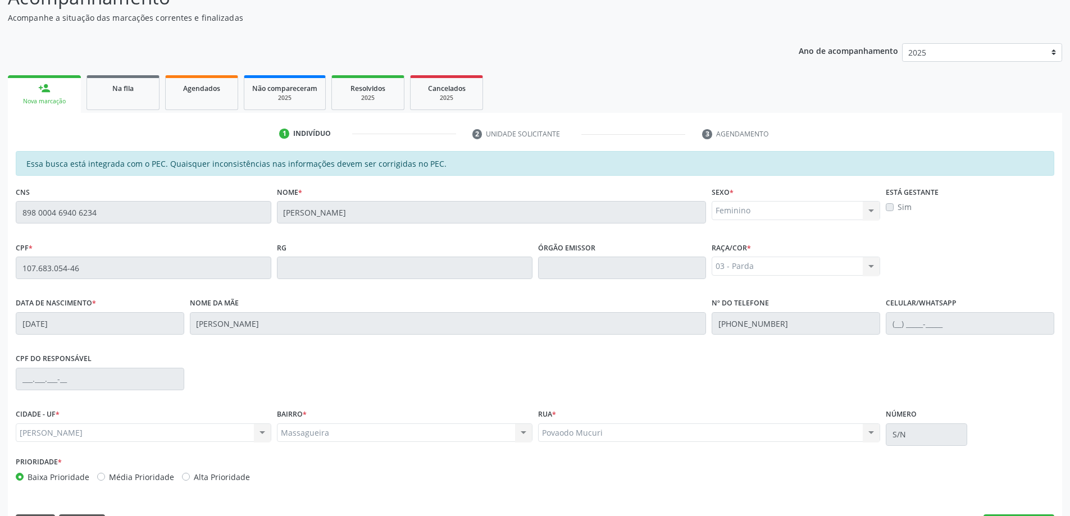
scroll to position [141, 0]
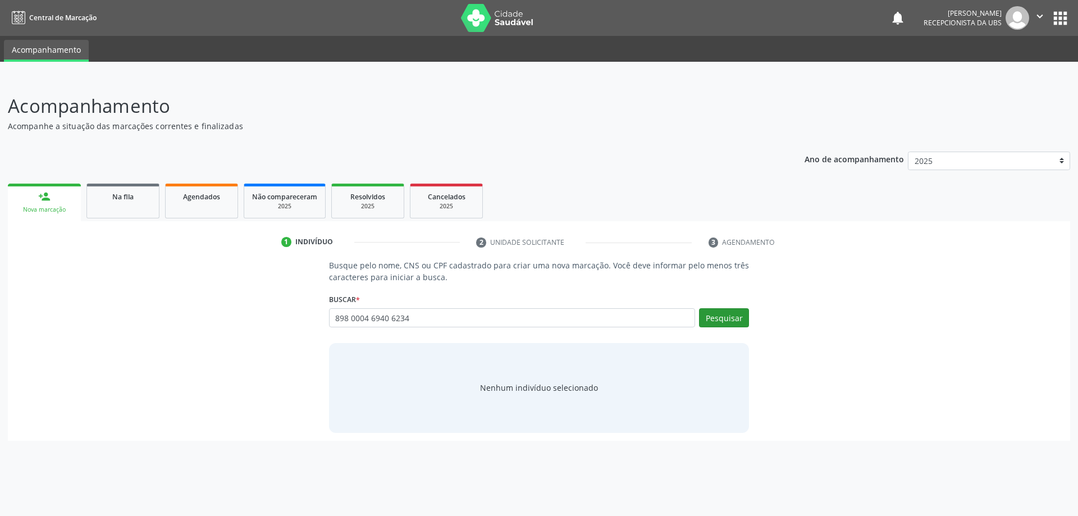
type input "898 0004 6940 6234"
click at [704, 322] on button "Pesquisar" at bounding box center [724, 317] width 50 height 19
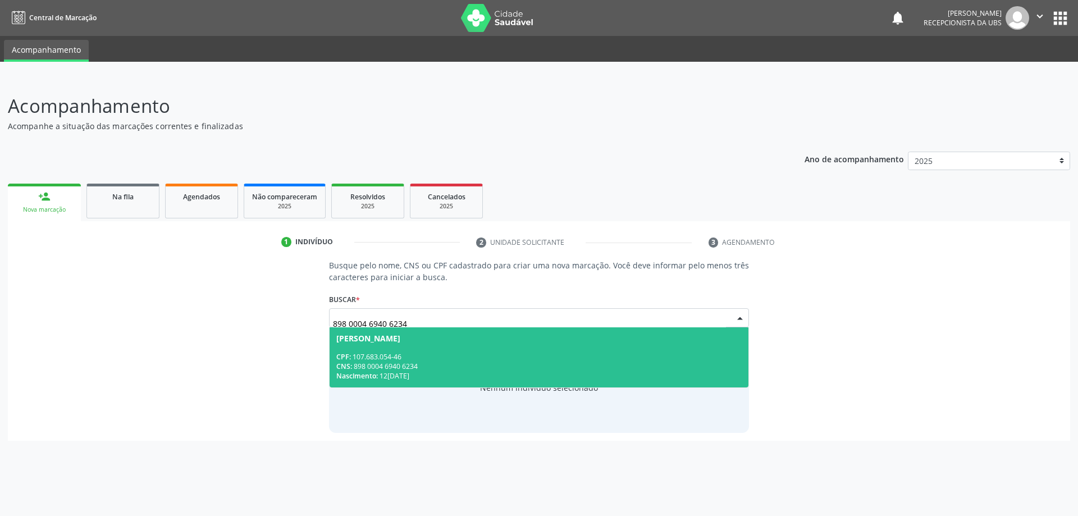
click at [450, 367] on div "CNS: 898 0004 6940 6234" at bounding box center [539, 367] width 406 height 10
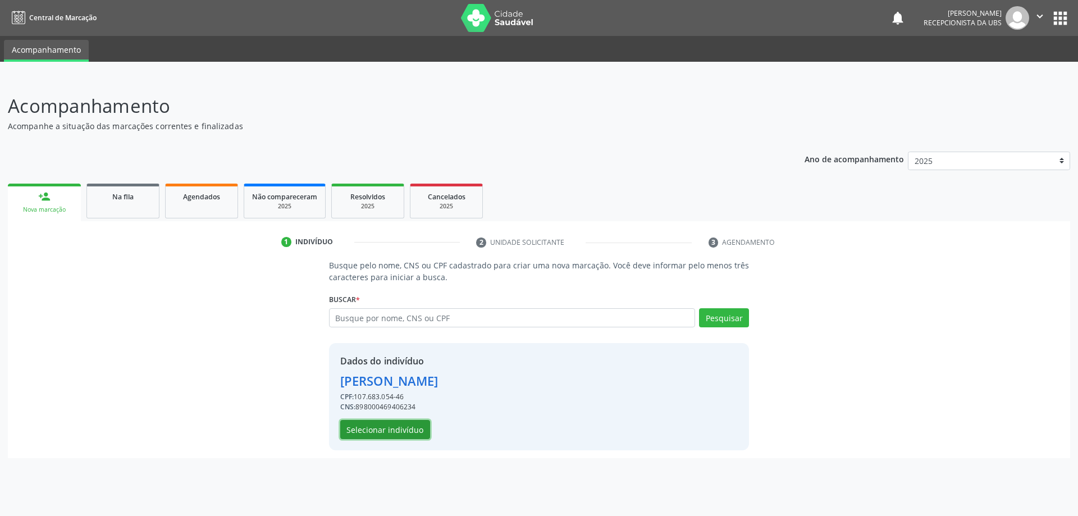
click at [421, 427] on button "Selecionar indivíduo" at bounding box center [385, 429] width 90 height 19
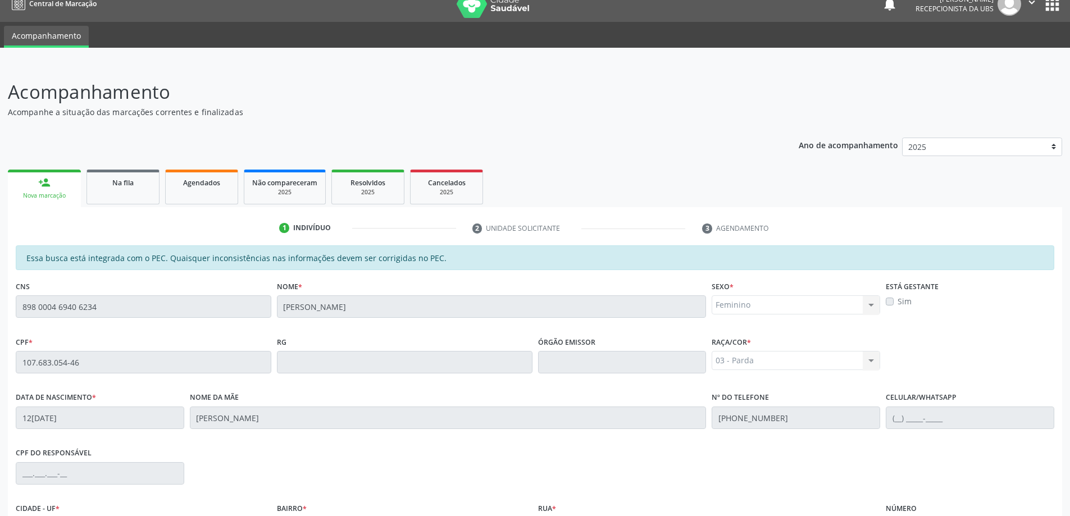
scroll to position [141, 0]
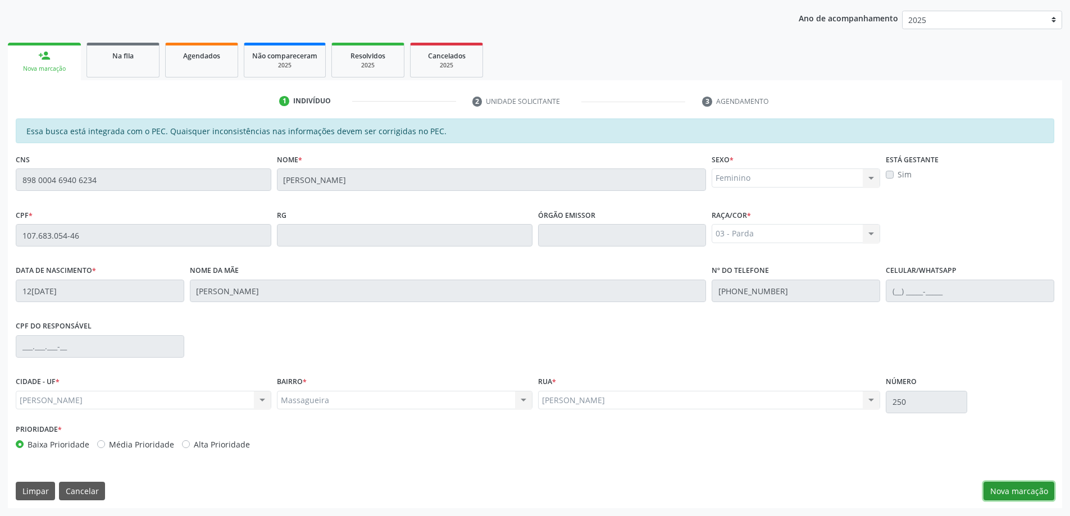
click at [993, 483] on button "Nova marcação" at bounding box center [1018, 491] width 71 height 19
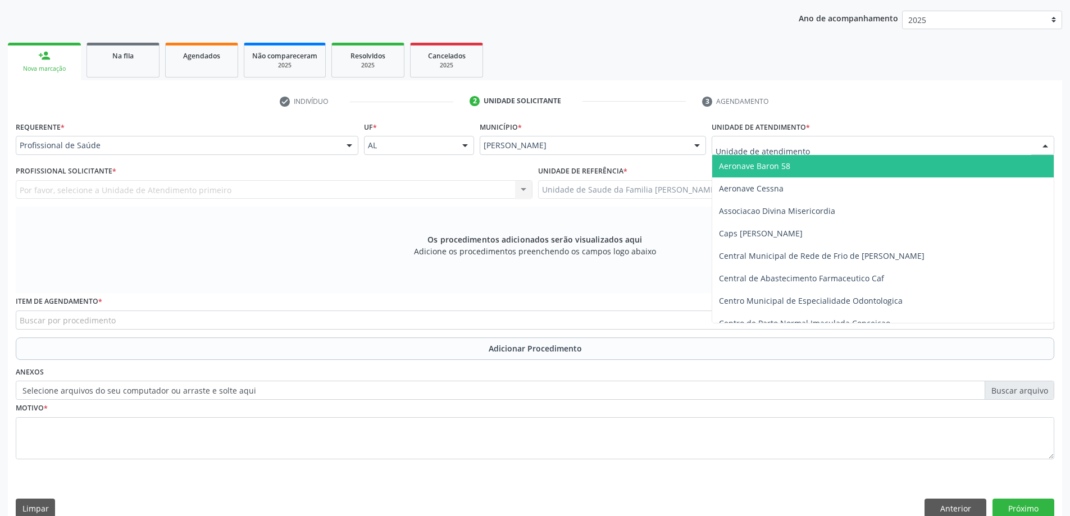
click at [852, 148] on div at bounding box center [882, 145] width 343 height 19
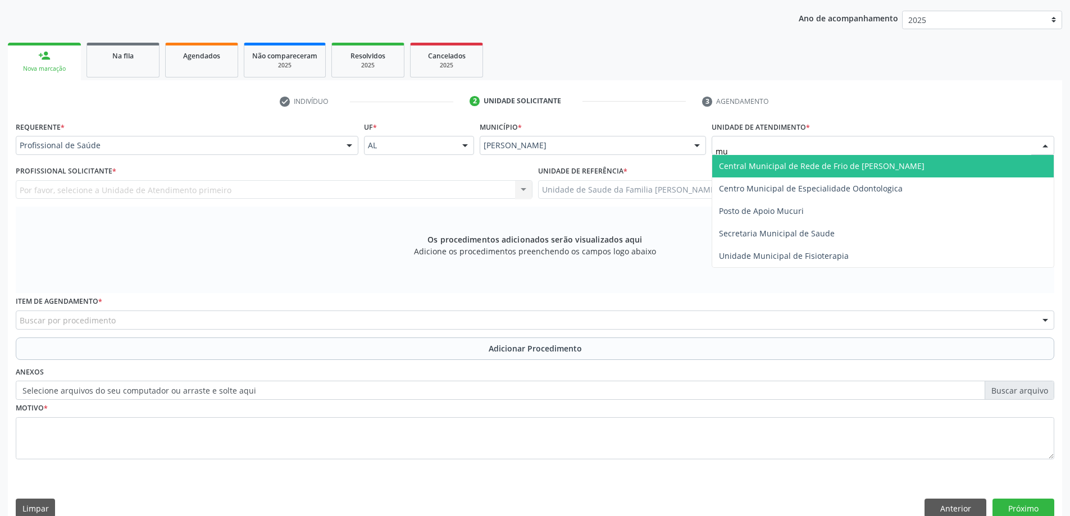
type input "m"
type input "massa"
click at [855, 168] on span "Unidade de Saude da Familia [PERSON_NAME]" at bounding box center [807, 166] width 176 height 11
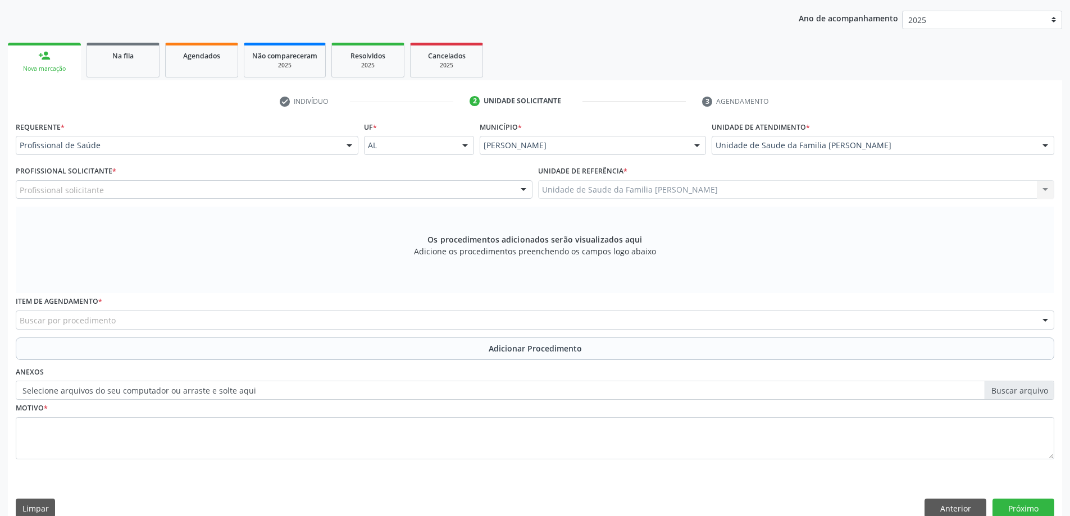
click at [354, 194] on div "Profissional solicitante" at bounding box center [274, 189] width 517 height 19
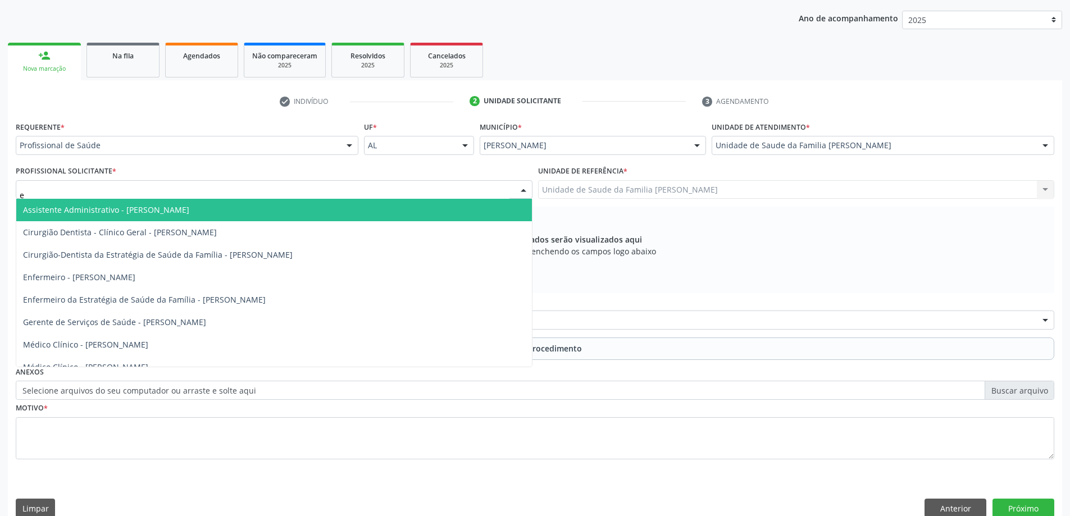
type input "el"
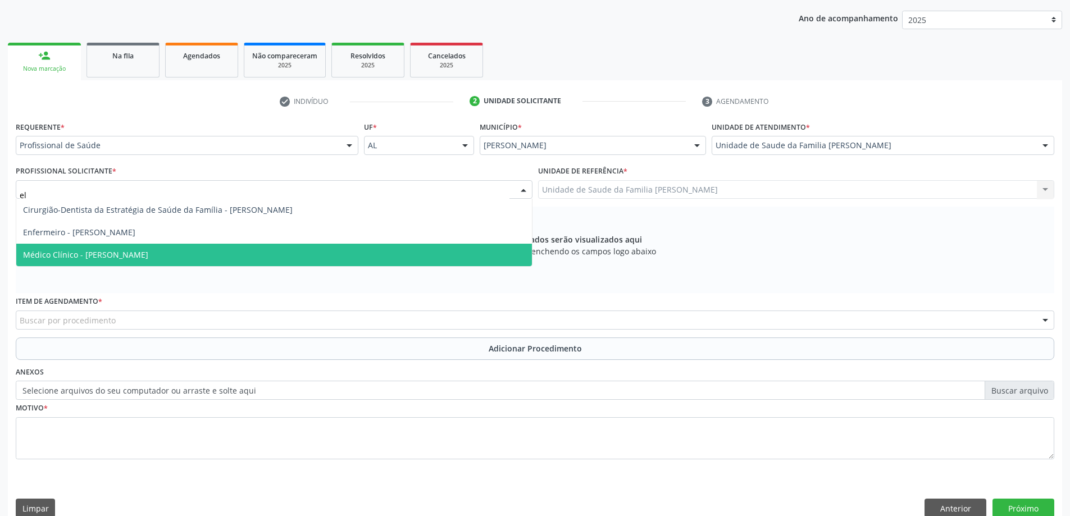
click at [200, 244] on span "Médico Clínico - [PERSON_NAME]" at bounding box center [273, 255] width 515 height 22
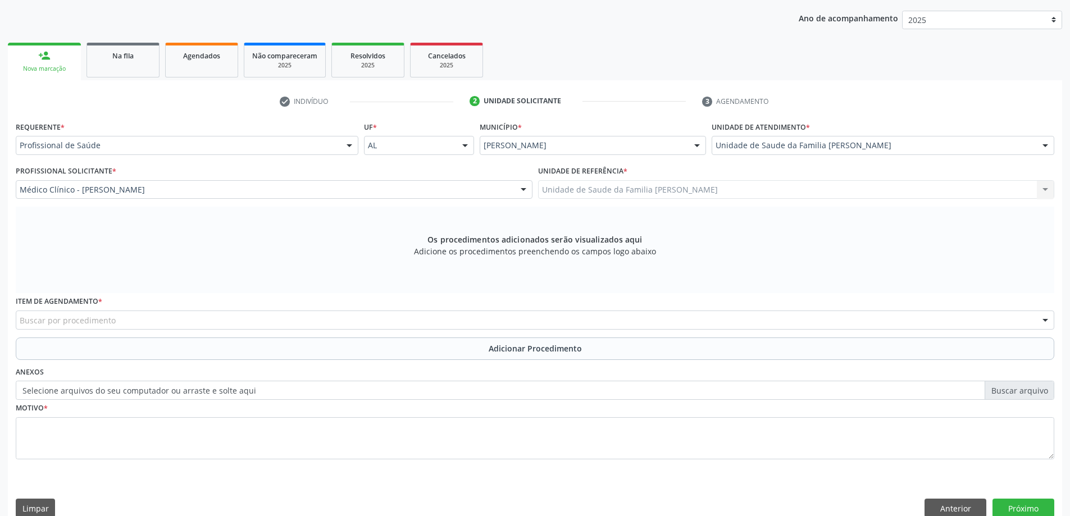
click at [325, 325] on div "Buscar por procedimento" at bounding box center [535, 320] width 1038 height 19
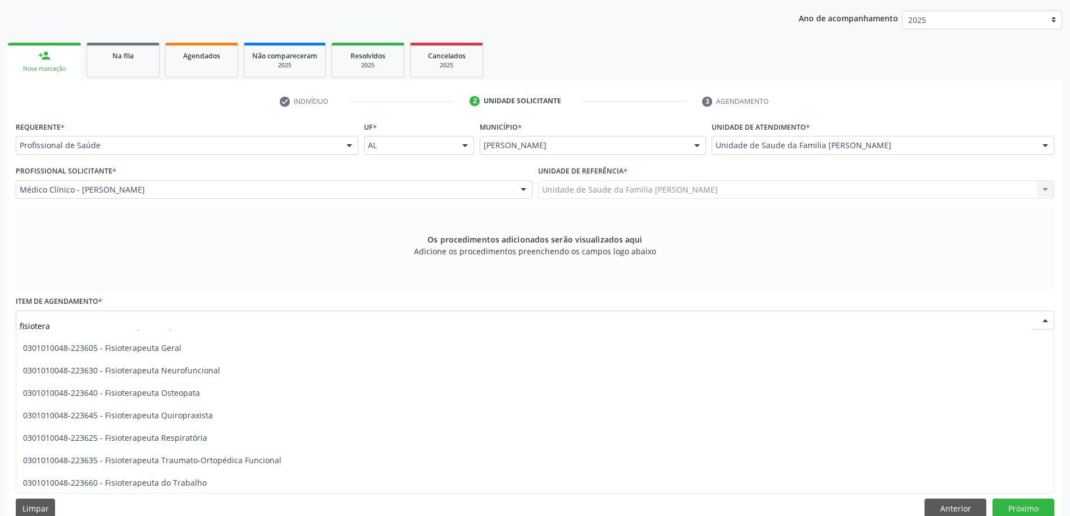
scroll to position [577, 0]
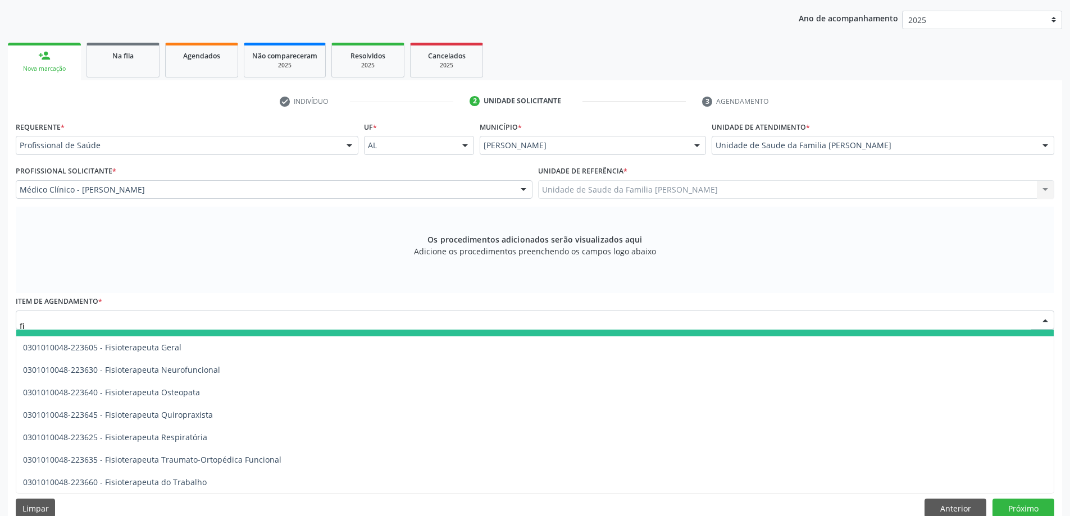
type input "f"
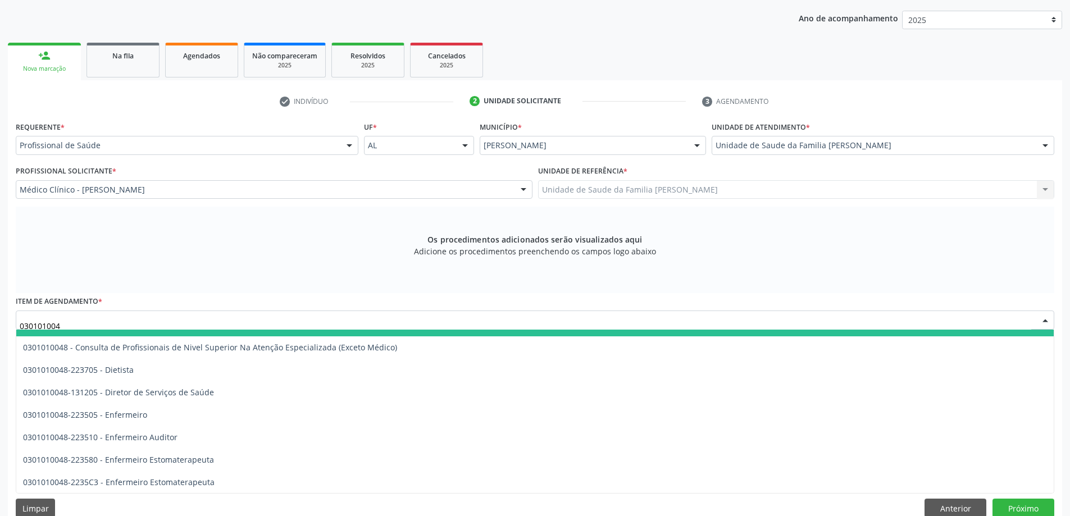
type input "0301010048"
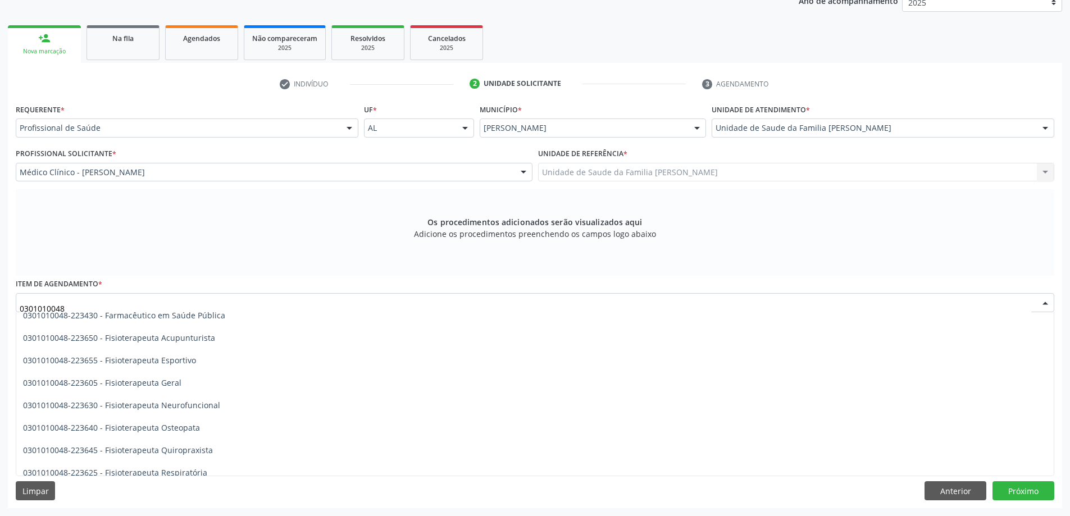
scroll to position [1173, 0]
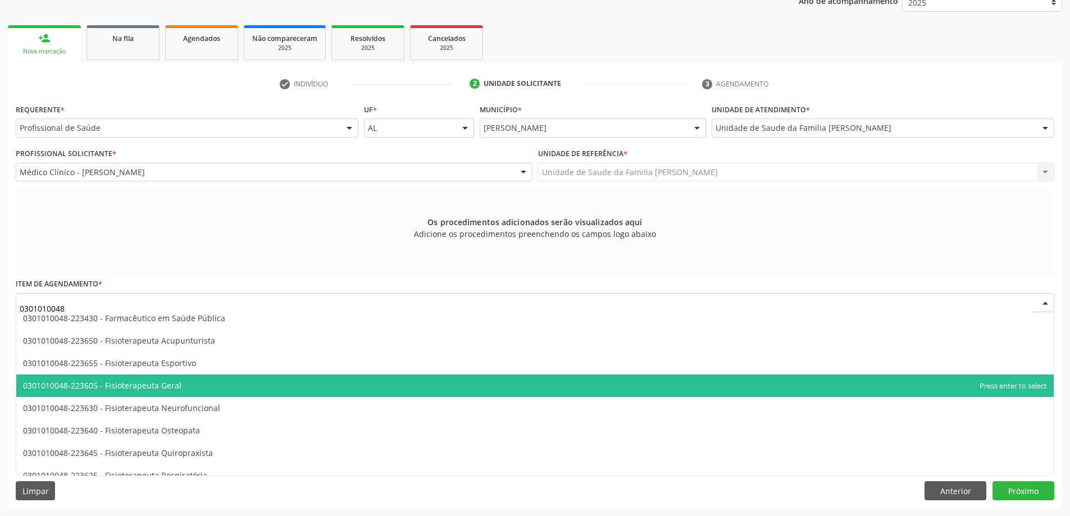
click at [140, 389] on span "0301010048-223605 - Fisioterapeuta Geral" at bounding box center [102, 385] width 158 height 11
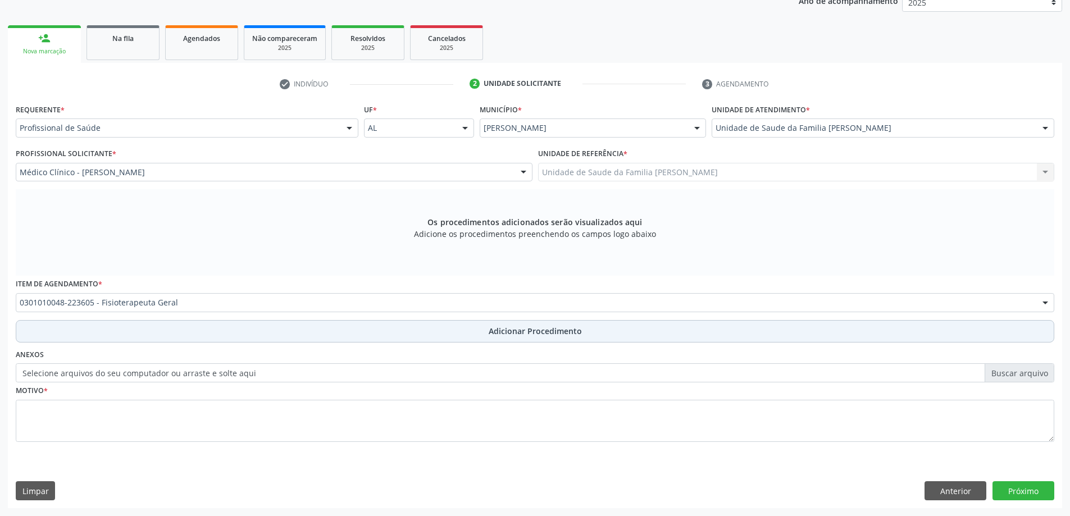
click at [335, 329] on button "Adicionar Procedimento" at bounding box center [535, 331] width 1038 height 22
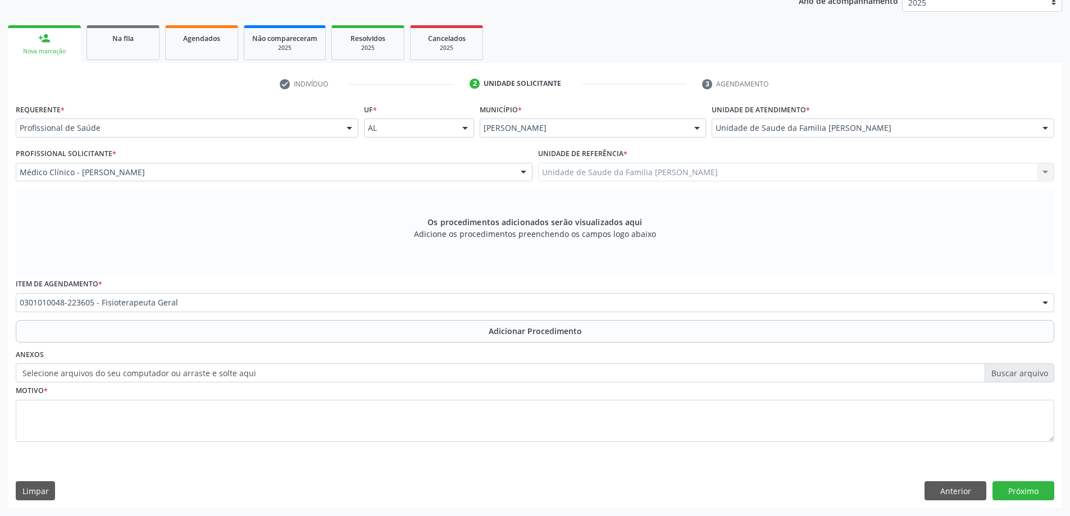
scroll to position [116, 0]
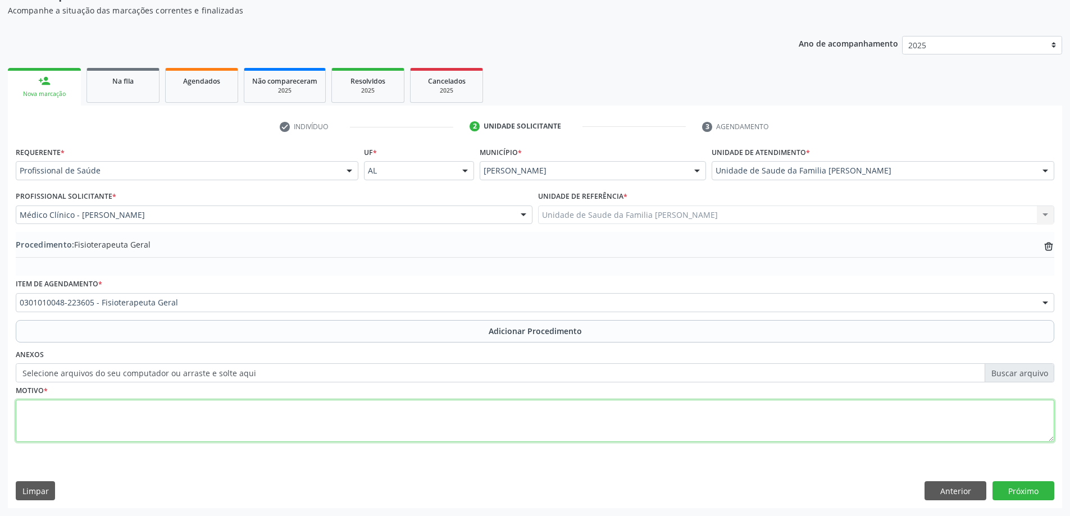
click at [293, 422] on textarea at bounding box center [535, 421] width 1038 height 43
type textarea "Dores no cotovelo direito e esquerdo e na coluna lombar."
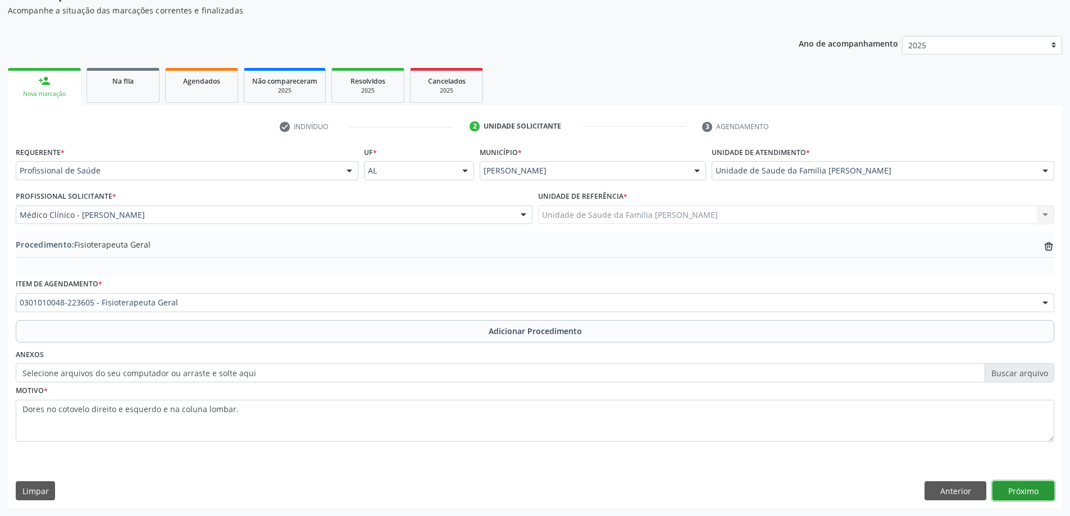
click at [1021, 489] on button "Próximo" at bounding box center [1023, 490] width 62 height 19
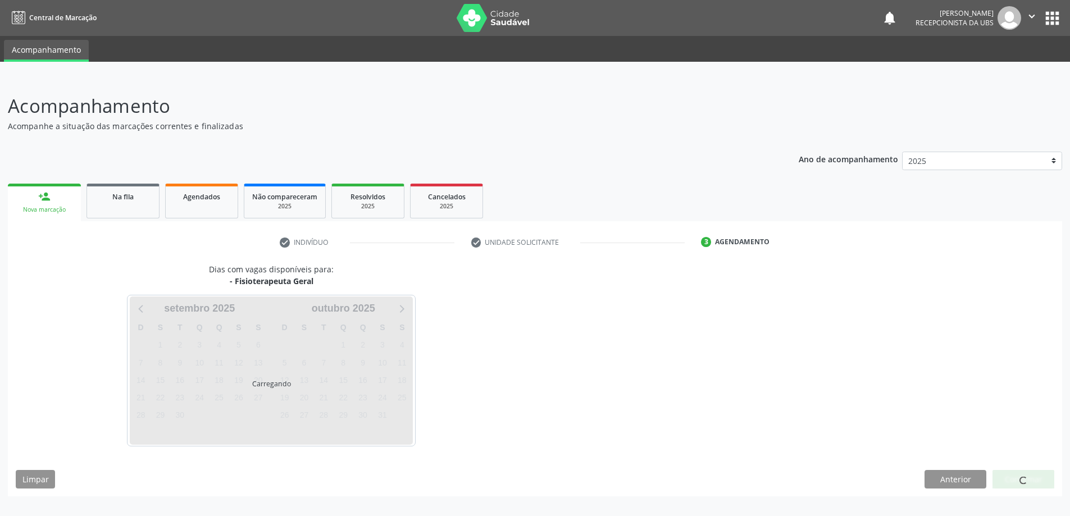
scroll to position [0, 0]
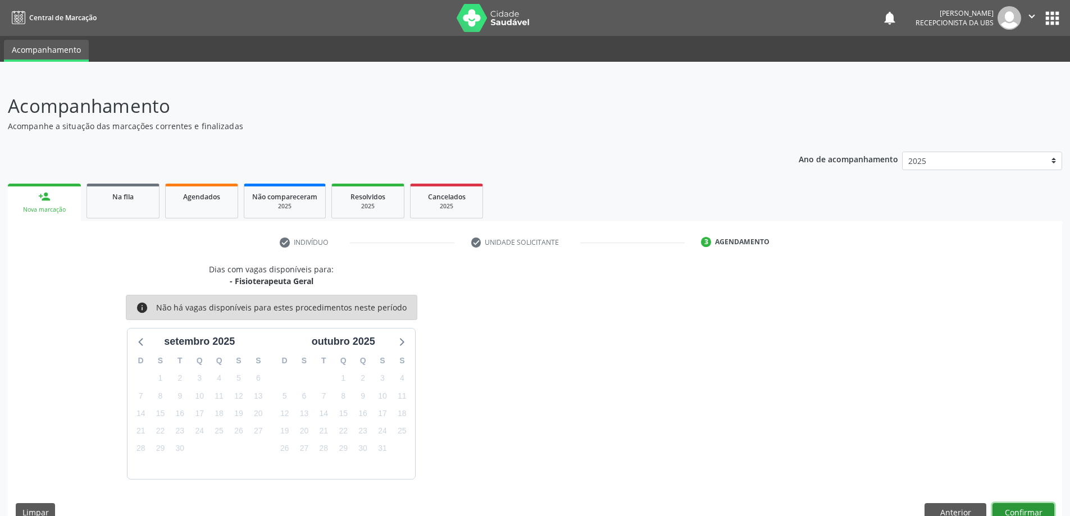
click at [1004, 508] on button "Confirmar" at bounding box center [1023, 512] width 62 height 19
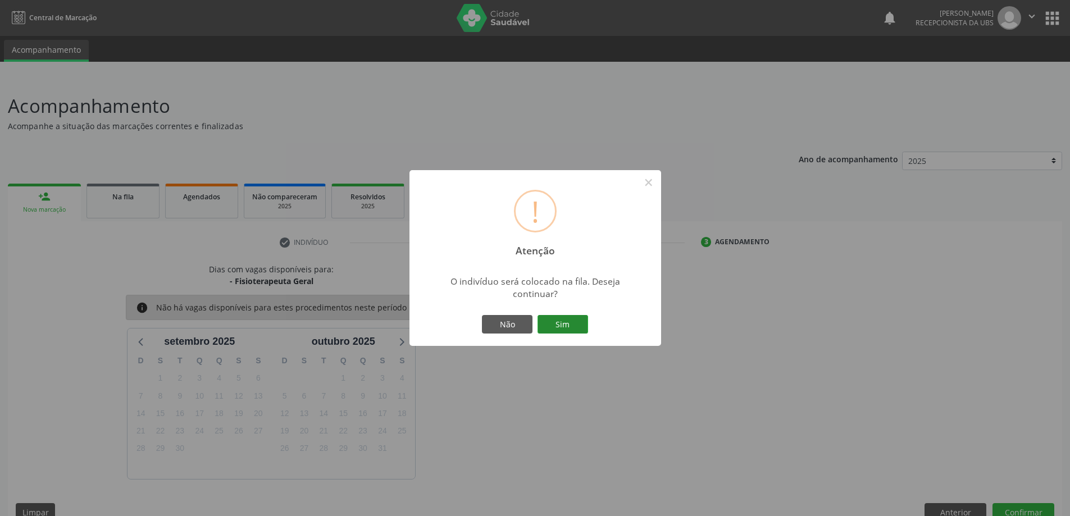
click at [555, 325] on button "Sim" at bounding box center [562, 324] width 51 height 19
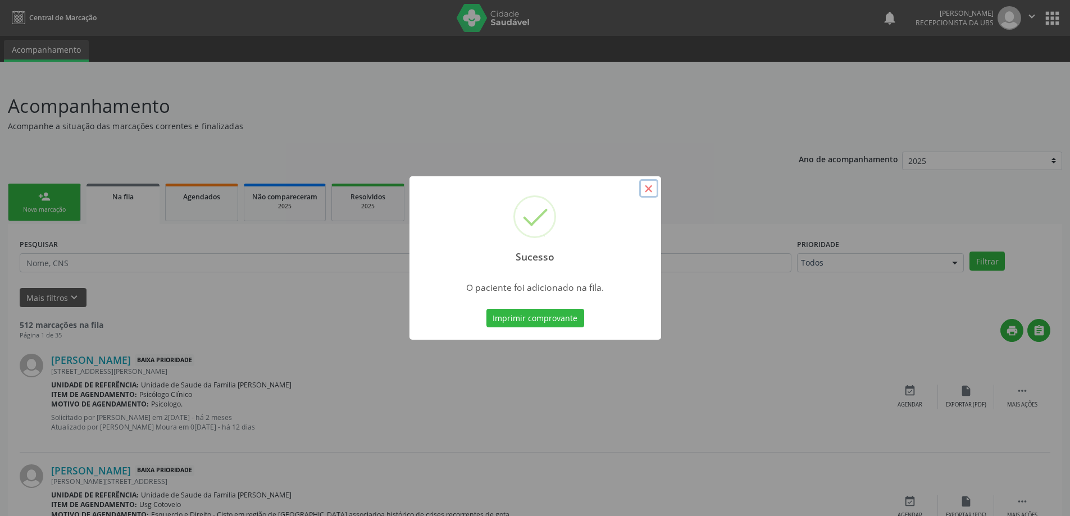
click at [650, 187] on button "×" at bounding box center [648, 188] width 19 height 19
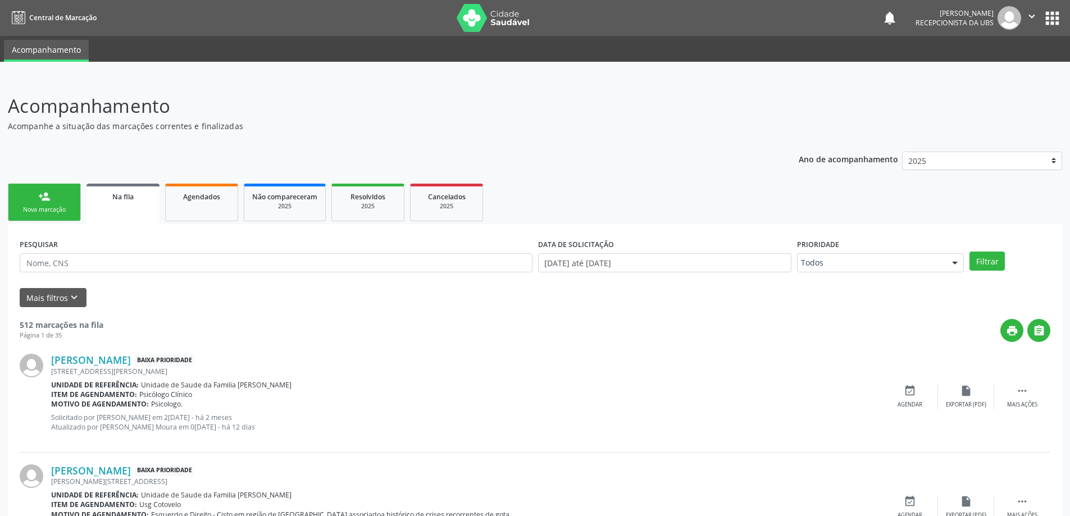
click at [65, 197] on link "person_add Nova marcação" at bounding box center [44, 203] width 73 height 38
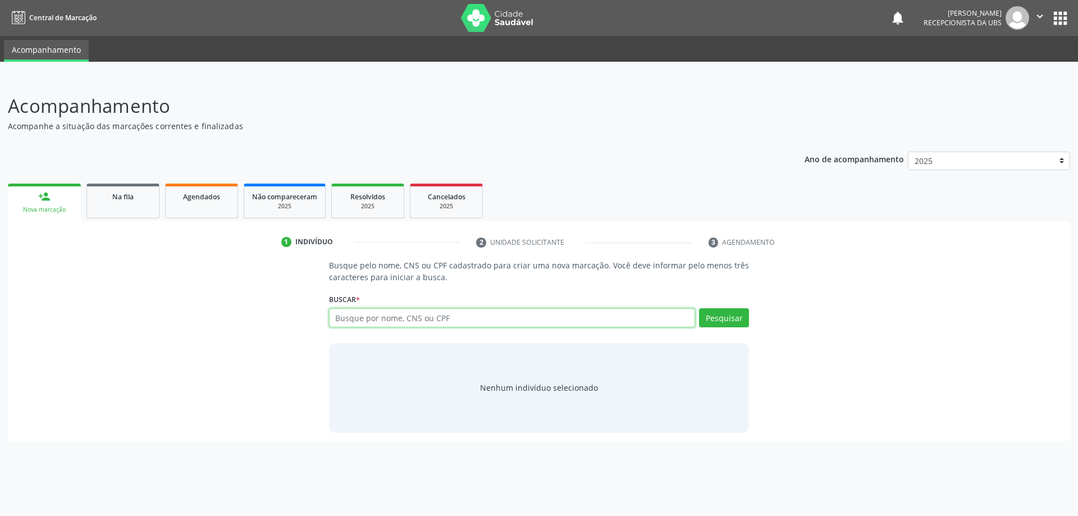
click at [417, 318] on input "text" at bounding box center [512, 317] width 367 height 19
type input "16600706430"
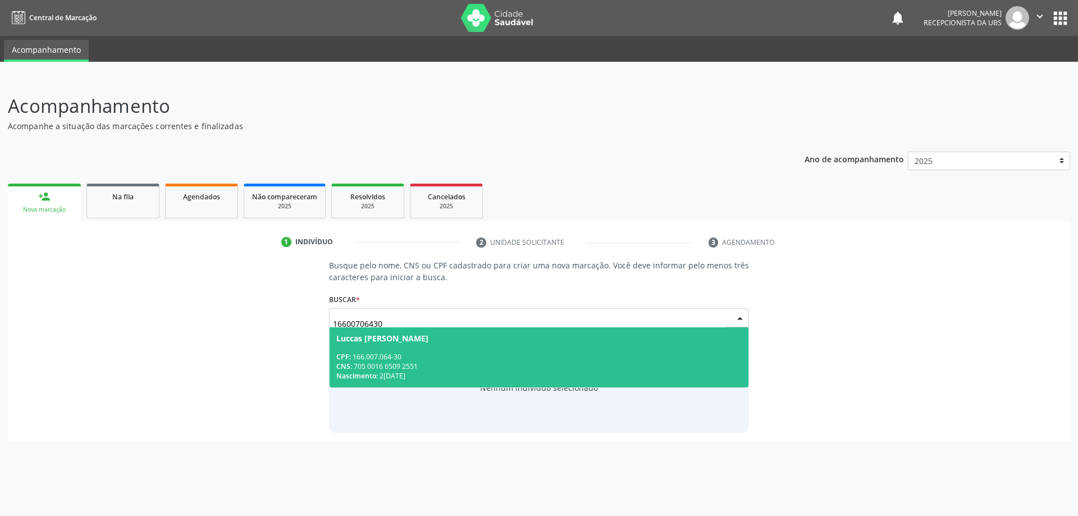
click at [420, 376] on div "Nascimento: 2[DATE]" at bounding box center [539, 376] width 406 height 10
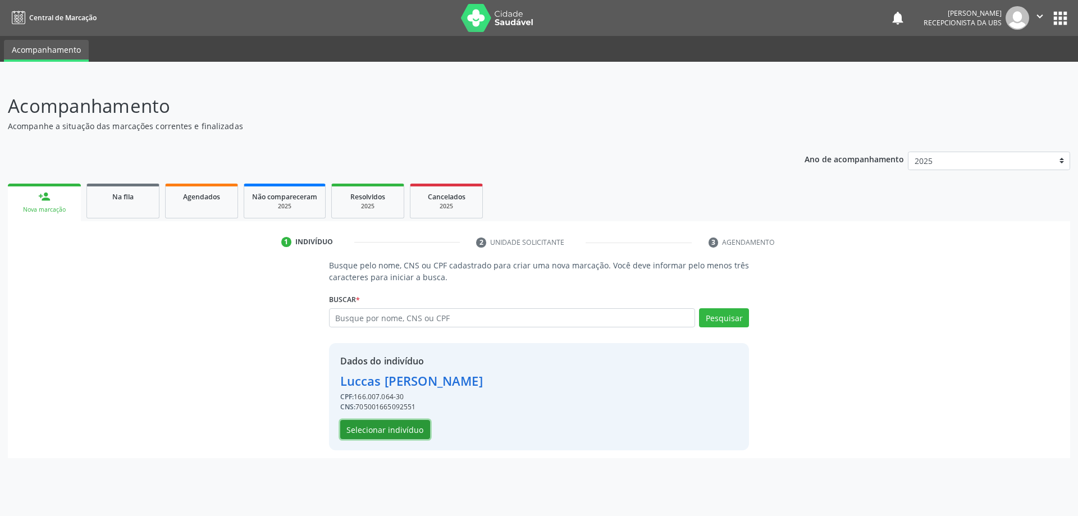
click at [418, 426] on button "Selecionar indivíduo" at bounding box center [385, 429] width 90 height 19
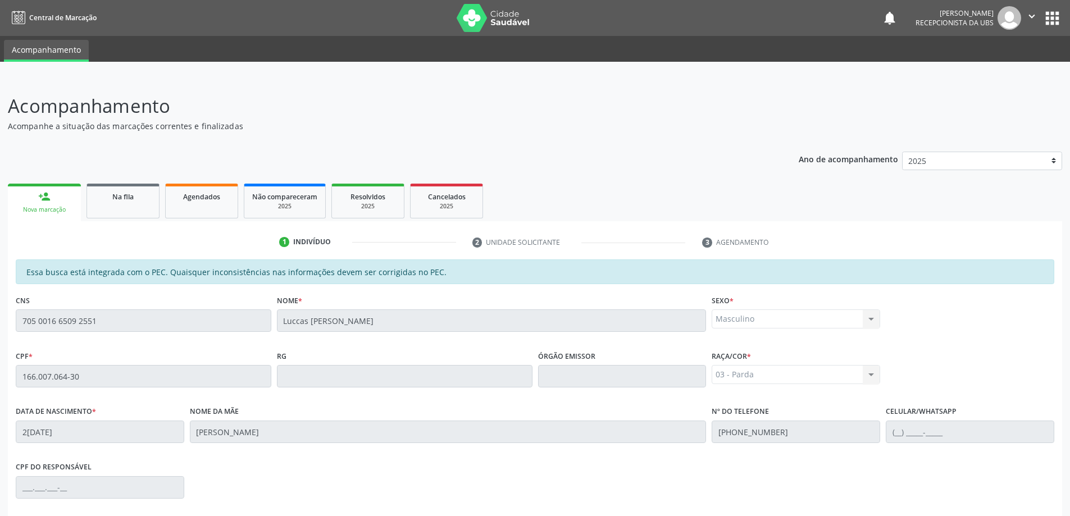
scroll to position [141, 0]
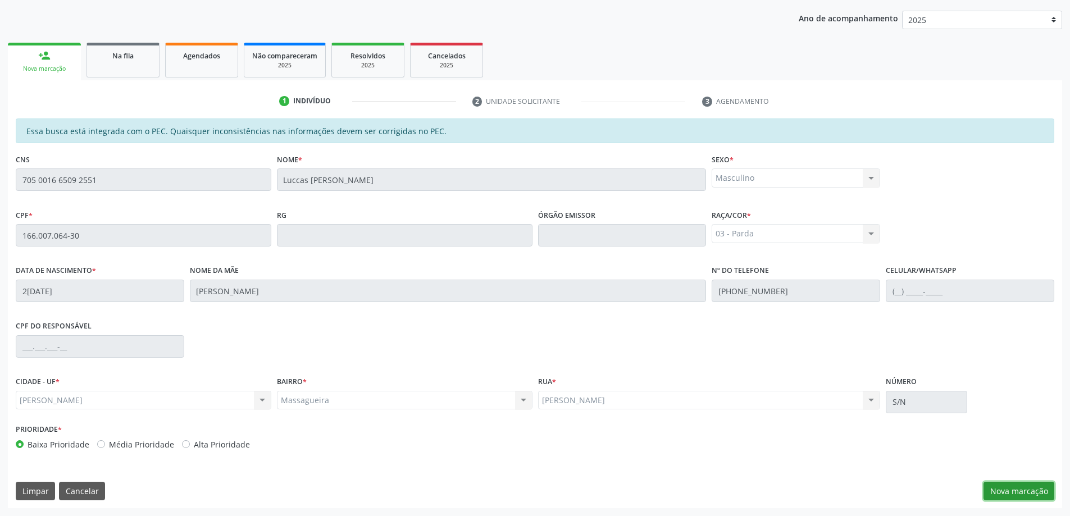
click at [1026, 485] on button "Nova marcação" at bounding box center [1018, 491] width 71 height 19
click at [0, 0] on div "Requerente * Profissional de Saúde Profissional de Saúde Paciente Nenhum result…" at bounding box center [0, 0] width 0 height 0
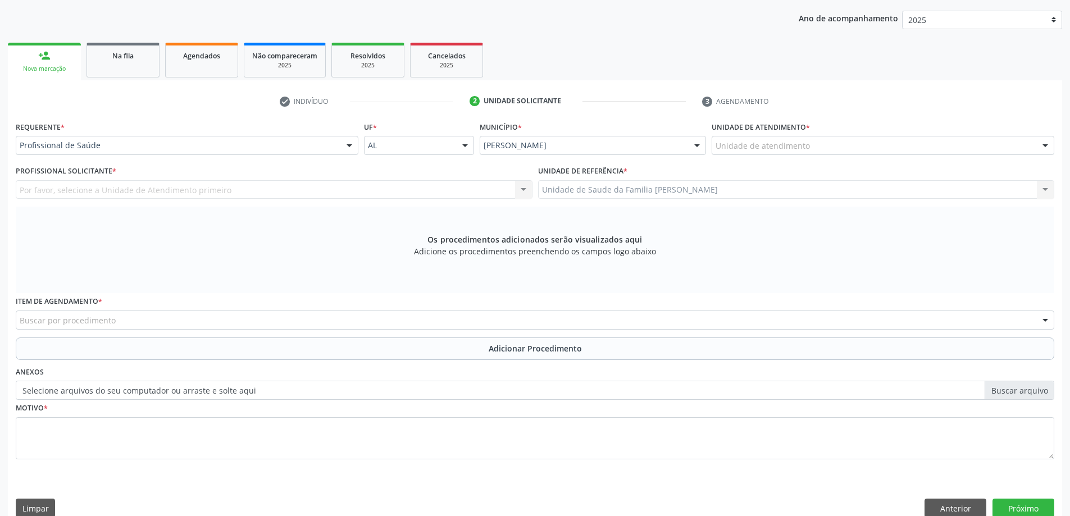
click at [842, 144] on div "Unidade de atendimento" at bounding box center [882, 145] width 343 height 19
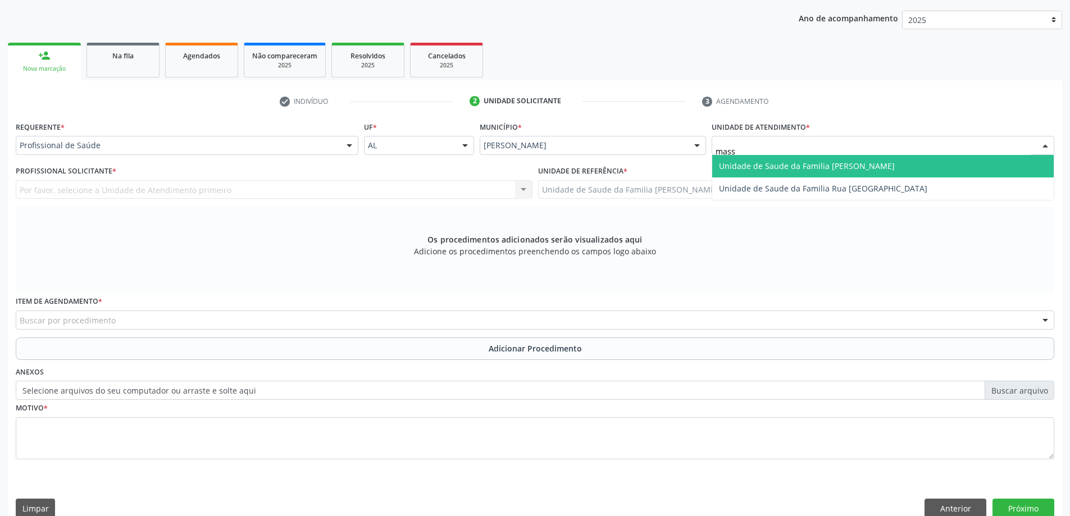
type input "massa"
click at [853, 161] on span "Unidade de Saude da Familia [PERSON_NAME]" at bounding box center [807, 166] width 176 height 11
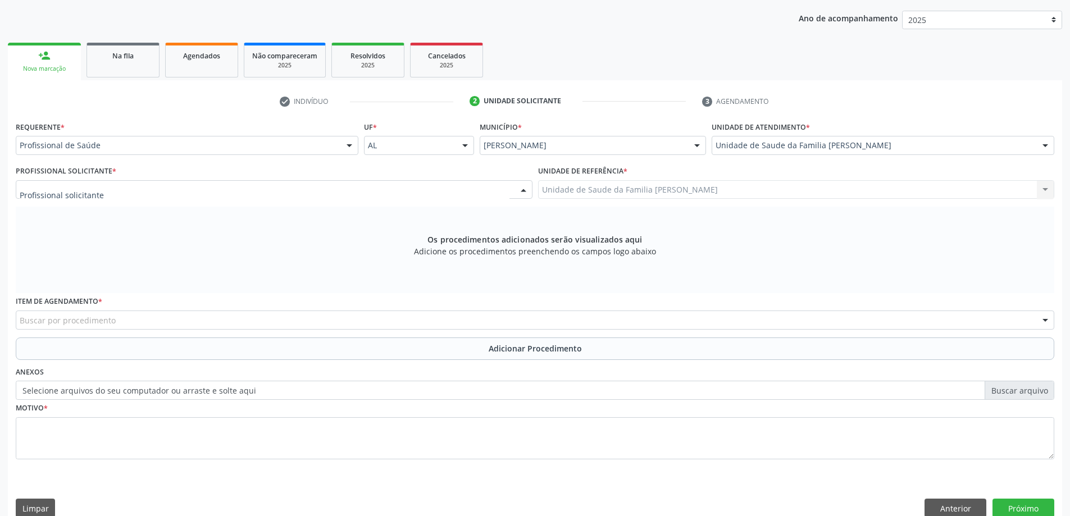
click at [238, 189] on div at bounding box center [274, 189] width 517 height 19
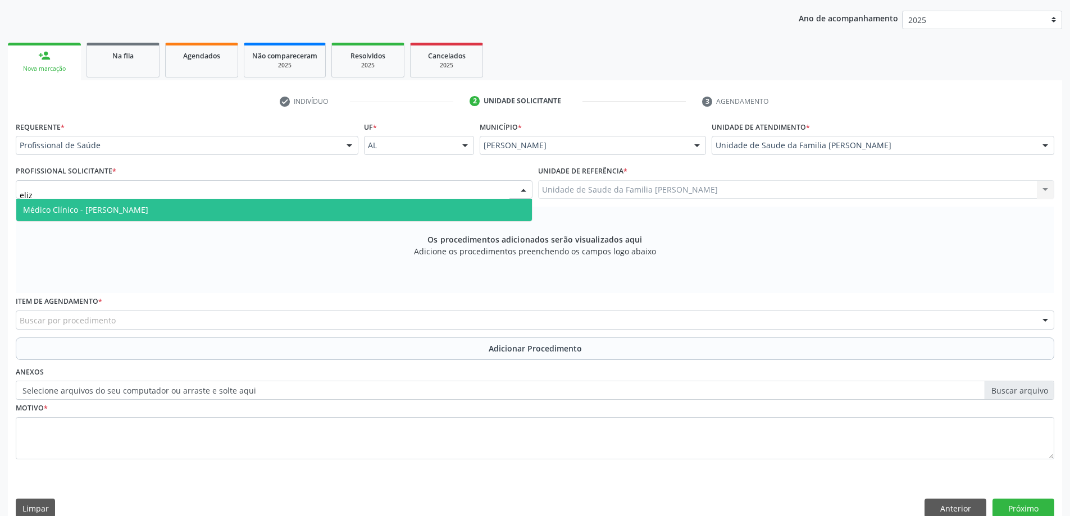
type input "eliza"
click at [211, 216] on span "Médico Clínico - Elizabeth Macario dos Santos" at bounding box center [273, 210] width 515 height 22
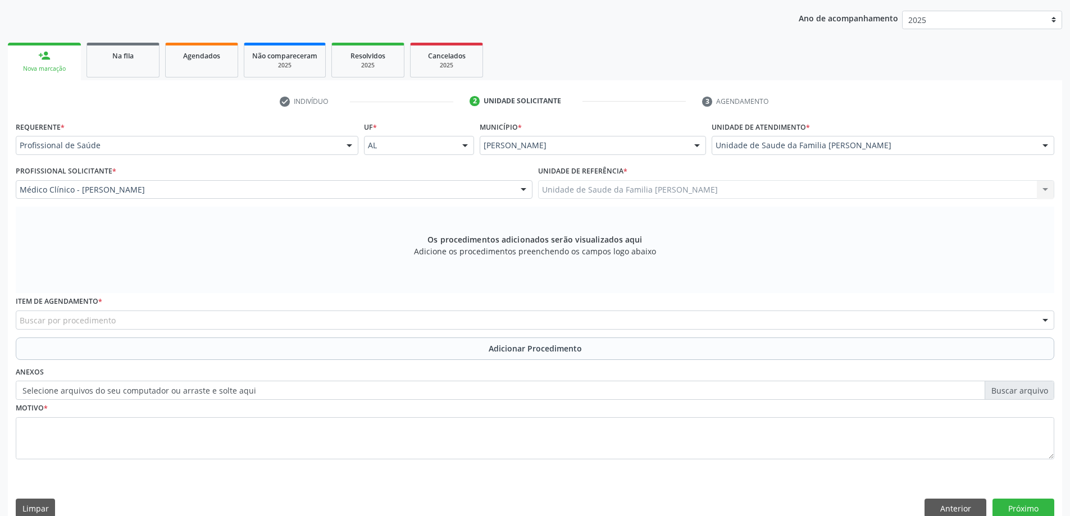
click at [555, 190] on div "Unidade de Saude da Familia Massagueira Unidade de Saude da Familia Massagueira…" at bounding box center [796, 189] width 517 height 19
click at [213, 328] on div "Buscar por procedimento" at bounding box center [535, 320] width 1038 height 19
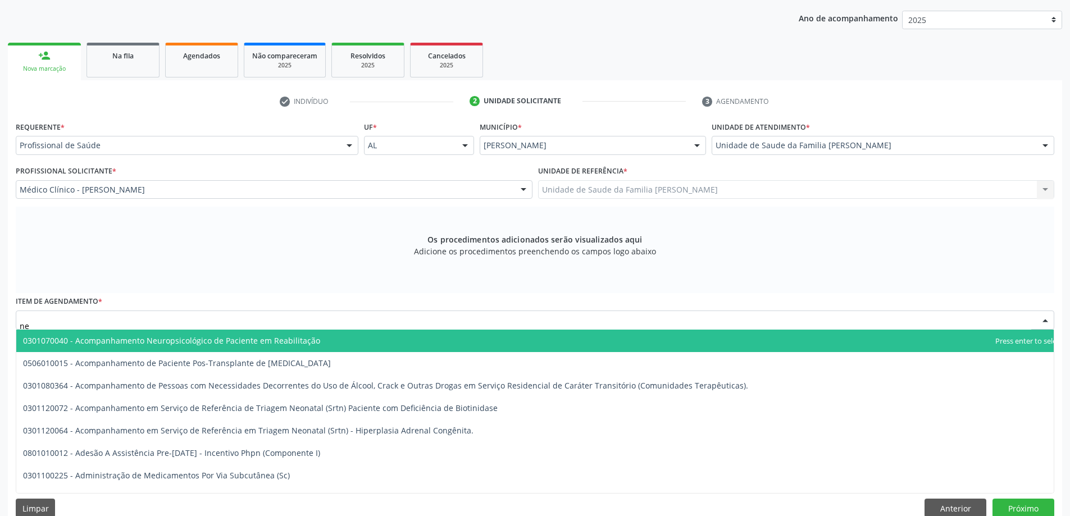
type input "n"
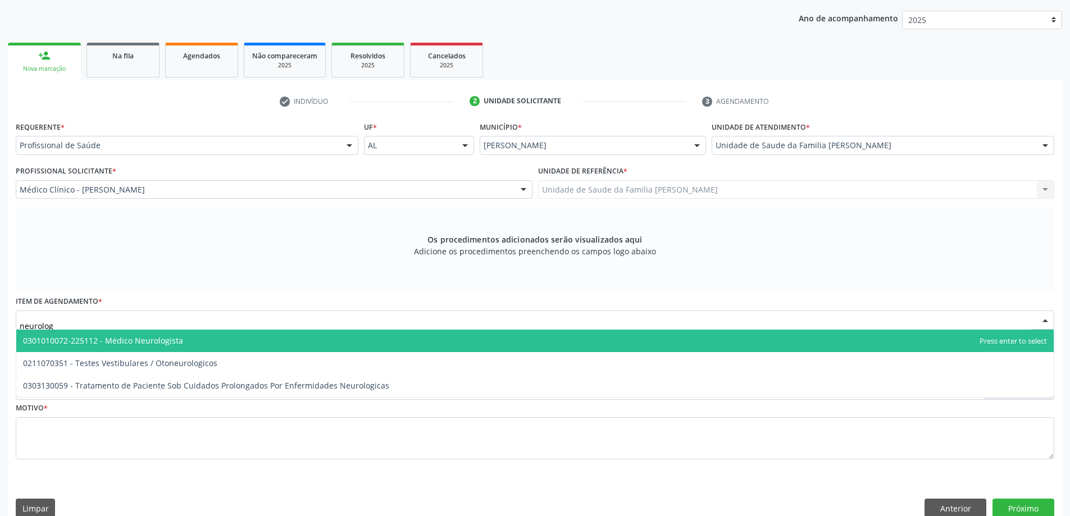
type input "neurologi"
click at [185, 333] on span "0301010072-225112 - Médico Neurologista" at bounding box center [534, 341] width 1037 height 22
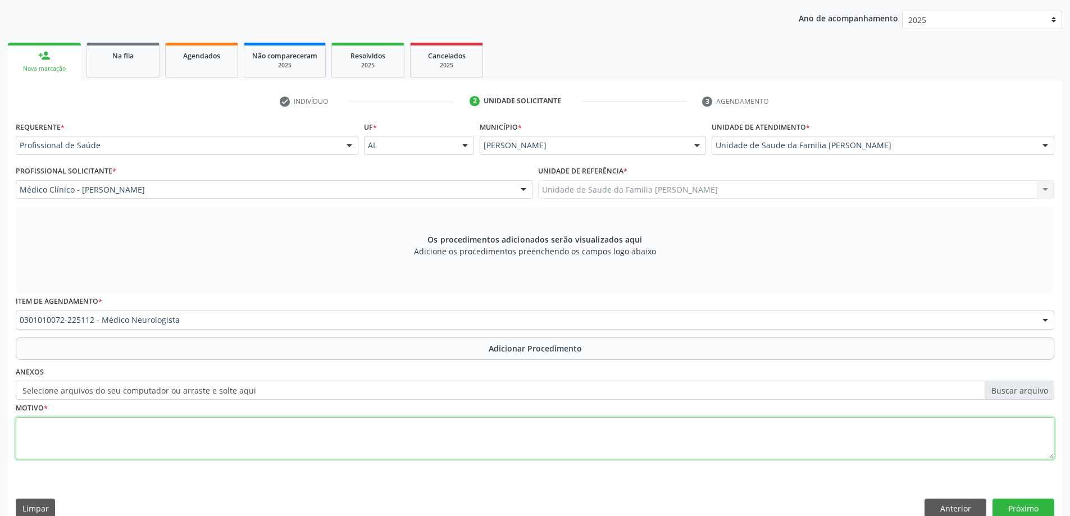
click at [189, 428] on textarea at bounding box center [535, 438] width 1038 height 43
click at [182, 425] on textarea "Neuropediatra- Avaliação especializada parainvestigação" at bounding box center [535, 438] width 1038 height 43
click at [185, 430] on textarea "Neuropediatra- Avaliação especializada parainvestigação" at bounding box center [535, 438] width 1038 height 43
click at [236, 425] on textarea "Neuropediatra- Avaliação especializada para investigação" at bounding box center [535, 438] width 1038 height 43
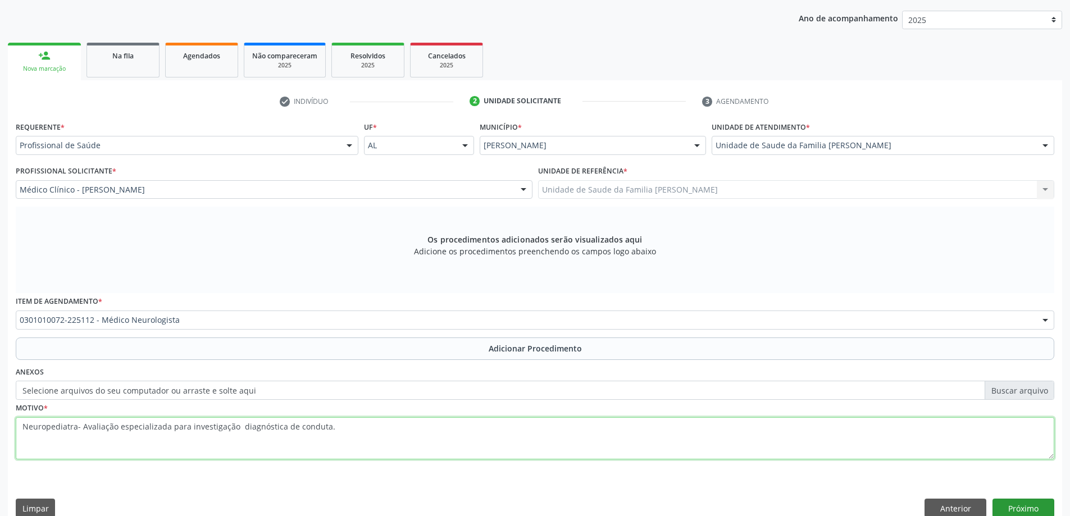
type textarea "Neuropediatra- Avaliação especializada para investigação diagnóstica de conduta."
click at [1023, 506] on button "Próximo" at bounding box center [1023, 508] width 62 height 19
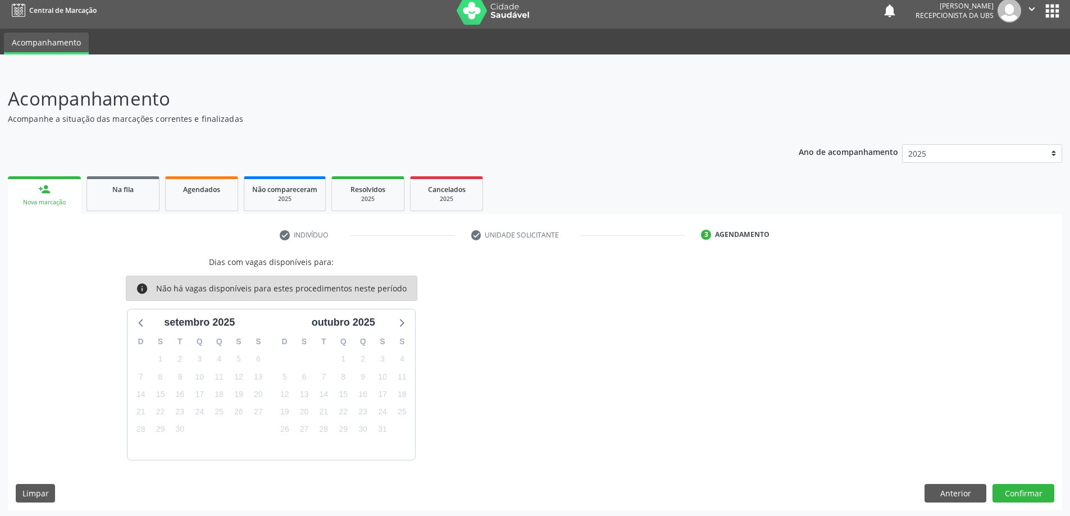
scroll to position [10, 0]
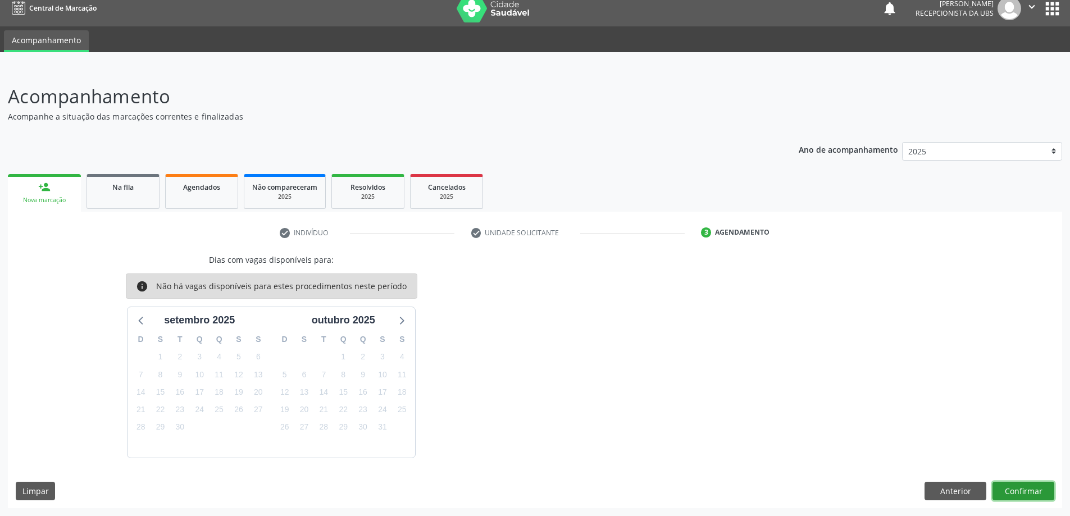
click at [1037, 483] on button "Confirmar" at bounding box center [1023, 491] width 62 height 19
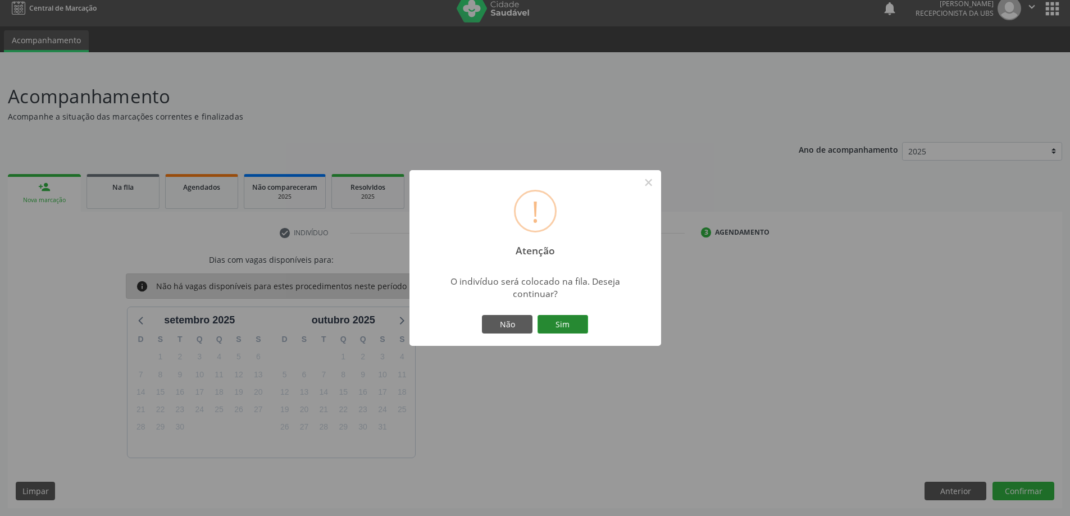
click at [565, 328] on button "Sim" at bounding box center [562, 324] width 51 height 19
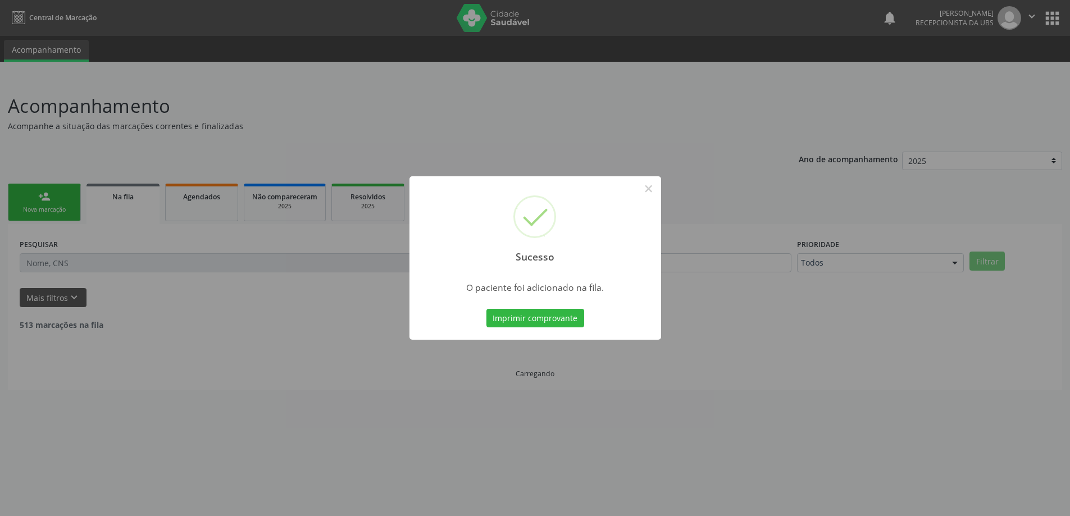
scroll to position [0, 0]
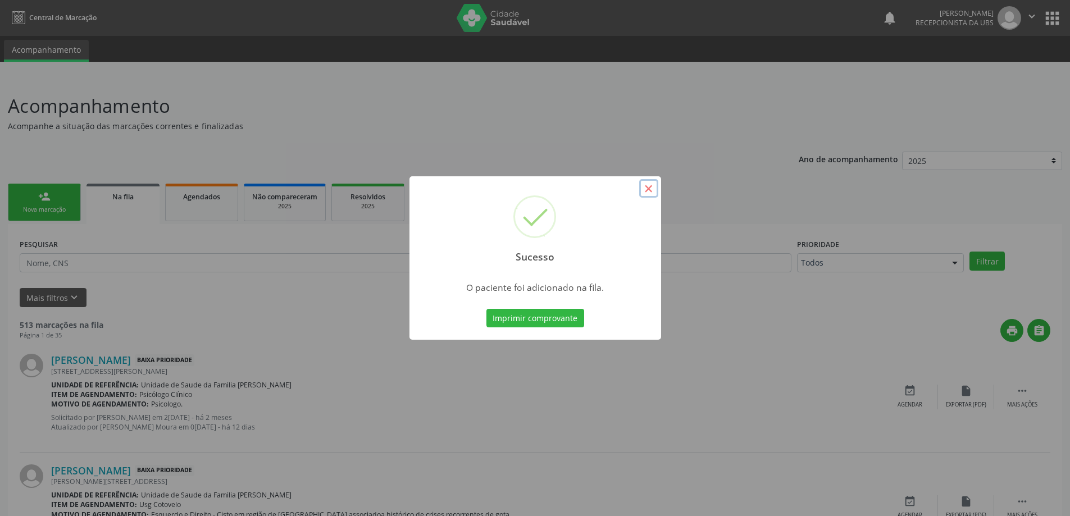
click at [655, 185] on button "×" at bounding box center [648, 188] width 19 height 19
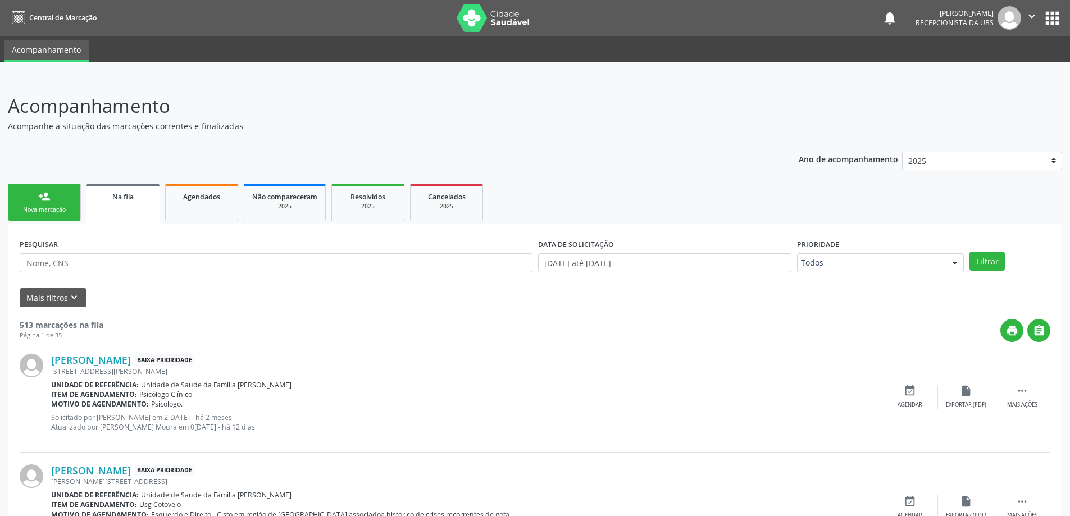
click at [60, 195] on link "person_add Nova marcação" at bounding box center [44, 203] width 73 height 38
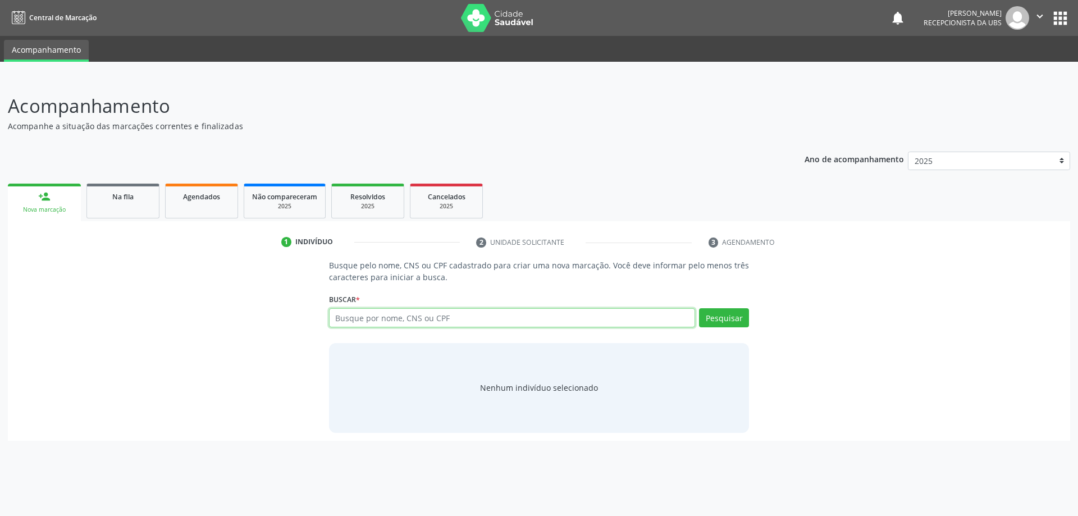
click at [364, 320] on input "text" at bounding box center [512, 317] width 367 height 19
paste input "076.622.907-60"
type input "076.622.907-60"
click at [737, 324] on button "Pesquisar" at bounding box center [724, 317] width 50 height 19
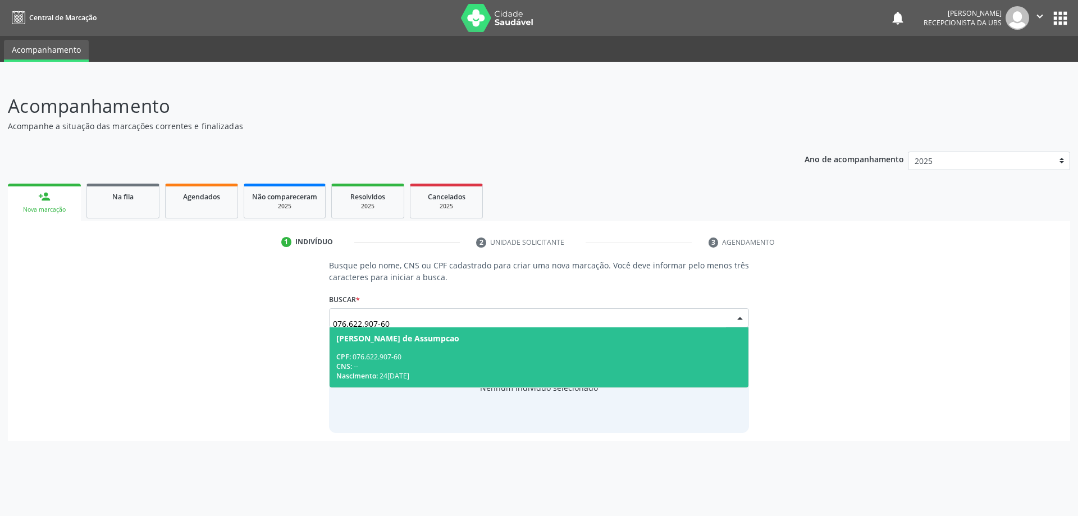
click at [620, 342] on div "Daniele Lima de Assumpcao" at bounding box center [539, 338] width 406 height 9
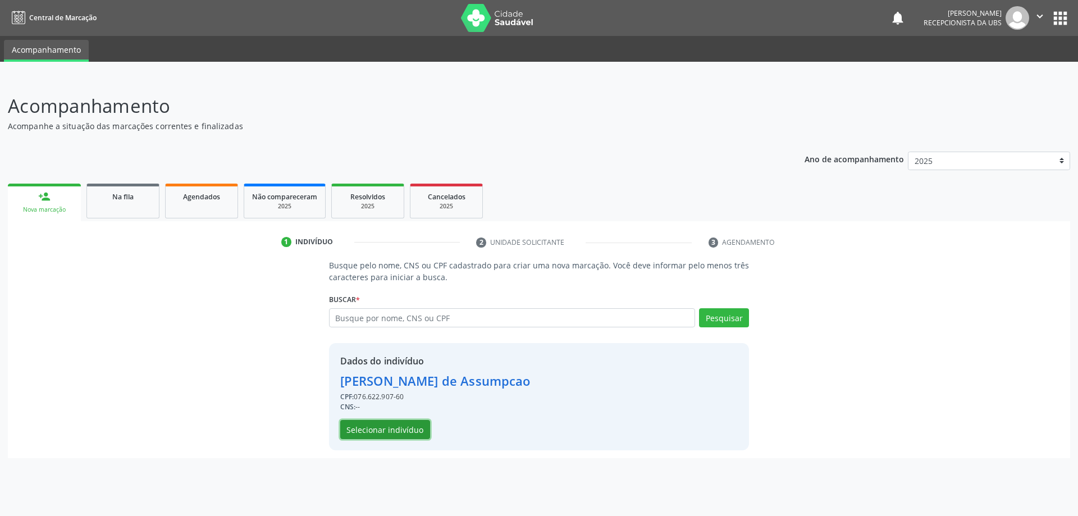
click at [352, 423] on button "Selecionar indivíduo" at bounding box center [385, 429] width 90 height 19
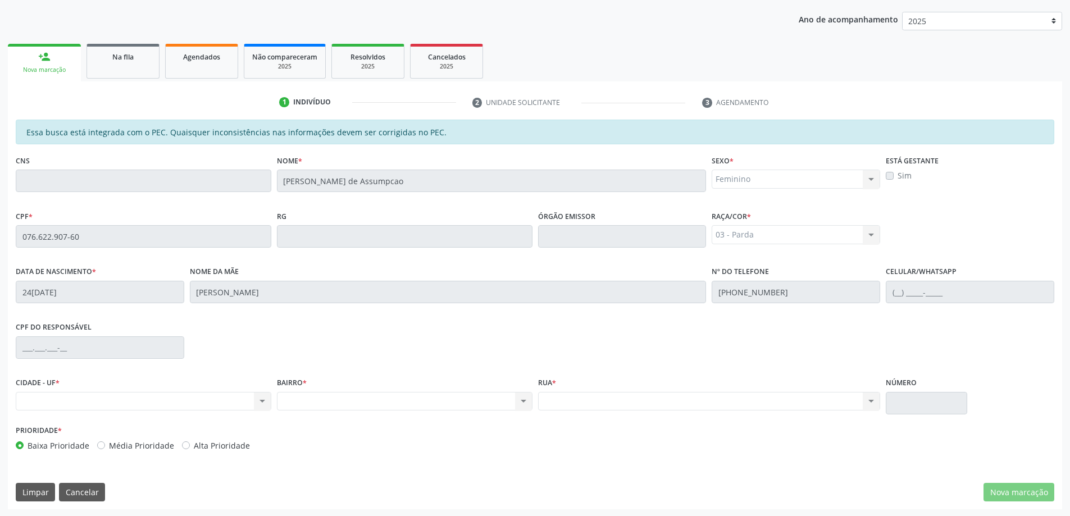
scroll to position [141, 0]
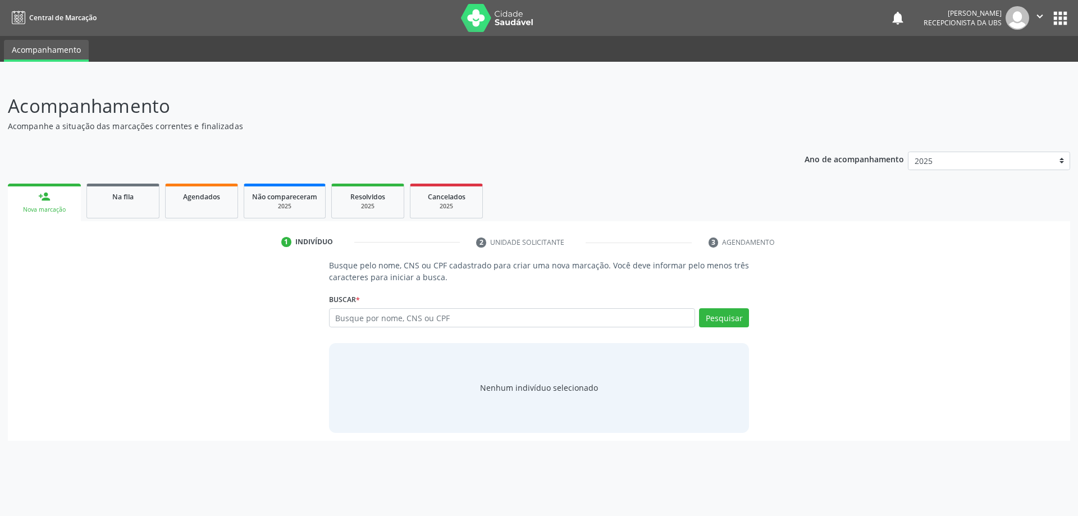
click at [448, 316] on input "text" at bounding box center [512, 317] width 367 height 19
click at [514, 321] on input "text" at bounding box center [512, 317] width 367 height 19
click at [361, 320] on input "text" at bounding box center [512, 317] width 367 height 19
paste input "759.095.704-63"
type input "759.095.704-63"
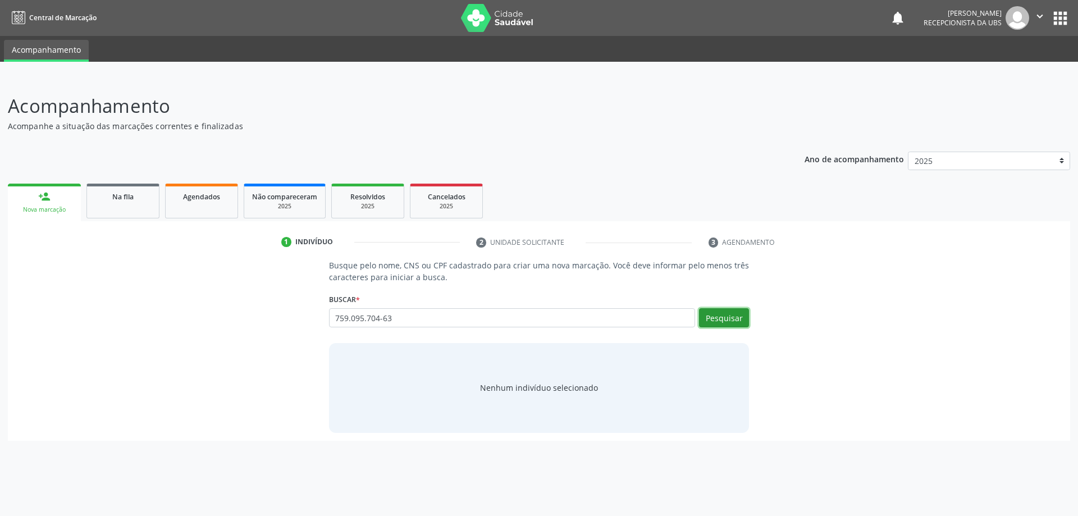
click at [716, 322] on button "Pesquisar" at bounding box center [724, 317] width 50 height 19
type input "759.095.704-63"
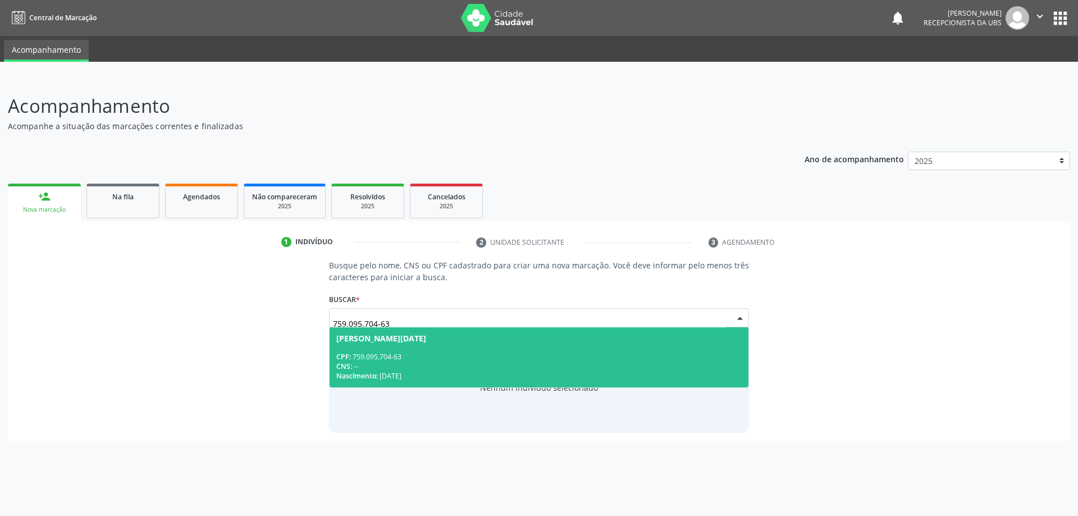
click at [469, 358] on div "CPF: 759.095.704-63" at bounding box center [539, 357] width 406 height 10
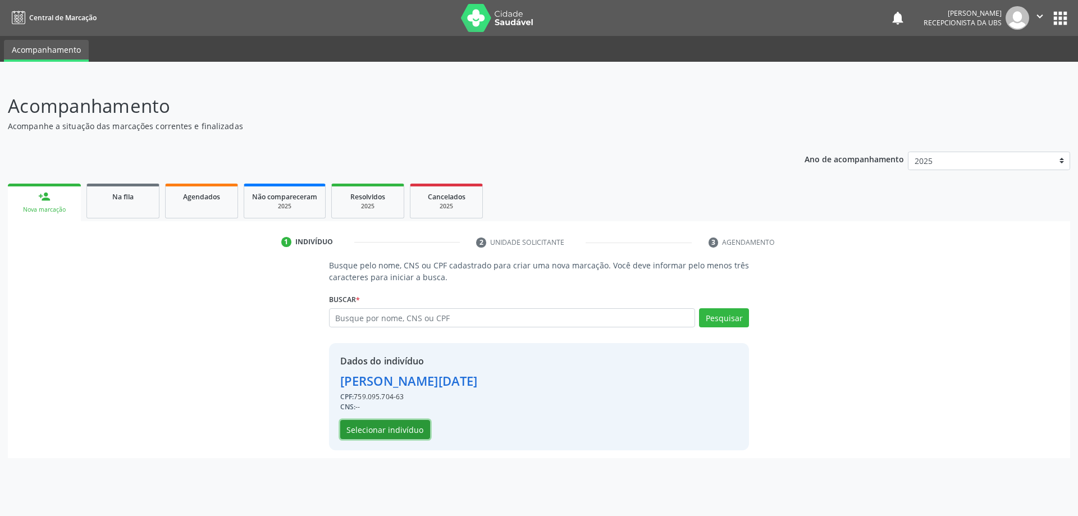
click at [404, 425] on button "Selecionar indivíduo" at bounding box center [385, 429] width 90 height 19
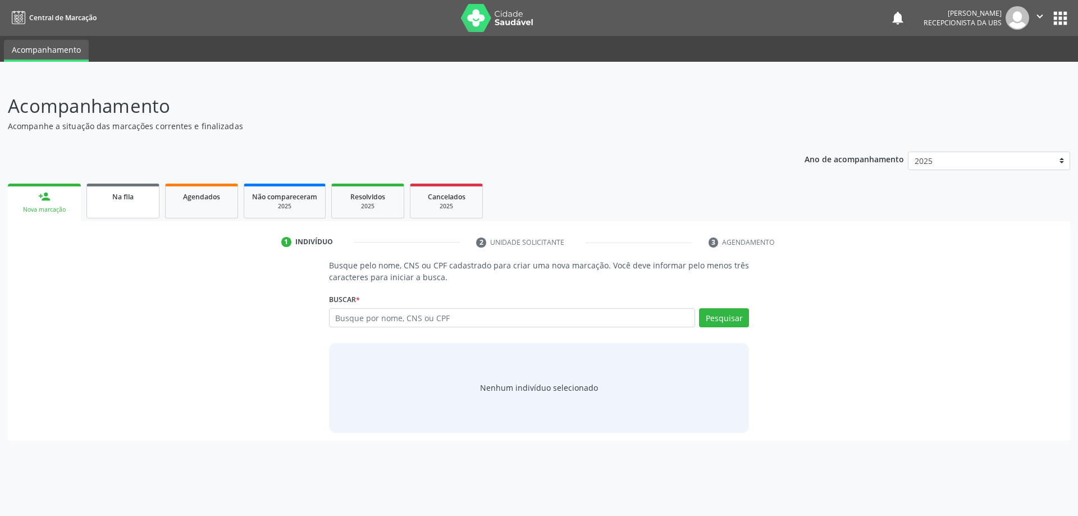
click at [98, 206] on link "Na fila" at bounding box center [122, 201] width 73 height 35
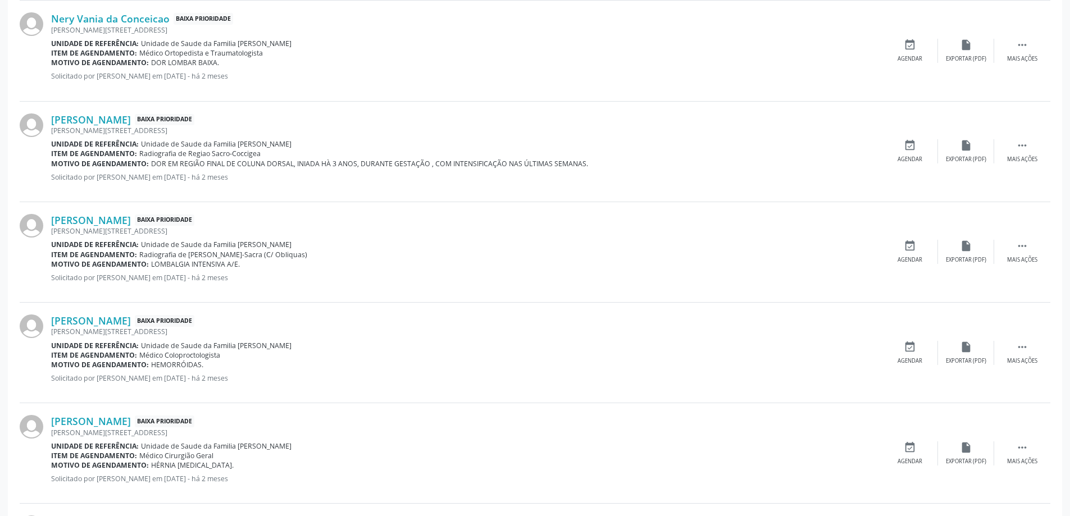
scroll to position [1416, 0]
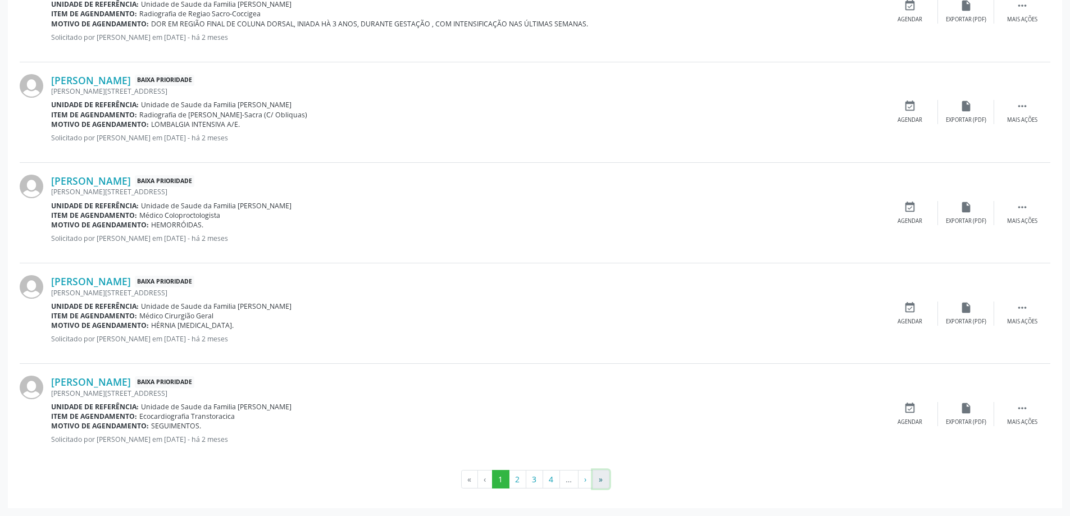
click at [603, 481] on button "»" at bounding box center [600, 479] width 17 height 19
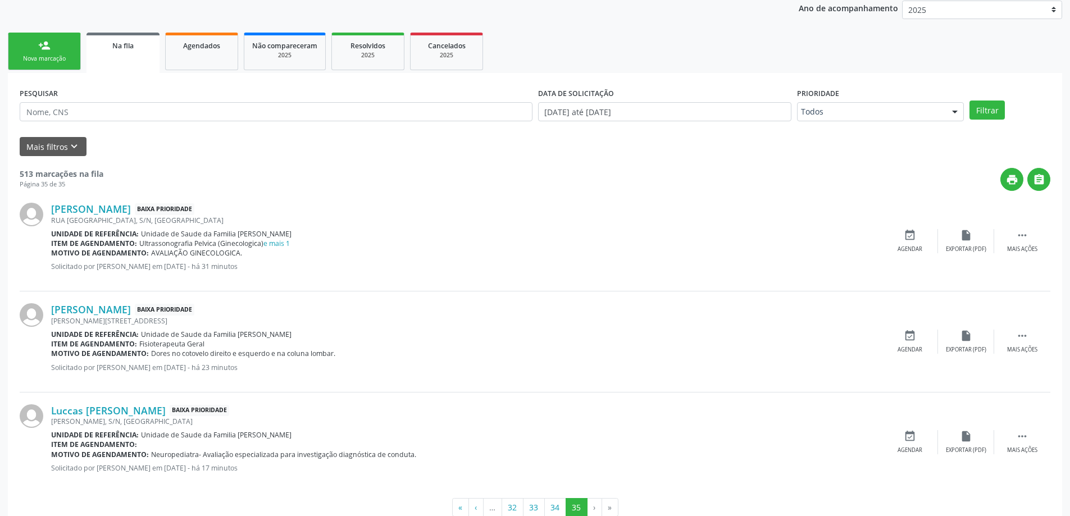
scroll to position [179, 0]
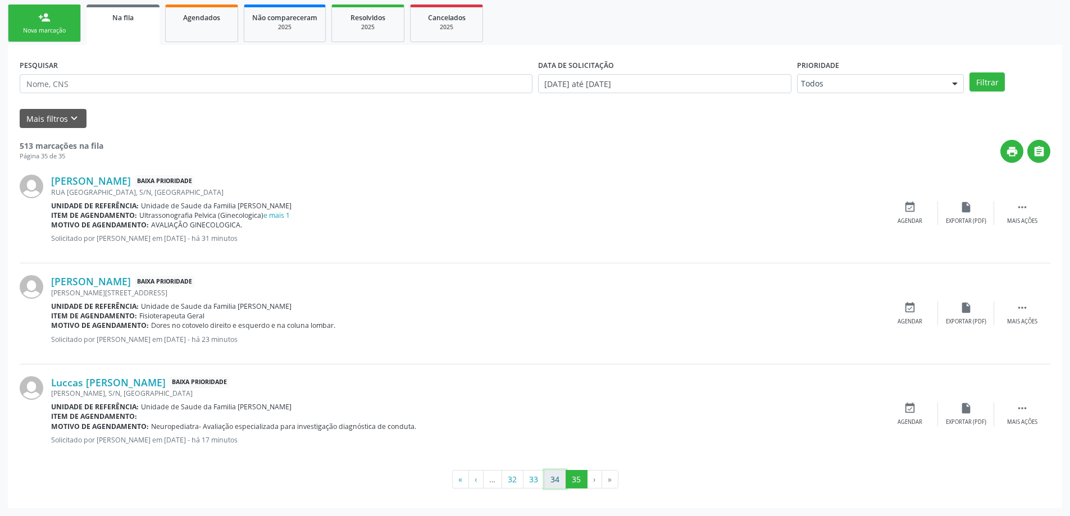
click at [561, 474] on button "34" at bounding box center [555, 479] width 22 height 19
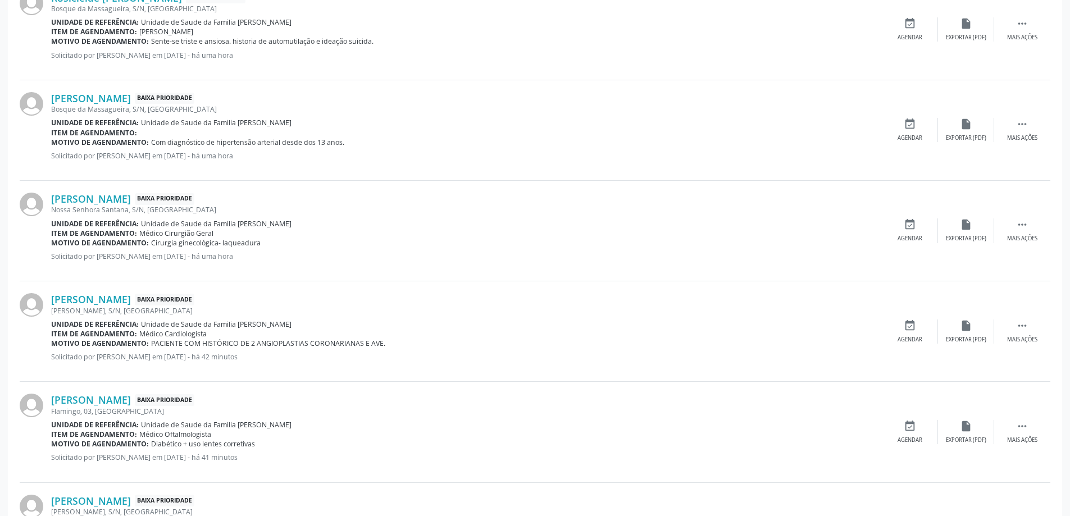
scroll to position [1011, 0]
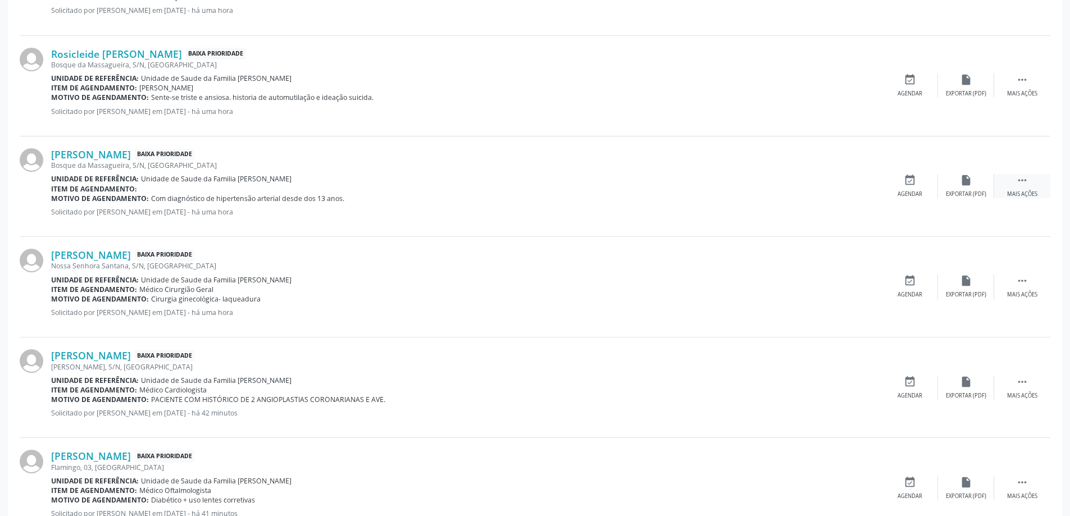
click at [1028, 182] on icon "" at bounding box center [1022, 180] width 12 height 12
click at [955, 190] on div "edit Editar" at bounding box center [966, 186] width 56 height 24
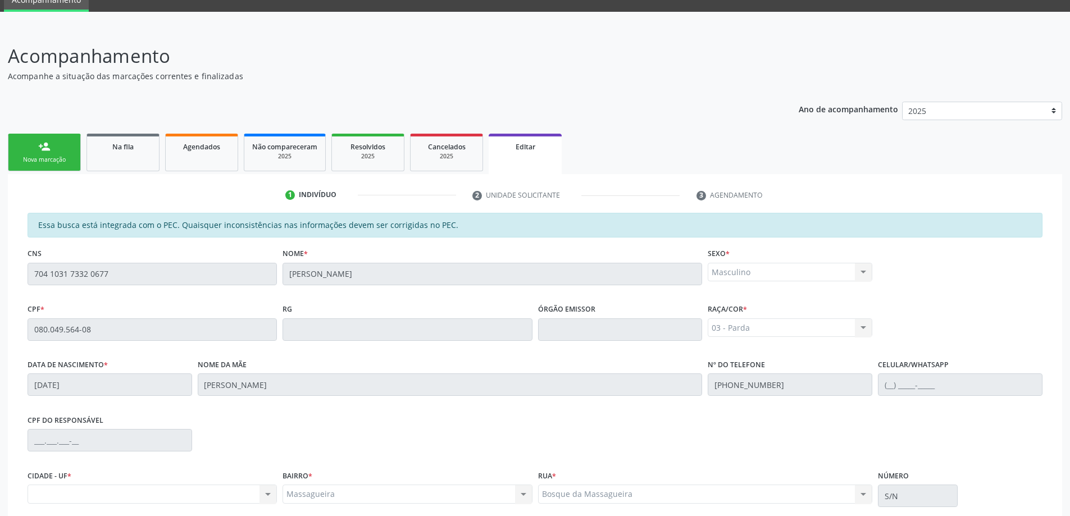
scroll to position [156, 0]
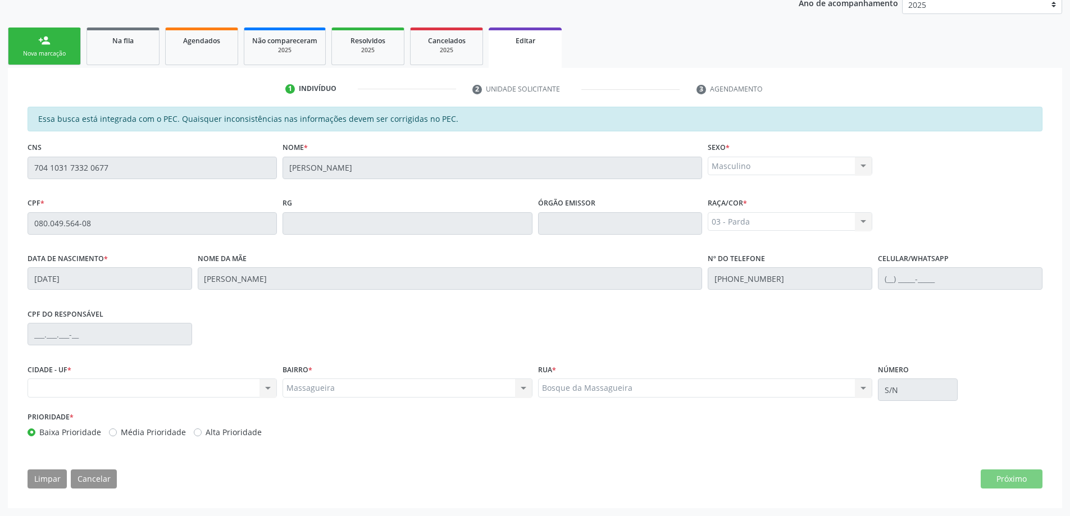
click at [605, 411] on div "Prioridade * Baixa Prioridade Média Prioridade Alta Prioridade" at bounding box center [535, 427] width 1020 height 37
click at [1019, 449] on div "Essa busca está integrada com o PEC. Quaisquer inconsistências nas informações …" at bounding box center [535, 302] width 1030 height 390
click at [147, 190] on div "CNS 704 1031 7332 0677" at bounding box center [152, 167] width 255 height 56
drag, startPoint x: 166, startPoint y: 154, endPoint x: 176, endPoint y: 155, distance: 9.6
click at [176, 155] on div "CNS 704 1031 7332 0677" at bounding box center [152, 159] width 249 height 40
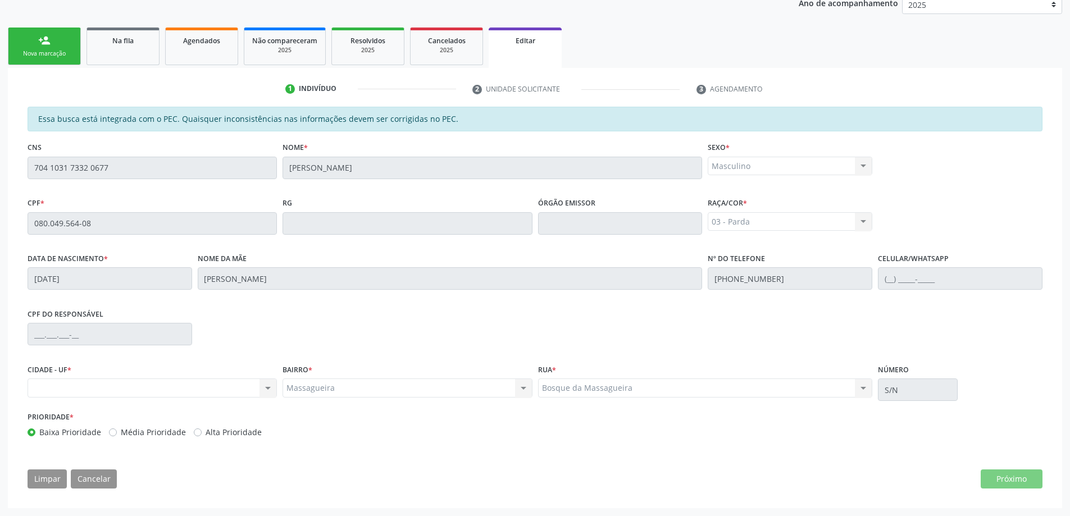
click at [757, 179] on fieldset "Sexo * Masculino Masculino Feminino Nenhum resultado encontrado para: " " Não h…" at bounding box center [790, 161] width 165 height 44
click at [817, 261] on div "Essa busca está integrada com o PEC. Quaisquer inconsistências nas informações …" at bounding box center [535, 276] width 1015 height 339
click at [830, 264] on div "Nº do Telefone (82) 9398-7188" at bounding box center [790, 270] width 165 height 40
click at [617, 399] on div "Rua * Bosque da Massagueira Bosque da Massagueira Nenhum resultado encontrado p…" at bounding box center [705, 385] width 340 height 48
click at [352, 376] on div "BAIRRO * Massagueira Massagueira Nenhum resultado encontrado para: " " Não há n…" at bounding box center [406, 379] width 249 height 36
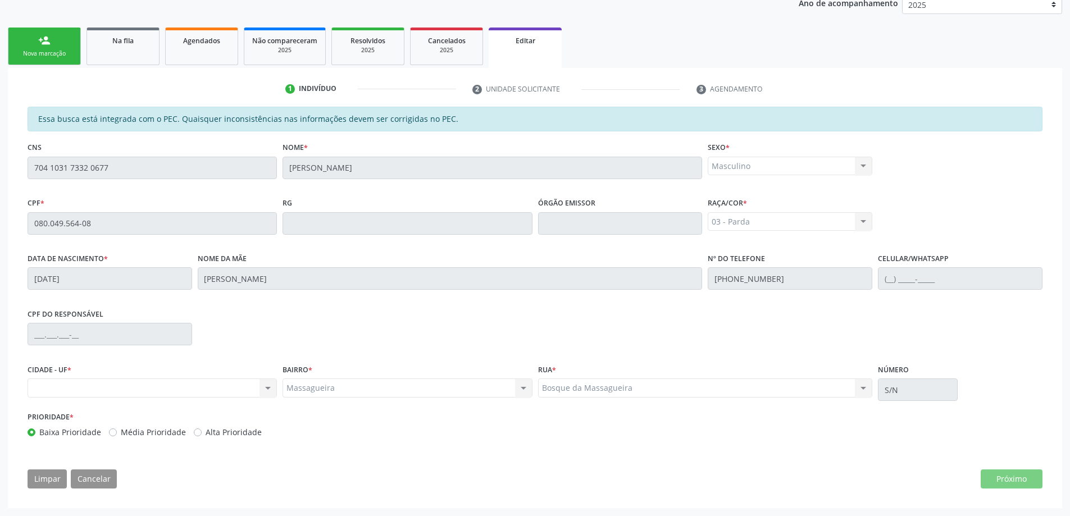
click at [90, 400] on div "CIDADE - UF * Nenhum resultado encontrado para: " " Não há nenhuma opção para s…" at bounding box center [152, 385] width 255 height 48
click at [45, 436] on label "Baixa Prioridade" at bounding box center [70, 432] width 62 height 12
click at [35, 436] on input "Baixa Prioridade" at bounding box center [32, 431] width 8 height 10
click at [84, 391] on div "Nenhum resultado encontrado para: " " Não há nenhuma opção para ser exibida." at bounding box center [152, 387] width 249 height 19
click at [262, 399] on div "CIDADE - UF * Nenhum resultado encontrado para: " " Não há nenhuma opção para s…" at bounding box center [152, 385] width 255 height 48
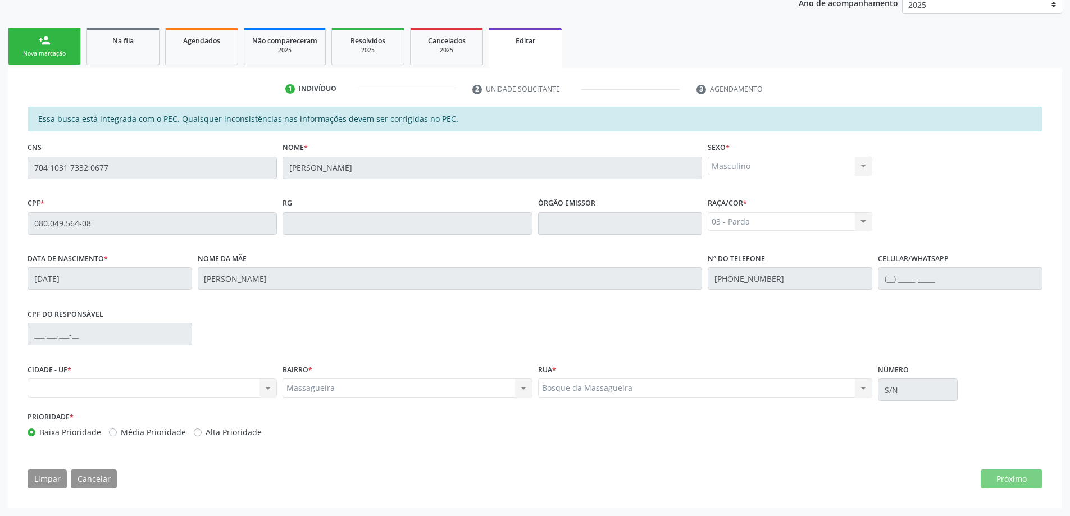
click at [266, 390] on div "Nenhum resultado encontrado para: " " Não há nenhuma opção para ser exibida." at bounding box center [152, 387] width 249 height 19
click at [979, 454] on div "Essa busca está integrada com o PEC. Quaisquer inconsistências nas informações …" at bounding box center [535, 302] width 1030 height 390
click at [0, 499] on div "Acompanhamento Acompanhe a situação das marcações correntes e finalizadas Relat…" at bounding box center [535, 218] width 1070 height 595
click at [492, 420] on div "Prioridade * Baixa Prioridade Média Prioridade Alta Prioridade" at bounding box center [280, 423] width 505 height 29
click at [526, 380] on div "Massagueira Massagueira Nenhum resultado encontrado para: " " Não há nenhuma op…" at bounding box center [406, 387] width 249 height 19
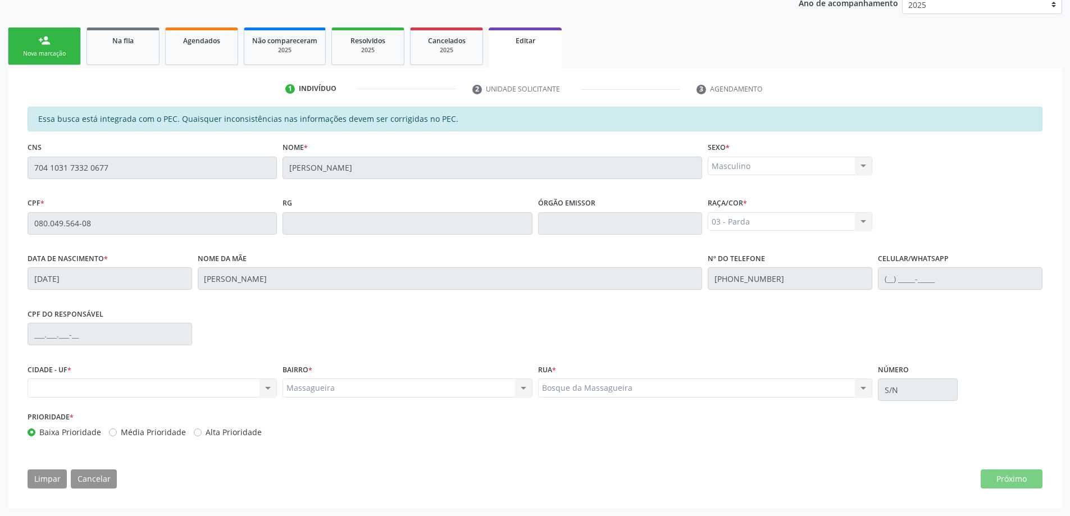
click at [500, 23] on div "Ano de acompanhamento 2025 person_add Nova marcação Na fila Agendados Não compa…" at bounding box center [535, 248] width 1054 height 521
drag, startPoint x: 499, startPoint y: 39, endPoint x: 375, endPoint y: 26, distance: 125.4
click at [498, 39] on div "Editar" at bounding box center [524, 40] width 57 height 12
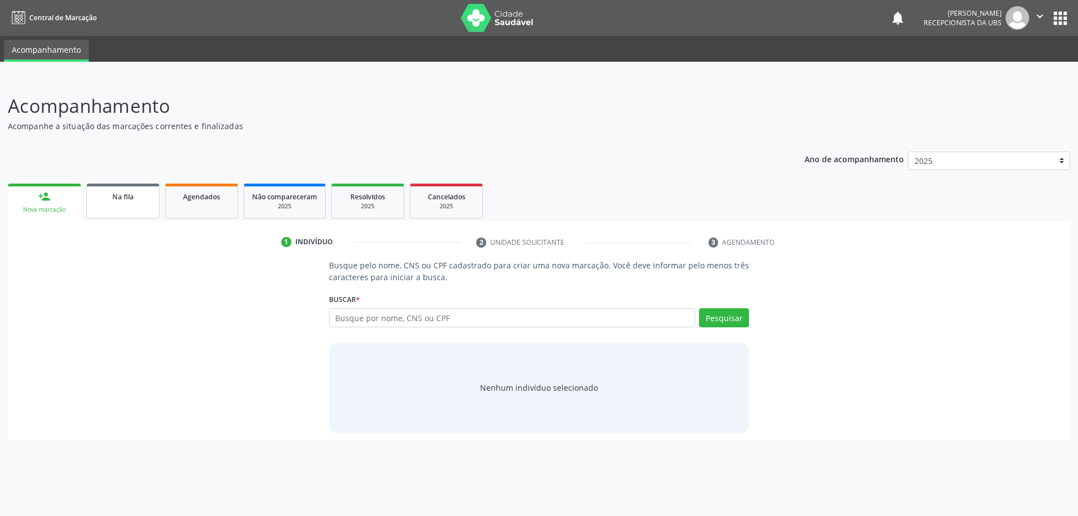
click at [149, 202] on link "Na fila" at bounding box center [122, 201] width 73 height 35
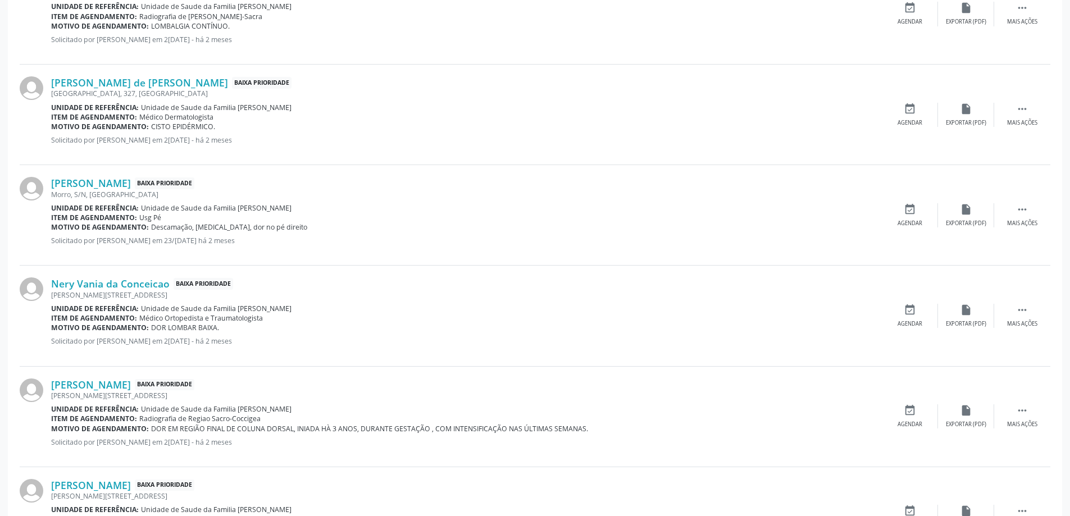
scroll to position [1416, 0]
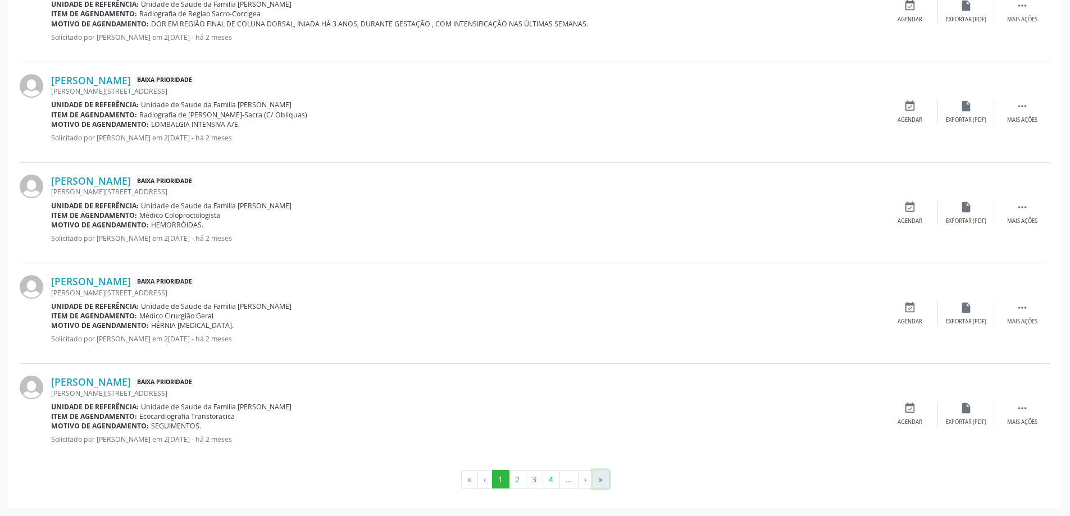
click at [595, 474] on button "»" at bounding box center [600, 479] width 17 height 19
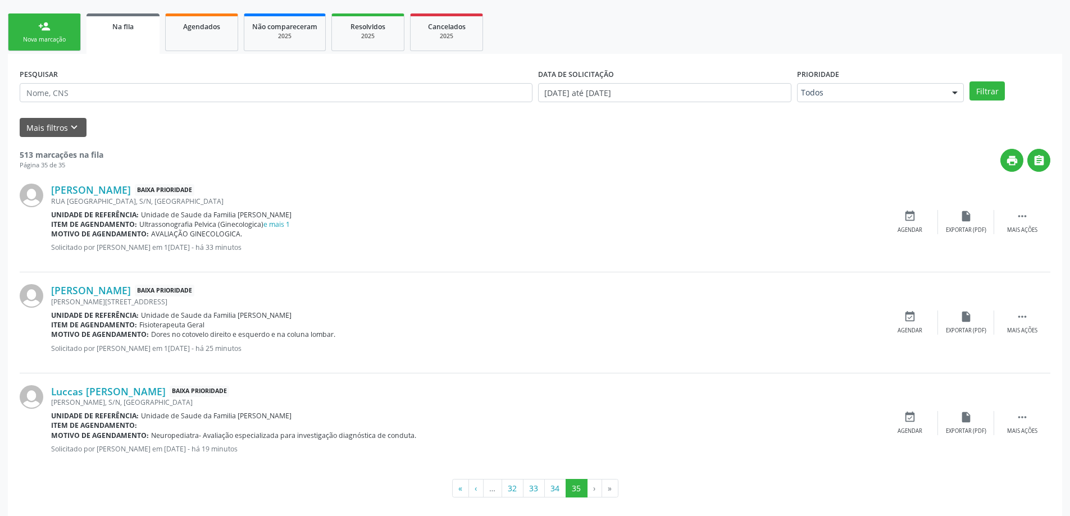
scroll to position [179, 0]
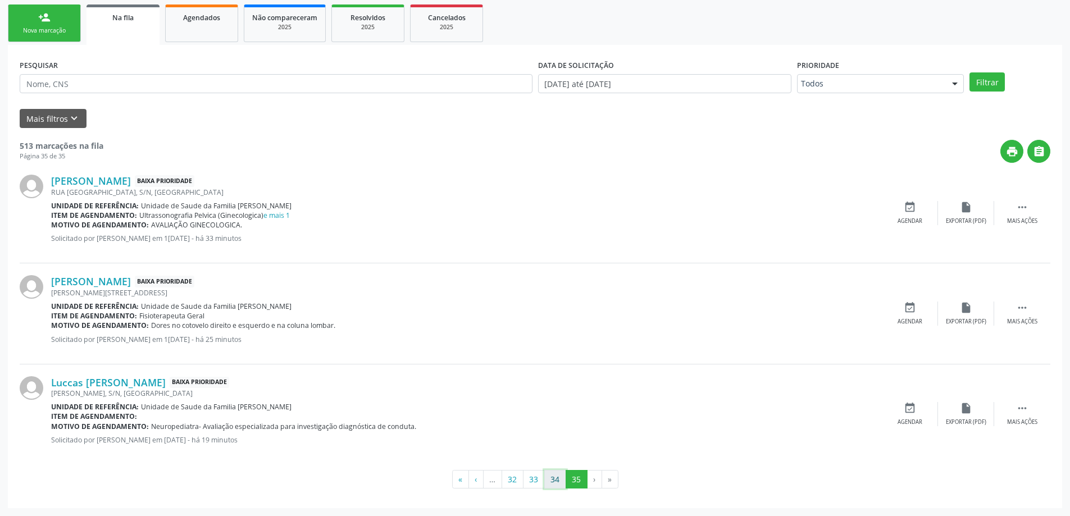
click at [557, 485] on button "34" at bounding box center [555, 479] width 22 height 19
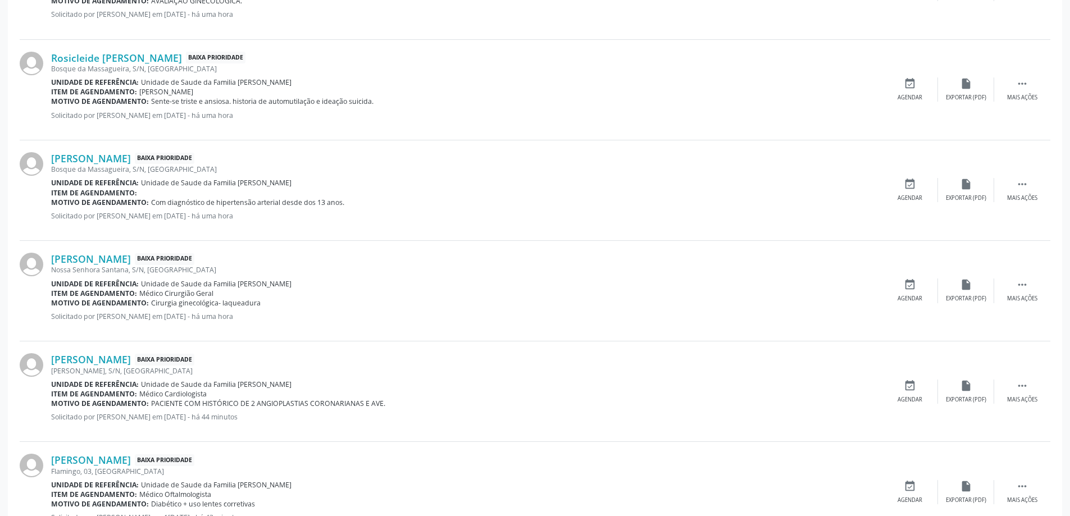
scroll to position [1067, 0]
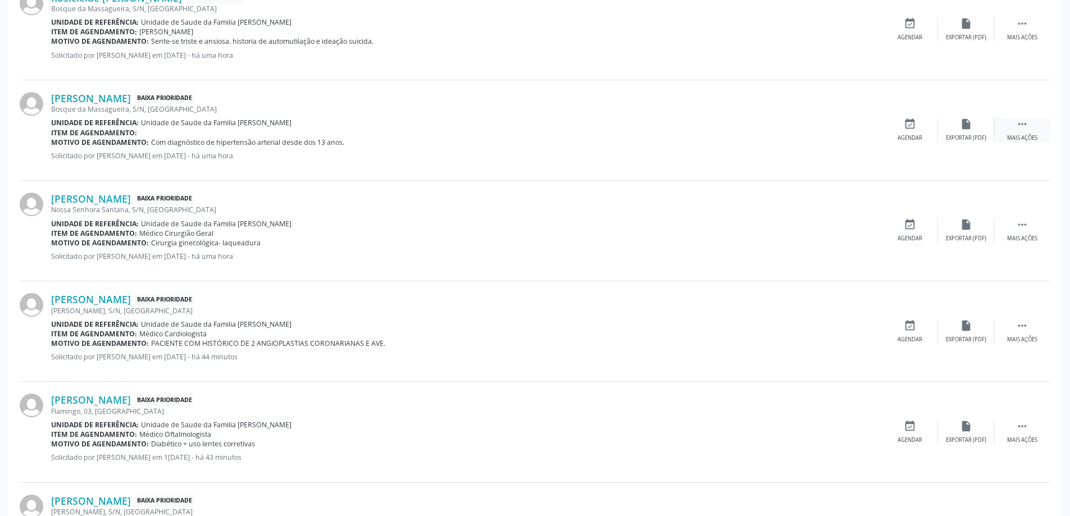
click at [1033, 129] on div " Mais ações" at bounding box center [1022, 130] width 56 height 24
click at [952, 140] on div "edit Editar" at bounding box center [966, 130] width 56 height 24
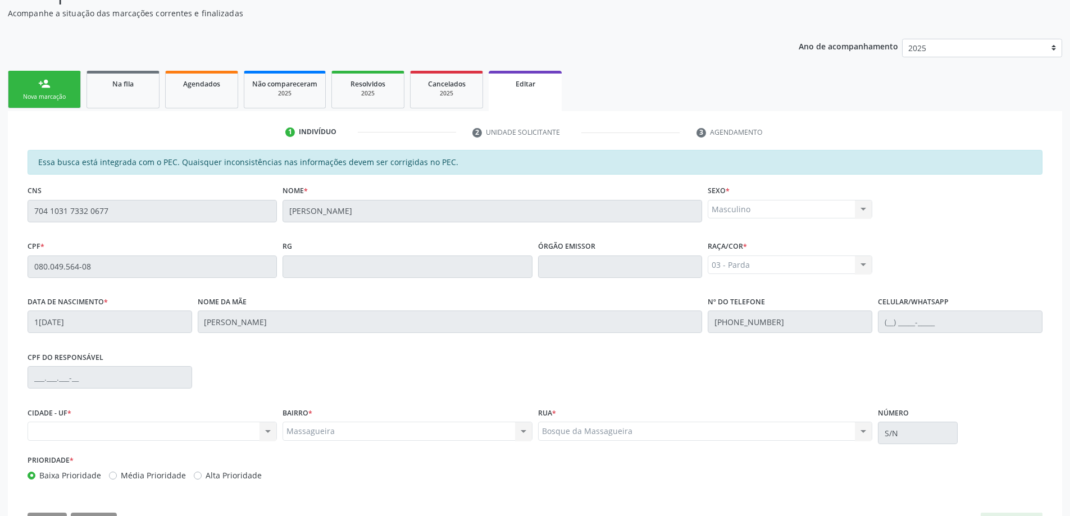
scroll to position [156, 0]
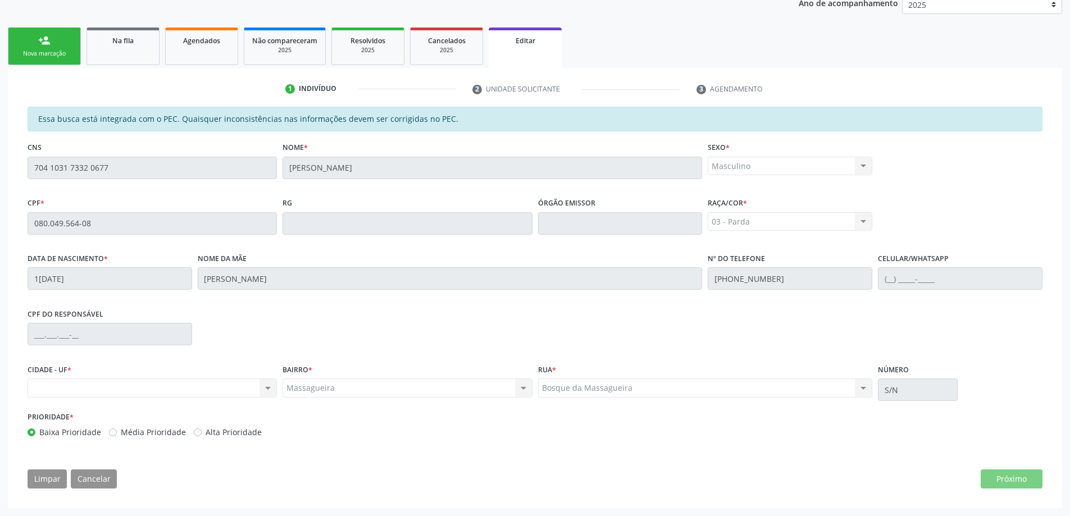
click at [538, 90] on li "2 Unidade solicitante" at bounding box center [576, 89] width 224 height 19
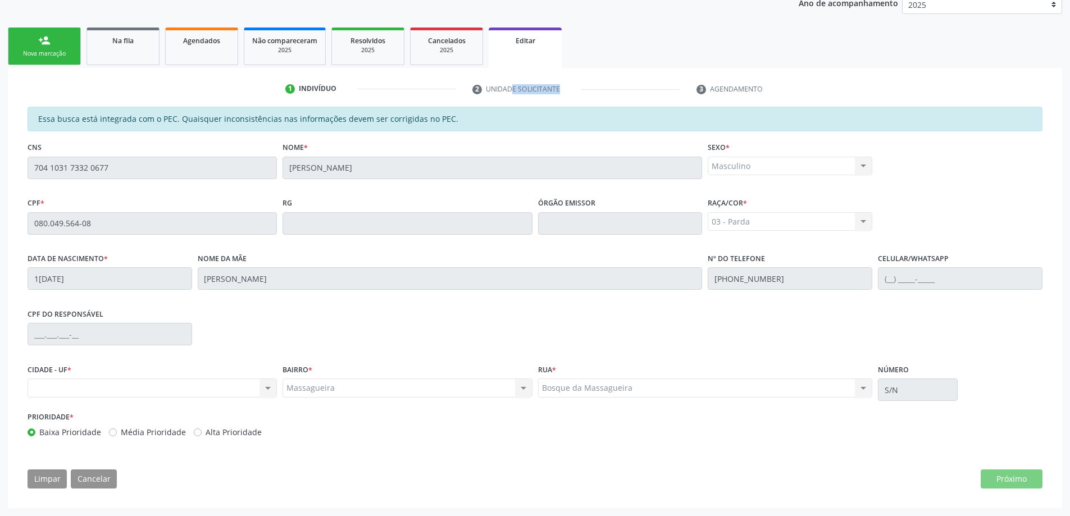
click at [496, 97] on li "2 Unidade solicitante" at bounding box center [576, 89] width 224 height 19
click at [492, 96] on li "2 Unidade solicitante" at bounding box center [576, 89] width 224 height 19
click at [468, 85] on li "2 Unidade solicitante" at bounding box center [576, 89] width 224 height 19
click at [104, 58] on link "Na fila" at bounding box center [122, 47] width 73 height 38
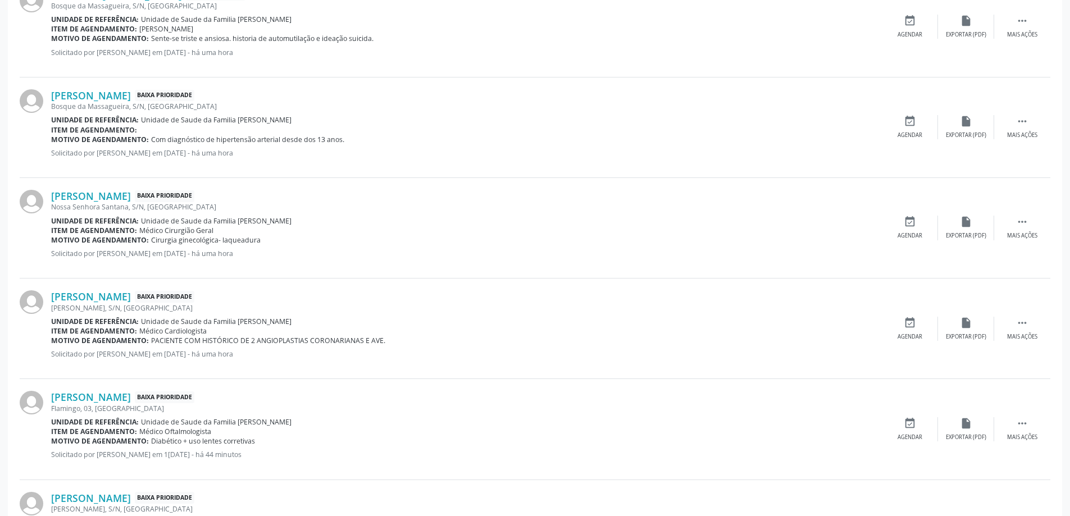
scroll to position [1050, 0]
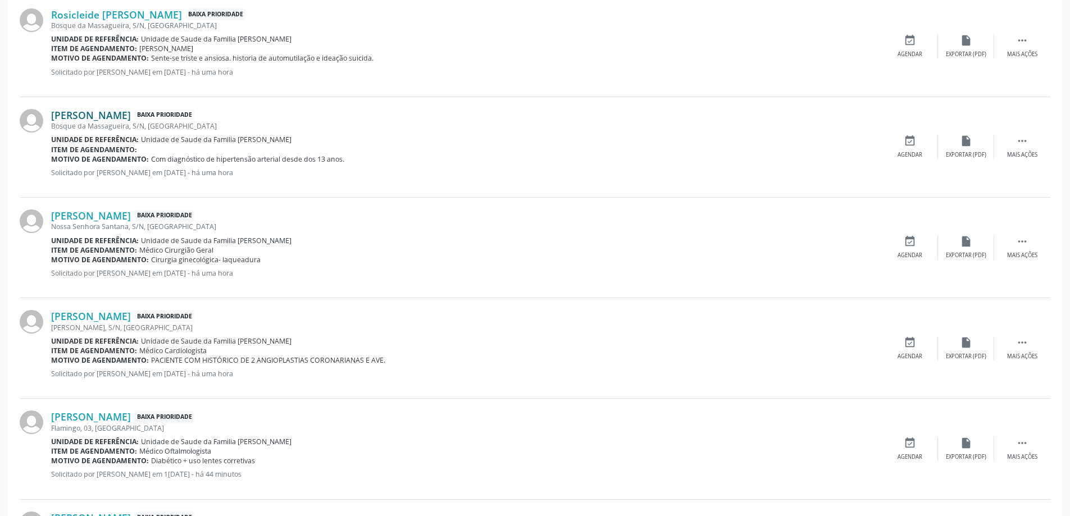
click at [89, 116] on link "[PERSON_NAME]" at bounding box center [91, 115] width 80 height 12
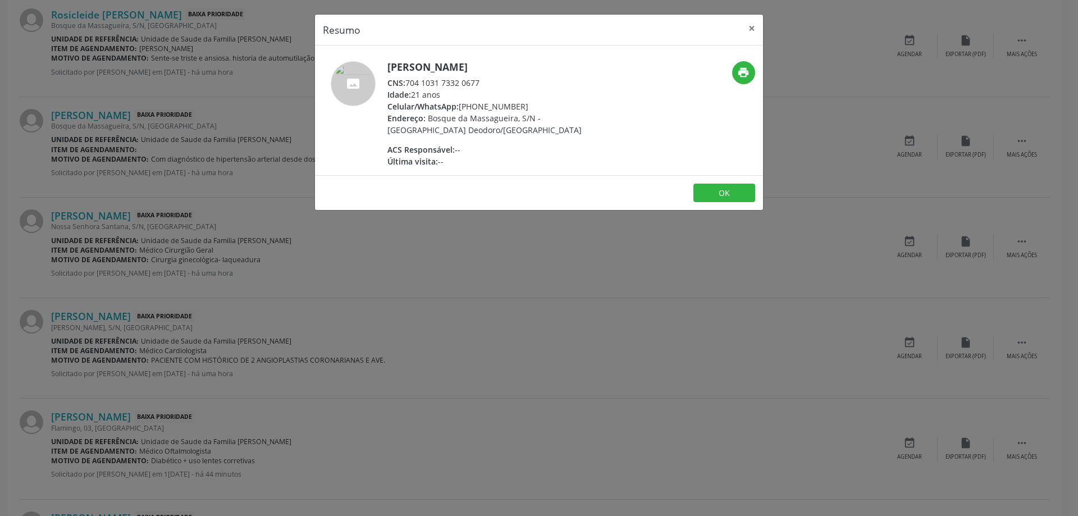
drag, startPoint x: 406, startPoint y: 81, endPoint x: 486, endPoint y: 80, distance: 80.3
click at [486, 80] on div "CNS: 704 1031 7332 0677" at bounding box center [496, 83] width 218 height 12
copy div "704 1031 7332 0677"
click at [756, 21] on button "×" at bounding box center [752, 29] width 22 height 28
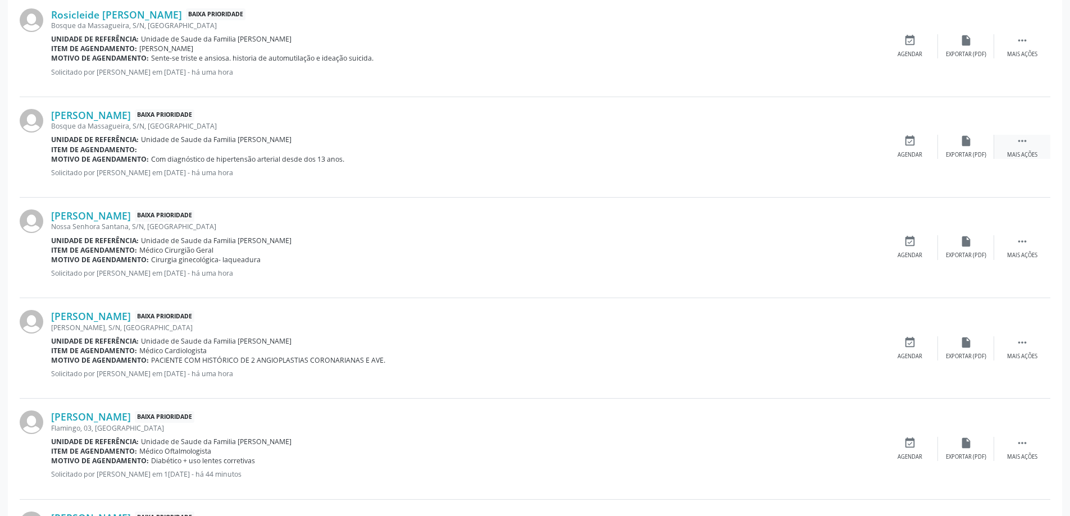
click at [1024, 153] on div "Mais ações" at bounding box center [1022, 155] width 30 height 8
click at [961, 133] on div "[PERSON_NAME] Baixa Prioridade [GEOGRAPHIC_DATA], S/N, [GEOGRAPHIC_DATA] Unidad…" at bounding box center [535, 147] width 1030 height 101
click at [962, 135] on icon "edit" at bounding box center [966, 141] width 12 height 12
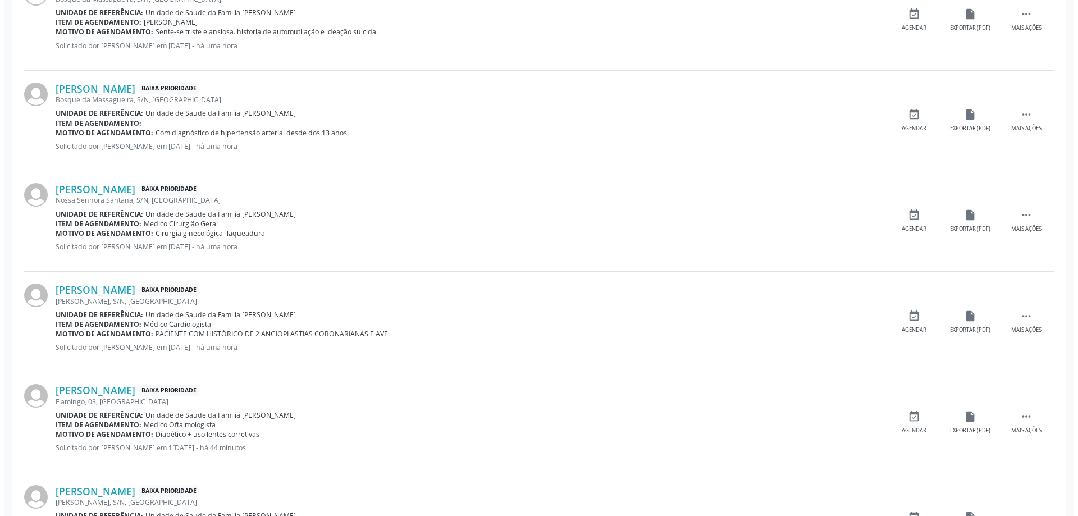
scroll to position [1011, 0]
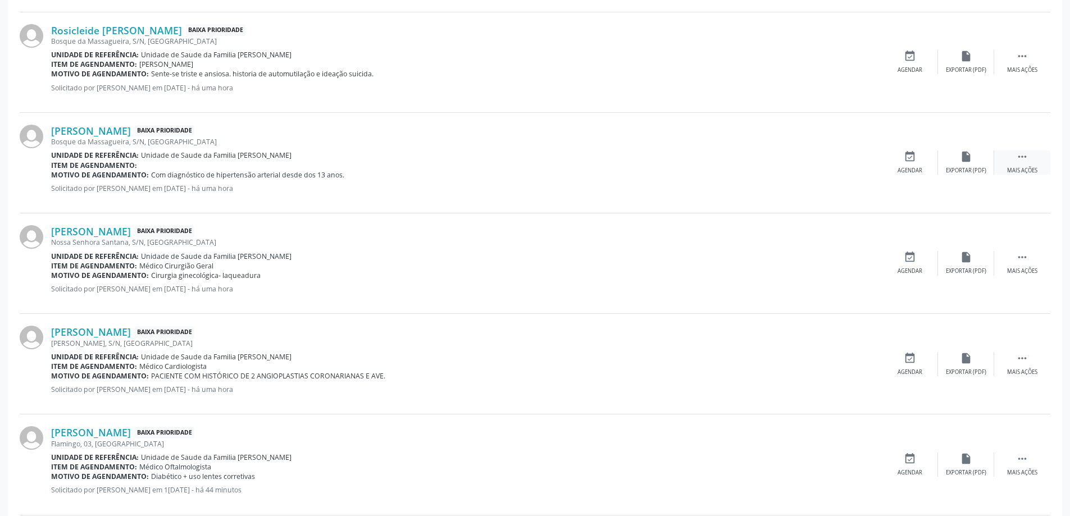
click at [1017, 175] on div "Mais ações" at bounding box center [1022, 171] width 30 height 8
click at [909, 167] on div "Cancelar" at bounding box center [909, 171] width 26 height 8
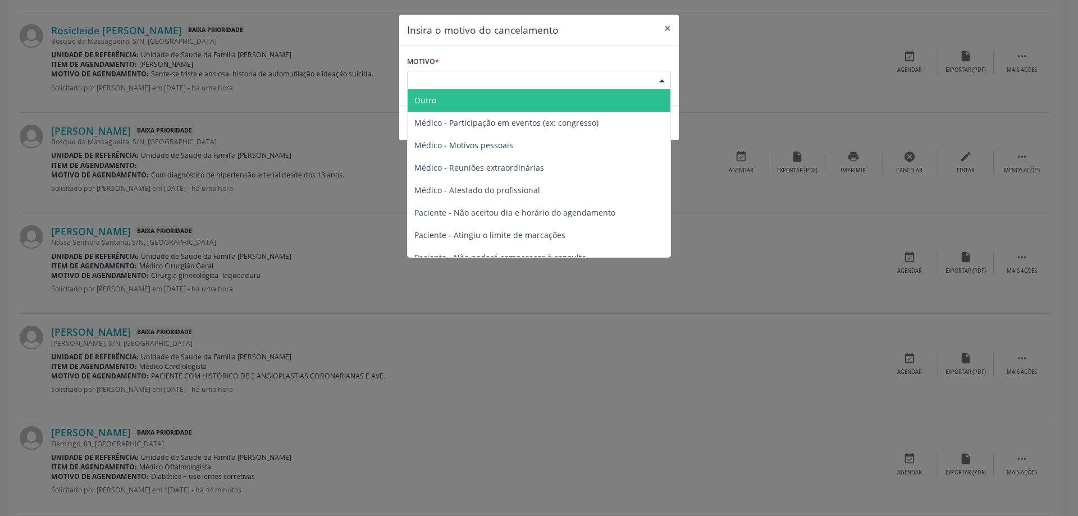
click at [533, 81] on div "Escolha o motivo" at bounding box center [539, 80] width 264 height 19
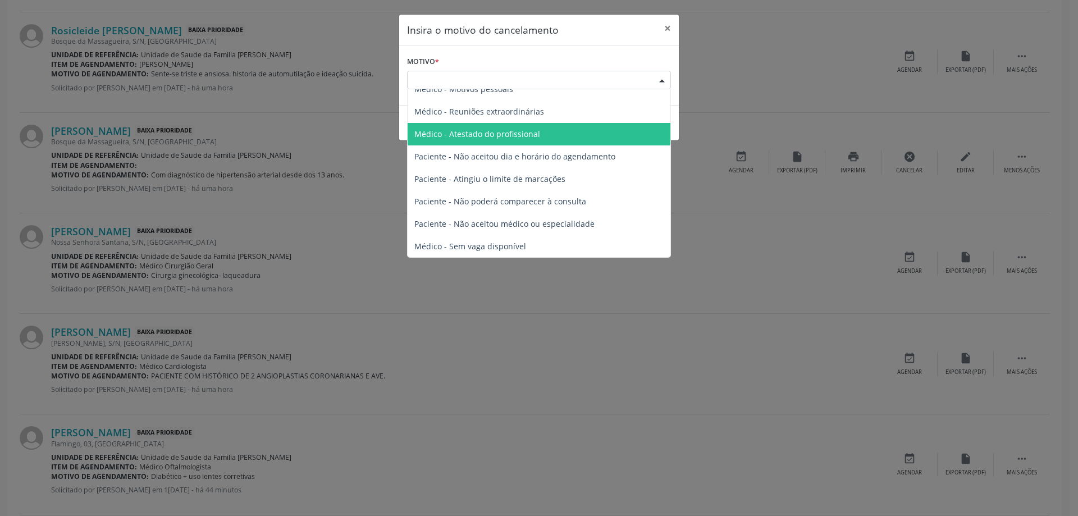
scroll to position [57, 0]
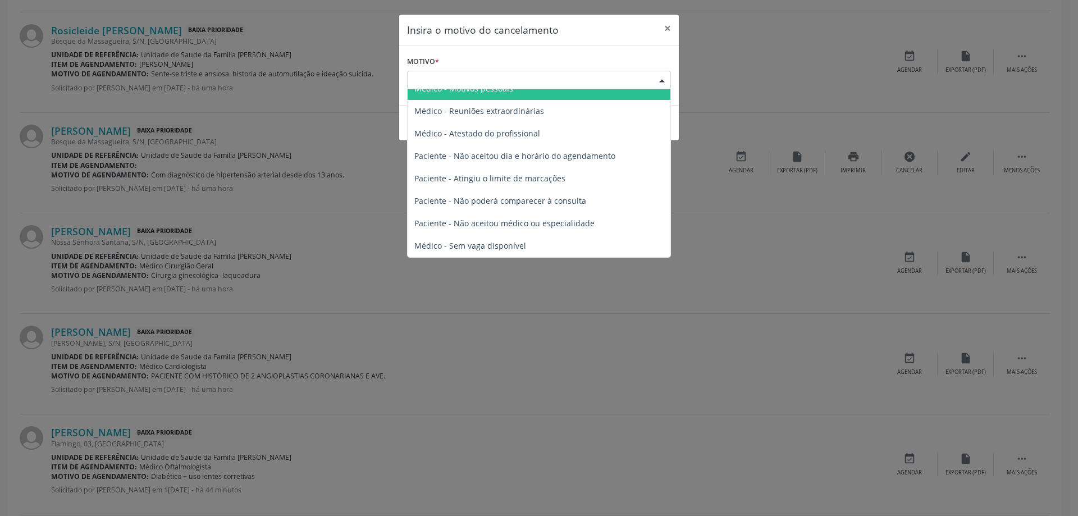
click at [510, 81] on div "Escolha o motivo" at bounding box center [539, 80] width 264 height 19
click at [592, 84] on div "Escolha o motivo" at bounding box center [539, 80] width 264 height 19
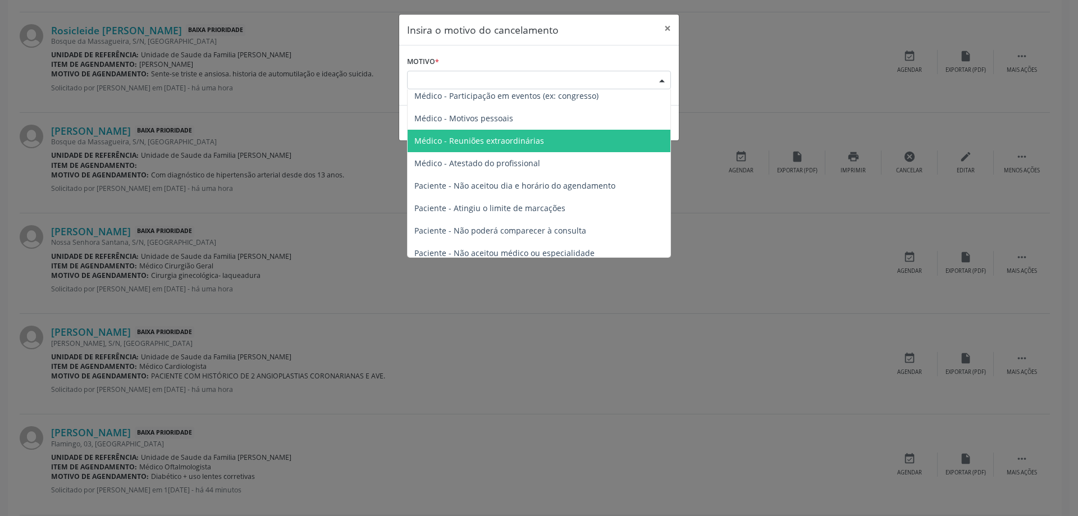
scroll to position [0, 0]
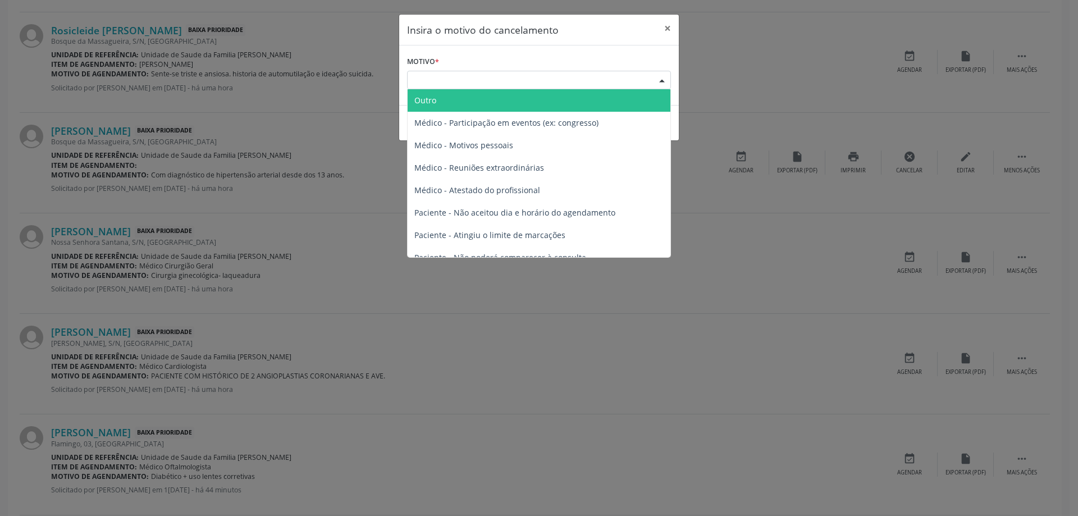
click at [530, 101] on span "Outro" at bounding box center [539, 100] width 263 height 22
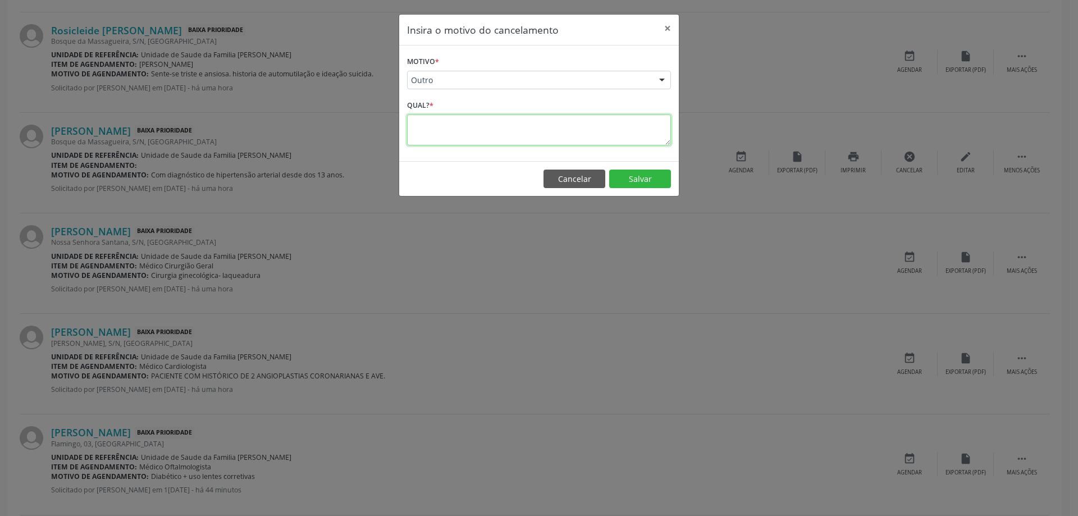
click at [510, 133] on textarea at bounding box center [539, 130] width 264 height 31
type textarea "e"
type textarea "Erro no pedido"
click at [655, 186] on button "Salvar" at bounding box center [640, 179] width 62 height 19
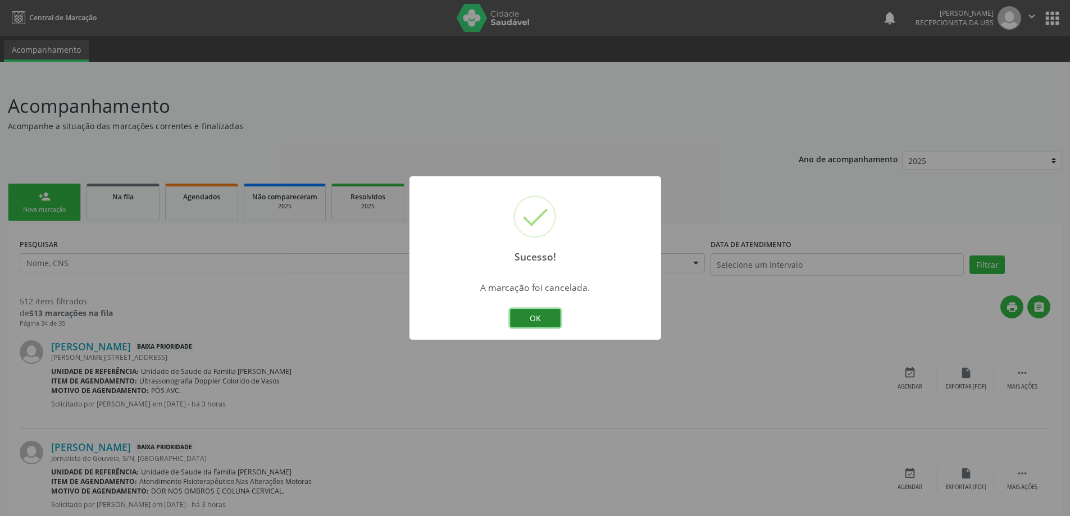
click at [546, 313] on button "OK" at bounding box center [535, 318] width 51 height 19
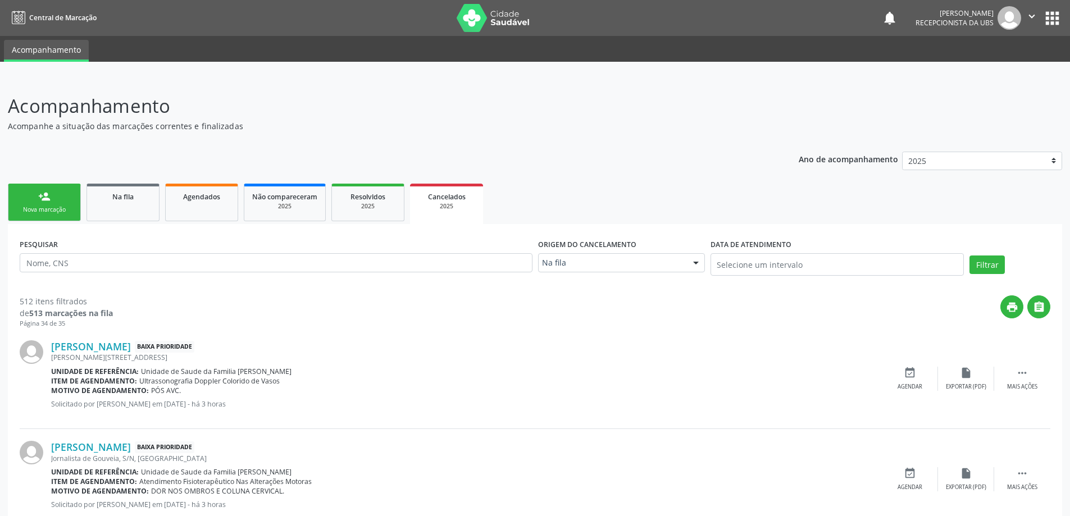
click at [58, 209] on div "Nova marcação" at bounding box center [44, 210] width 56 height 8
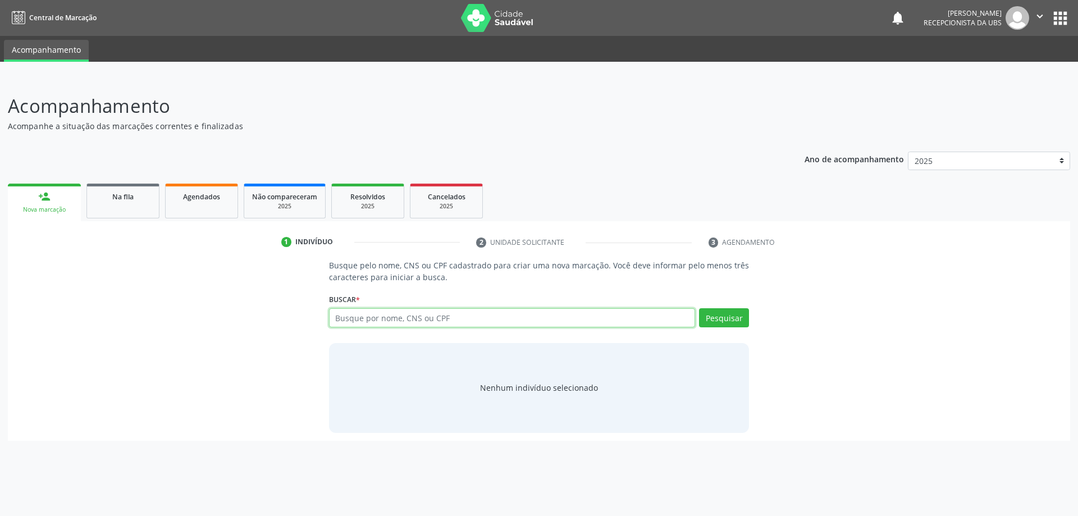
click at [428, 316] on input "text" at bounding box center [512, 317] width 367 height 19
paste input "704 1031 7332 0677"
type input "704 1031 7332 0677"
click at [717, 327] on button "Pesquisar" at bounding box center [724, 317] width 50 height 19
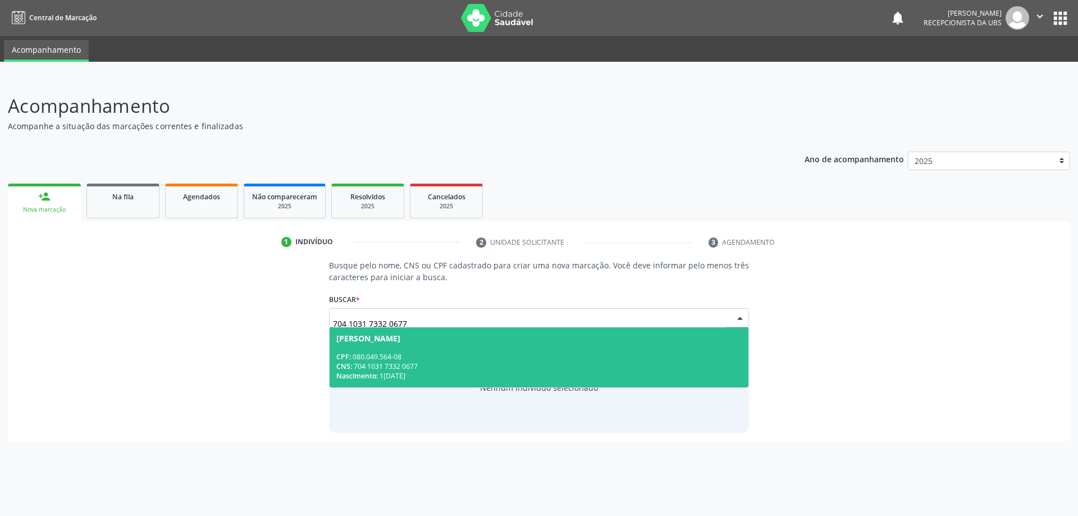
click at [478, 361] on div "CPF: 080.049.564-08" at bounding box center [539, 357] width 406 height 10
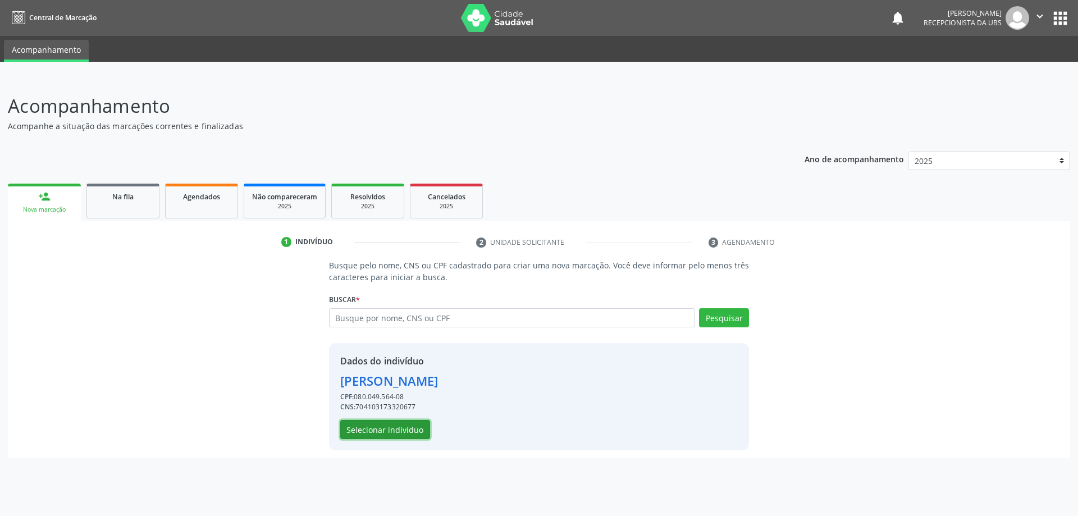
click at [409, 435] on button "Selecionar indivíduo" at bounding box center [385, 429] width 90 height 19
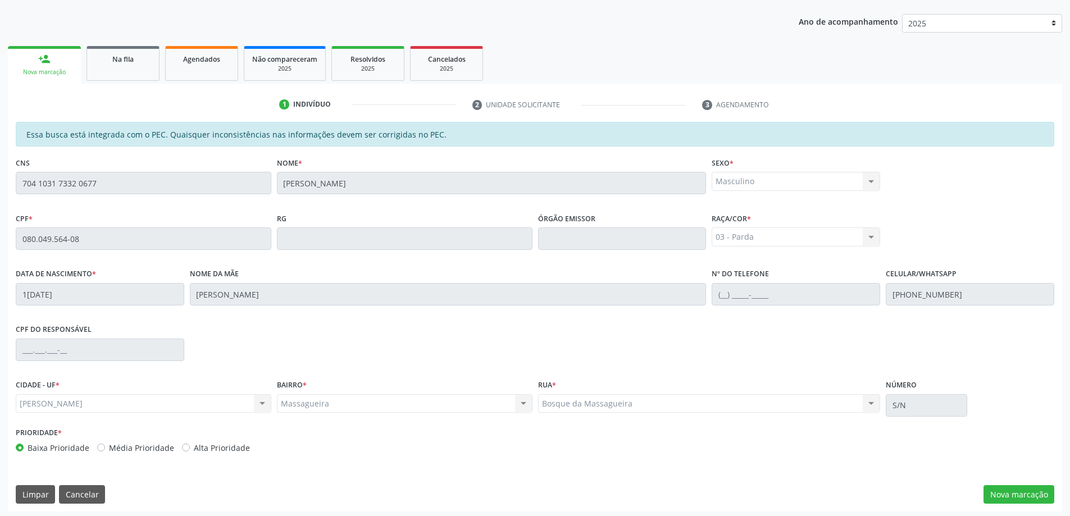
scroll to position [141, 0]
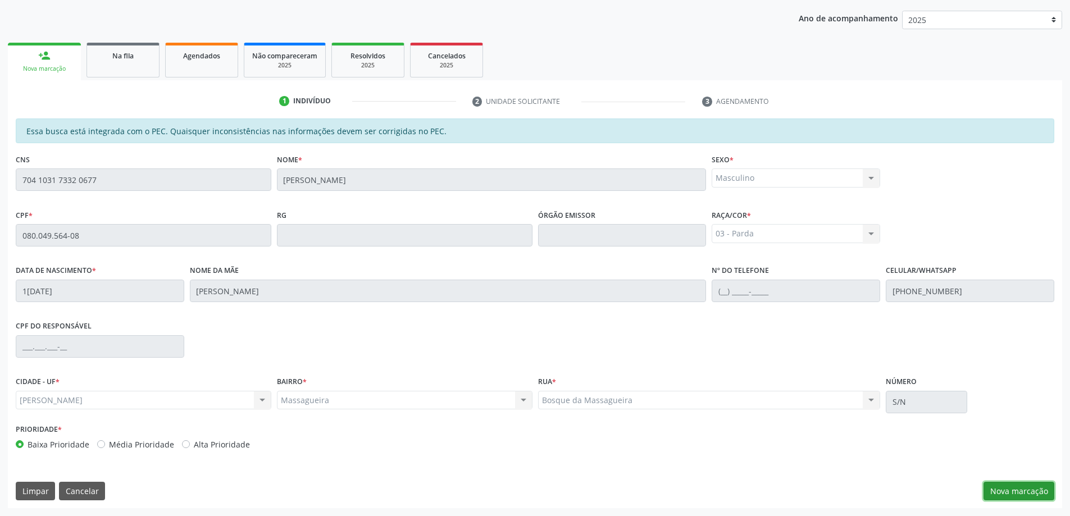
click at [990, 495] on button "Nova marcação" at bounding box center [1018, 491] width 71 height 19
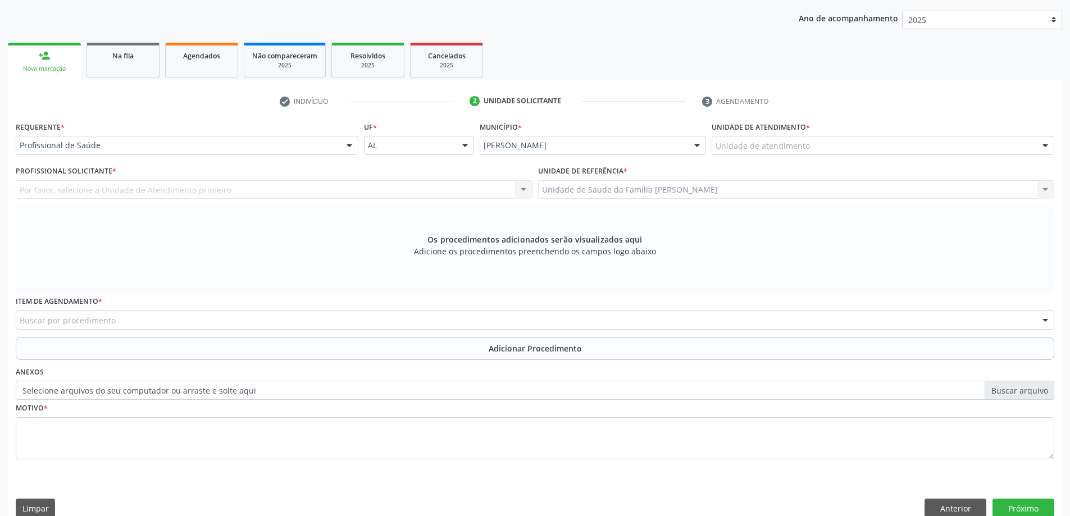
click at [727, 153] on div "Unidade de atendimento" at bounding box center [882, 145] width 343 height 19
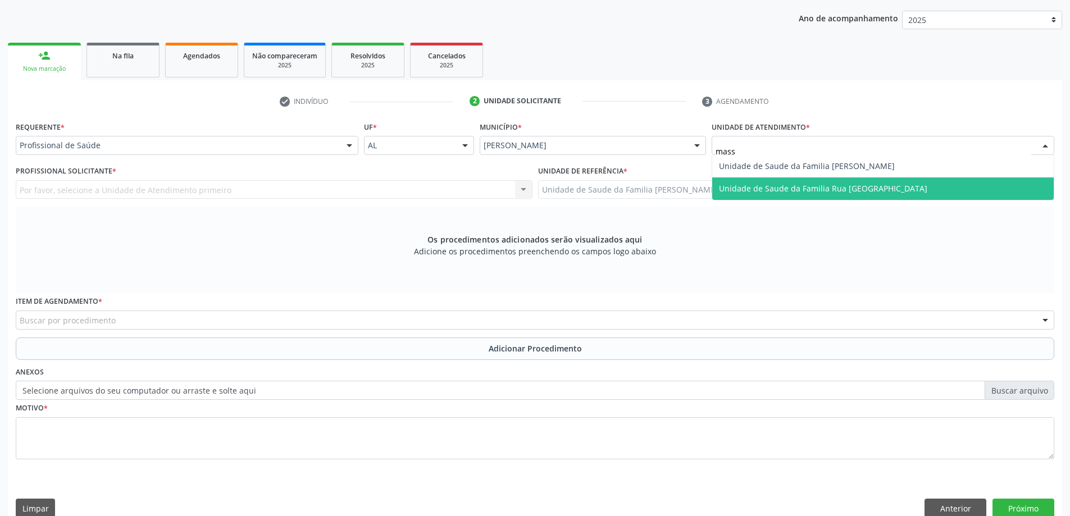
type input "massa"
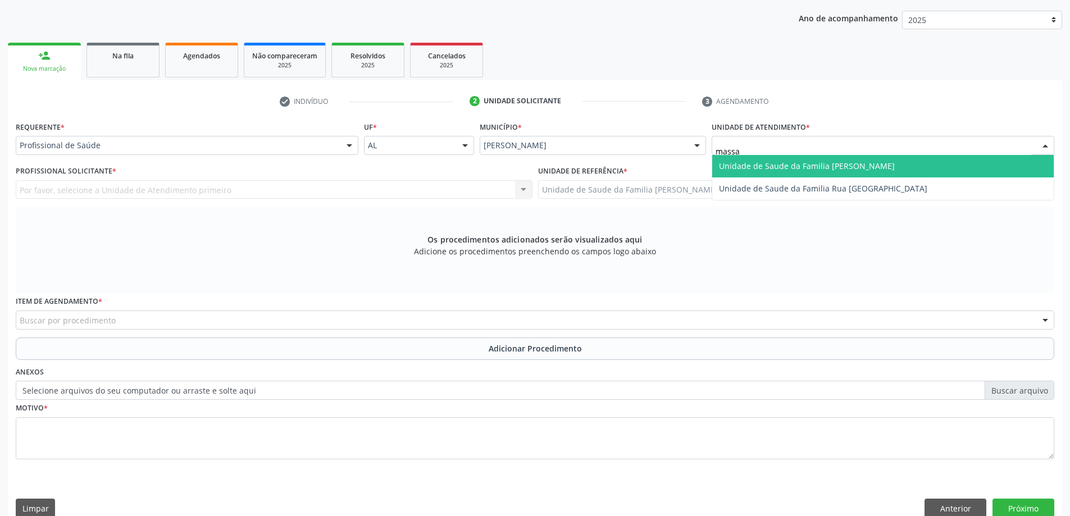
click at [713, 170] on span "Unidade de Saude da Familia [PERSON_NAME]" at bounding box center [882, 166] width 341 height 22
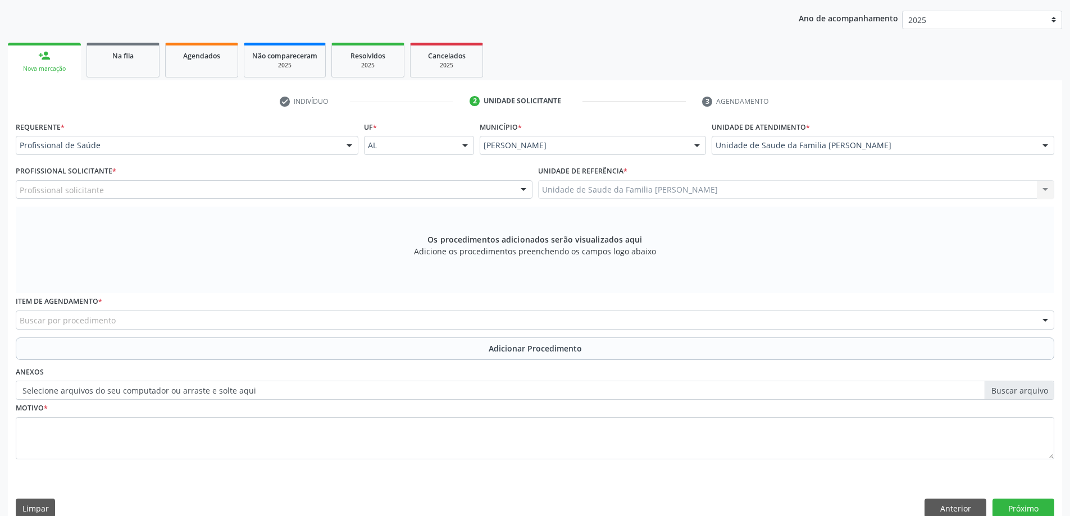
click at [113, 186] on div "Profissional solicitante" at bounding box center [274, 189] width 517 height 19
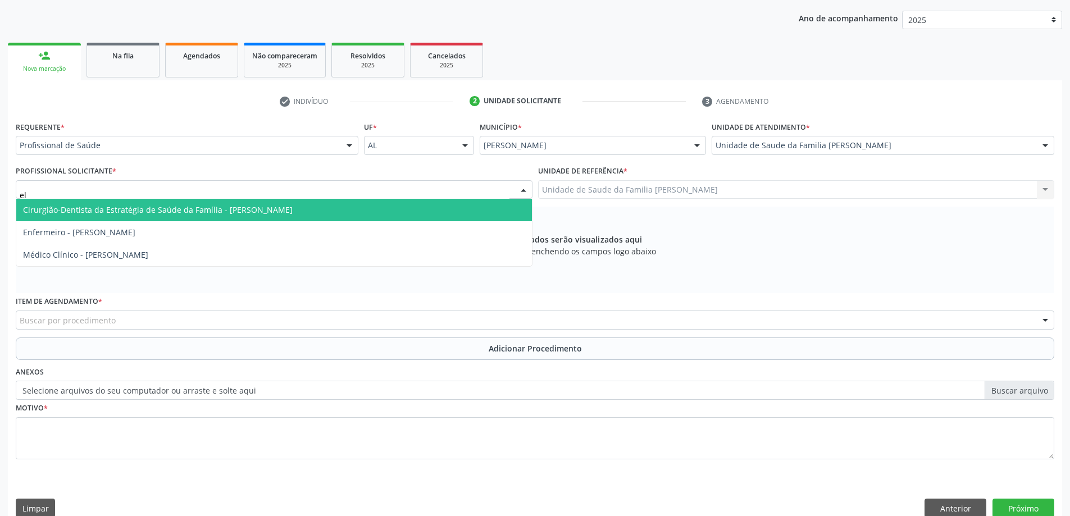
type input "eli"
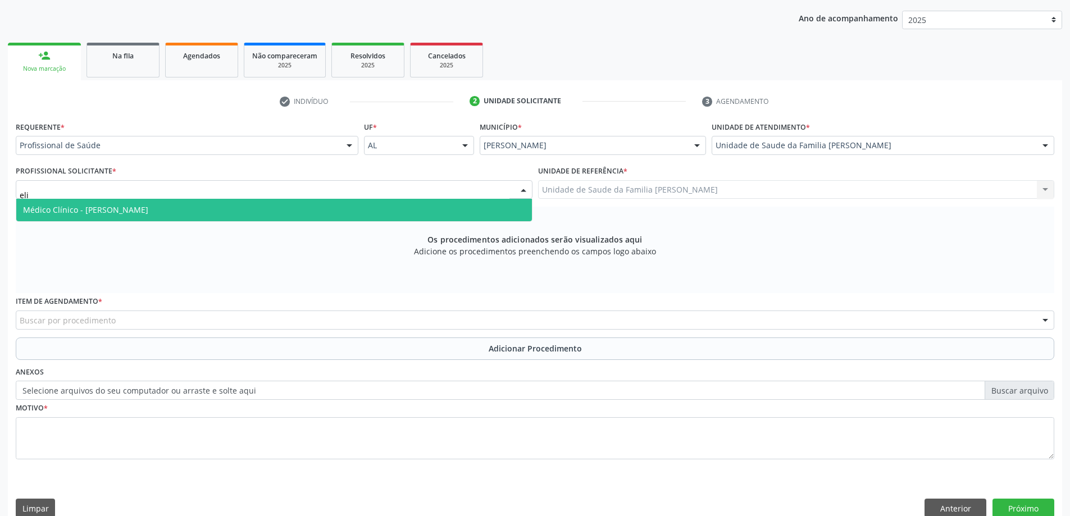
click at [114, 217] on span "Médico Clínico - [PERSON_NAME]" at bounding box center [273, 210] width 515 height 22
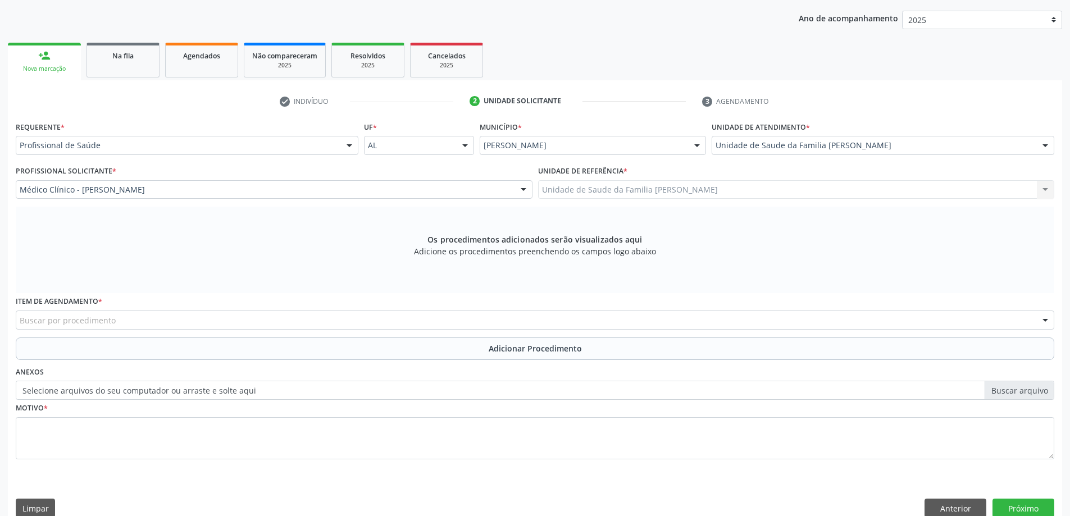
click at [112, 328] on div "Buscar por procedimento" at bounding box center [535, 320] width 1038 height 19
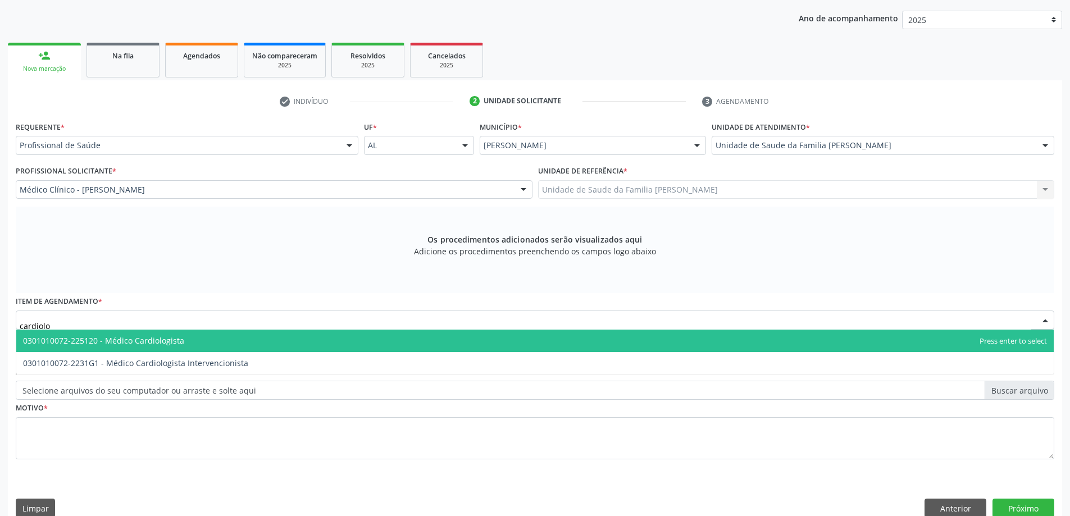
type input "cardiolog"
click at [153, 344] on span "0301010072-225120 - Médico Cardiologista" at bounding box center [103, 340] width 161 height 11
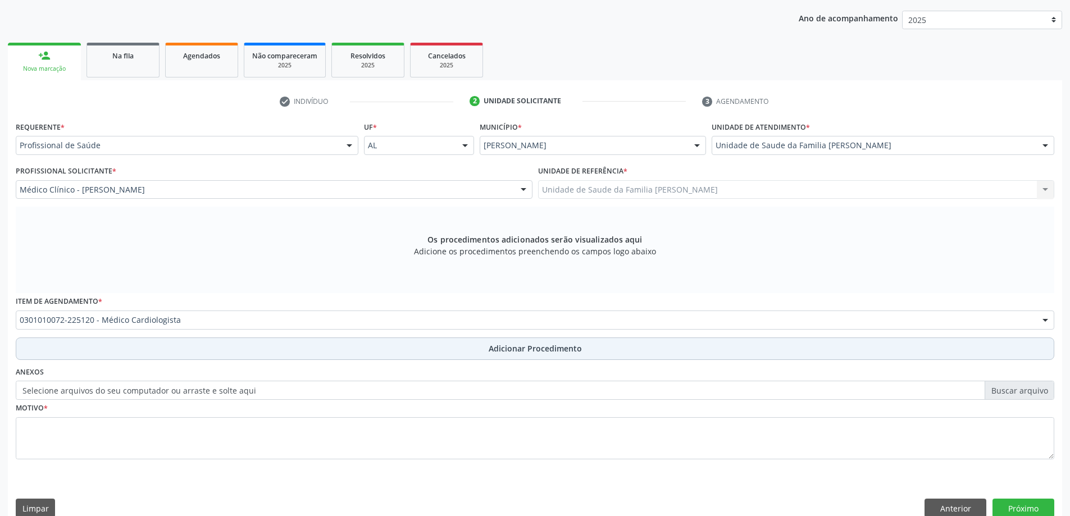
click at [229, 348] on button "Adicionar Procedimento" at bounding box center [535, 348] width 1038 height 22
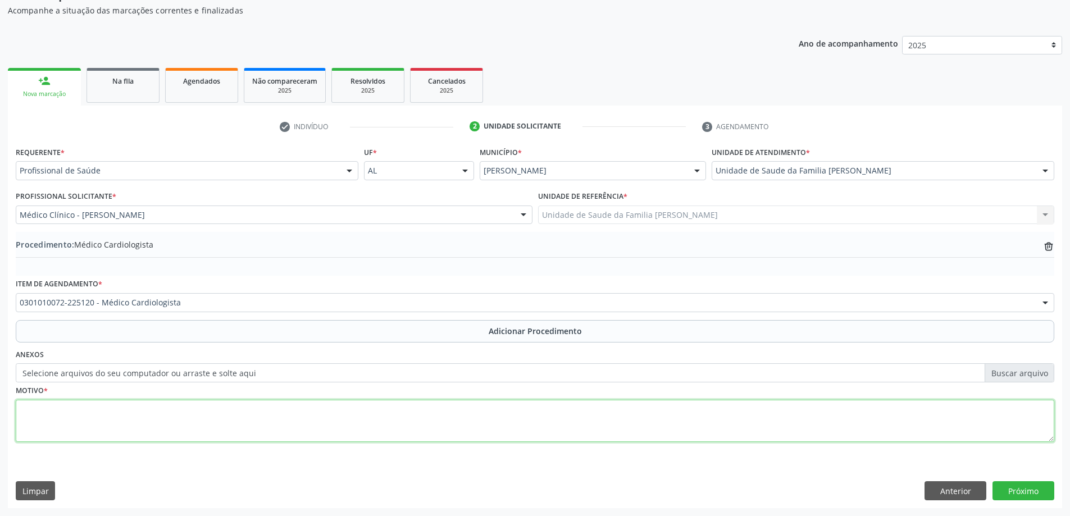
click at [179, 426] on textarea at bounding box center [535, 421] width 1038 height 43
click at [346, 410] on textarea "Com diagnóstico de hipertensão arterial desde dos 13 anos. solicita investigaçã…" at bounding box center [535, 421] width 1038 height 43
click at [347, 405] on textarea "Com diagnóstico de hipertensão arterial desde dos 13 anos. solicita investigaçã…" at bounding box center [535, 421] width 1038 height 43
click at [348, 407] on textarea "Com diagnóstico de hipertensão arterial desde dos 13 anos. solicita investigaçã…" at bounding box center [535, 421] width 1038 height 43
click at [543, 405] on textarea "Com diagnóstico de hipertensão arterial desde dos 13 anos. solicita investigaçã…" at bounding box center [535, 421] width 1038 height 43
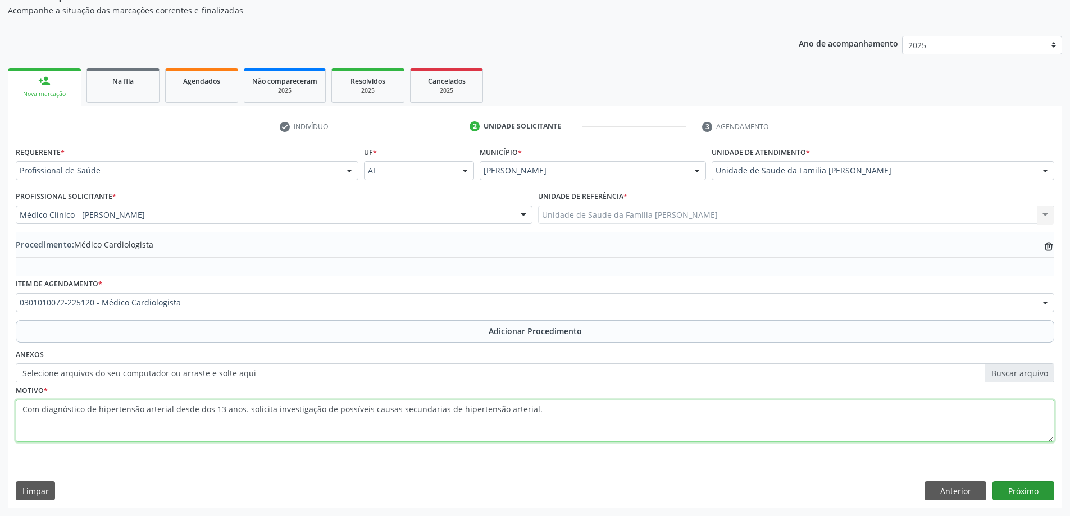
type textarea "Com diagnóstico de hipertensão arterial desde dos 13 anos. solicita investigaçã…"
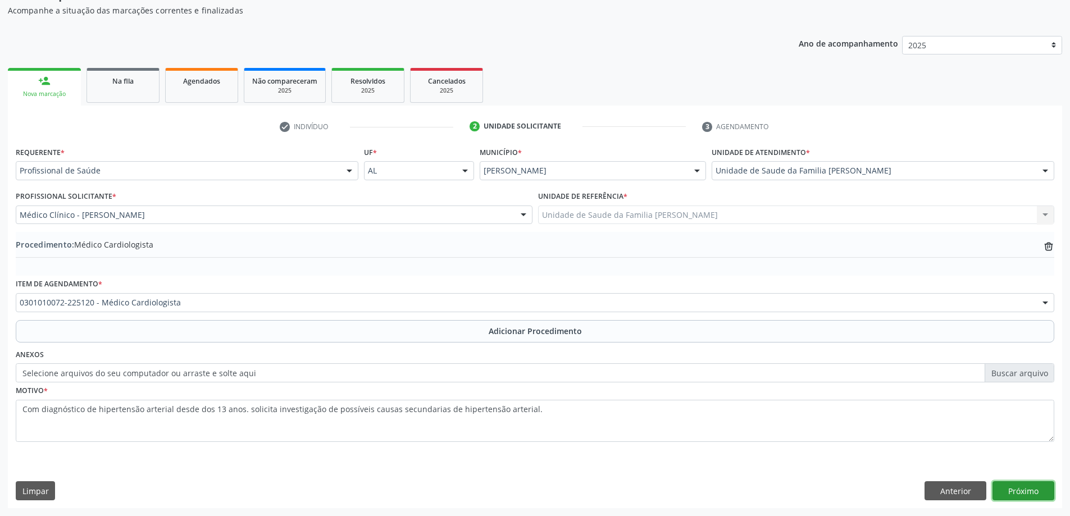
click at [1004, 490] on button "Próximo" at bounding box center [1023, 490] width 62 height 19
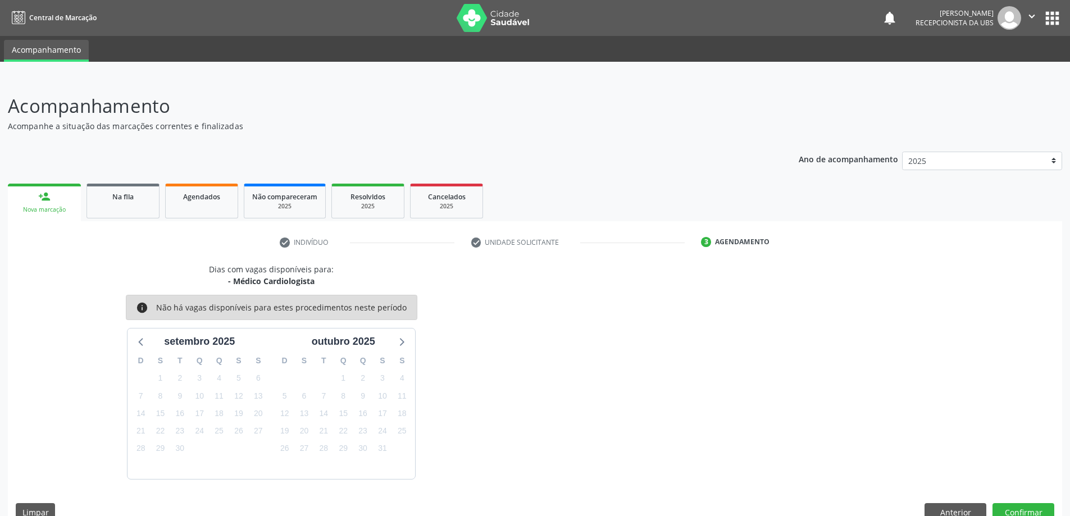
scroll to position [21, 0]
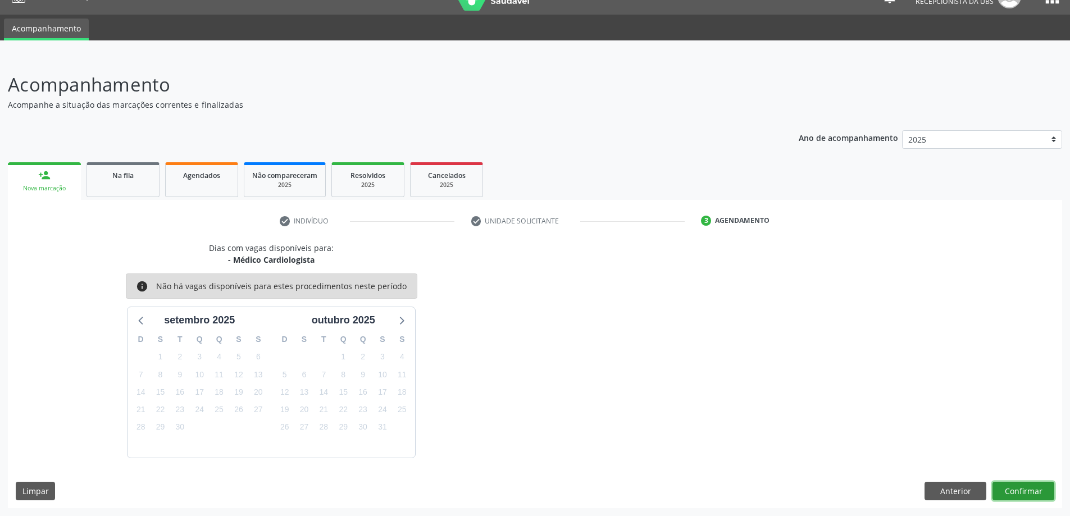
click at [1003, 485] on button "Confirmar" at bounding box center [1023, 491] width 62 height 19
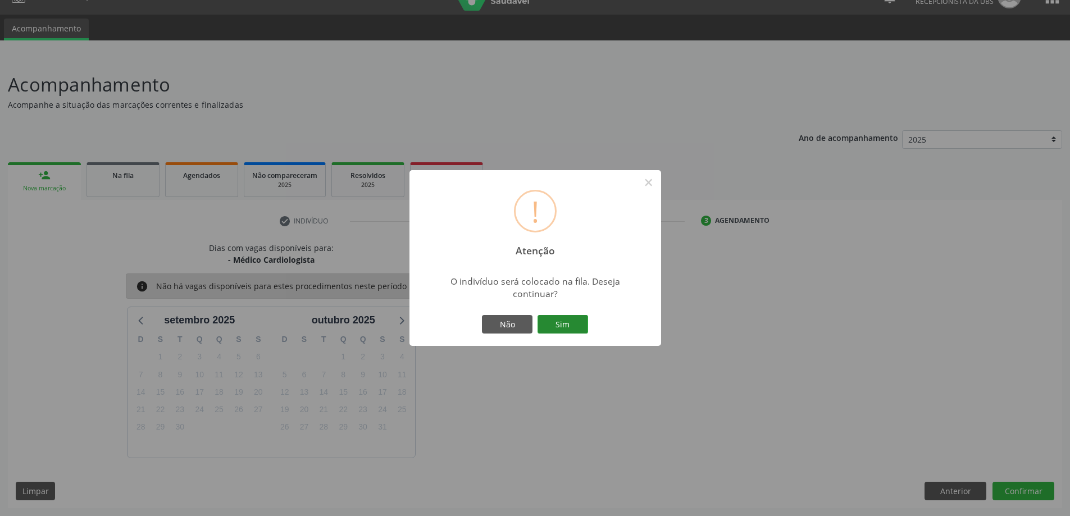
click at [570, 328] on button "Sim" at bounding box center [562, 324] width 51 height 19
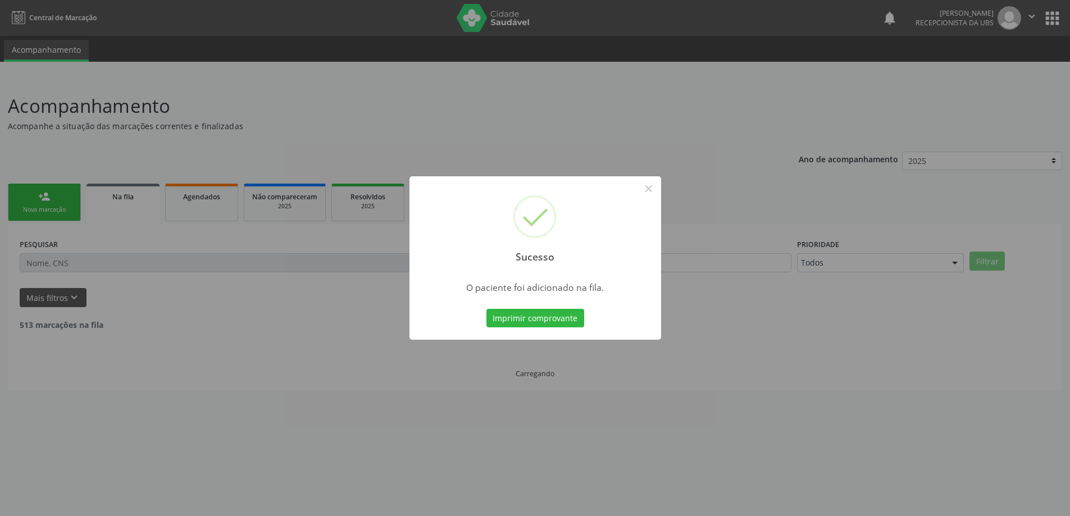
scroll to position [0, 0]
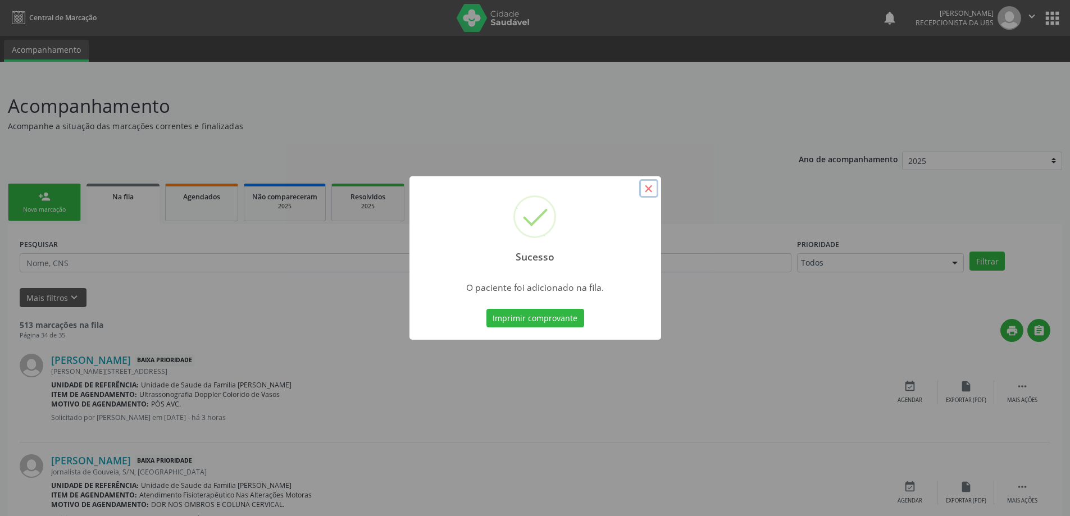
click at [645, 194] on button "×" at bounding box center [648, 188] width 19 height 19
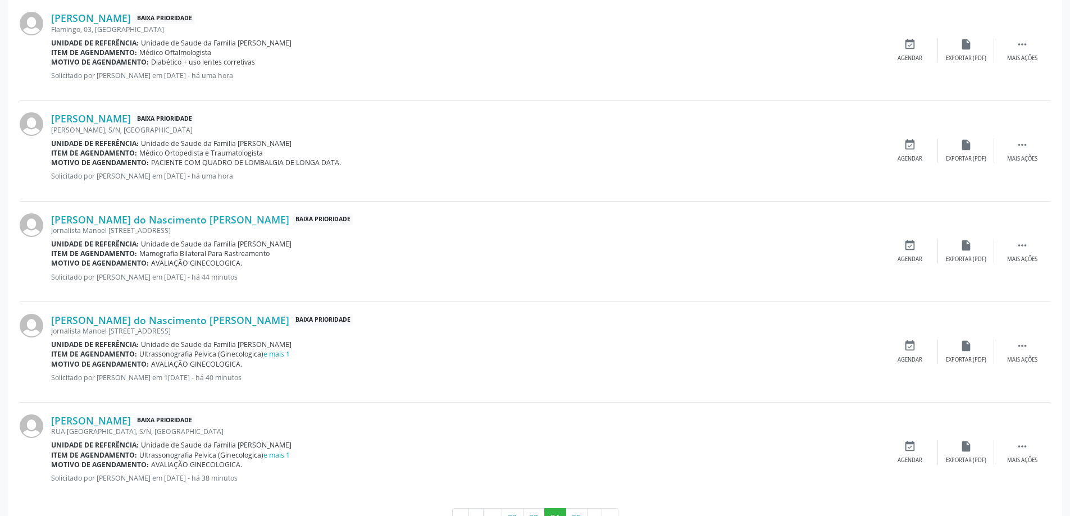
scroll to position [1387, 0]
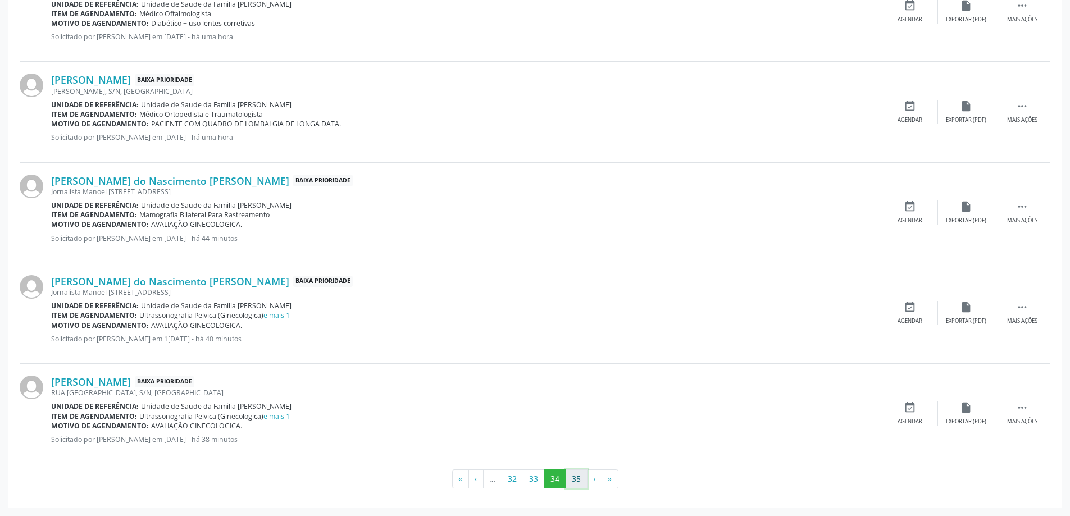
click at [584, 476] on button "35" at bounding box center [576, 478] width 22 height 19
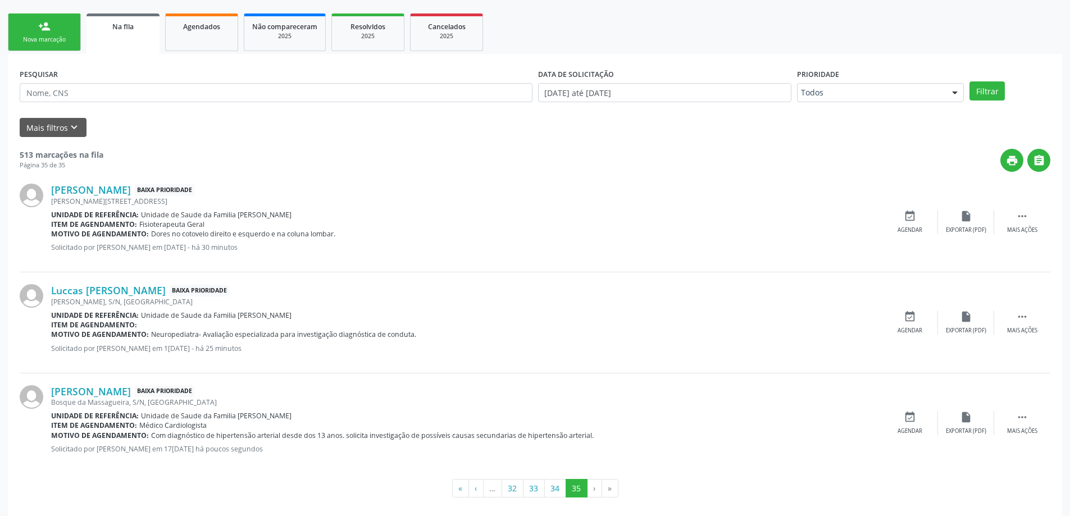
scroll to position [179, 0]
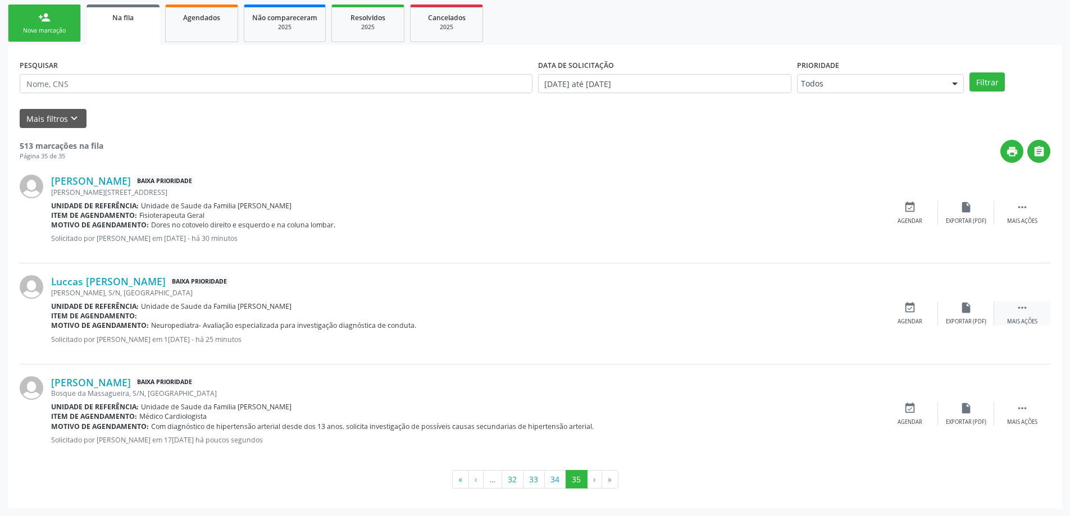
click at [1003, 305] on div " Mais ações" at bounding box center [1022, 314] width 56 height 24
click at [964, 312] on icon "edit" at bounding box center [966, 308] width 12 height 12
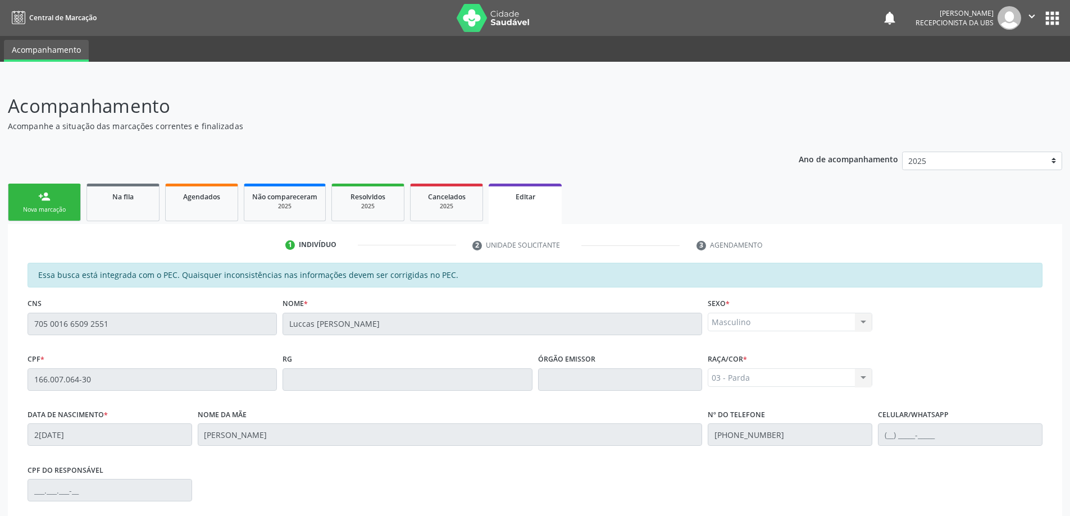
scroll to position [156, 0]
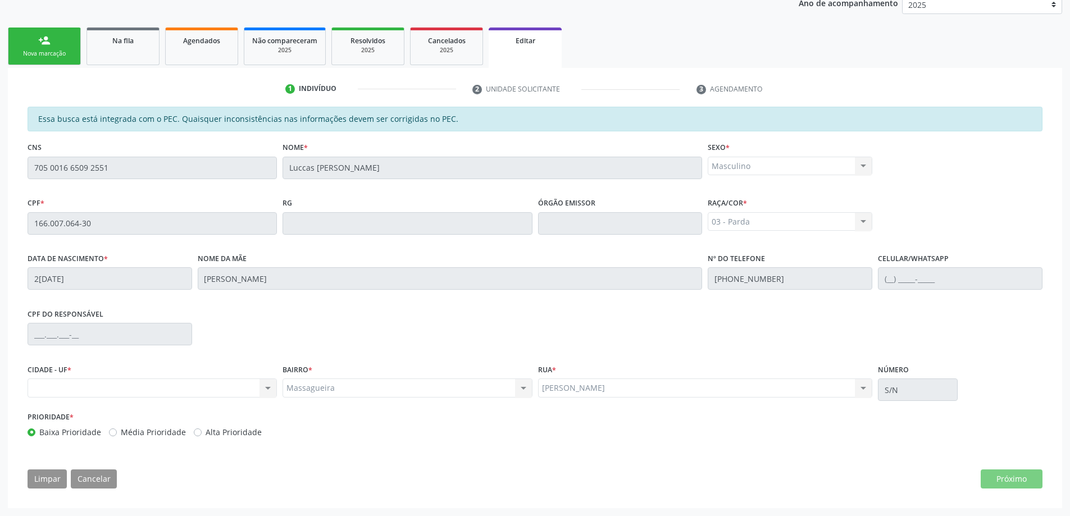
click at [622, 249] on div "Órgão emissor" at bounding box center [620, 223] width 170 height 56
click at [571, 241] on fieldset "Órgão emissor" at bounding box center [620, 219] width 165 height 48
drag, startPoint x: 526, startPoint y: 257, endPoint x: 371, endPoint y: 316, distance: 166.0
click at [507, 267] on div "Nome da mãe [PERSON_NAME]" at bounding box center [450, 270] width 505 height 40
drag, startPoint x: 371, startPoint y: 316, endPoint x: 365, endPoint y: 328, distance: 13.3
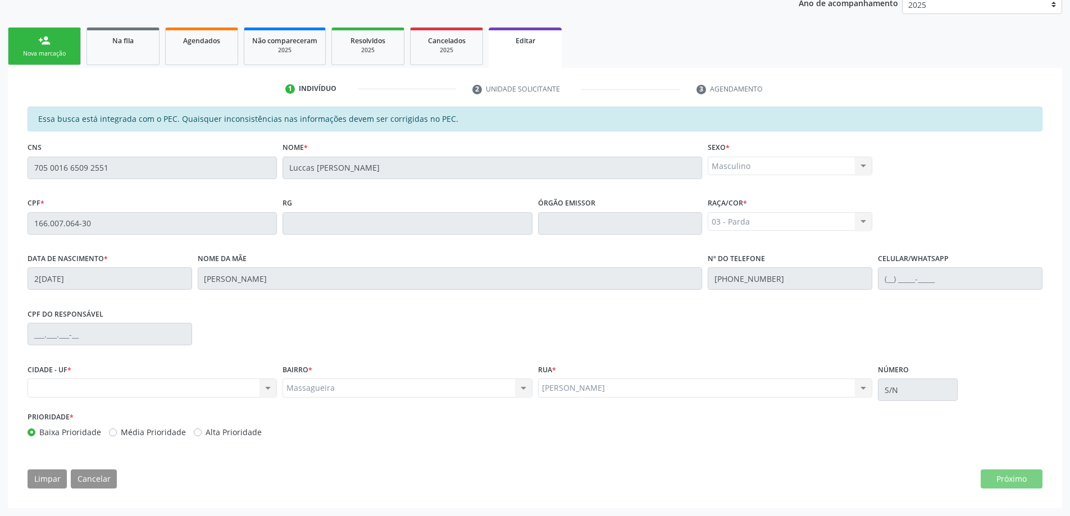
click at [368, 320] on div "CPF do responsável" at bounding box center [535, 333] width 1020 height 56
click at [372, 249] on div "Essa busca está integrada com o PEC. Quaisquer inconsistências nas informações …" at bounding box center [535, 276] width 1015 height 339
drag, startPoint x: 248, startPoint y: 130, endPoint x: 240, endPoint y: 133, distance: 8.9
click at [248, 130] on div "Essa busca está integrada com o PEC. Quaisquer inconsistências nas informações …" at bounding box center [535, 119] width 1015 height 25
click at [168, 229] on div "CPF * 166.007.064-30" at bounding box center [152, 215] width 249 height 40
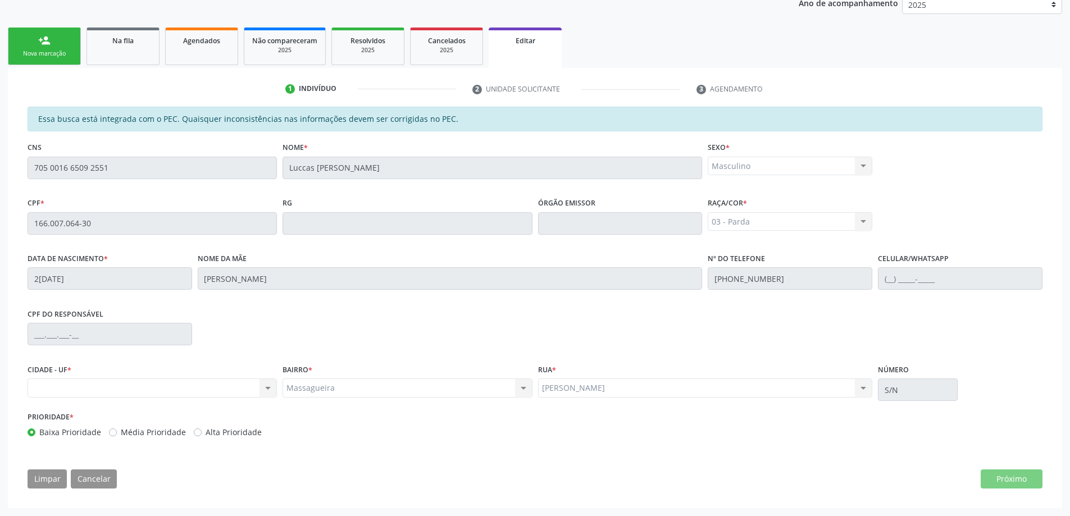
click at [214, 379] on div "Nenhum resultado encontrado para: " " Não há nenhuma opção para ser exibida." at bounding box center [152, 387] width 249 height 19
click at [103, 259] on label "Data de nascimento *" at bounding box center [68, 258] width 80 height 17
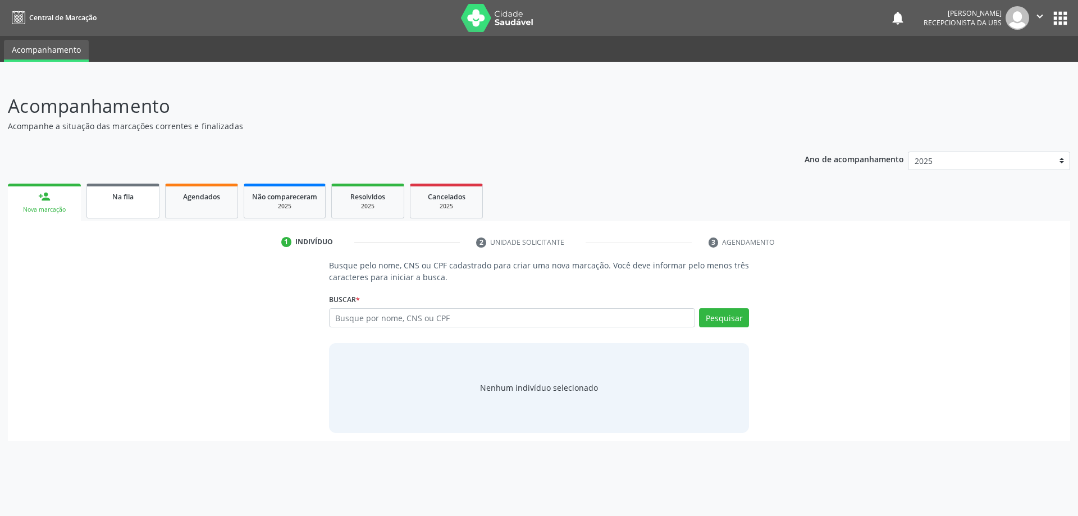
click at [136, 216] on link "Na fila" at bounding box center [122, 201] width 73 height 35
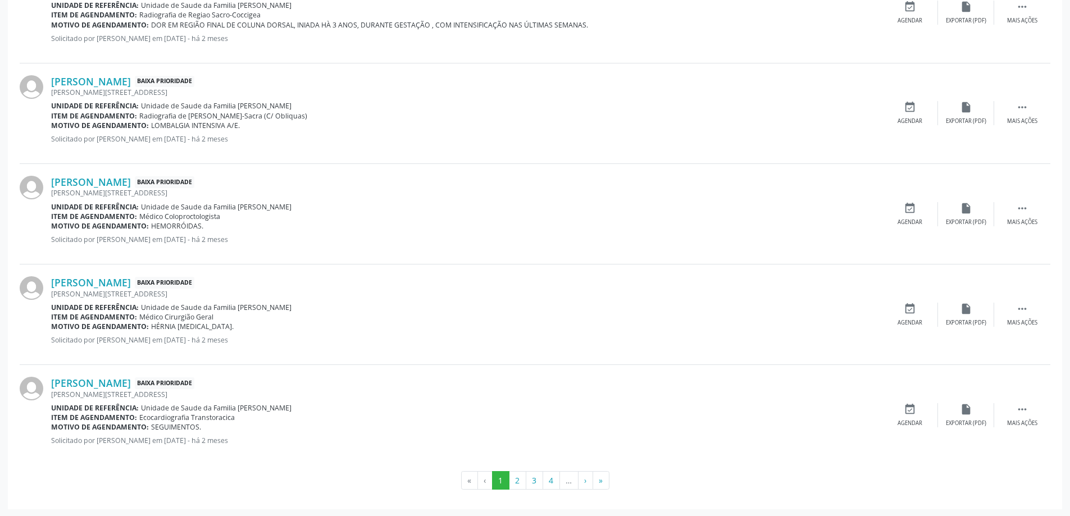
scroll to position [1416, 0]
click at [600, 488] on button "»" at bounding box center [600, 479] width 17 height 19
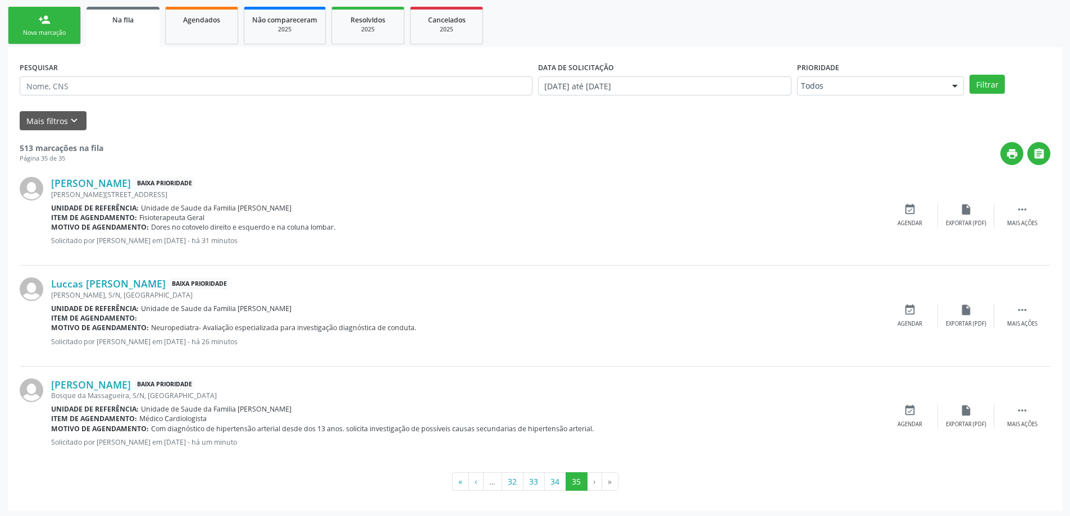
scroll to position [179, 0]
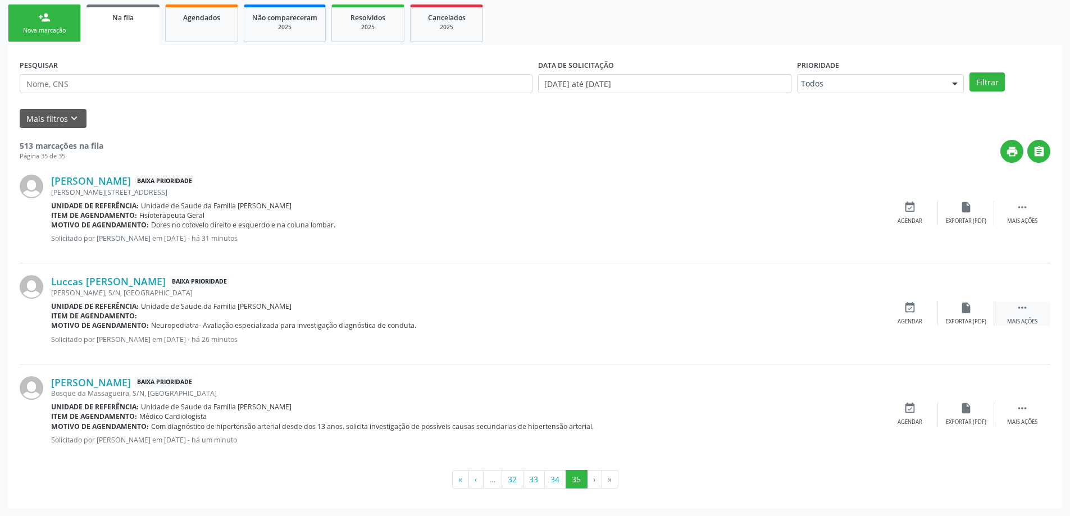
click at [1026, 324] on div "Mais ações" at bounding box center [1022, 322] width 30 height 8
click at [965, 314] on div "edit Editar" at bounding box center [966, 314] width 56 height 24
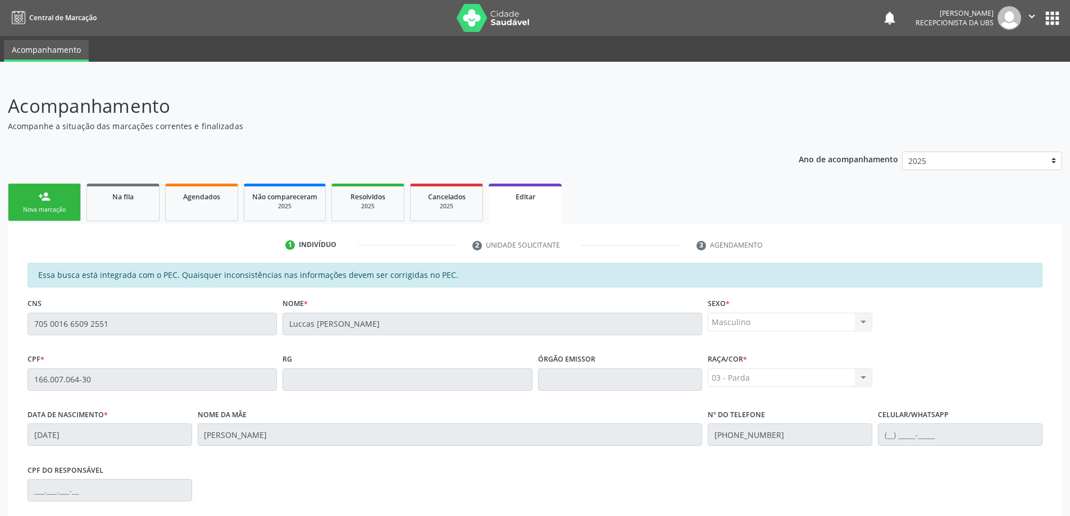
scroll to position [156, 0]
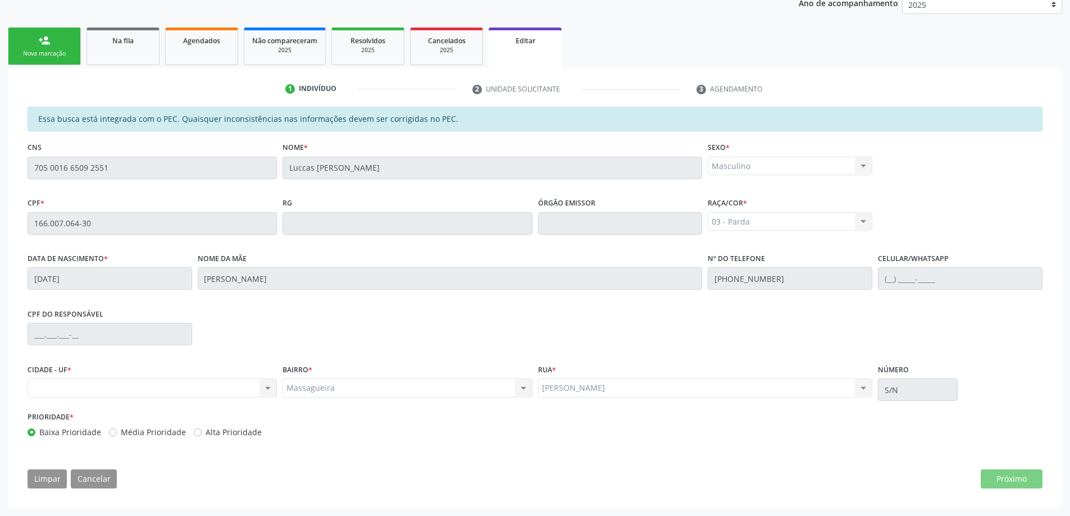
click at [602, 295] on div "Nome da mãe [PERSON_NAME]" at bounding box center [450, 278] width 510 height 56
drag, startPoint x: 550, startPoint y: 308, endPoint x: 158, endPoint y: 236, distance: 397.9
click at [545, 308] on div "CPF do responsável" at bounding box center [535, 333] width 1020 height 56
click at [271, 227] on fieldset "CPF * 166.007.064-30" at bounding box center [152, 219] width 249 height 48
drag, startPoint x: 158, startPoint y: 236, endPoint x: 442, endPoint y: 181, distance: 289.5
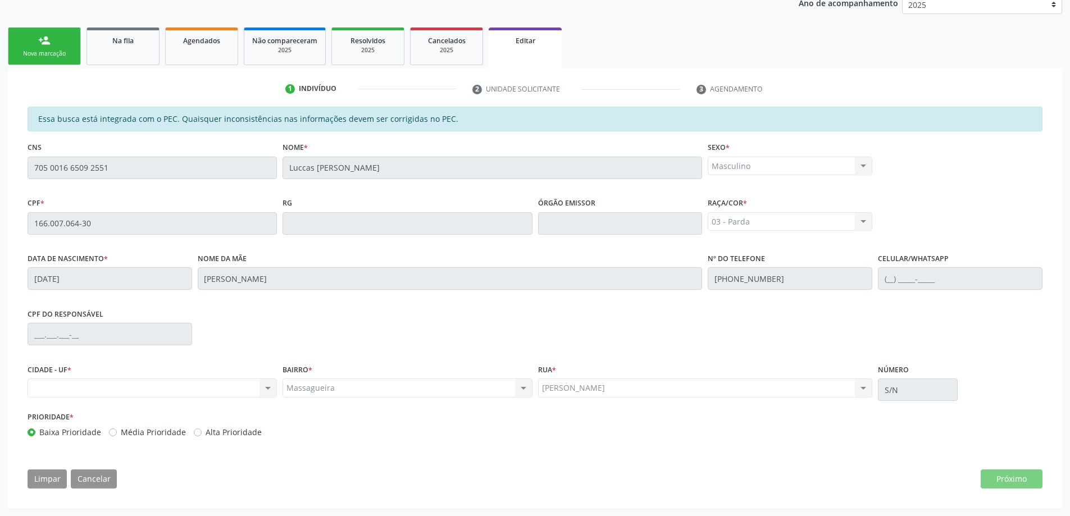
click at [433, 183] on fieldset "Nome * [PERSON_NAME]" at bounding box center [491, 163] width 419 height 48
click at [444, 182] on fieldset "Nome * [PERSON_NAME]" at bounding box center [491, 163] width 419 height 48
drag, startPoint x: 444, startPoint y: 184, endPoint x: 434, endPoint y: 176, distance: 12.5
click at [448, 185] on fieldset "Nome * [PERSON_NAME]" at bounding box center [491, 163] width 419 height 48
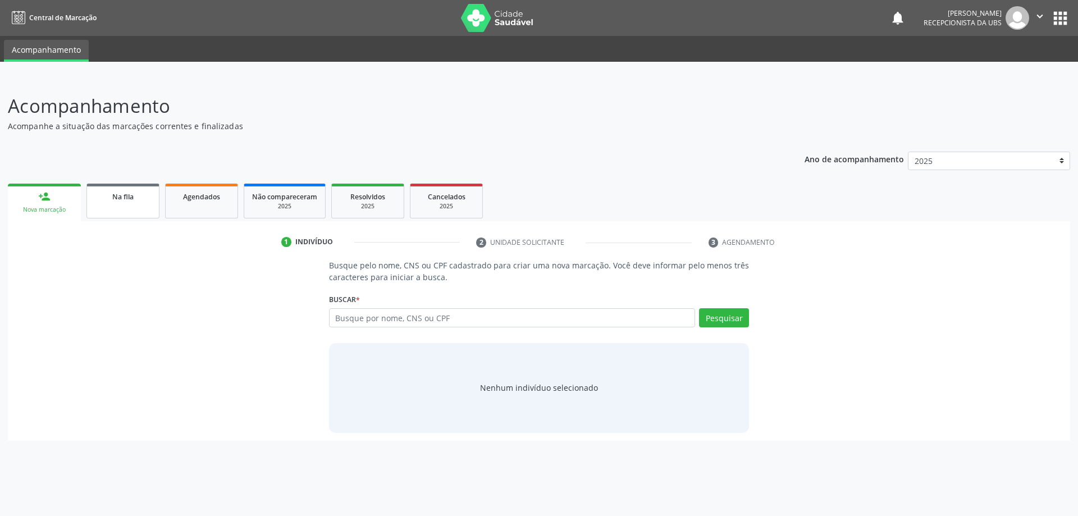
click at [116, 203] on link "Na fila" at bounding box center [122, 201] width 73 height 35
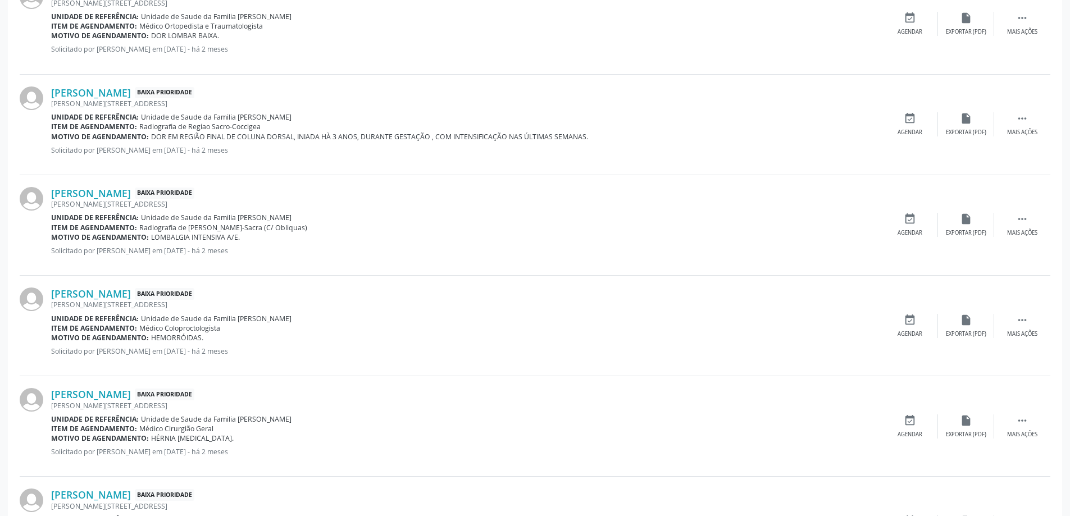
scroll to position [1416, 0]
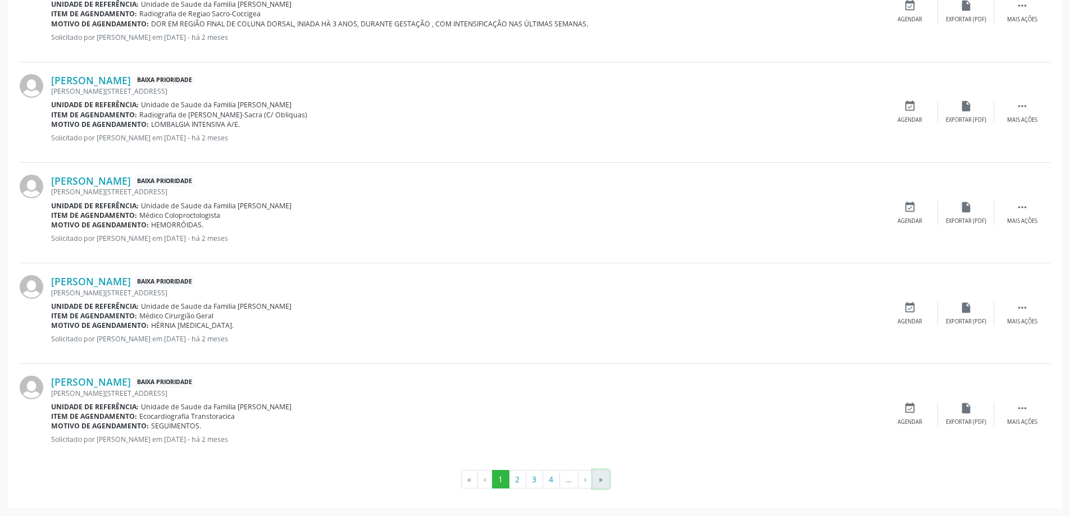
click at [602, 482] on button "»" at bounding box center [600, 479] width 17 height 19
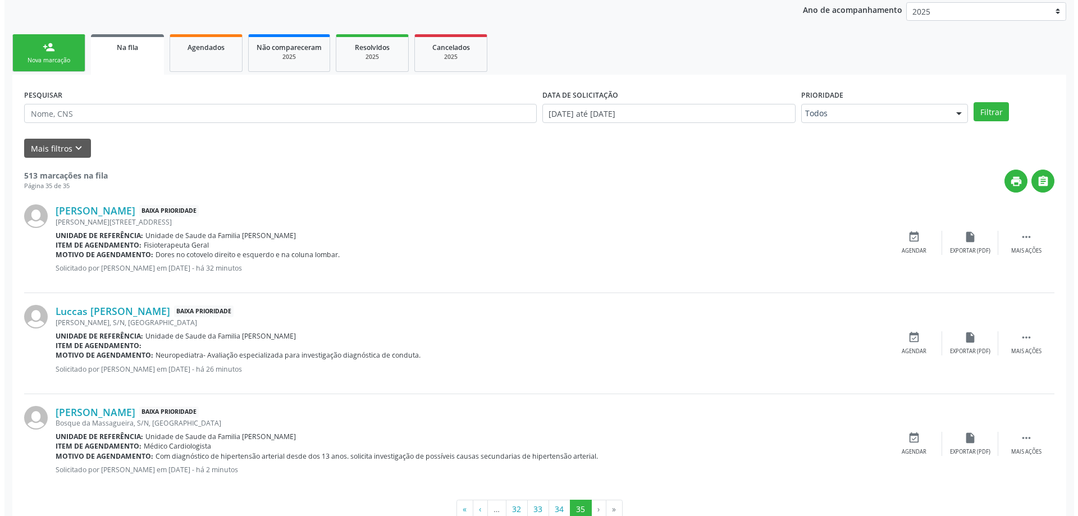
scroll to position [179, 0]
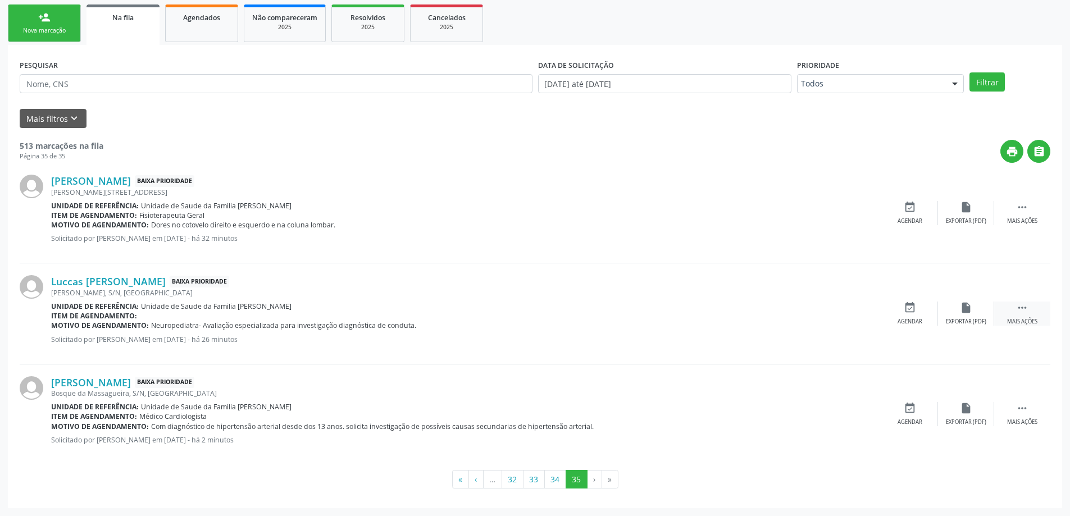
click at [1025, 318] on div "Mais ações" at bounding box center [1022, 322] width 30 height 8
click at [915, 327] on div "Luccas [PERSON_NAME] Baixa Prioridade [PERSON_NAME], S/N, [GEOGRAPHIC_DATA] Uni…" at bounding box center [535, 313] width 1030 height 101
click at [912, 328] on div "Luccas [PERSON_NAME] Baixa Prioridade [PERSON_NAME], S/N, [GEOGRAPHIC_DATA] Uni…" at bounding box center [535, 313] width 1030 height 101
click at [911, 321] on div "Cancelar" at bounding box center [909, 322] width 26 height 8
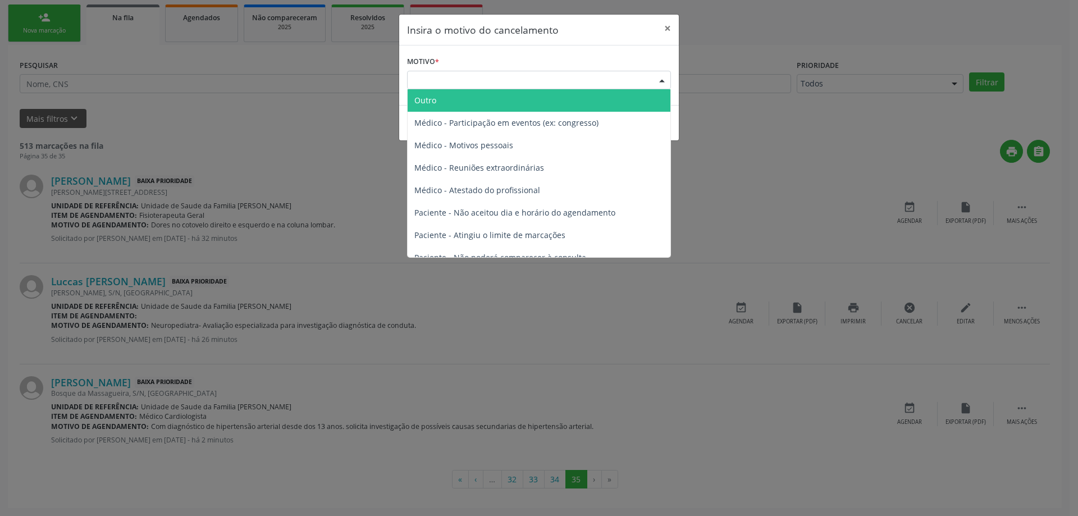
click at [513, 81] on div "Escolha o motivo" at bounding box center [539, 80] width 264 height 19
click at [518, 102] on span "Outro" at bounding box center [539, 100] width 263 height 22
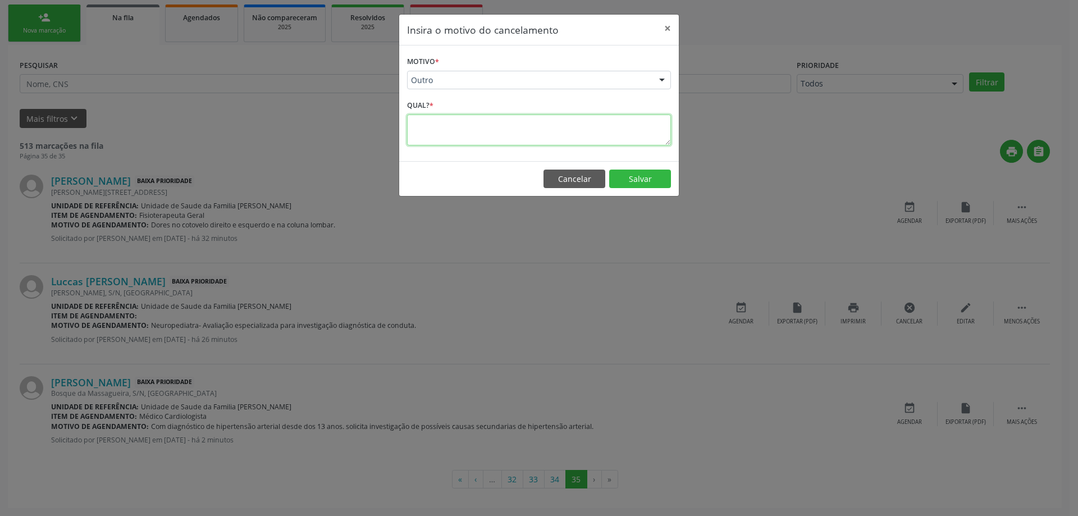
click at [477, 144] on textarea at bounding box center [539, 130] width 264 height 31
type textarea "erro no pedido"
click at [651, 175] on button "Salvar" at bounding box center [640, 179] width 62 height 19
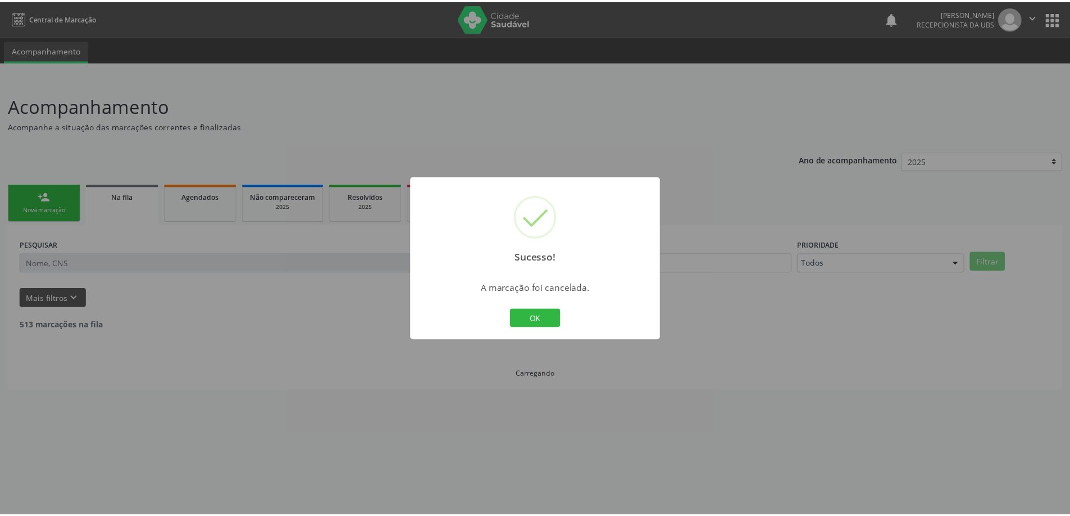
scroll to position [0, 0]
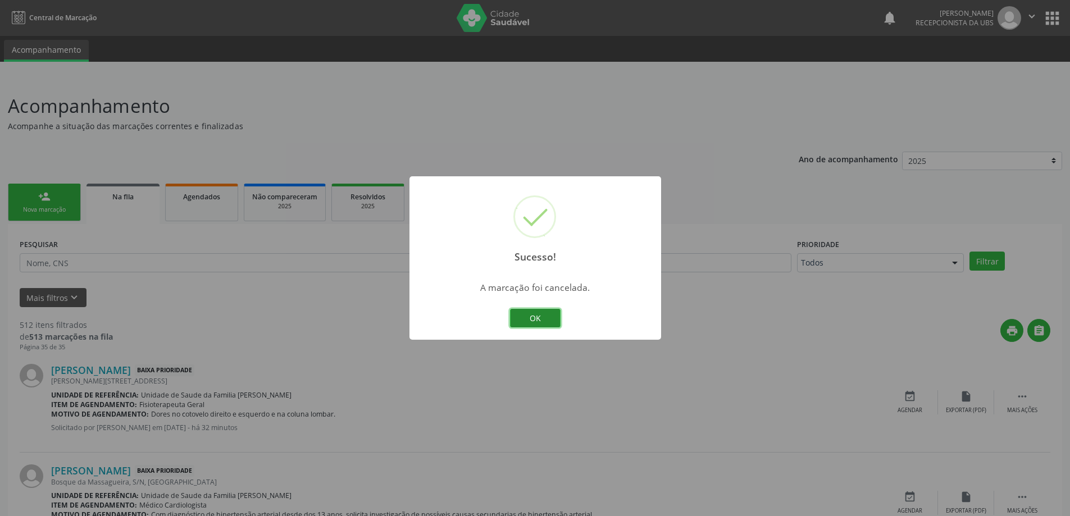
click at [546, 319] on button "OK" at bounding box center [535, 318] width 51 height 19
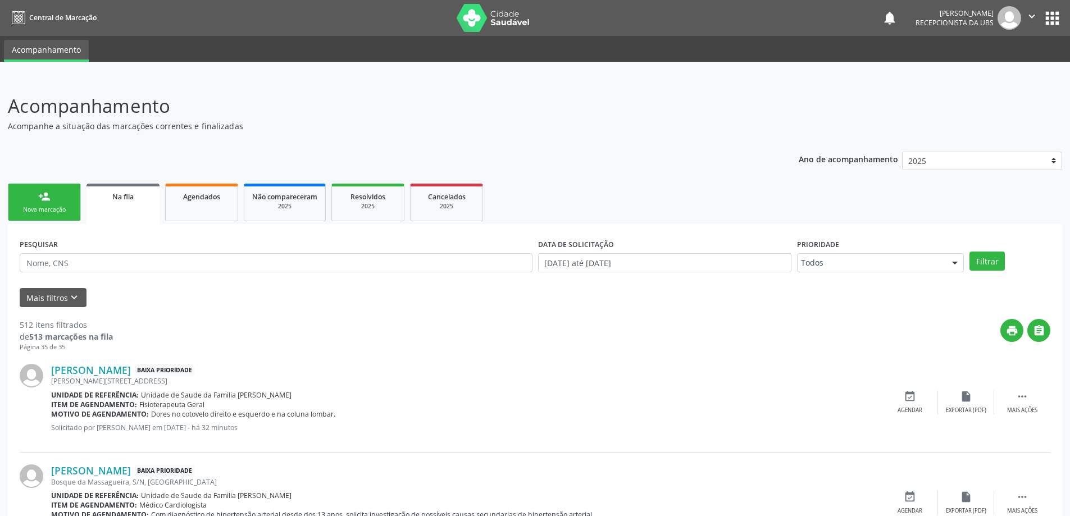
click at [23, 203] on link "person_add Nova marcação" at bounding box center [44, 203] width 73 height 38
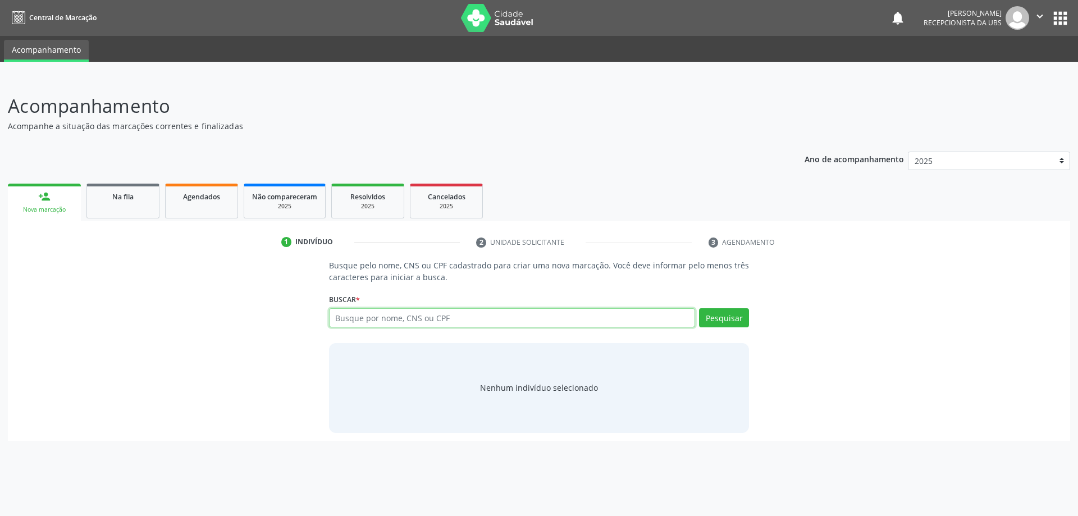
click at [518, 317] on input "text" at bounding box center [512, 317] width 367 height 19
type input "16600706430"
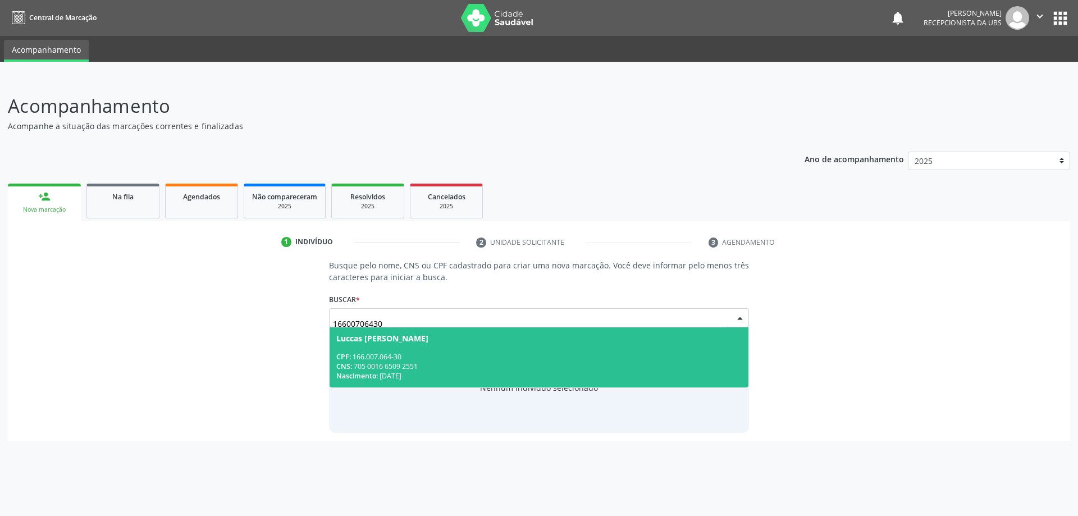
click at [499, 365] on div "CNS: 705 0016 6509 2551" at bounding box center [539, 367] width 406 height 10
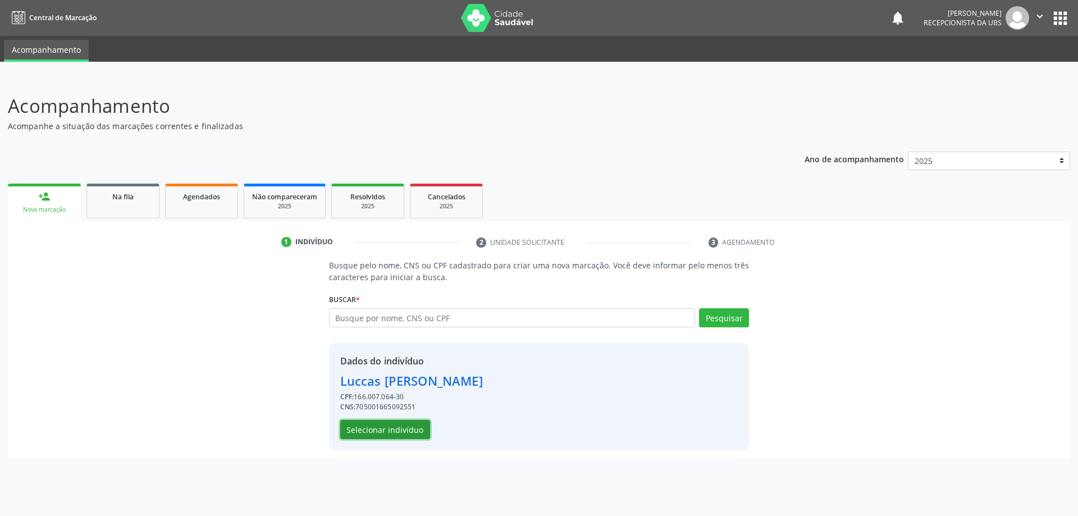
click at [418, 432] on button "Selecionar indivíduo" at bounding box center [385, 429] width 90 height 19
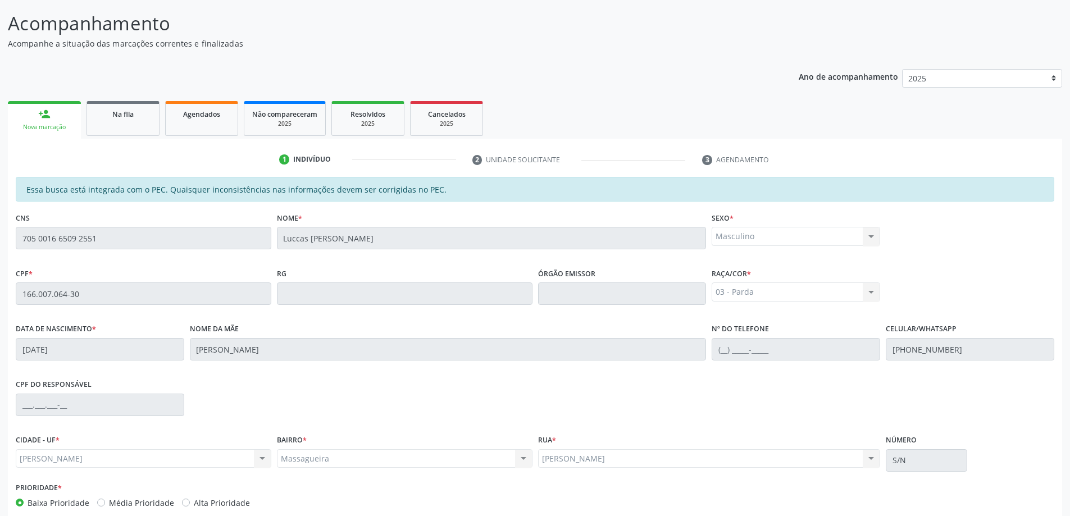
scroll to position [141, 0]
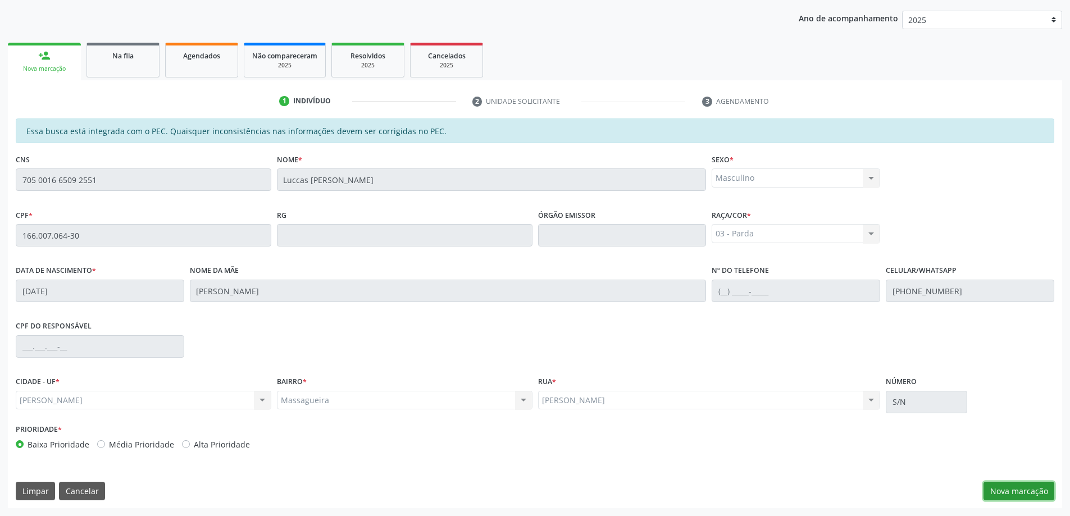
click at [1024, 482] on button "Nova marcação" at bounding box center [1018, 491] width 71 height 19
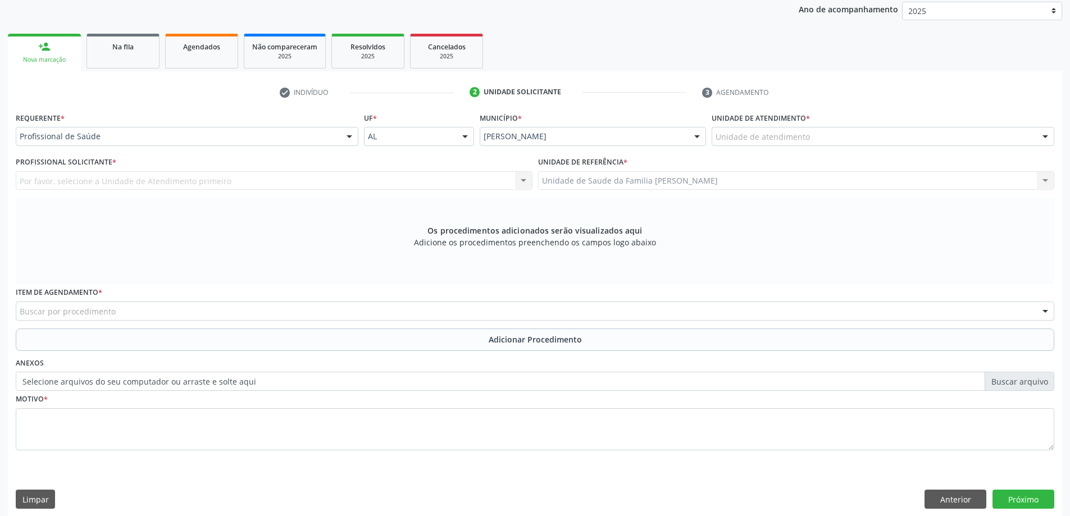
scroll to position [158, 0]
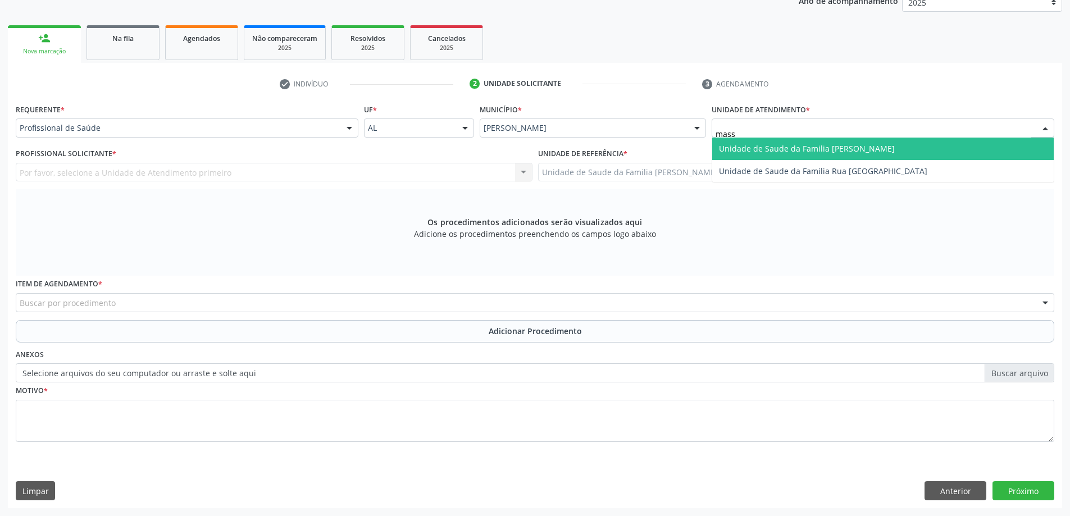
type input "massa"
click at [772, 143] on span "Unidade de Saude da Familia [PERSON_NAME]" at bounding box center [807, 148] width 176 height 11
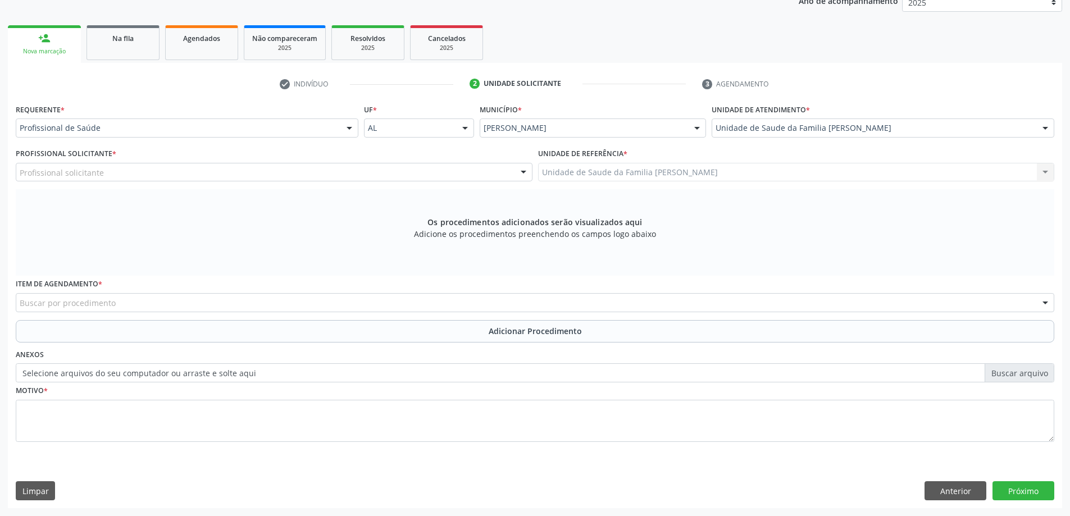
click at [285, 182] on div "Profissional Solicitante * Profissional solicitante Assistente Administrativo -…" at bounding box center [274, 167] width 522 height 44
click at [285, 176] on div "Profissional solicitante" at bounding box center [274, 172] width 517 height 19
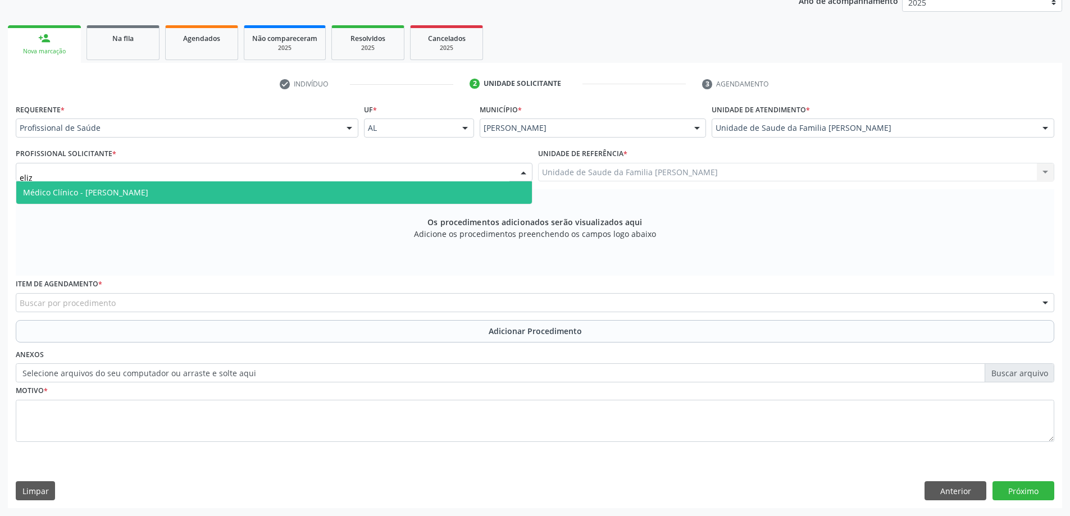
type input "[PERSON_NAME]"
click at [295, 195] on span "Médico Clínico - [PERSON_NAME]" at bounding box center [273, 192] width 515 height 22
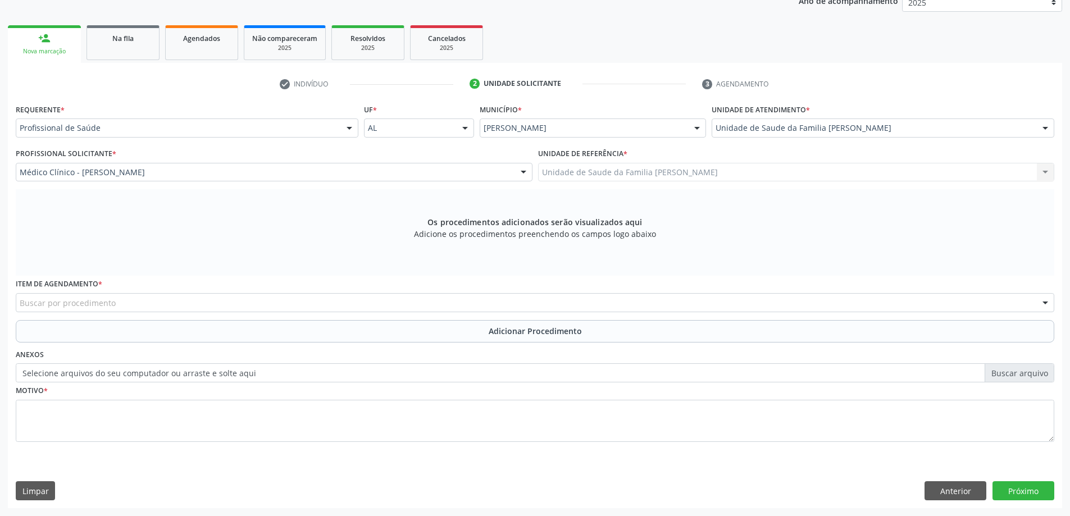
click at [238, 296] on div "Buscar por procedimento" at bounding box center [535, 302] width 1038 height 19
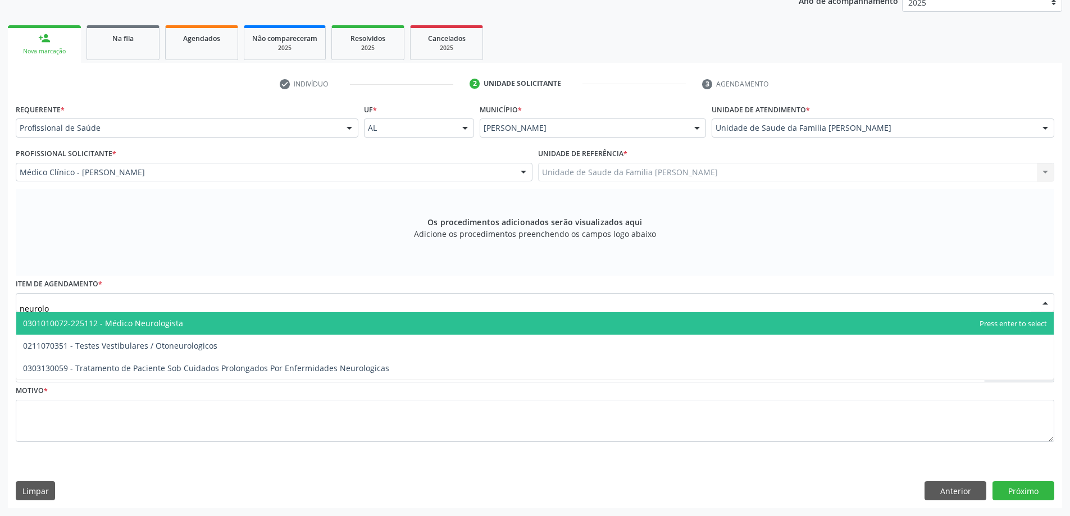
type input "neurolog"
click at [227, 328] on span "0301010072-225112 - Médico Neurologista" at bounding box center [534, 323] width 1037 height 22
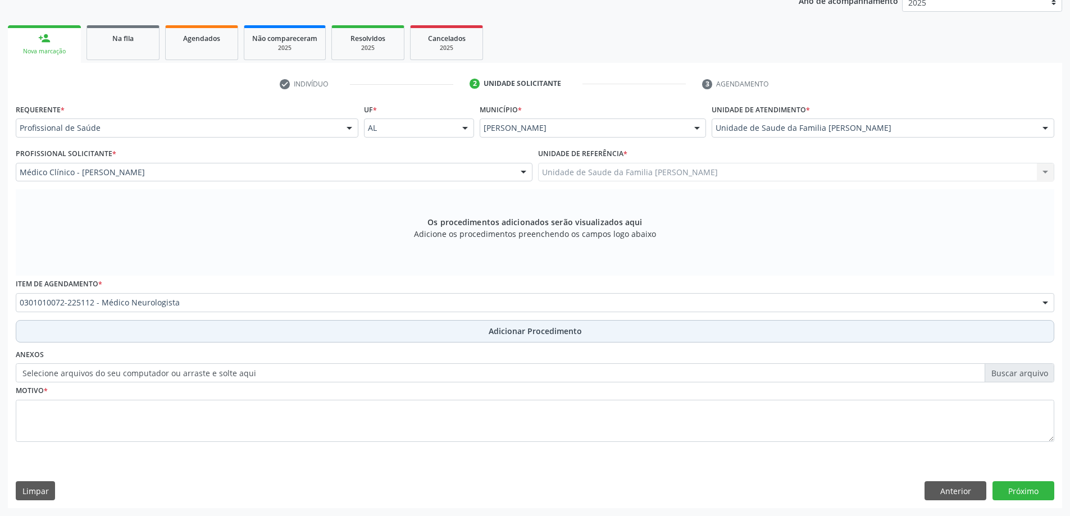
click at [407, 327] on button "Adicionar Procedimento" at bounding box center [535, 331] width 1038 height 22
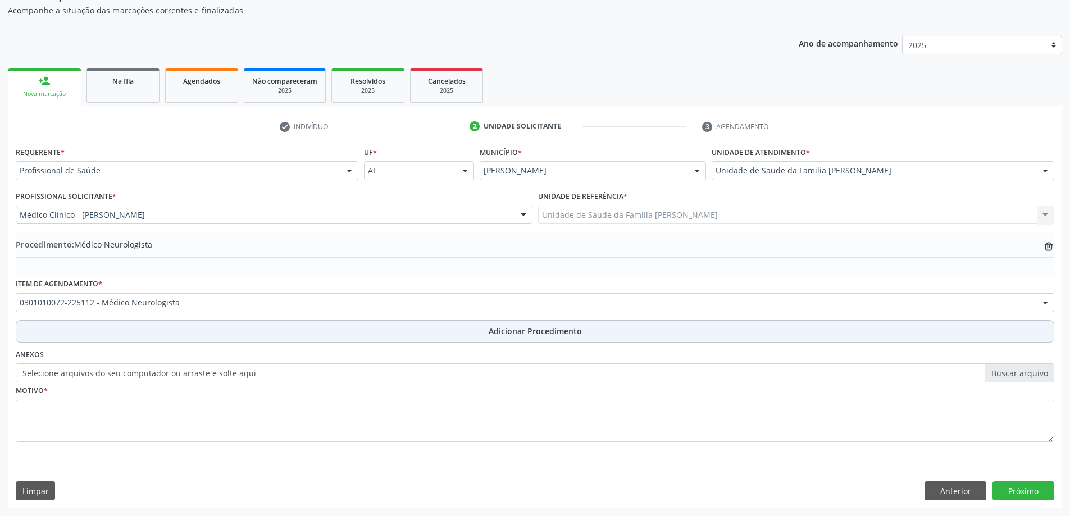
scroll to position [116, 0]
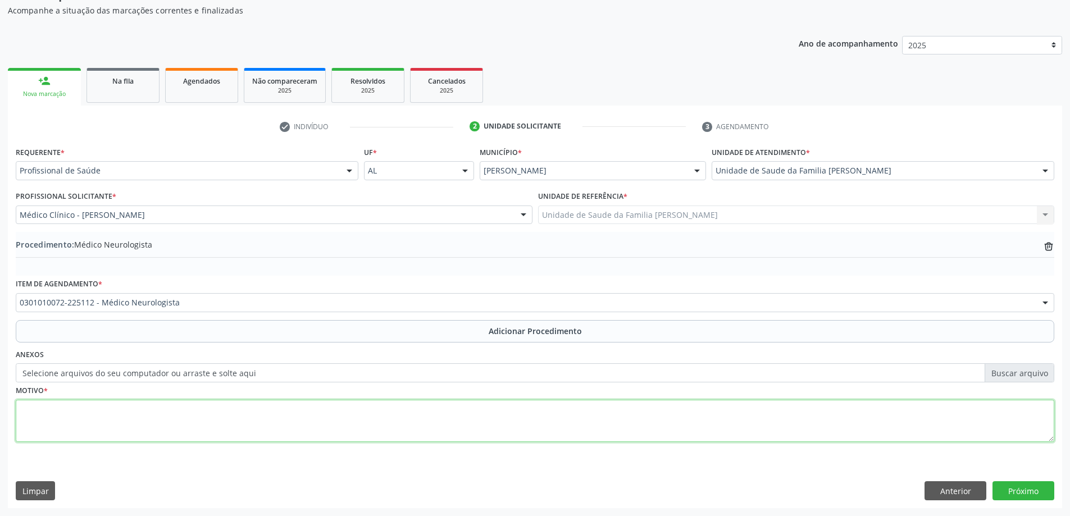
click at [202, 403] on textarea at bounding box center [535, 421] width 1038 height 43
click at [131, 412] on textarea "Neuropediatra- avaliação esoecializada para investigação diagnóstica e definiçã…" at bounding box center [535, 421] width 1038 height 43
click at [396, 417] on textarea "Neuropediatra- avaliação esopecializada para investigação diagnóstica e definiç…" at bounding box center [535, 421] width 1038 height 43
click at [132, 410] on textarea "Neuropediatra- avaliação esopecializada para investigação diagnóstica e definiç…" at bounding box center [535, 421] width 1038 height 43
click at [131, 410] on textarea "Neuropediatra- avaliação esopecializada para investigação diagnóstica e definiç…" at bounding box center [535, 421] width 1038 height 43
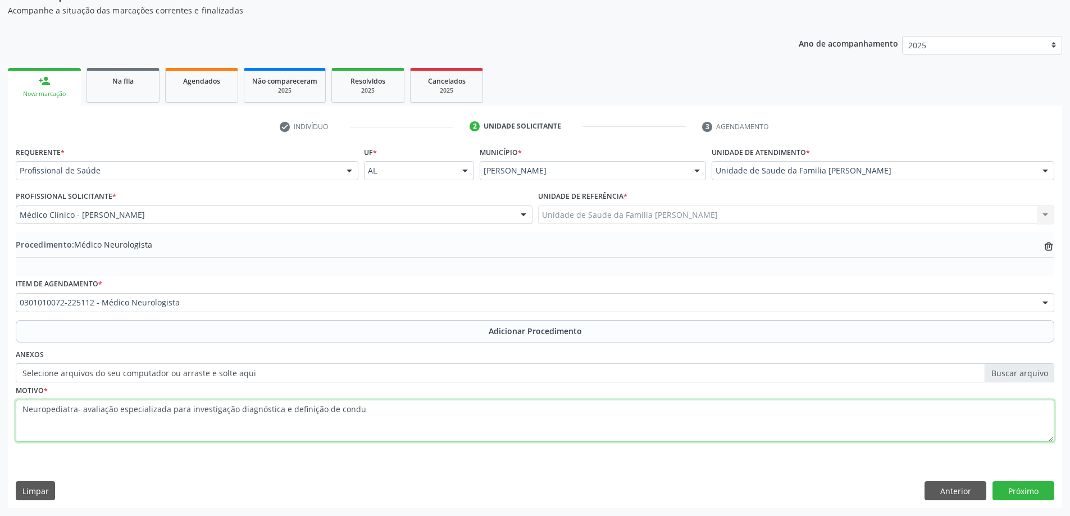
click at [348, 419] on textarea "Neuropediatra- avaliação especializada para investigação diagnóstica e definiçã…" at bounding box center [535, 421] width 1038 height 43
click at [371, 409] on textarea "Neuropediatra- avaliação especializada para investigação diagnóstica e definiçã…" at bounding box center [535, 421] width 1038 height 43
type textarea "Neuropediatra- avaliação especializada para investigação diagnóstica e definiçã…"
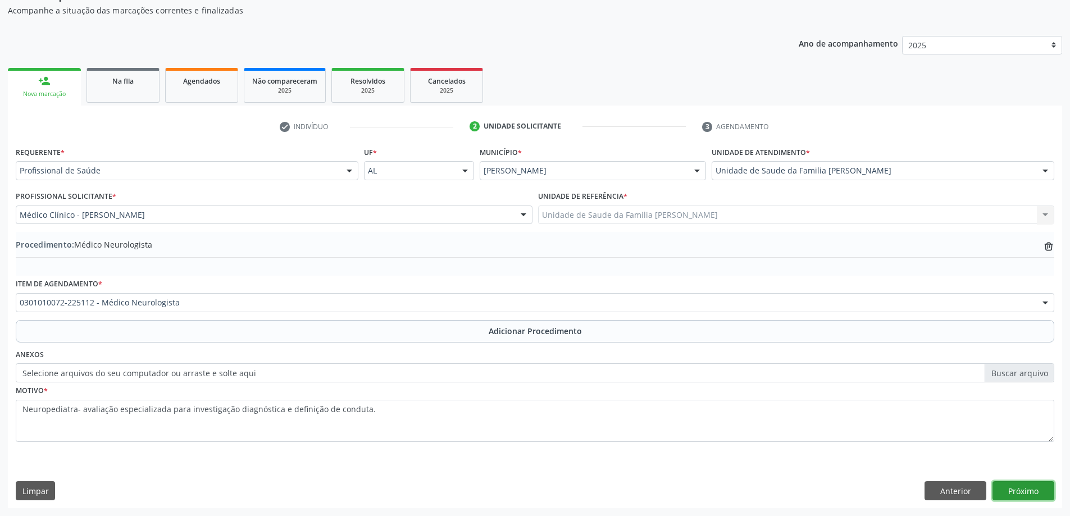
click at [1019, 490] on button "Próximo" at bounding box center [1023, 490] width 62 height 19
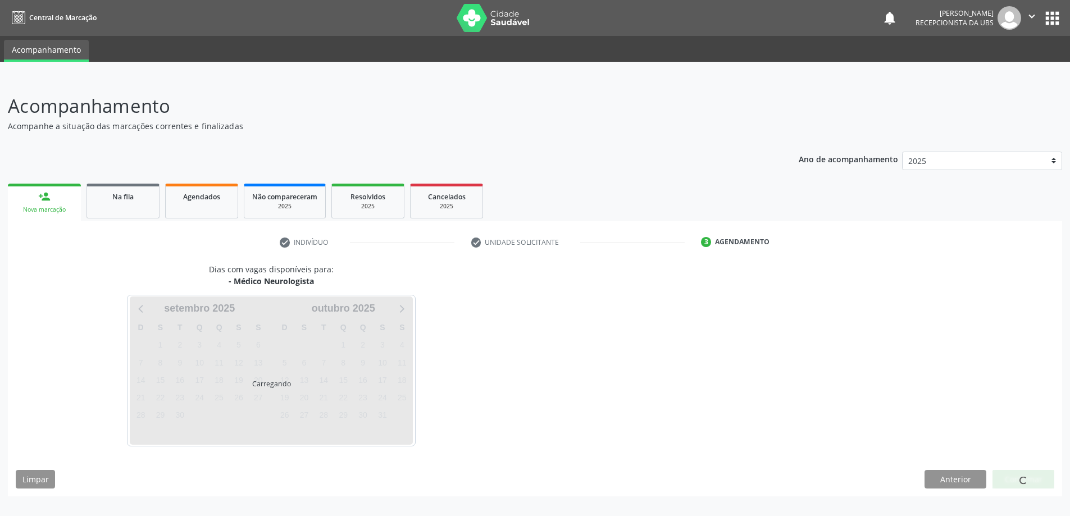
scroll to position [0, 0]
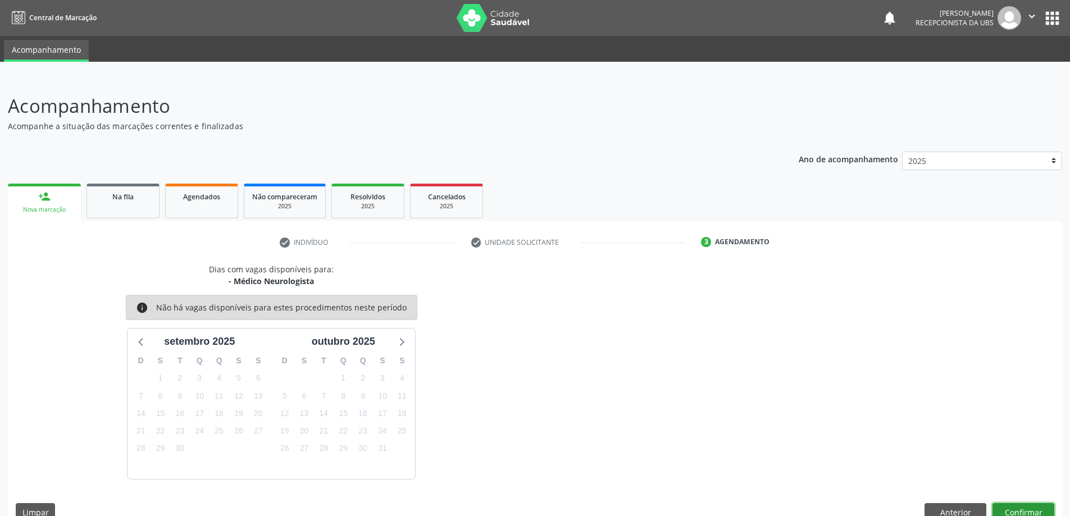
click at [1020, 509] on button "Confirmar" at bounding box center [1023, 512] width 62 height 19
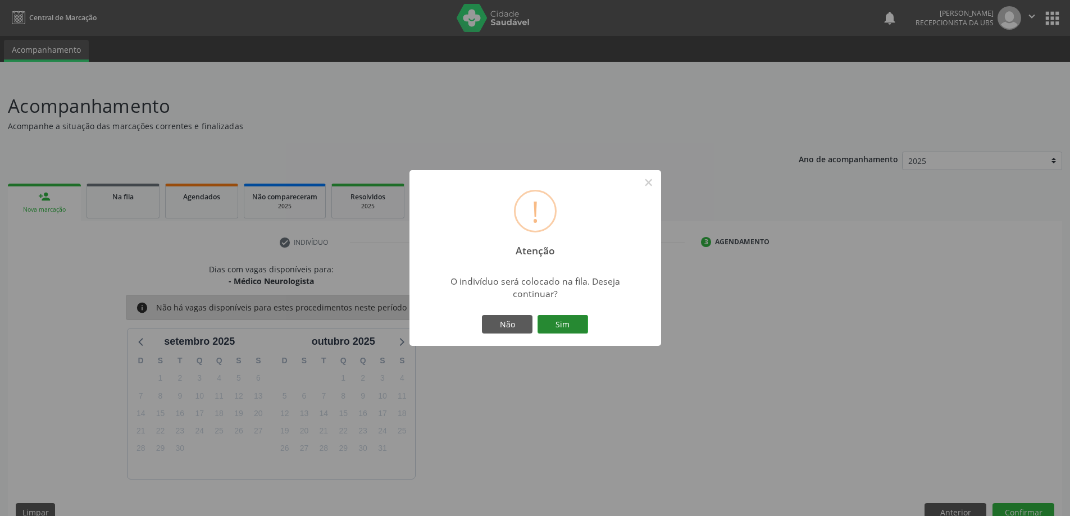
click at [574, 316] on button "Sim" at bounding box center [562, 324] width 51 height 19
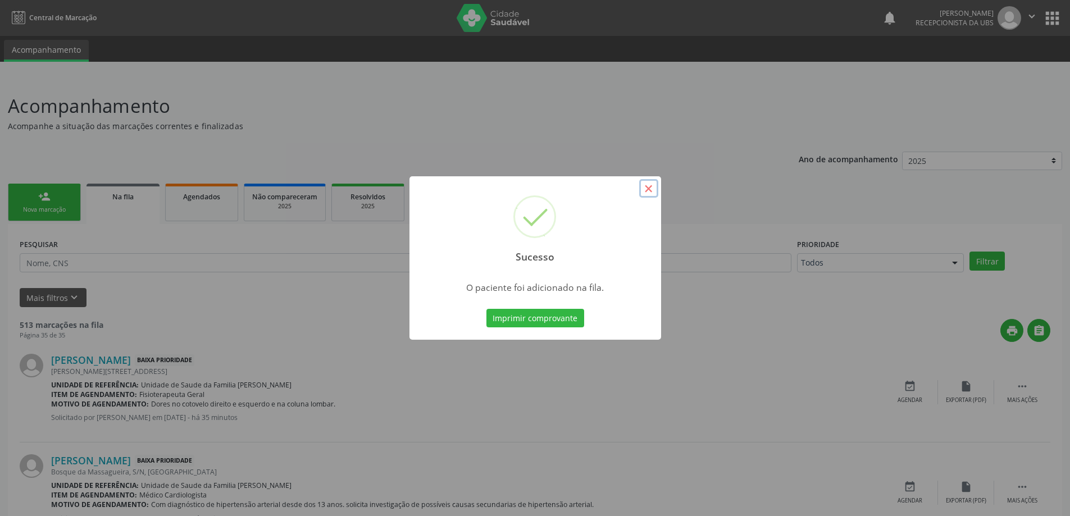
click at [650, 188] on button "×" at bounding box center [648, 188] width 19 height 19
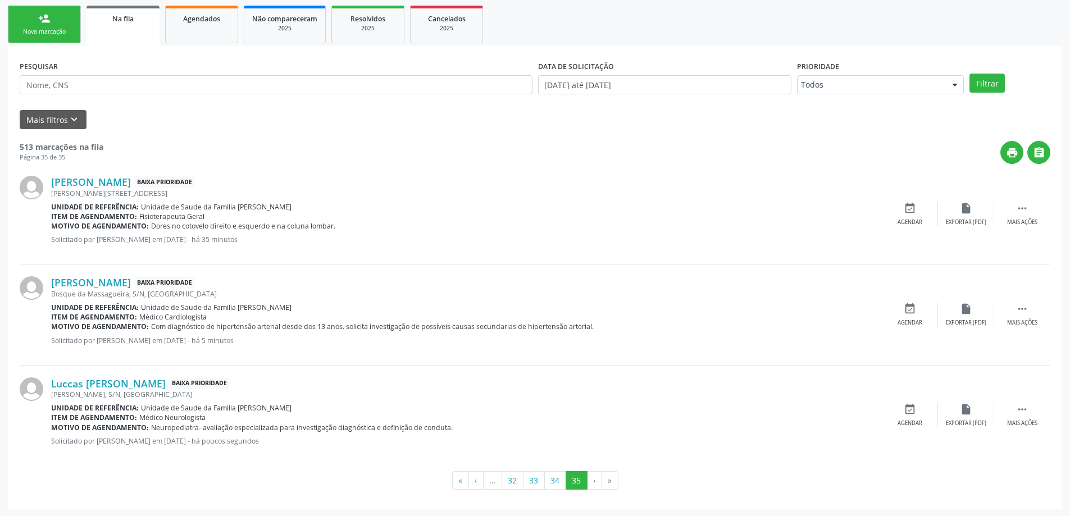
scroll to position [179, 0]
